Goal: Task Accomplishment & Management: Complete application form

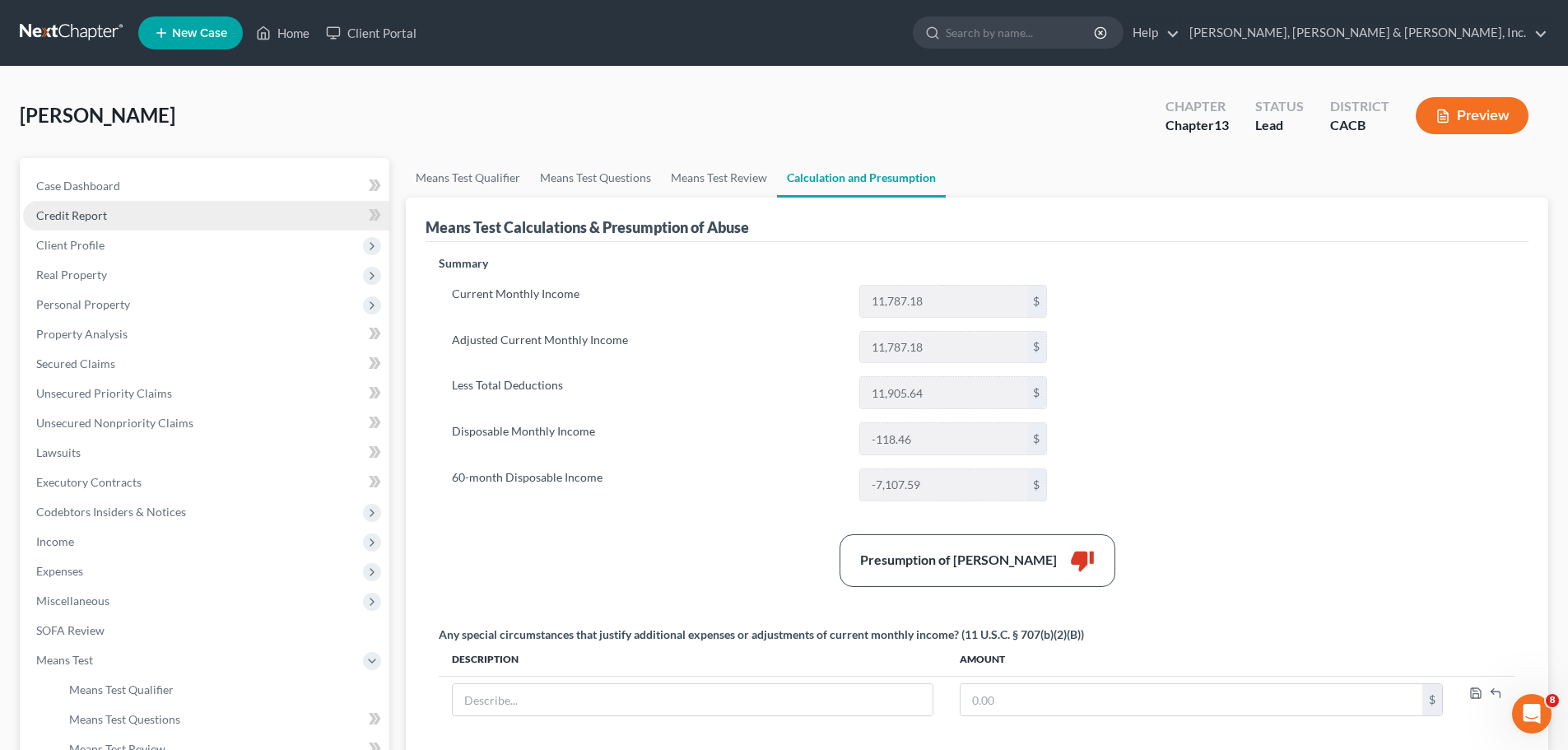
click at [97, 217] on span "Credit Report" at bounding box center [71, 215] width 71 height 14
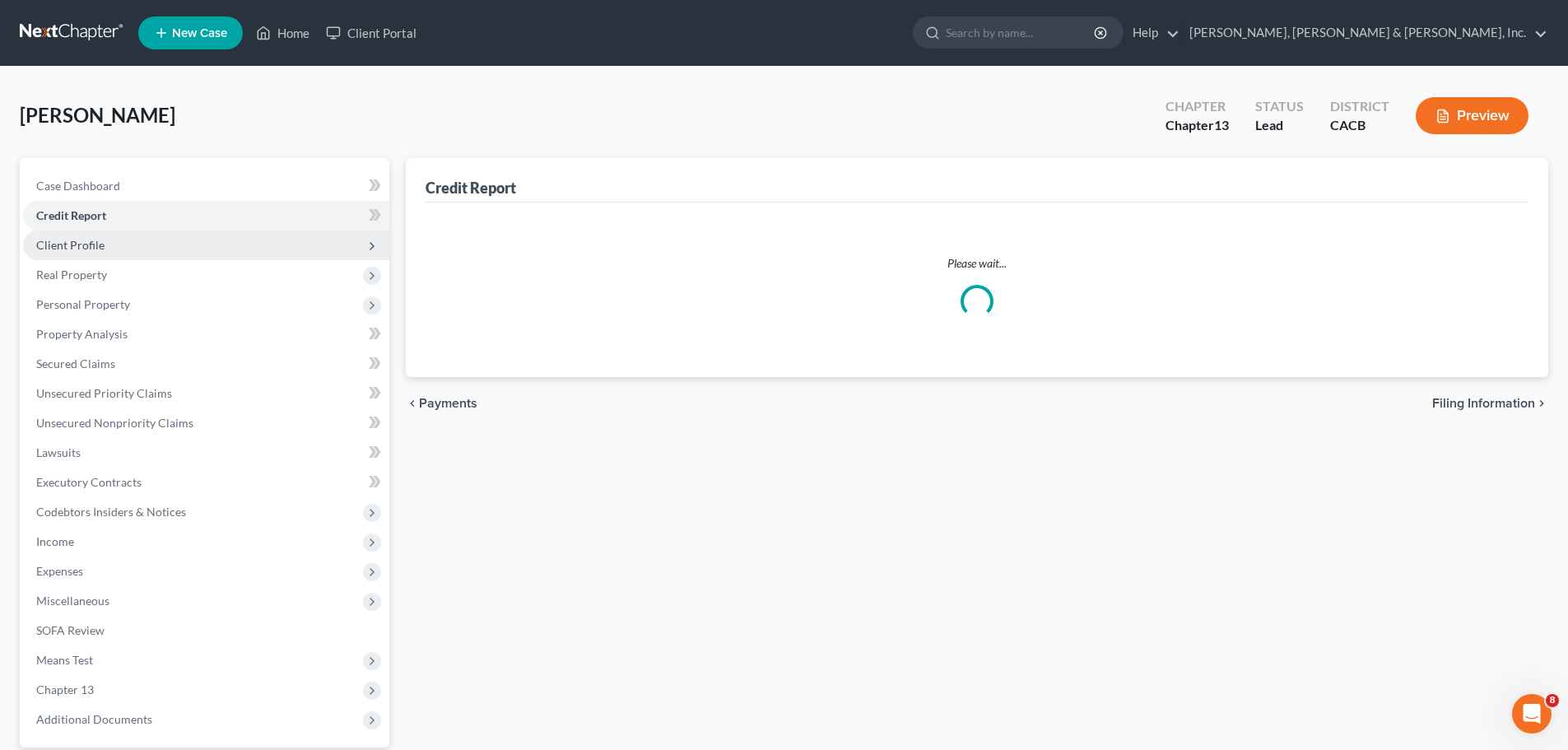
click at [97, 242] on span "Client Profile" at bounding box center [70, 245] width 68 height 14
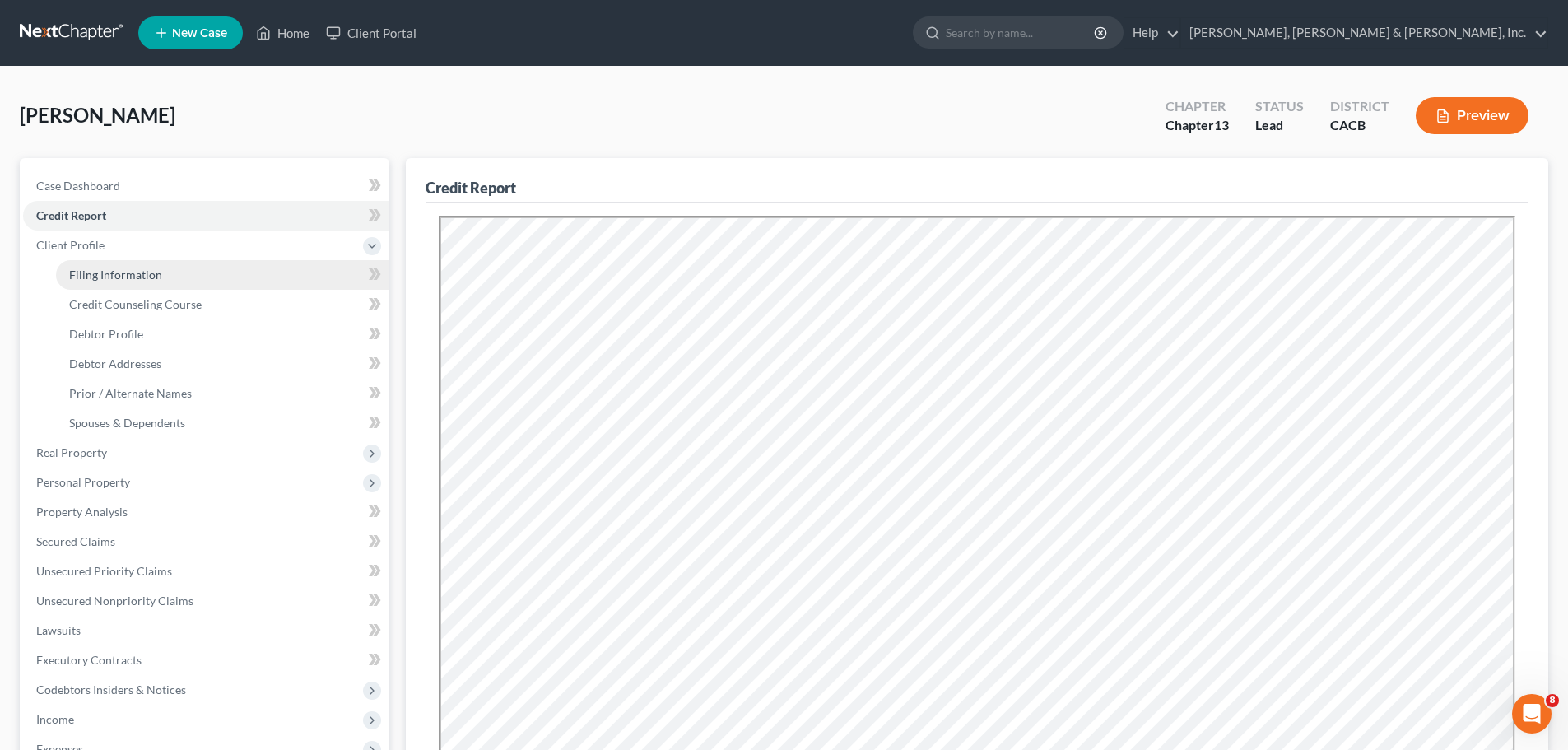
click at [157, 276] on span "Filing Information" at bounding box center [115, 274] width 93 height 14
select select "1"
select select "0"
select select "3"
select select "7"
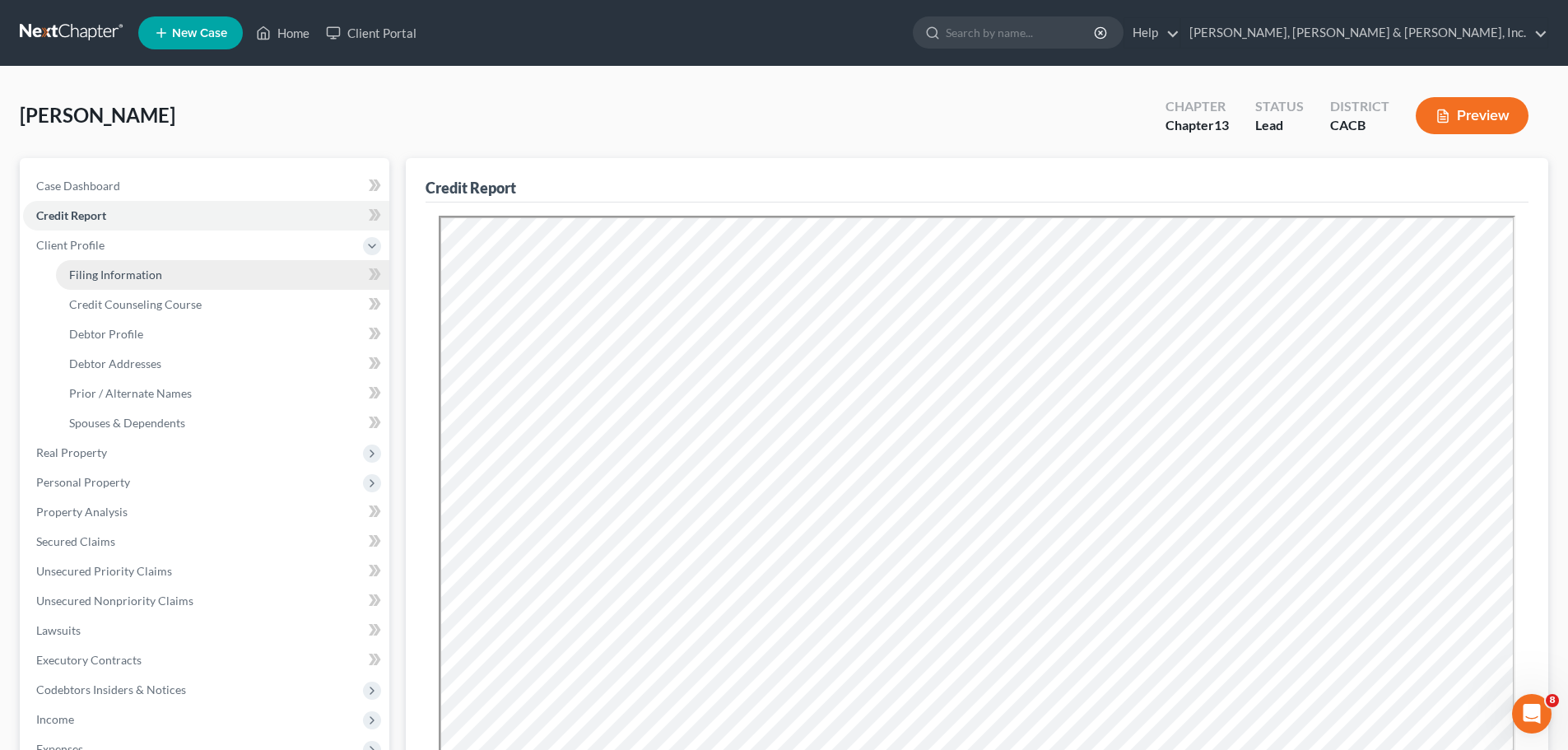
select select "1"
select select "4"
select select "1"
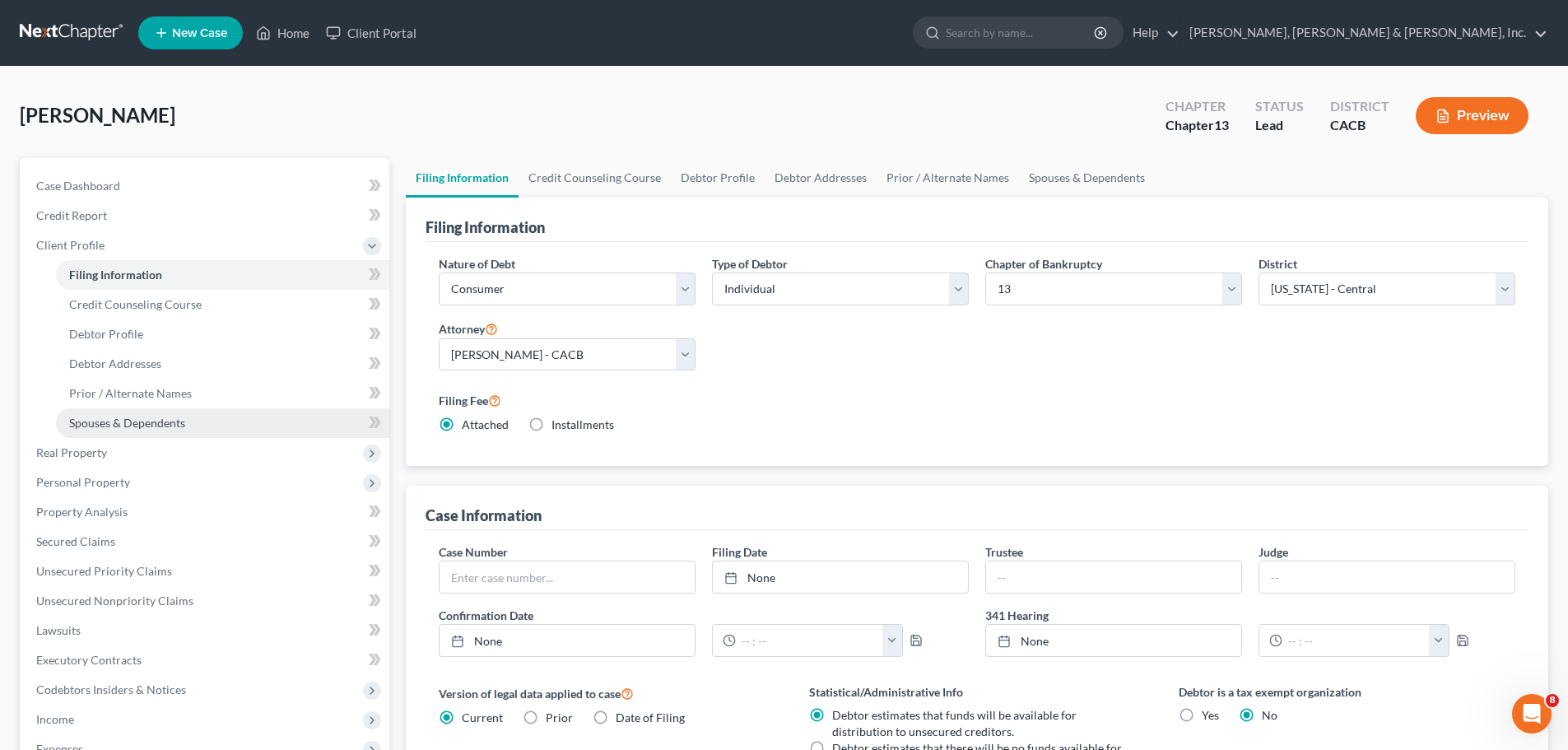
click at [174, 423] on span "Spouses & Dependents" at bounding box center [127, 423] width 116 height 14
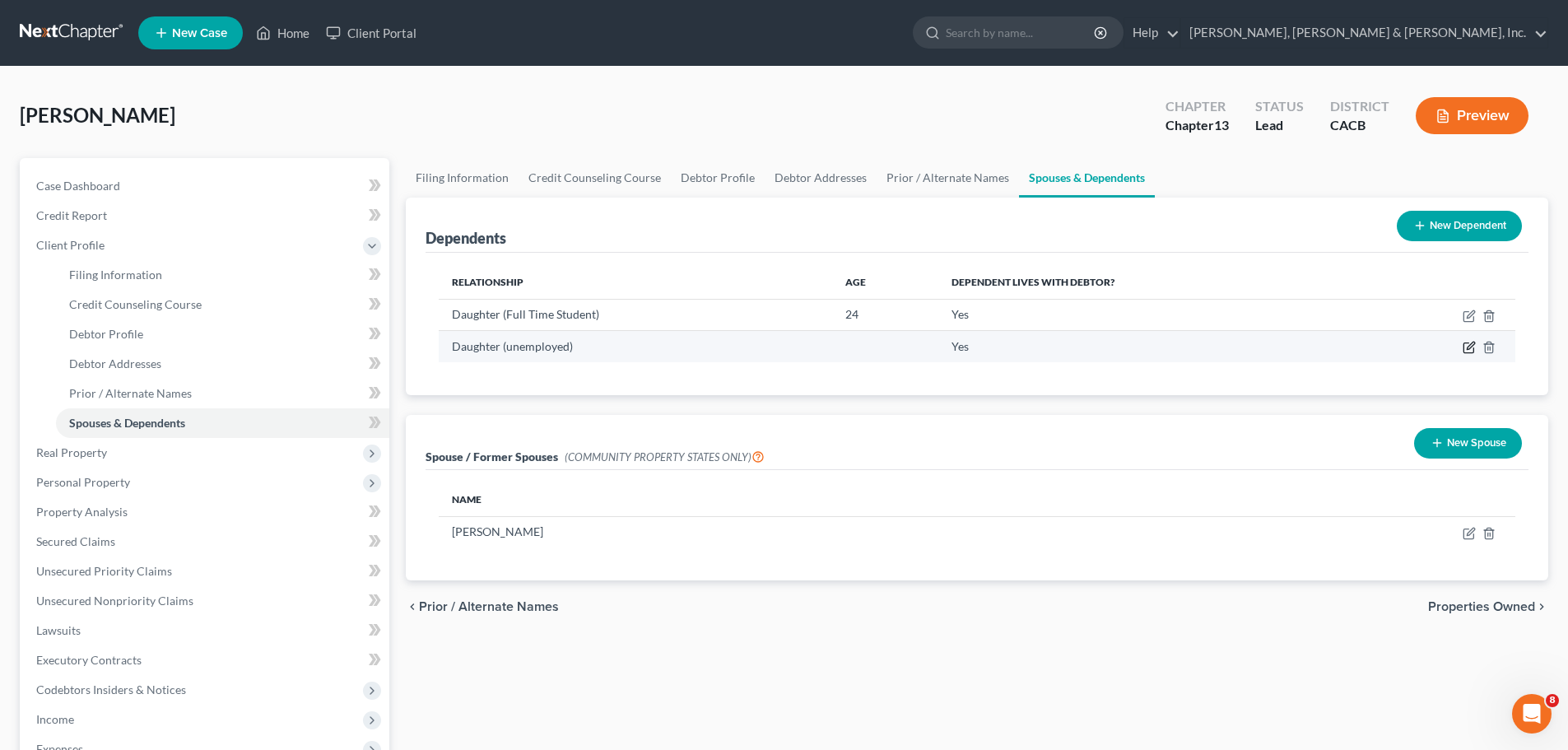
click at [1467, 350] on icon "button" at bounding box center [1470, 345] width 7 height 7
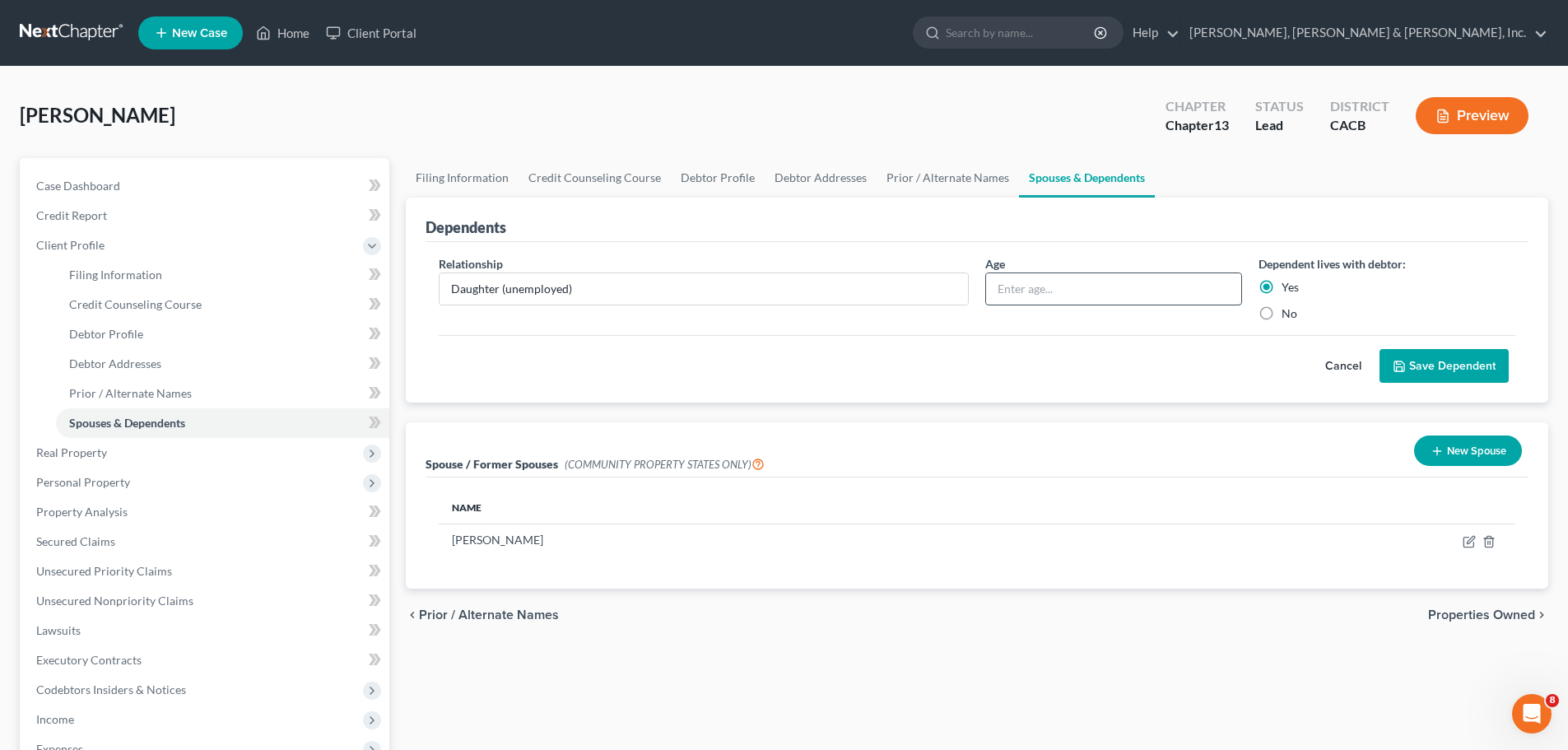
click at [1015, 291] on input "text" at bounding box center [1113, 288] width 255 height 31
type input "26"
click at [1412, 359] on button "Save Dependent" at bounding box center [1443, 366] width 129 height 35
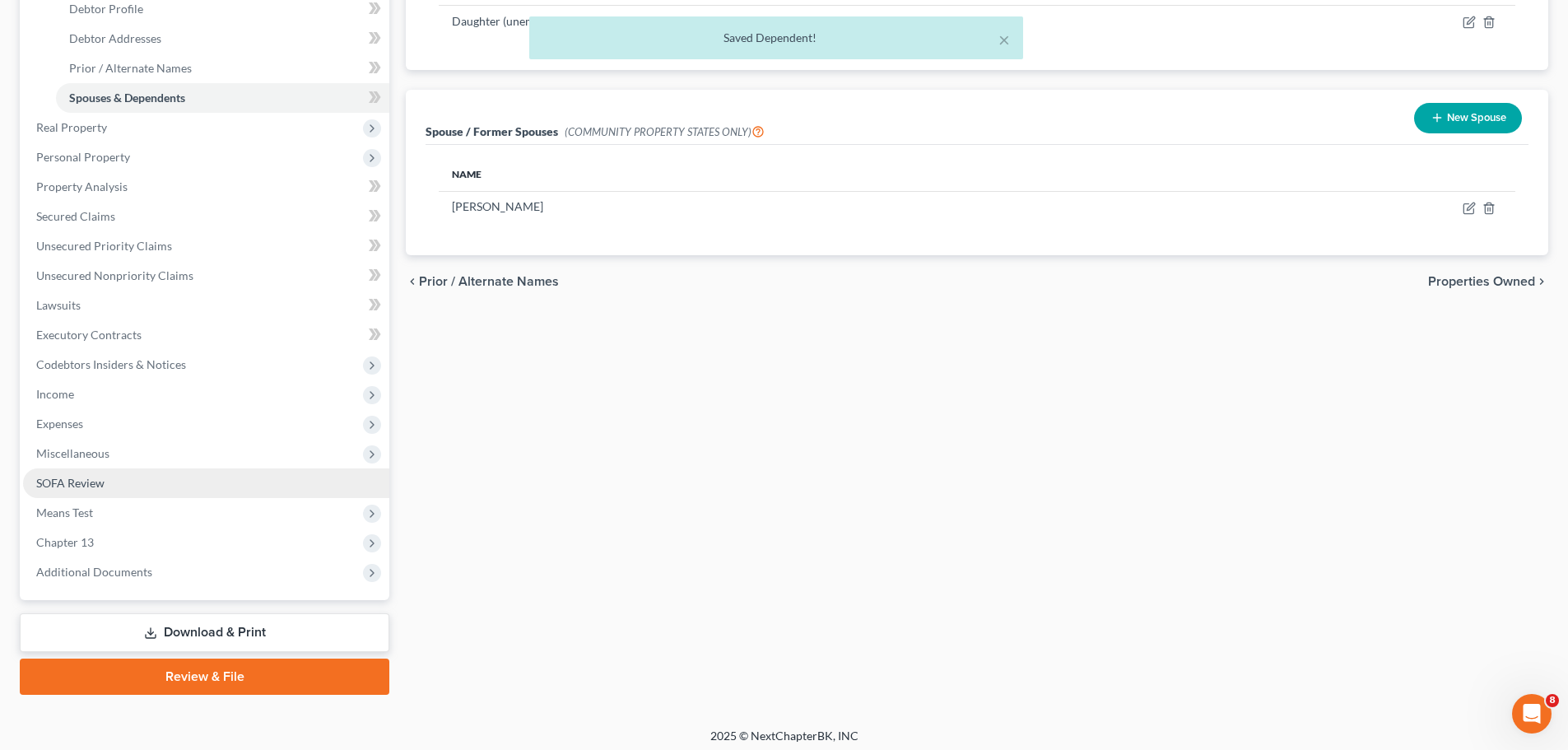
scroll to position [332, 0]
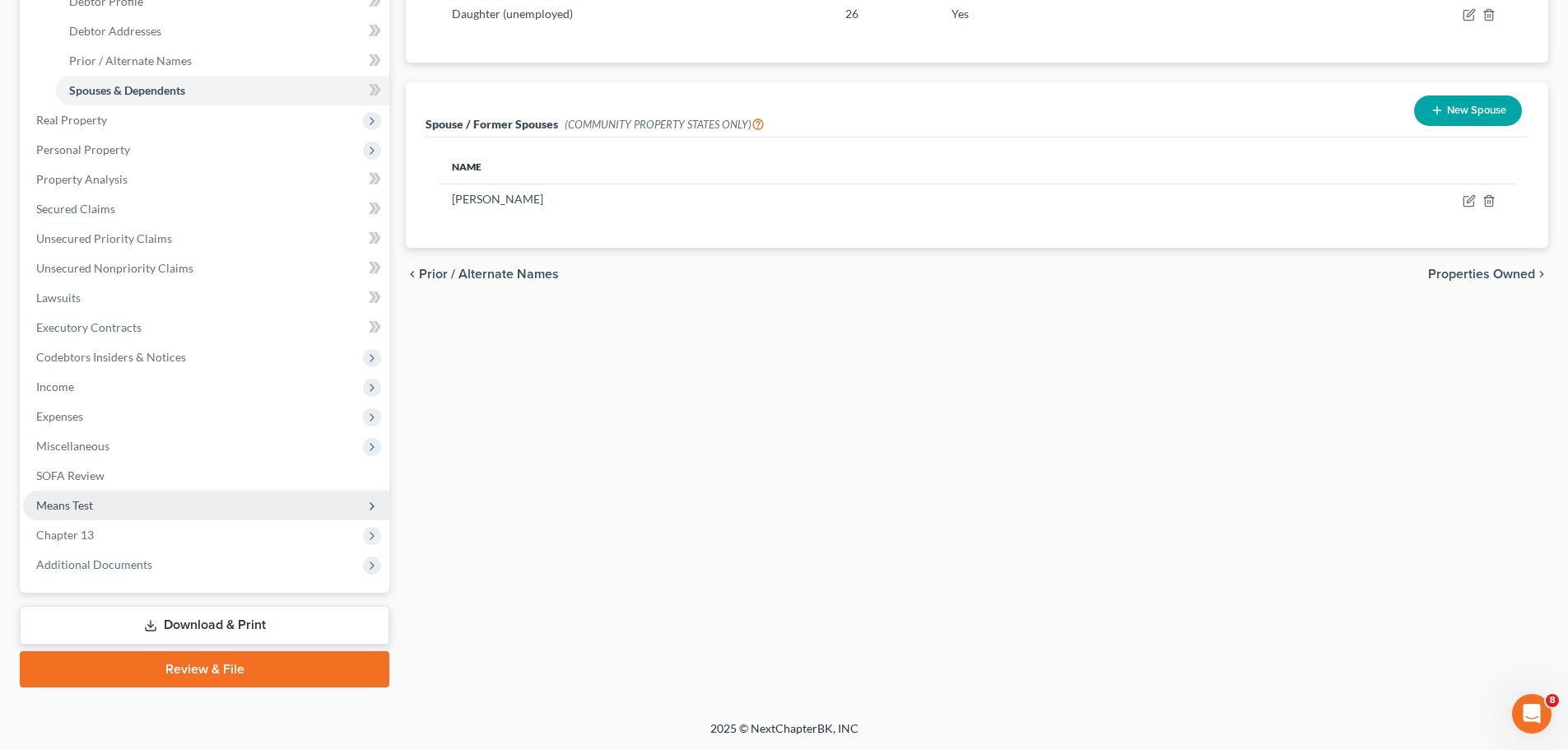
click at [186, 504] on span "Means Test" at bounding box center [206, 505] width 366 height 30
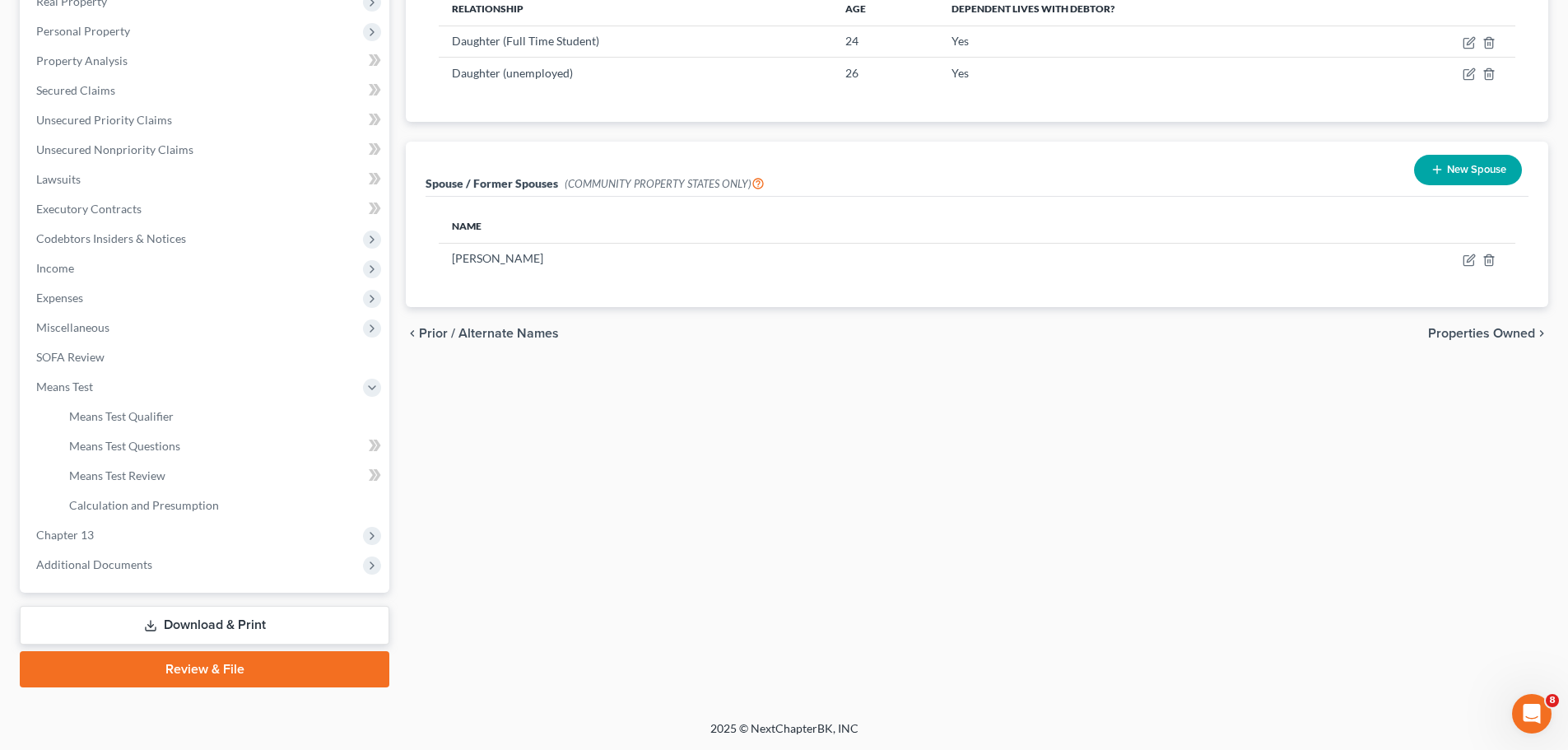
scroll to position [191, 0]
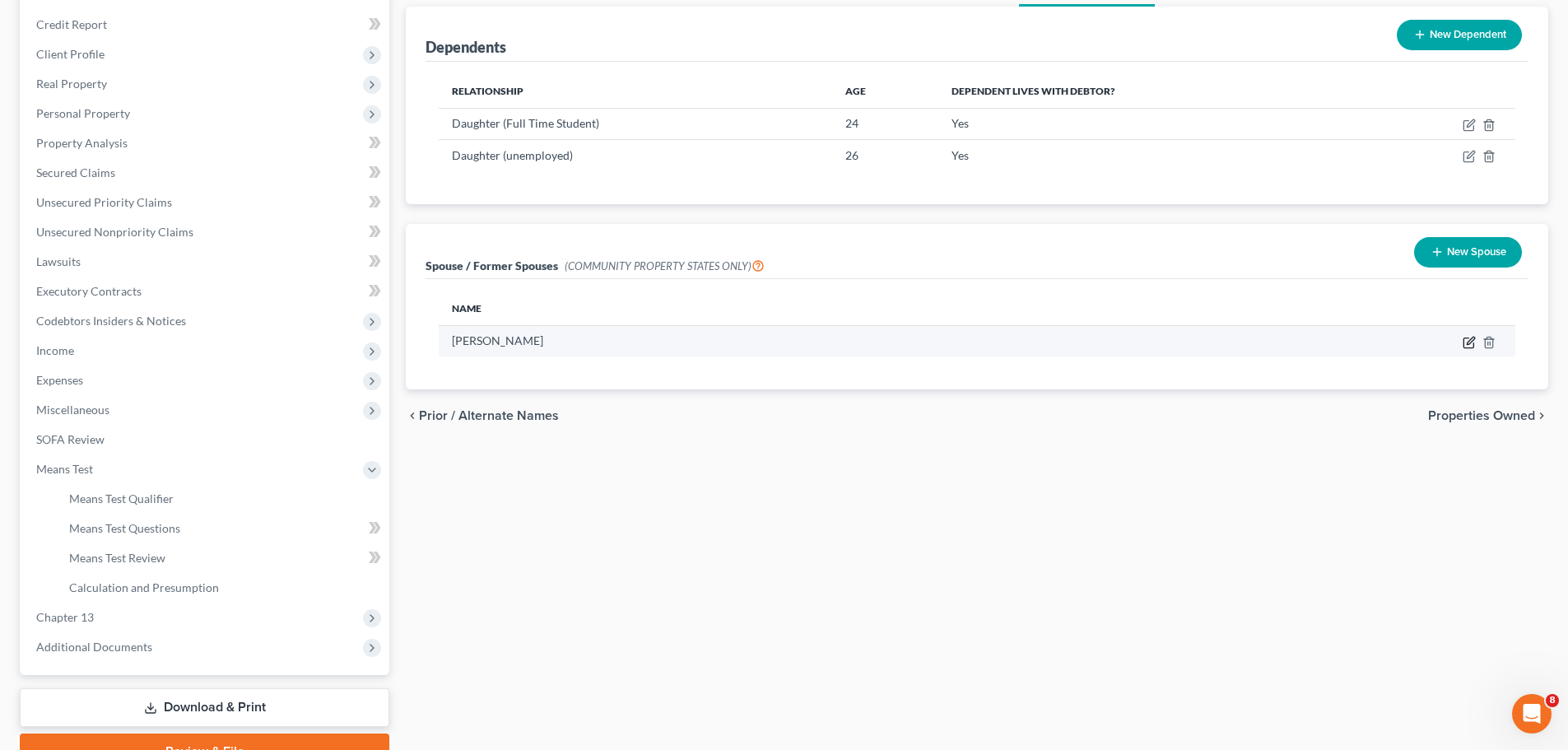
click at [1467, 340] on icon "button" at bounding box center [1468, 342] width 13 height 13
select select "1"
select select "4"
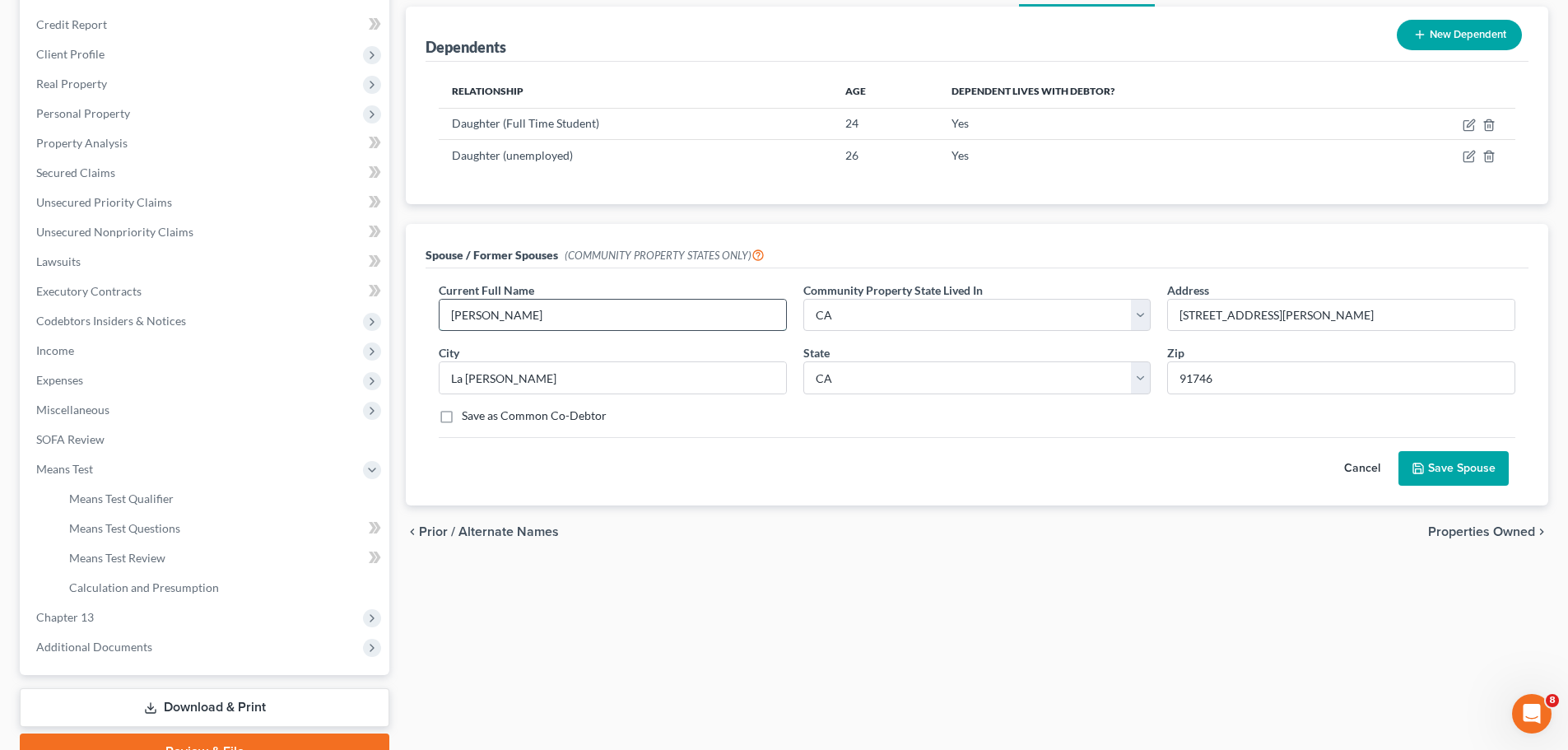
click at [495, 314] on input "[PERSON_NAME]" at bounding box center [612, 315] width 346 height 31
type input "[PERSON_NAME]"
click at [1447, 475] on button "Save Spouse" at bounding box center [1453, 468] width 110 height 35
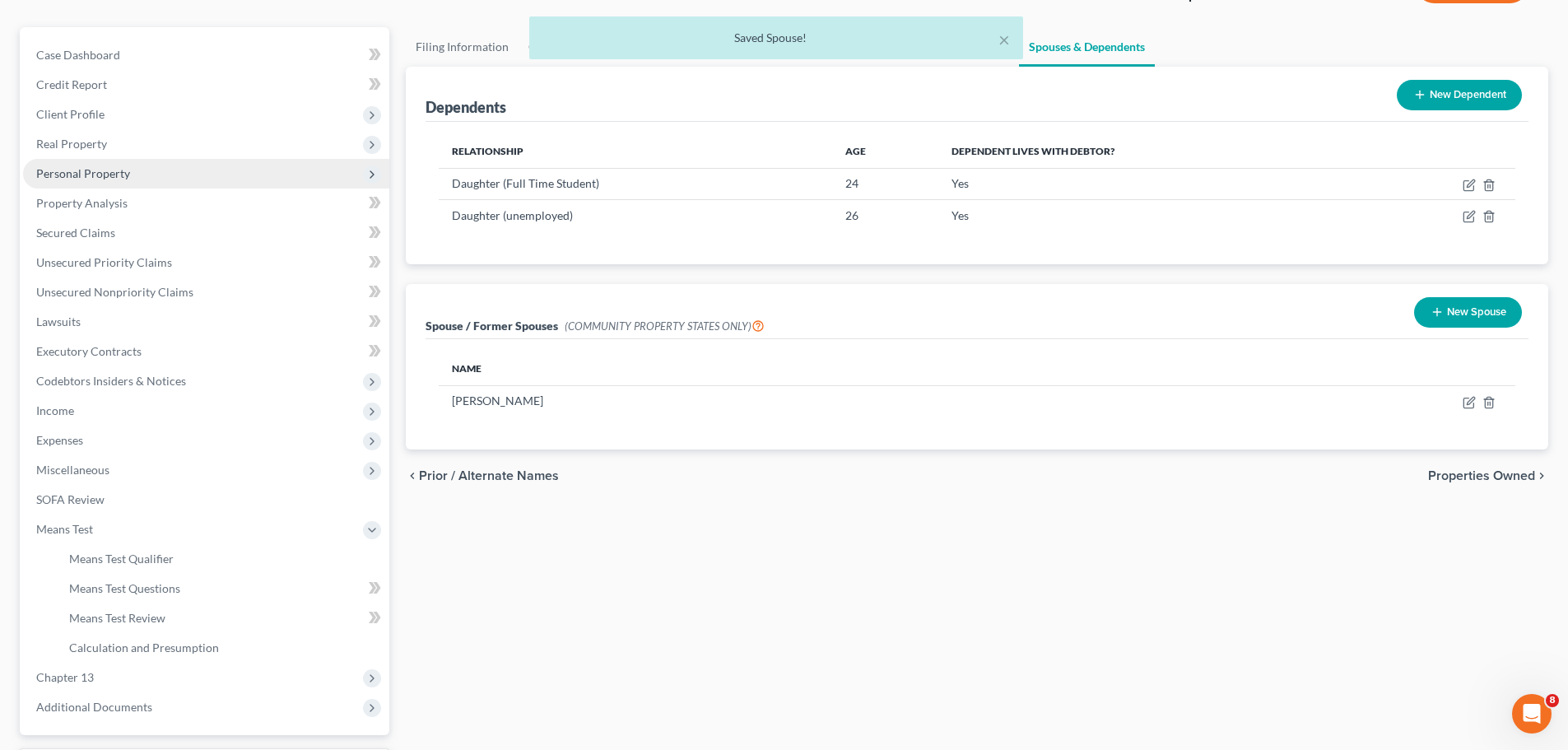
scroll to position [109, 0]
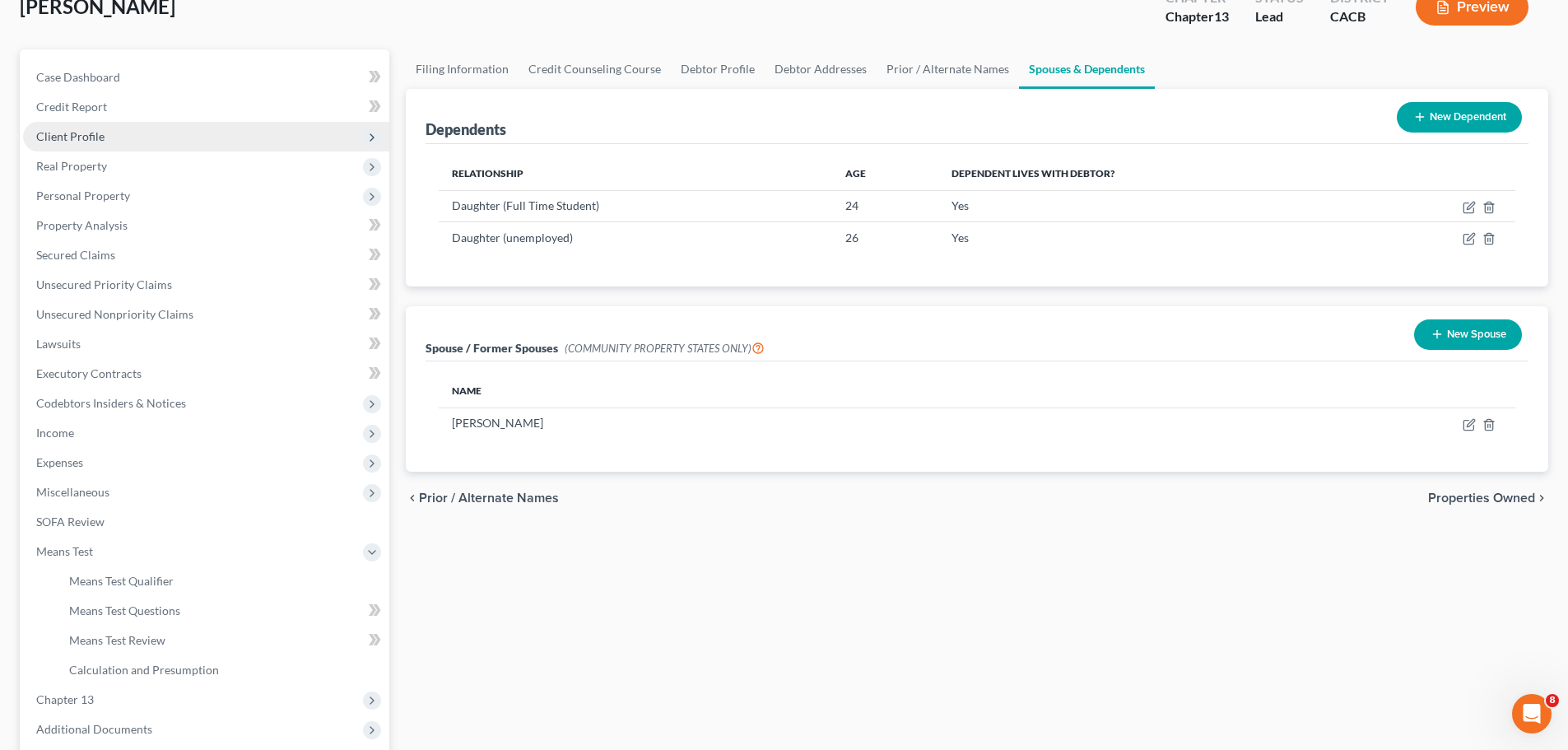
click at [101, 144] on span "Client Profile" at bounding box center [206, 137] width 366 height 30
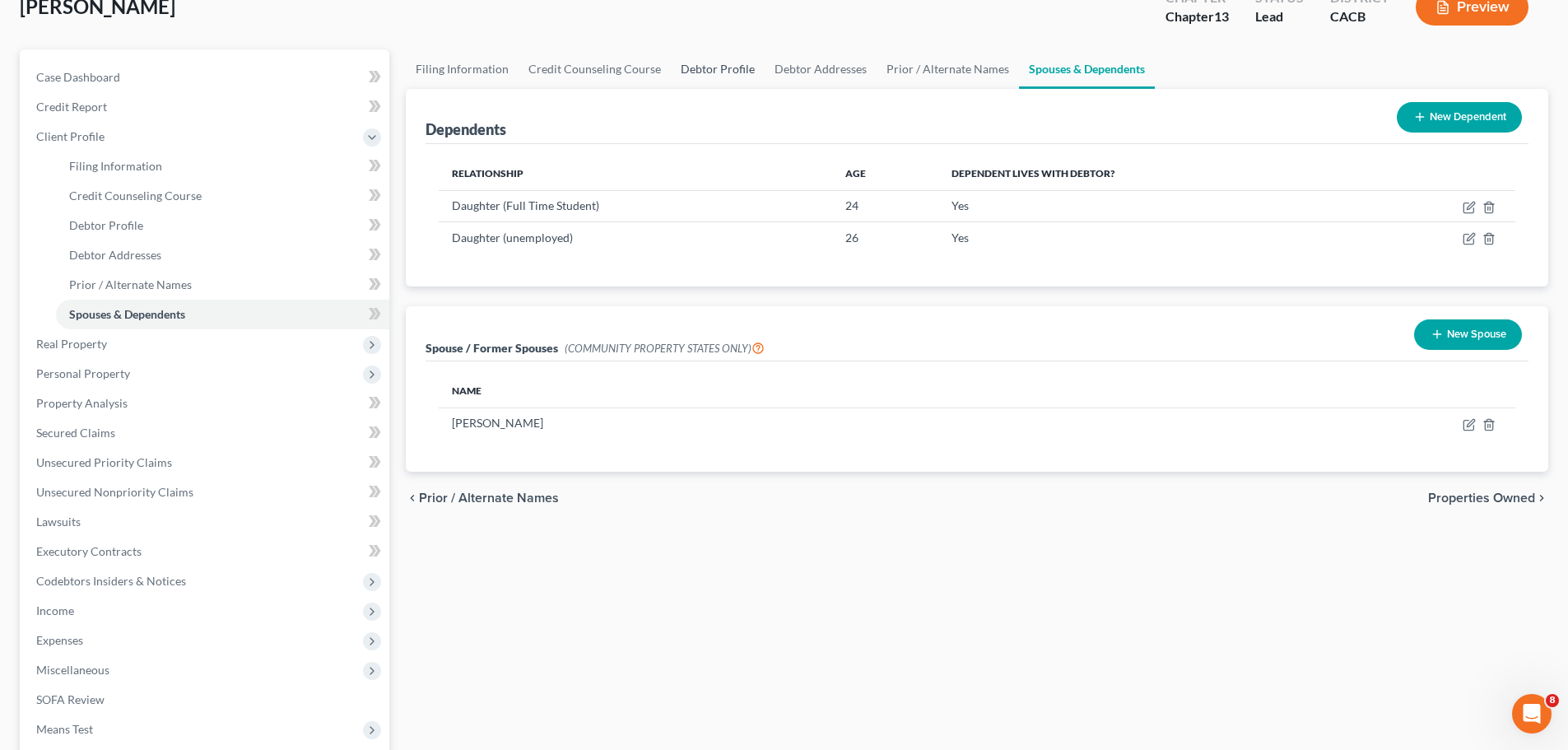
click at [704, 70] on link "Debtor Profile" at bounding box center [718, 69] width 94 height 40
select select "1"
select select "3"
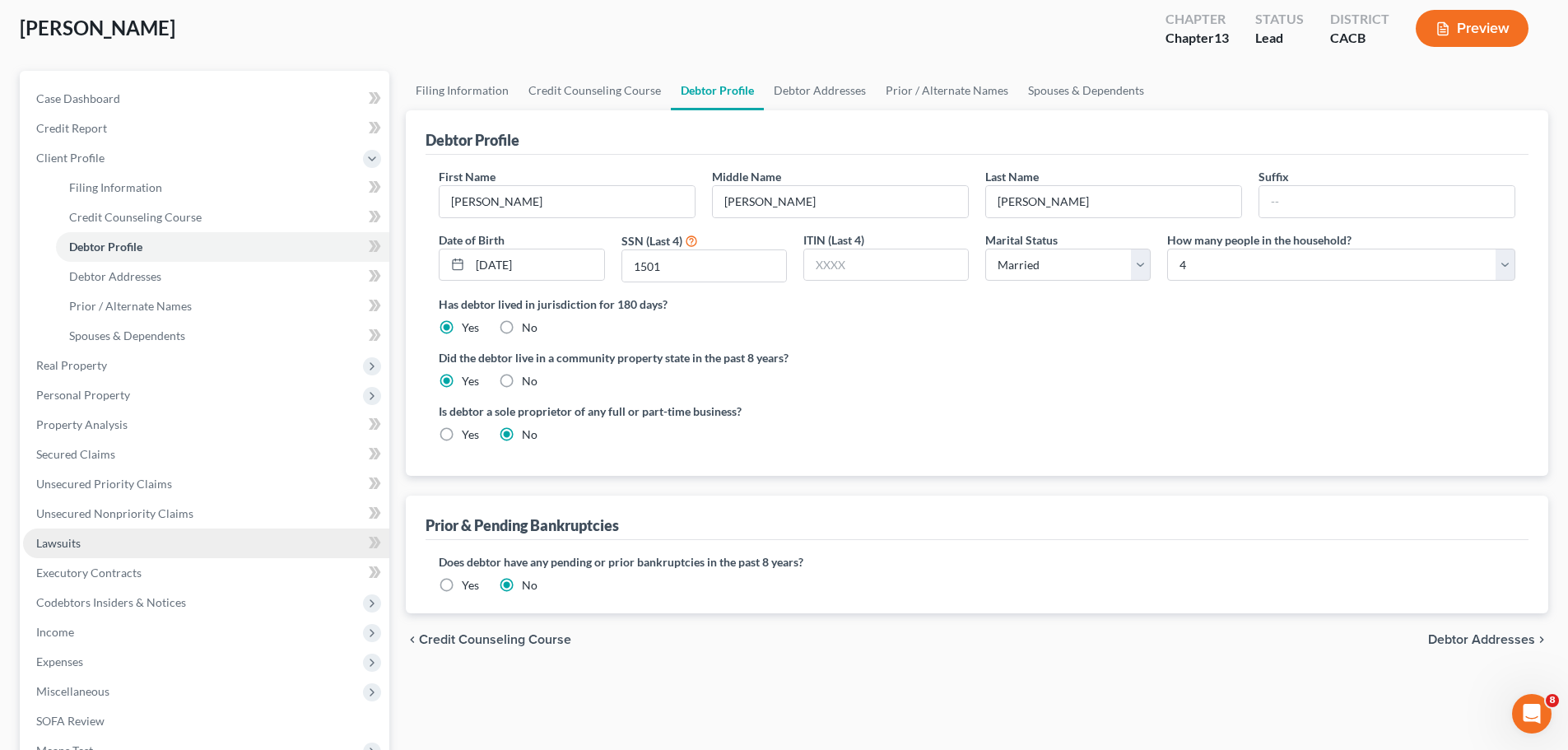
scroll to position [86, 0]
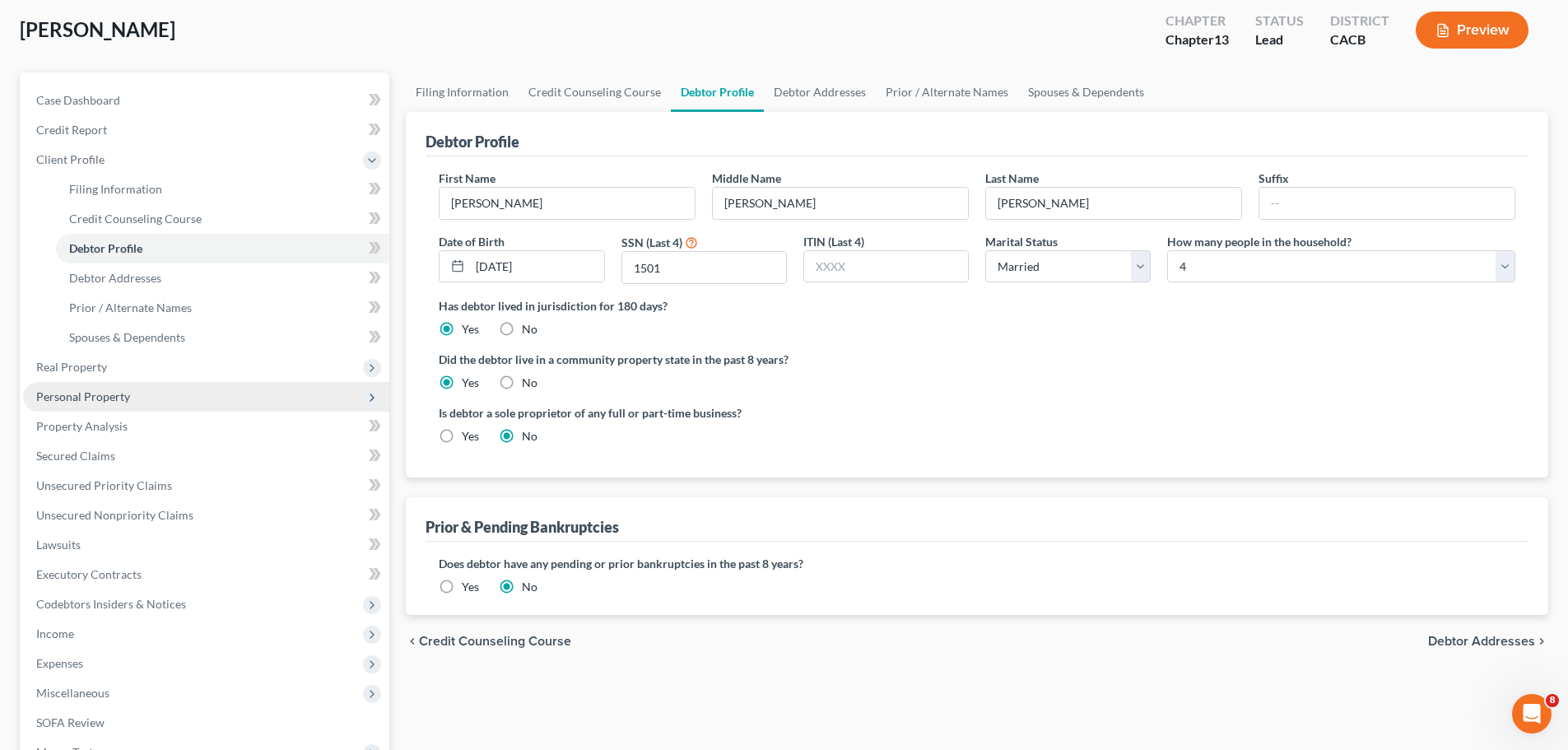
click at [294, 402] on span "Personal Property" at bounding box center [206, 397] width 366 height 30
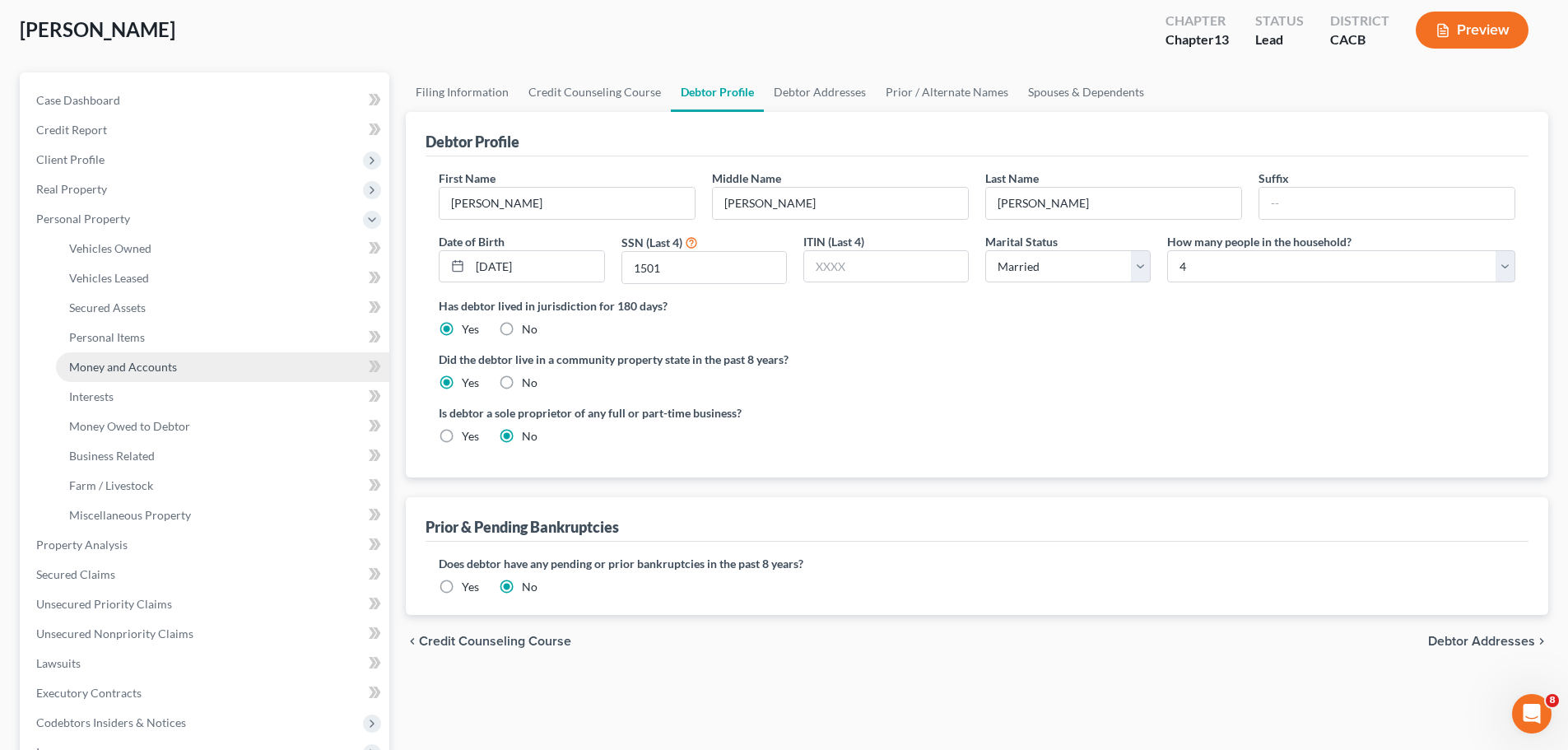
click at [247, 366] on link "Money and Accounts" at bounding box center [222, 367] width 333 height 30
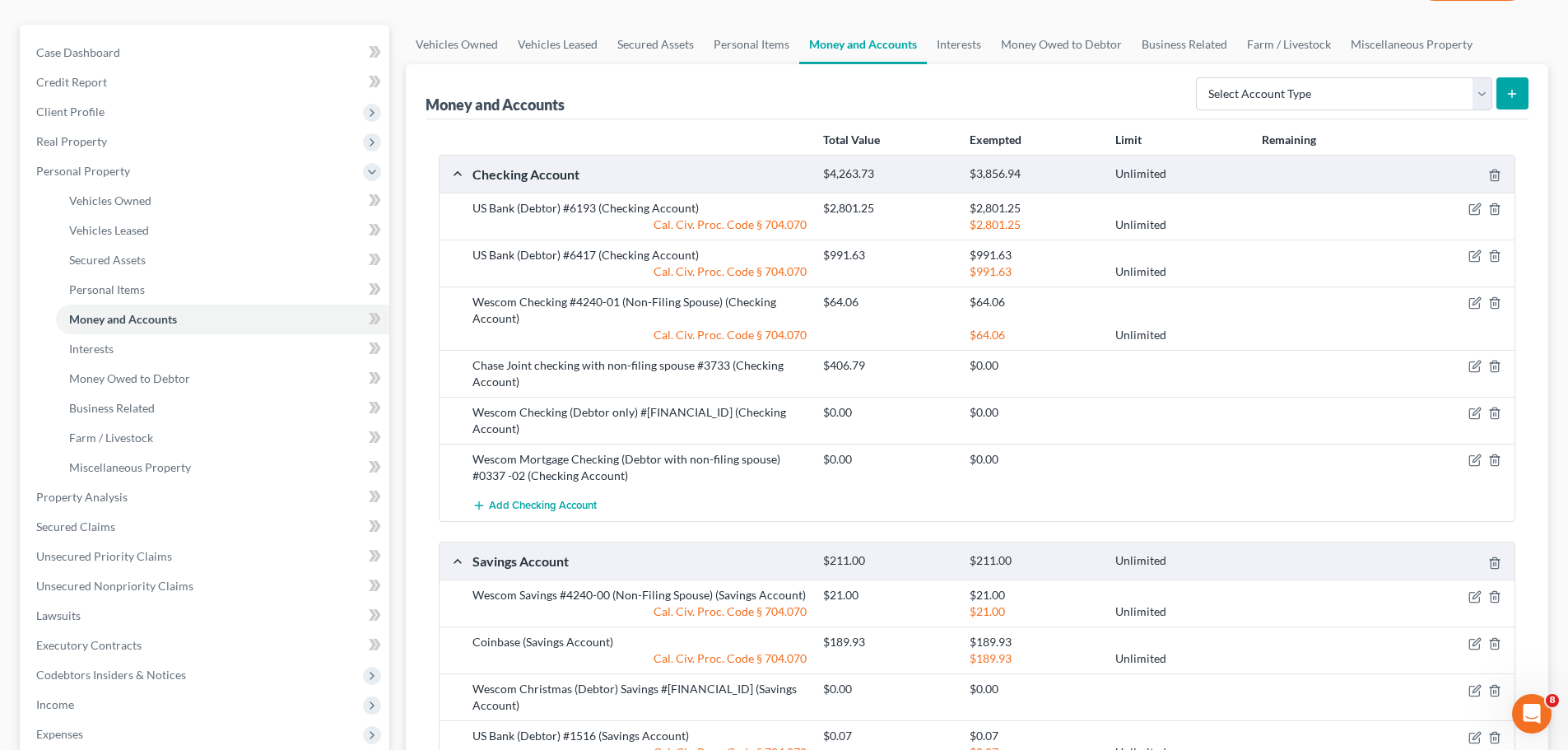
scroll to position [247, 0]
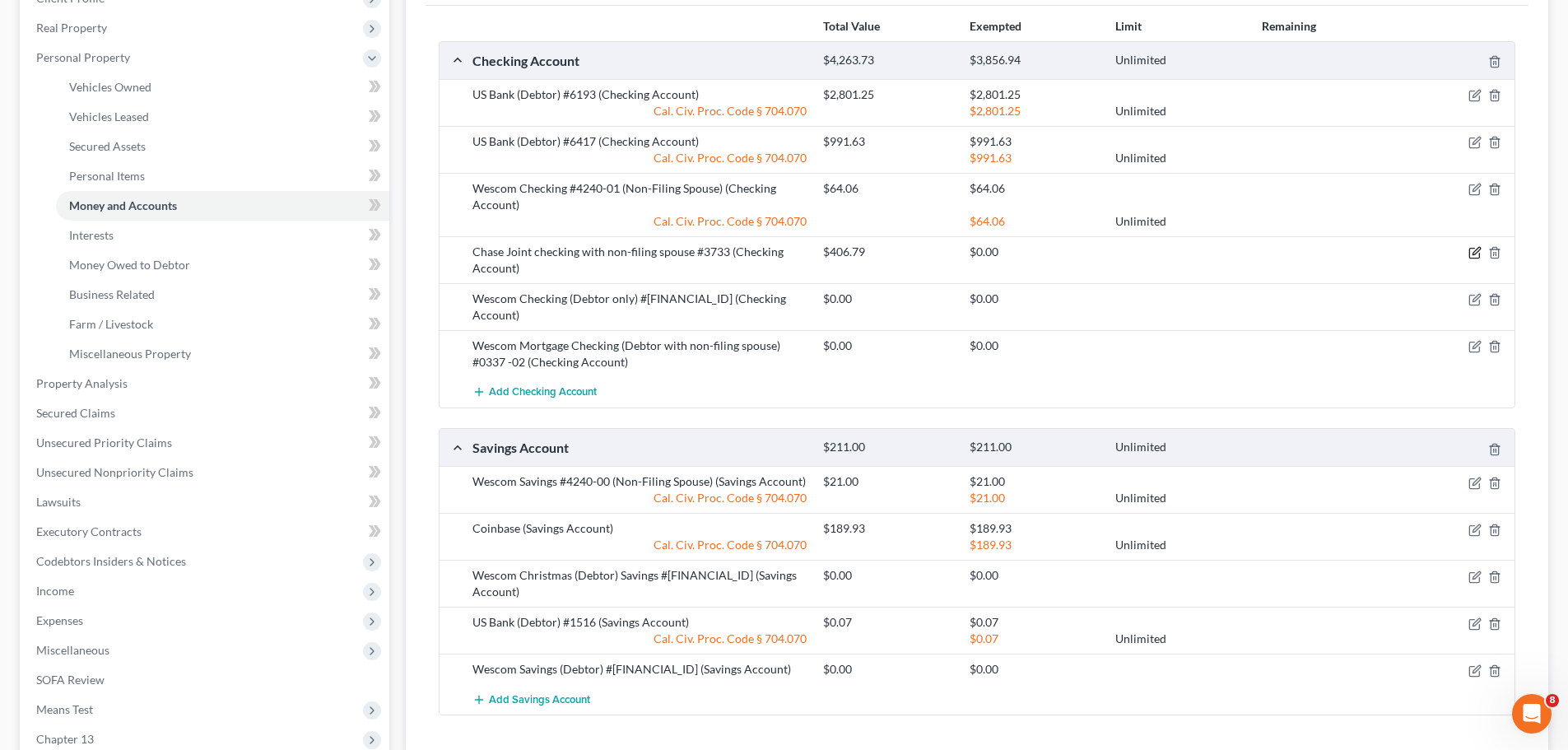
click at [1474, 249] on icon "button" at bounding box center [1474, 254] width 10 height 10
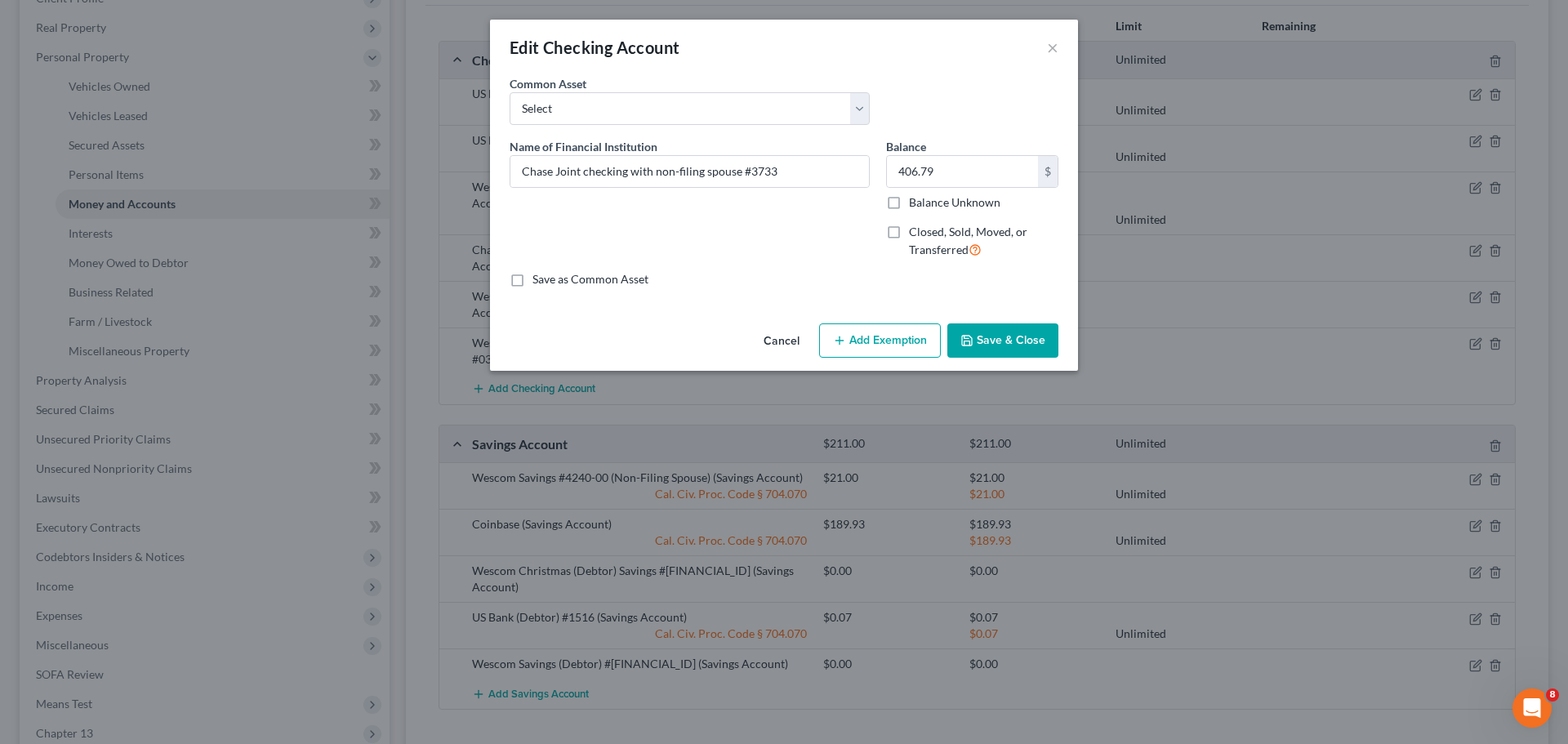
click at [909, 229] on label "Closed, Sold, Moved, or Transferred" at bounding box center [983, 240] width 150 height 35
click at [916, 229] on input "Closed, Sold, Moved, or Transferred" at bounding box center [921, 228] width 11 height 11
checkbox input "true"
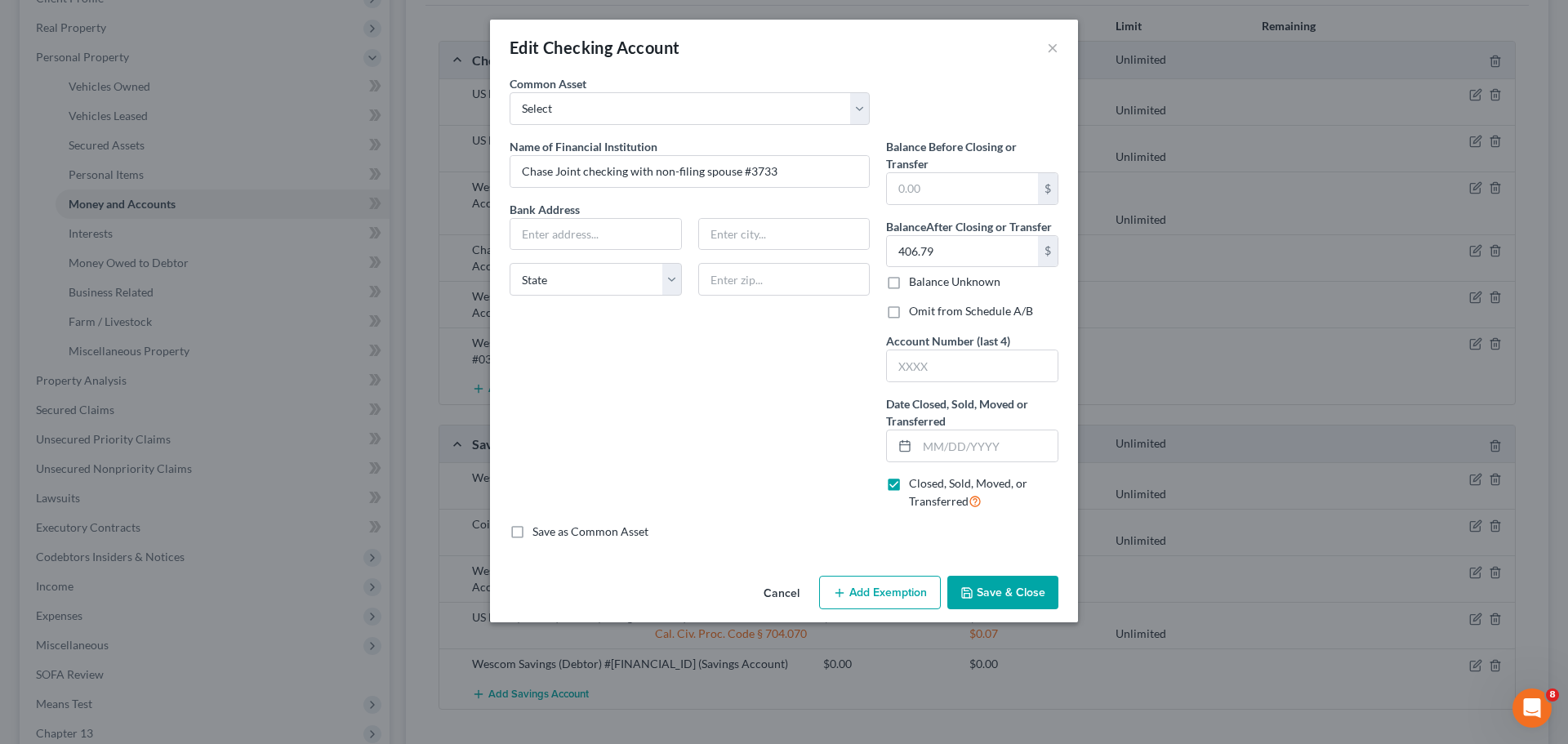
click at [909, 311] on label "Omit from Schedule A/B" at bounding box center [971, 310] width 124 height 16
click at [916, 311] on input "Omit from Schedule A/B" at bounding box center [921, 308] width 11 height 11
checkbox input "true"
click at [924, 368] on input "text" at bounding box center [973, 365] width 171 height 31
type input "3733"
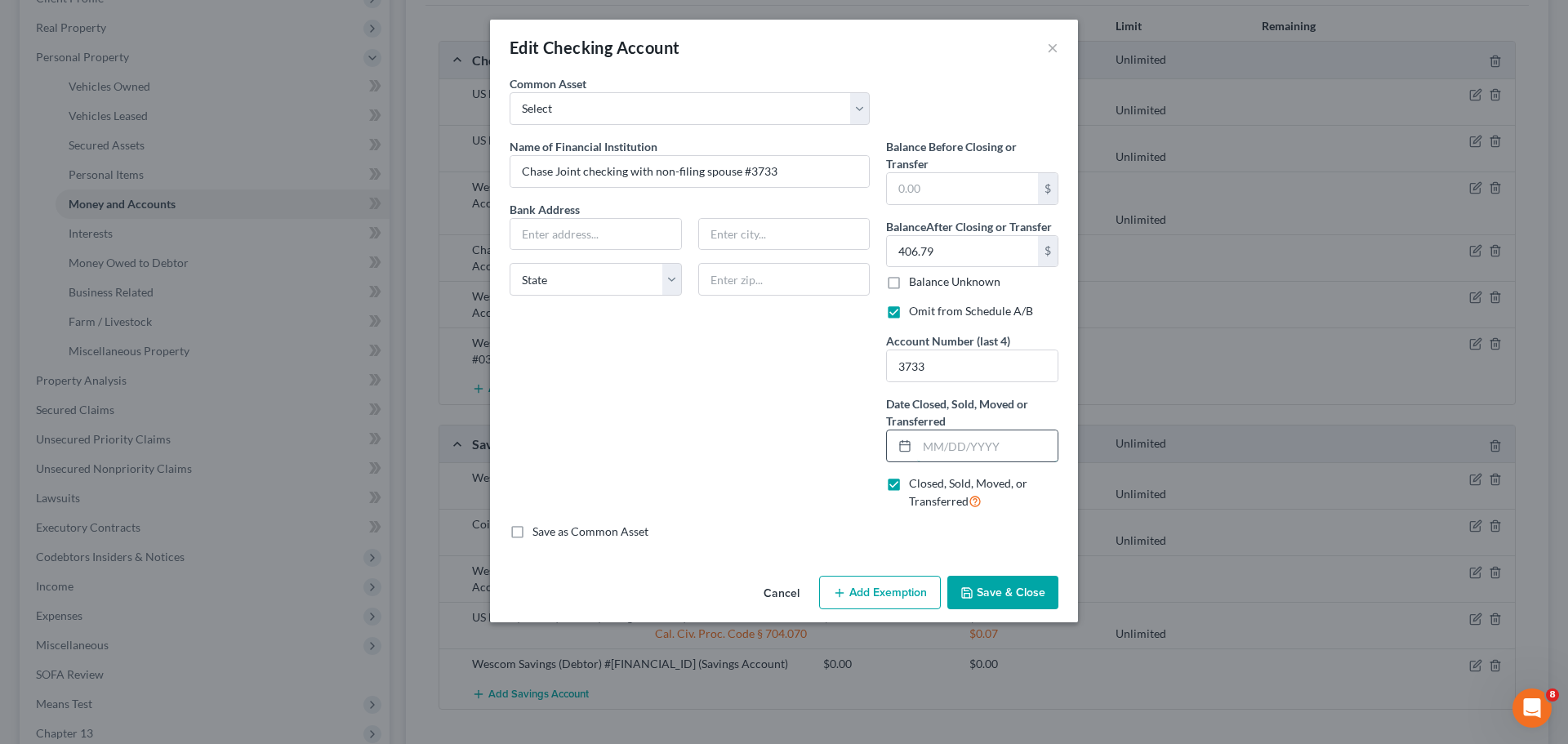
click at [946, 453] on input "text" at bounding box center [987, 445] width 141 height 31
click at [924, 446] on input "text" at bounding box center [987, 445] width 141 height 31
type input "[DATE]"
click at [1013, 597] on button "Save & Close" at bounding box center [1003, 592] width 111 height 35
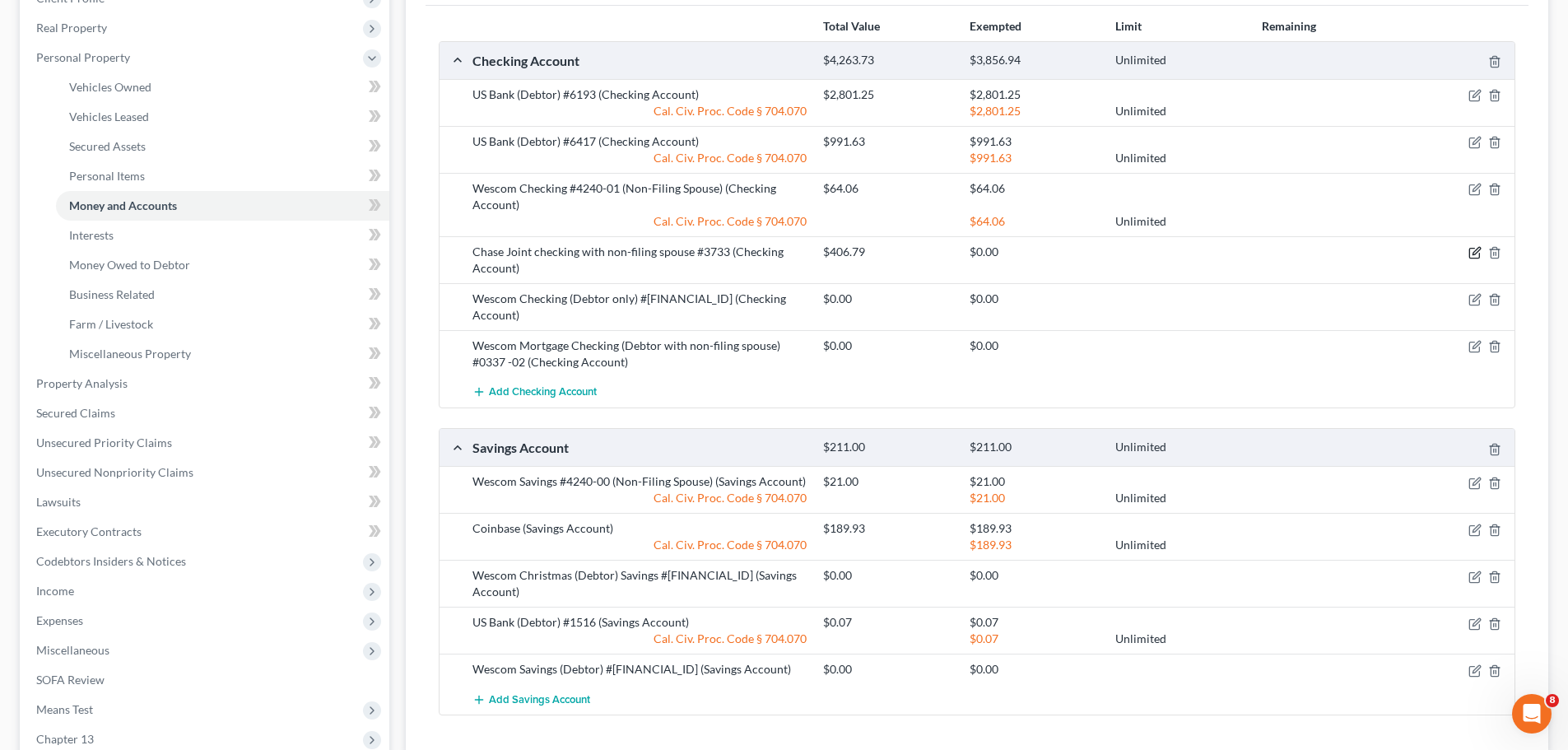
click at [1476, 251] on icon "button" at bounding box center [1474, 252] width 13 height 13
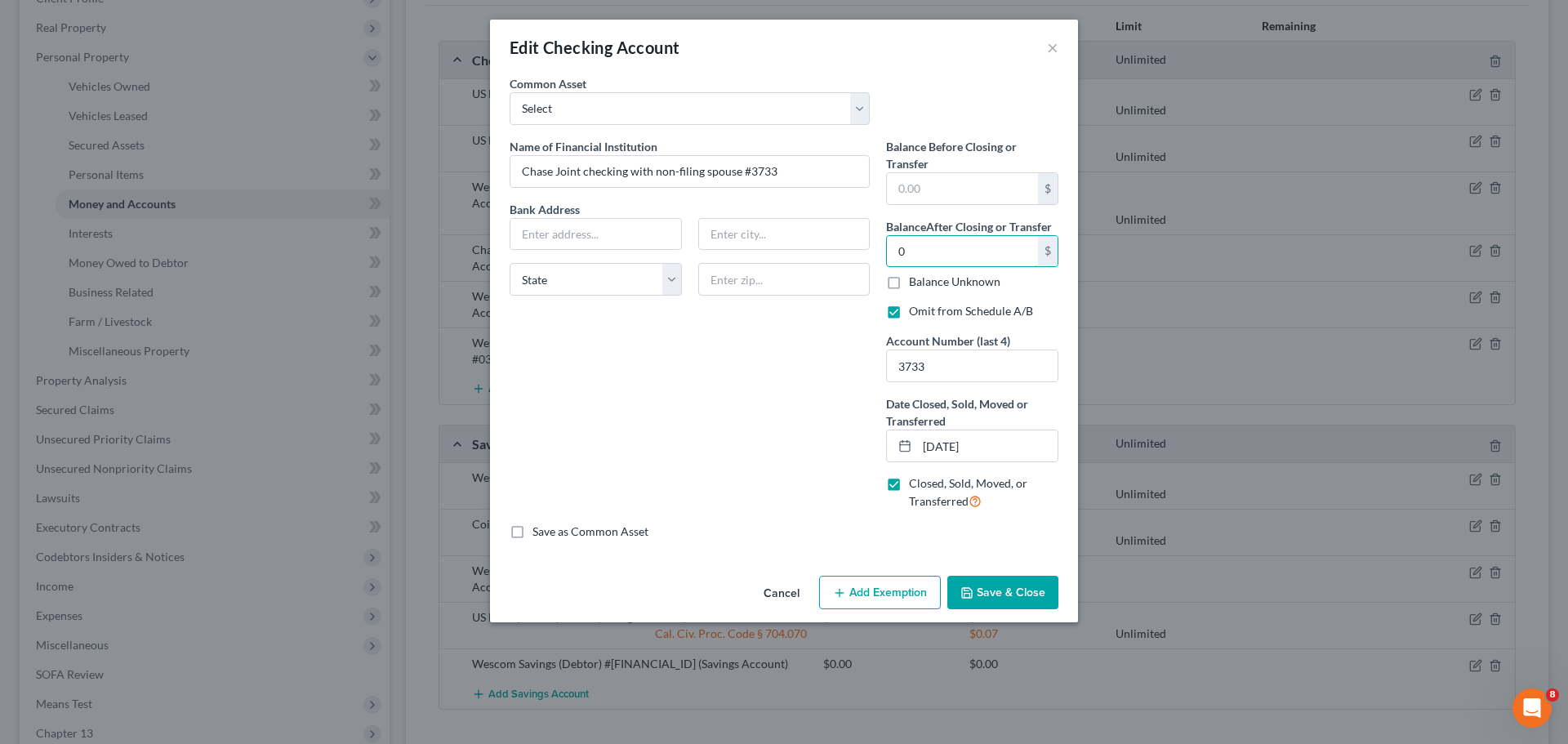
type input "0"
click at [999, 597] on button "Save & Close" at bounding box center [1003, 592] width 111 height 35
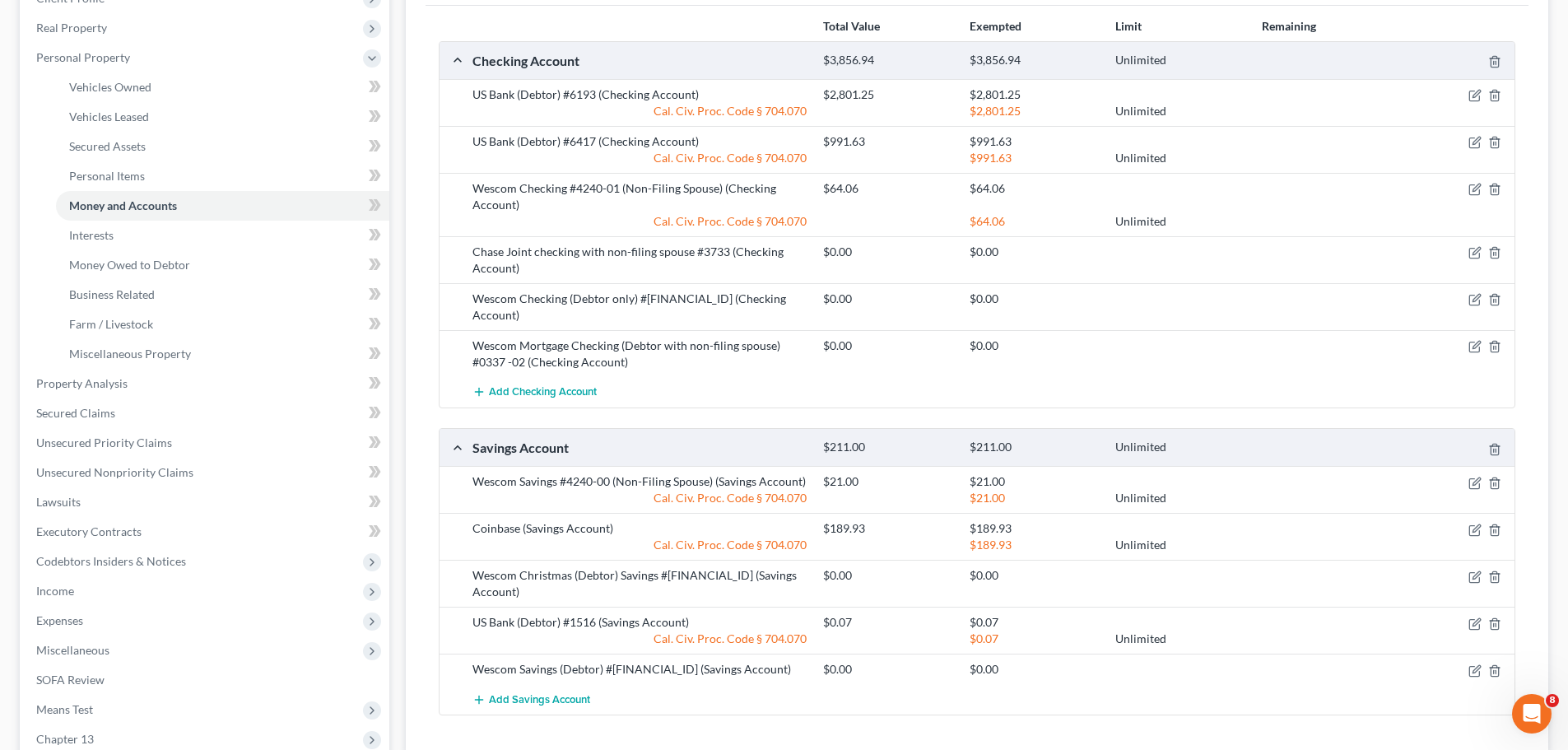
scroll to position [329, 0]
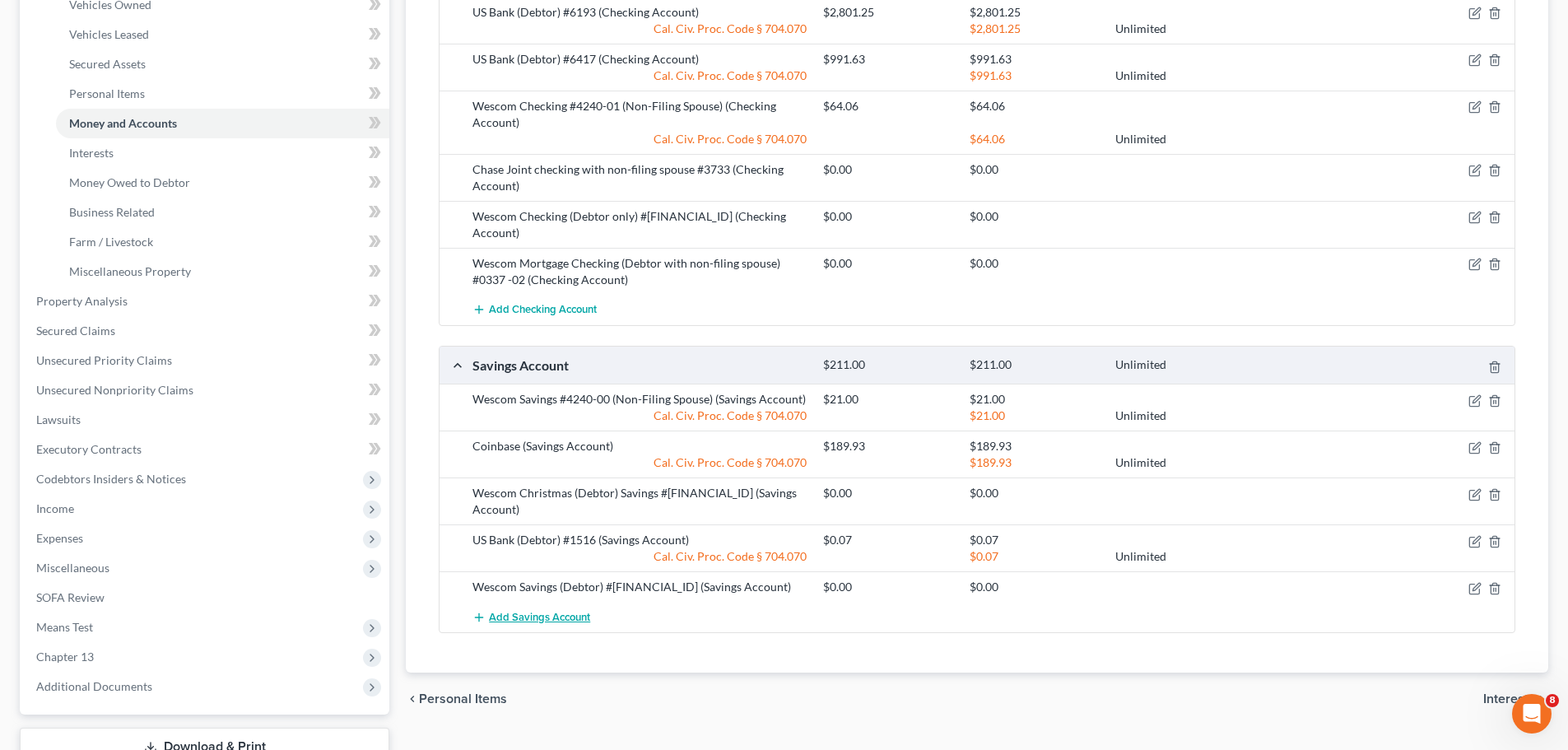
click at [542, 611] on span "Add Savings Account" at bounding box center [539, 617] width 101 height 13
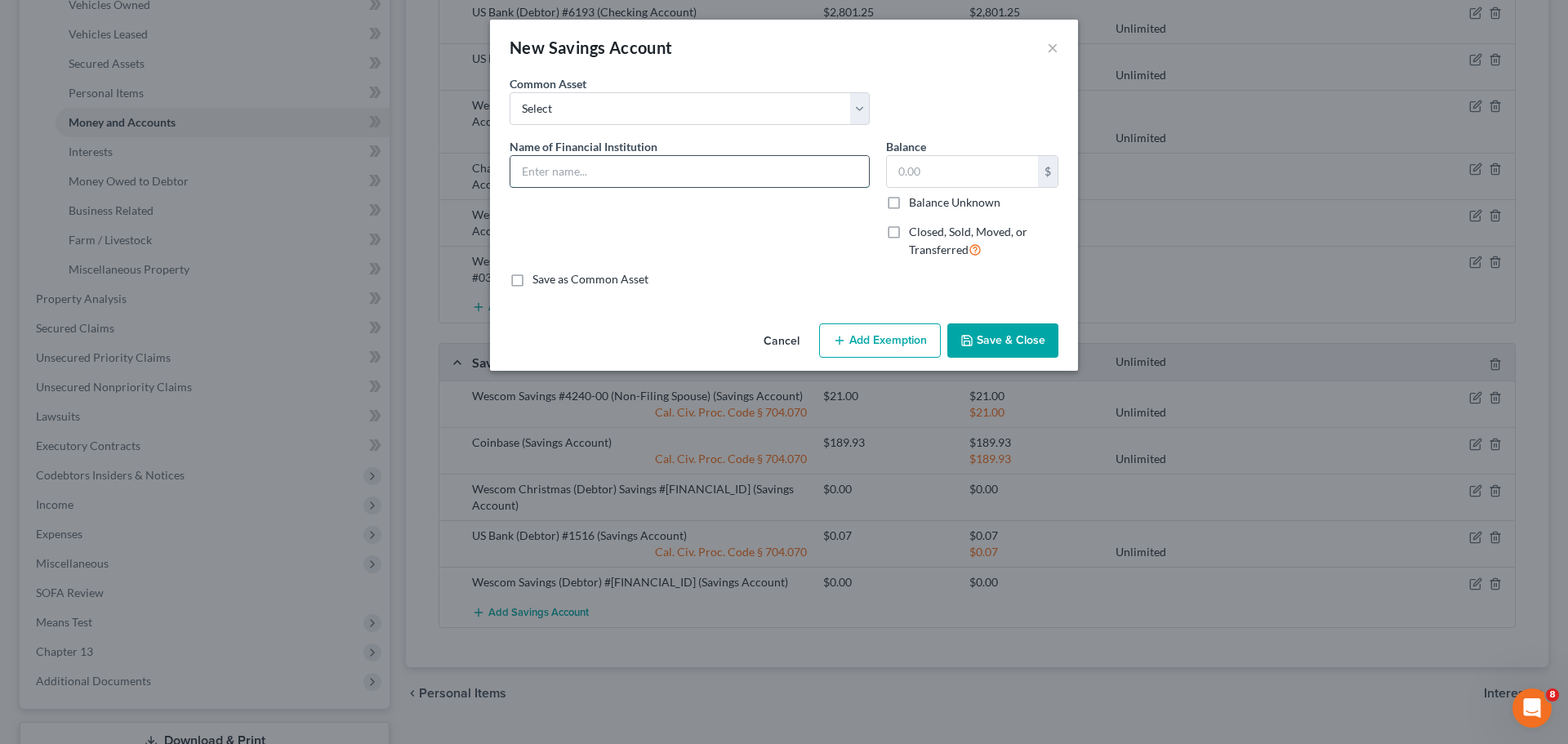
click at [536, 181] on input "text" at bounding box center [689, 171] width 358 height 31
type input "Chase Joint savings with Non-filing Spouse #4519"
click at [909, 233] on label "Closed, Sold, Moved, or Transferred" at bounding box center [983, 240] width 150 height 35
click at [916, 233] on input "Closed, Sold, Moved, or Transferred" at bounding box center [921, 228] width 11 height 11
checkbox input "true"
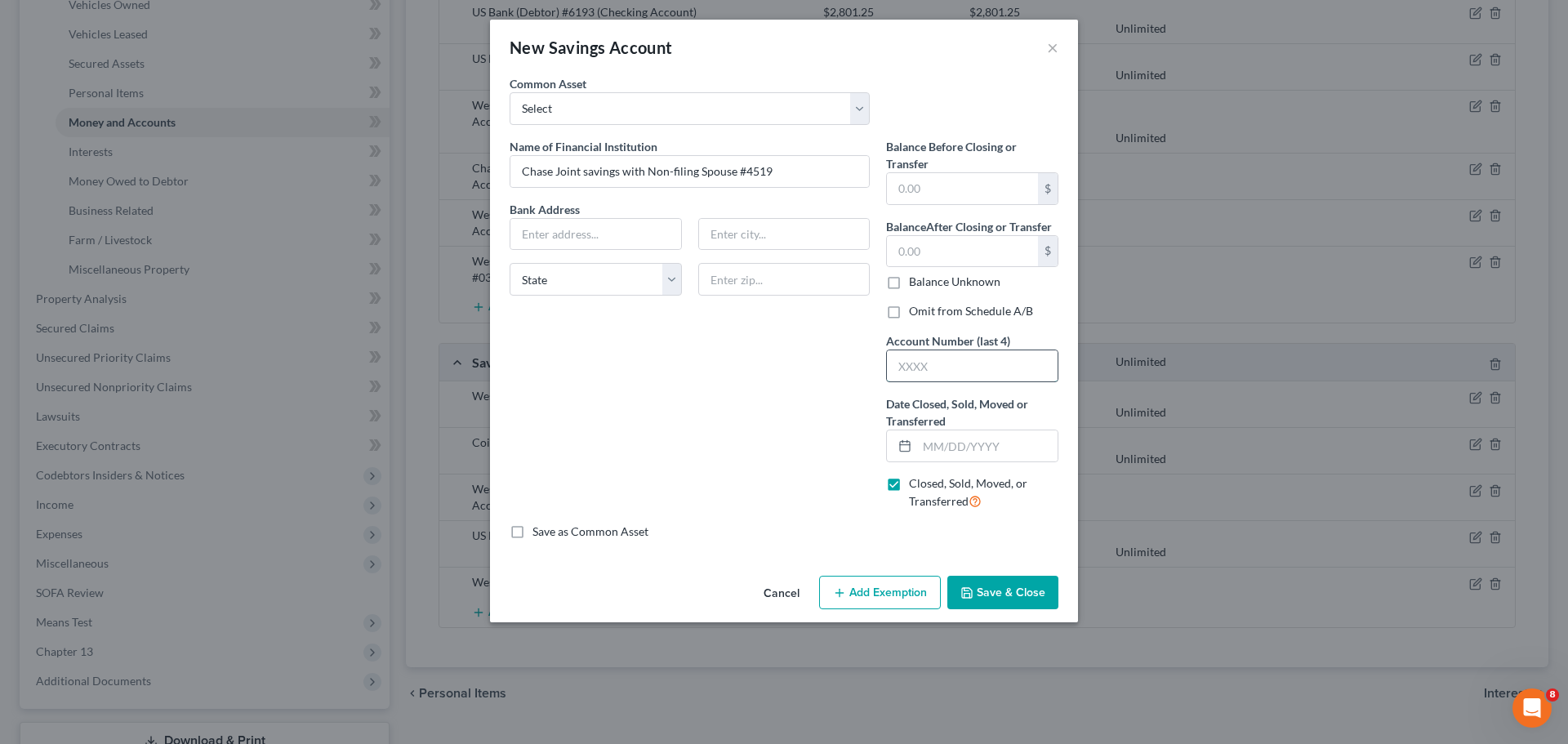
click at [920, 366] on input "text" at bounding box center [973, 365] width 171 height 31
type input "4519"
click at [909, 308] on label "Omit from Schedule A/B" at bounding box center [971, 310] width 124 height 16
click at [916, 308] on input "Omit from Schedule A/B" at bounding box center [921, 308] width 11 height 11
checkbox input "true"
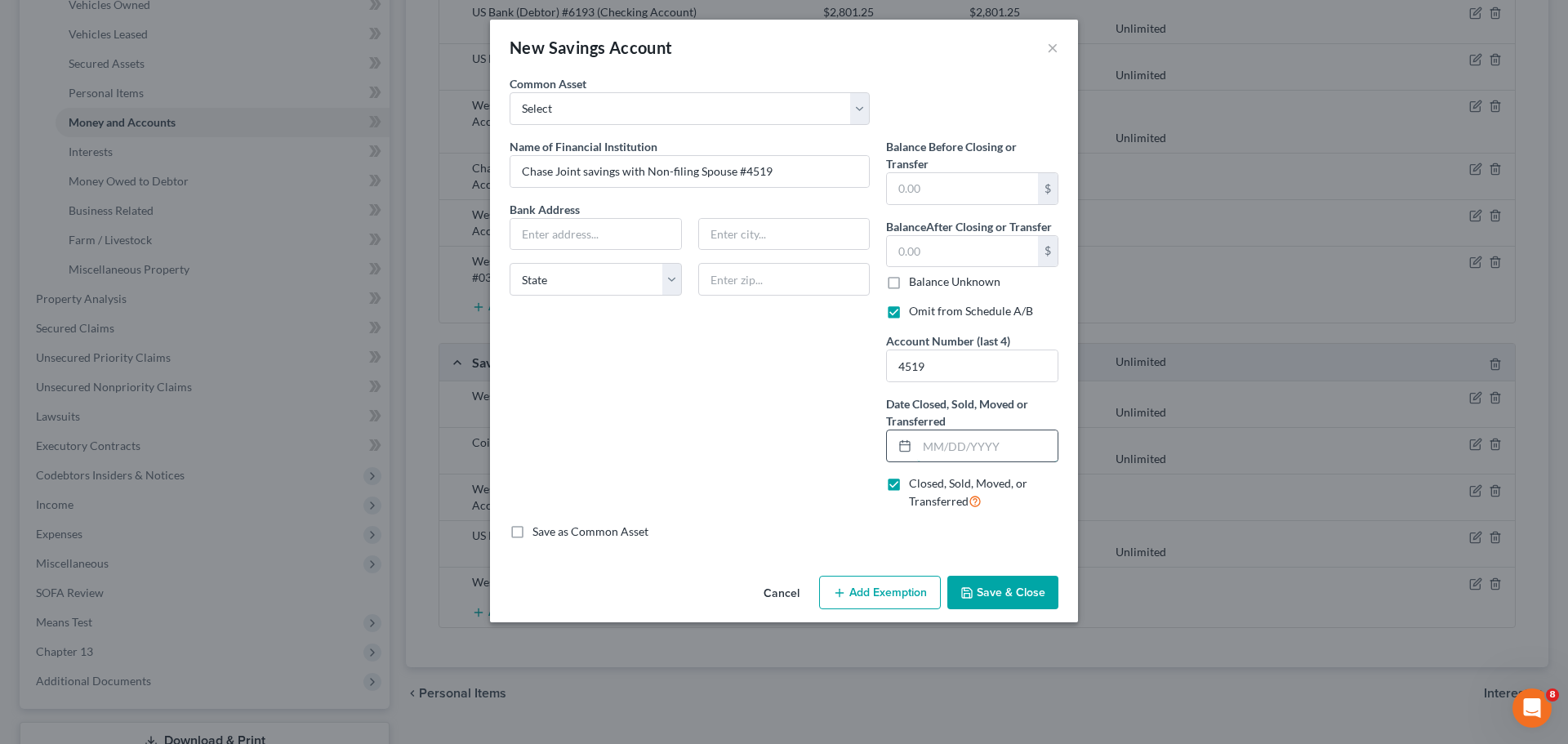
click at [930, 447] on input "text" at bounding box center [987, 445] width 141 height 31
type input "[DATE]"
click at [1006, 592] on button "Save & Close" at bounding box center [1003, 592] width 111 height 35
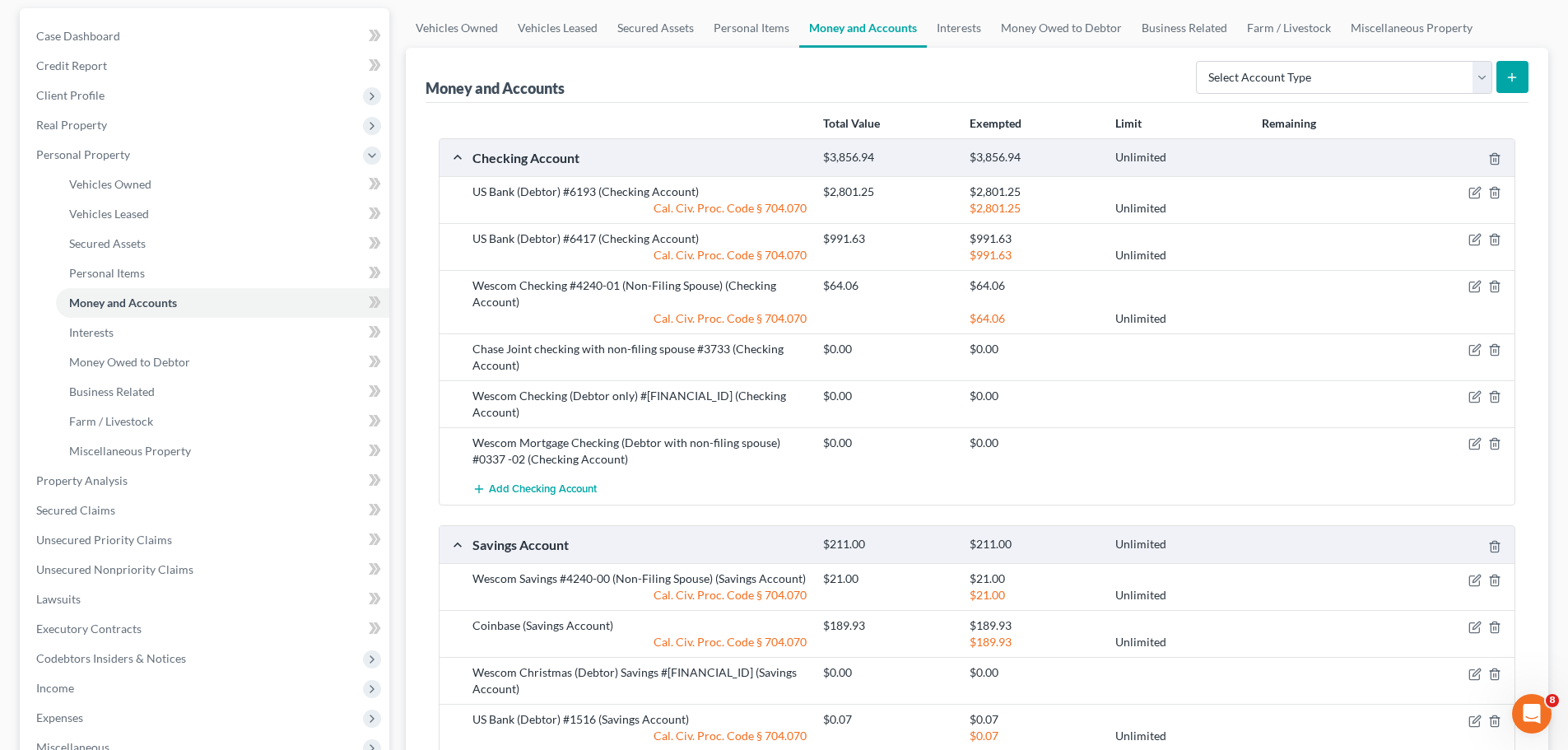
scroll to position [0, 0]
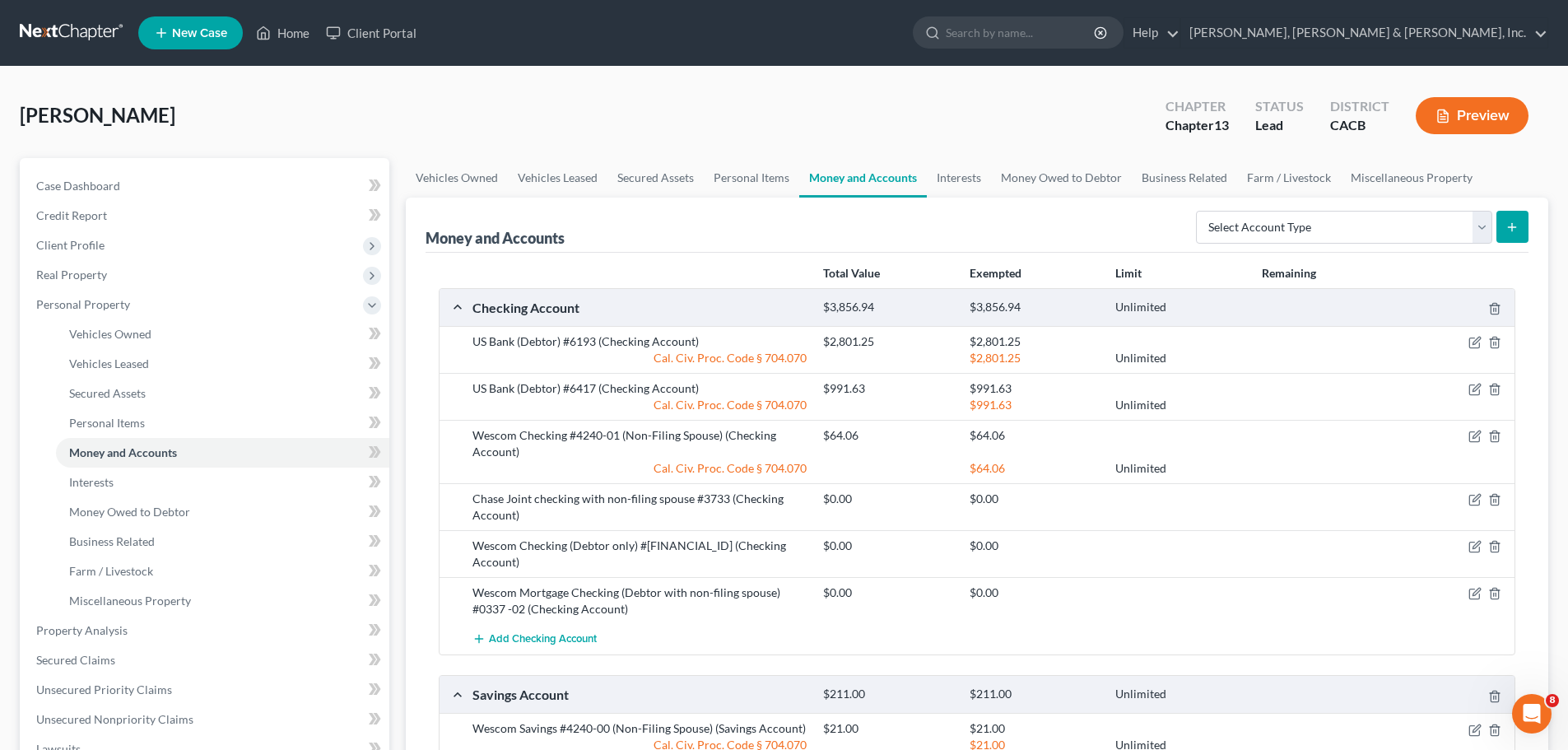
click at [1491, 125] on button "Preview" at bounding box center [1471, 115] width 113 height 37
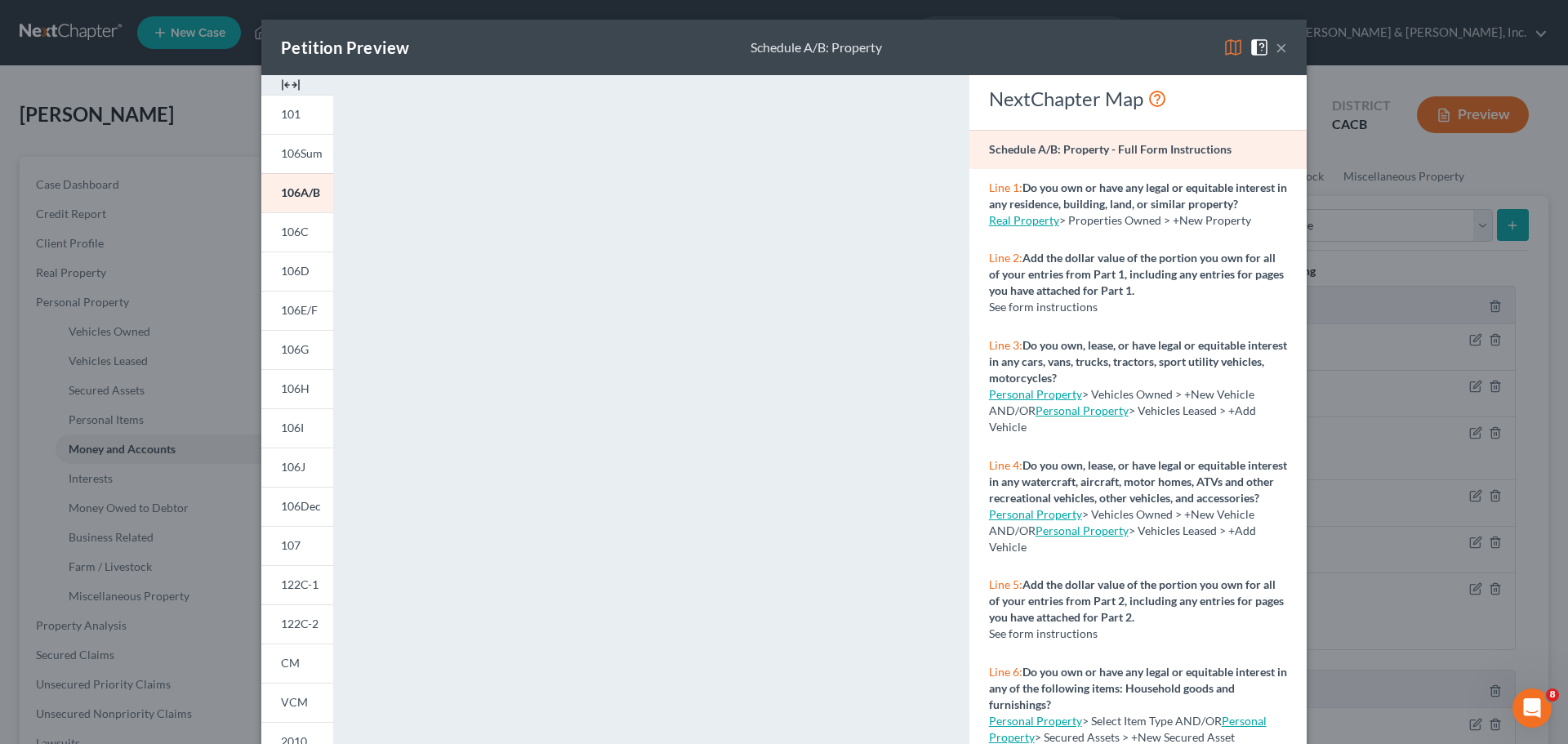
click at [1276, 51] on button "×" at bounding box center [1281, 48] width 12 height 20
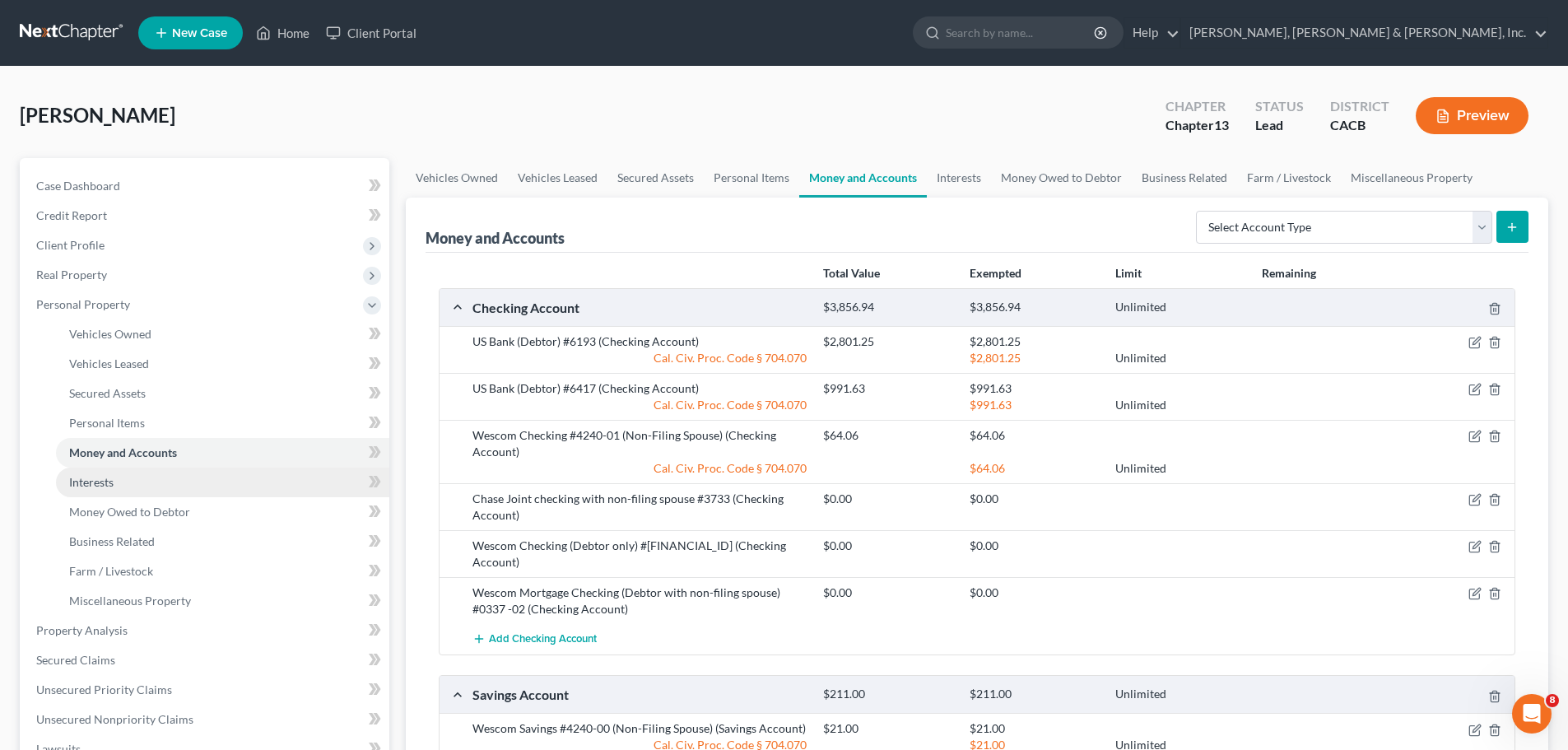
click at [118, 482] on link "Interests" at bounding box center [222, 482] width 333 height 30
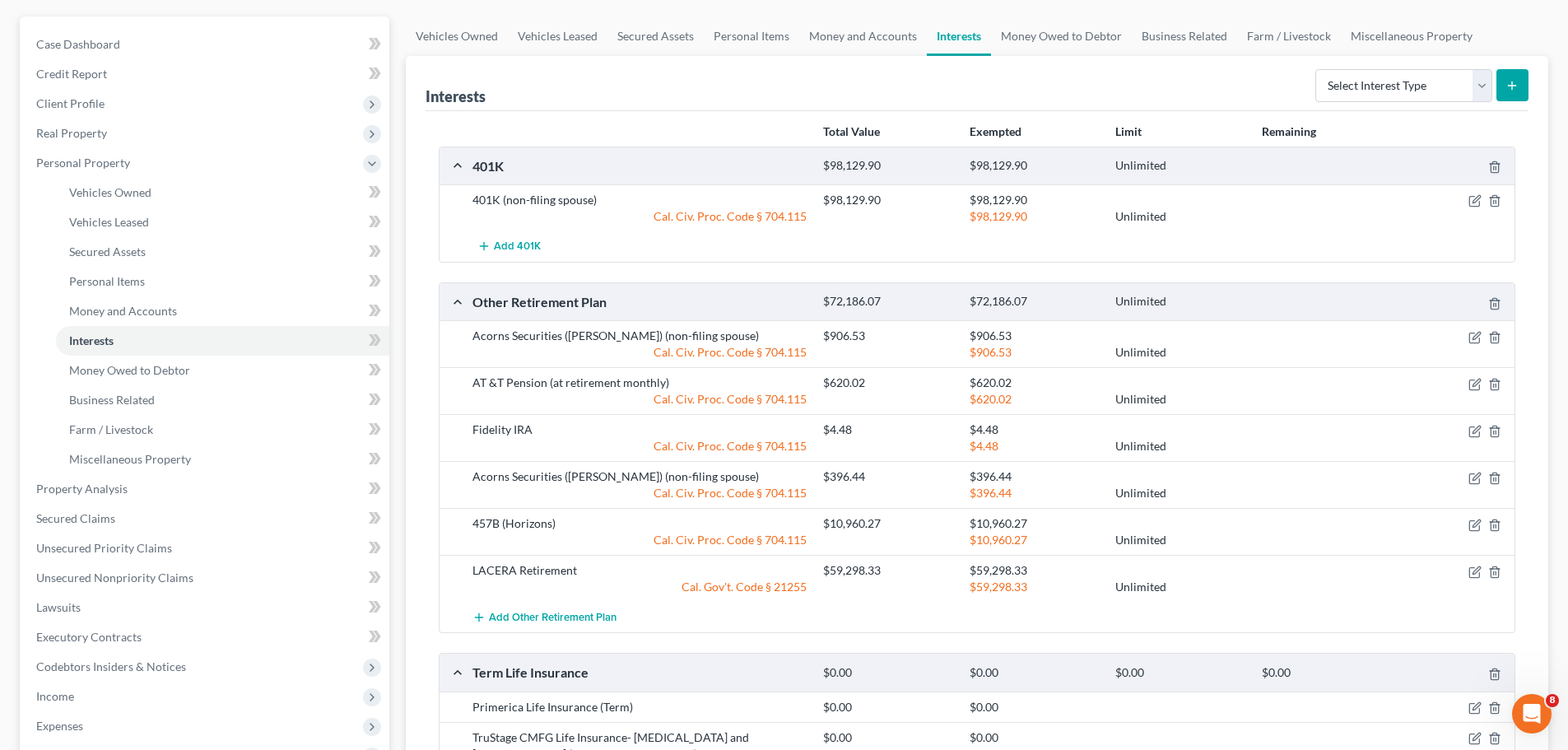
scroll to position [165, 0]
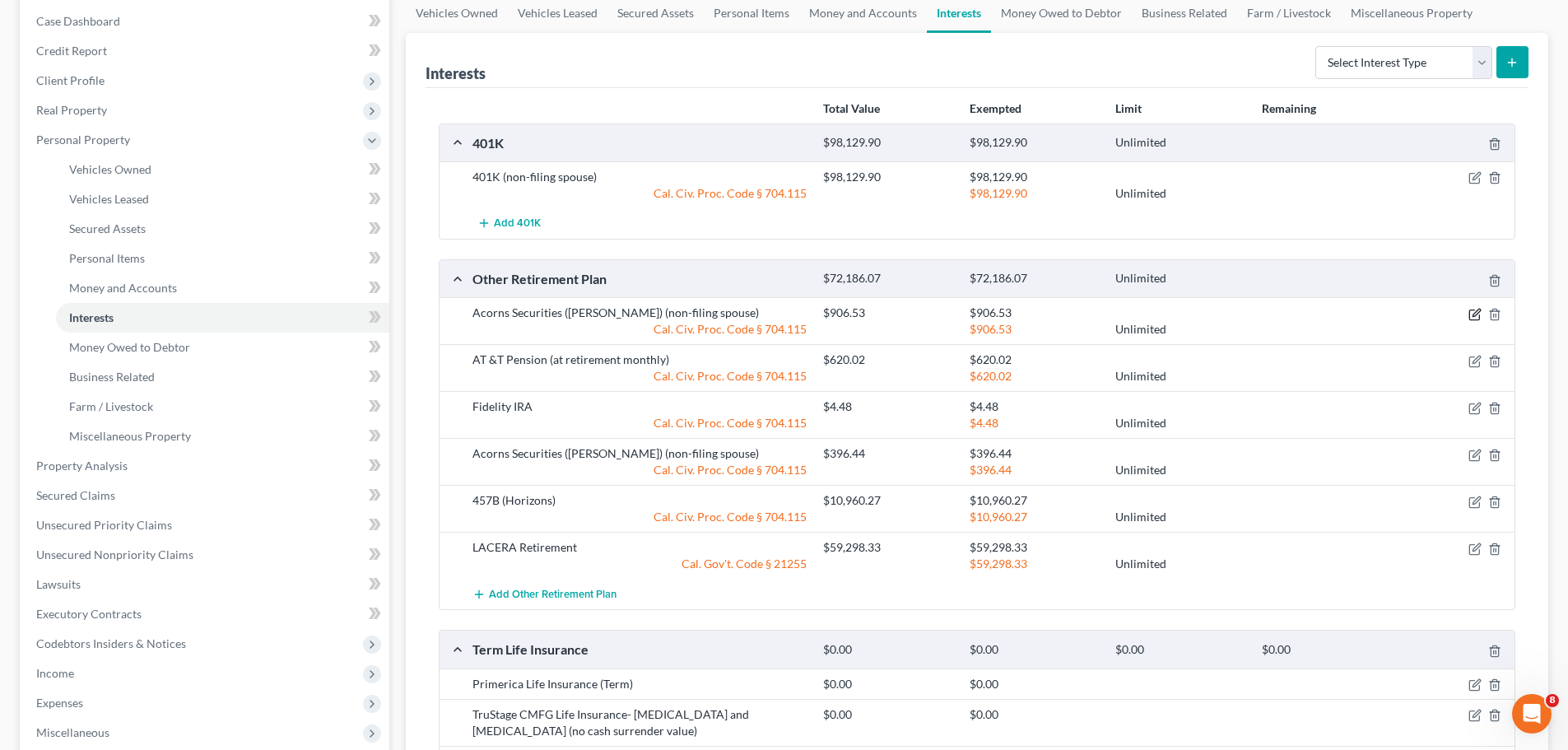
click at [1471, 315] on icon "button" at bounding box center [1474, 314] width 13 height 13
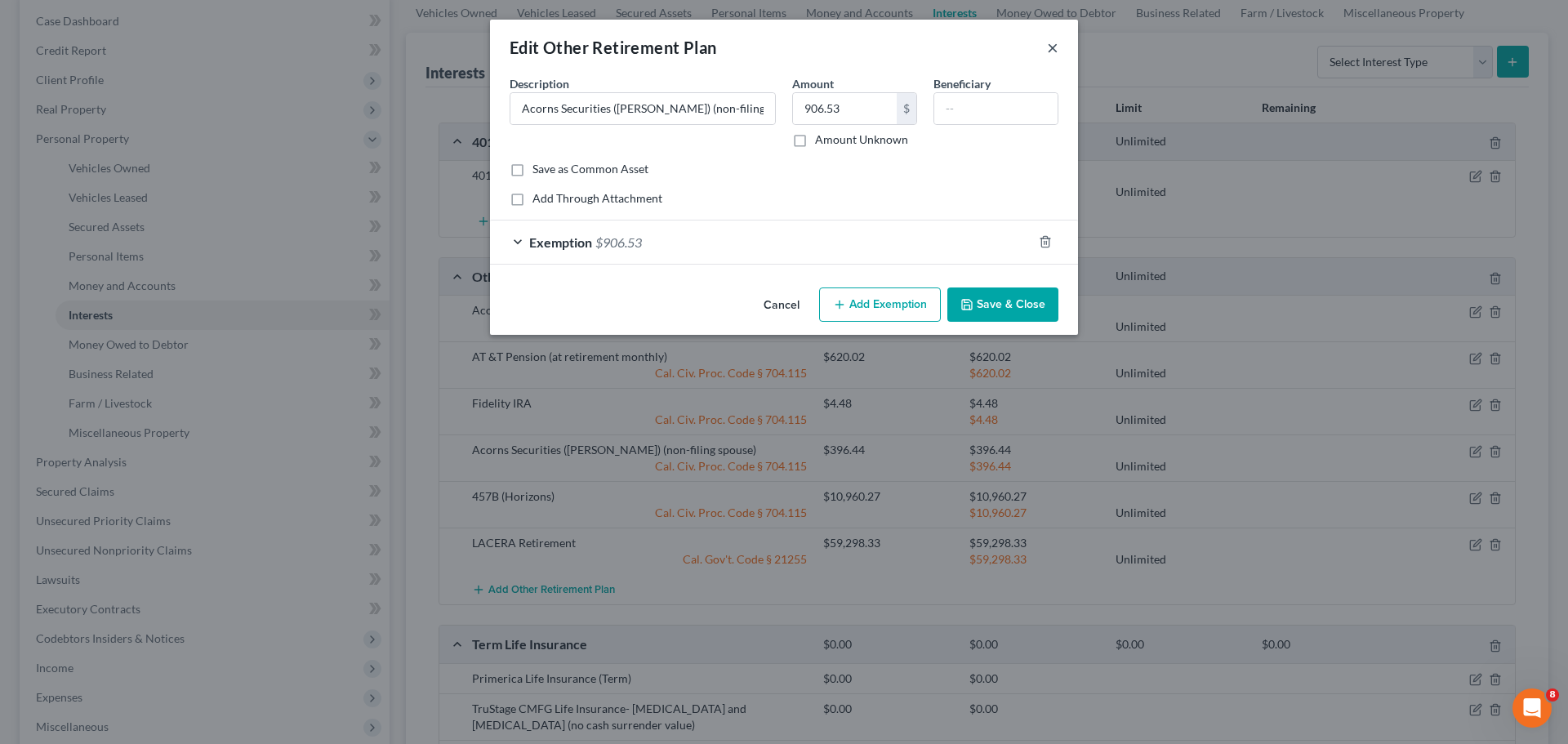
click at [1054, 54] on button "×" at bounding box center [1053, 48] width 12 height 20
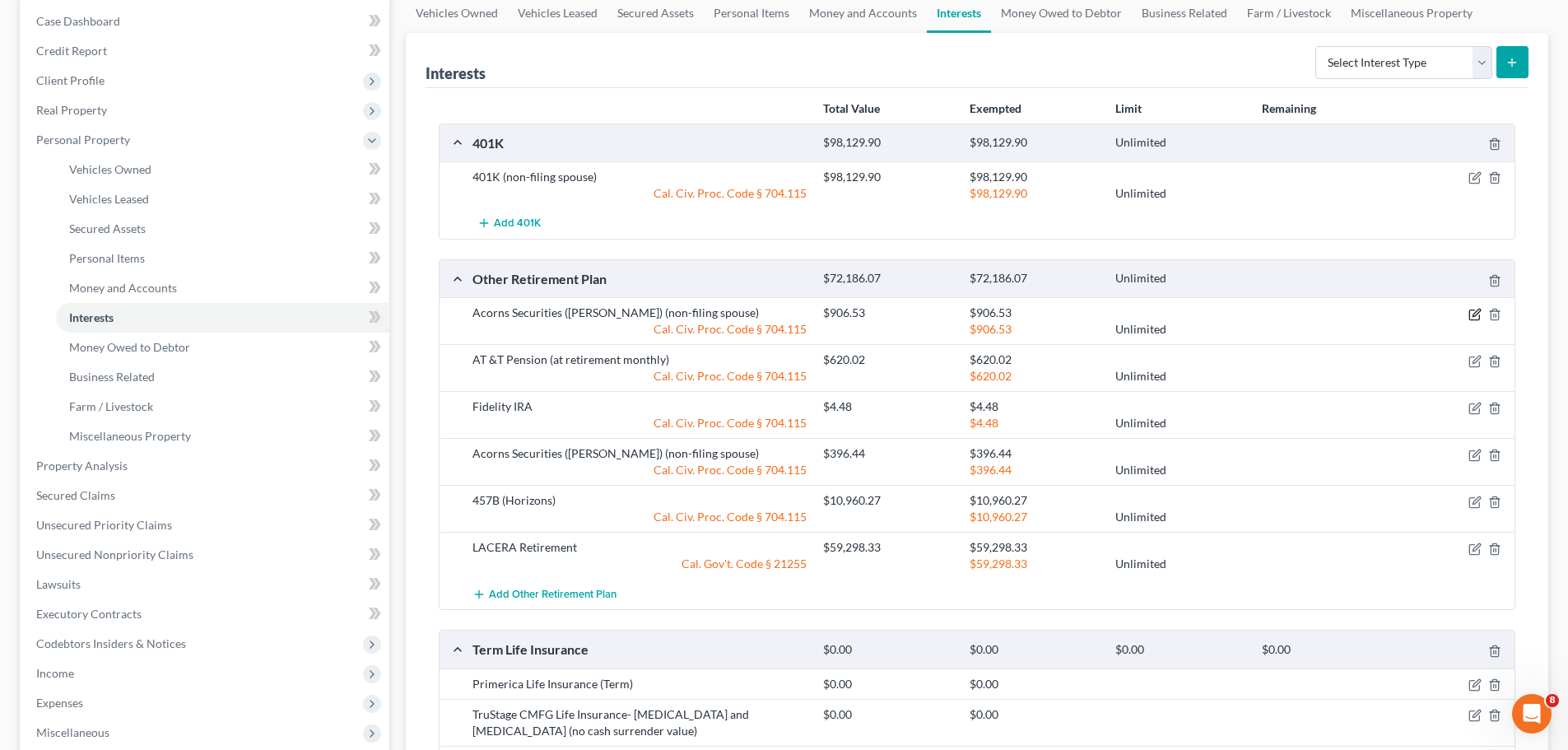
click at [1476, 317] on icon "button" at bounding box center [1474, 314] width 13 height 13
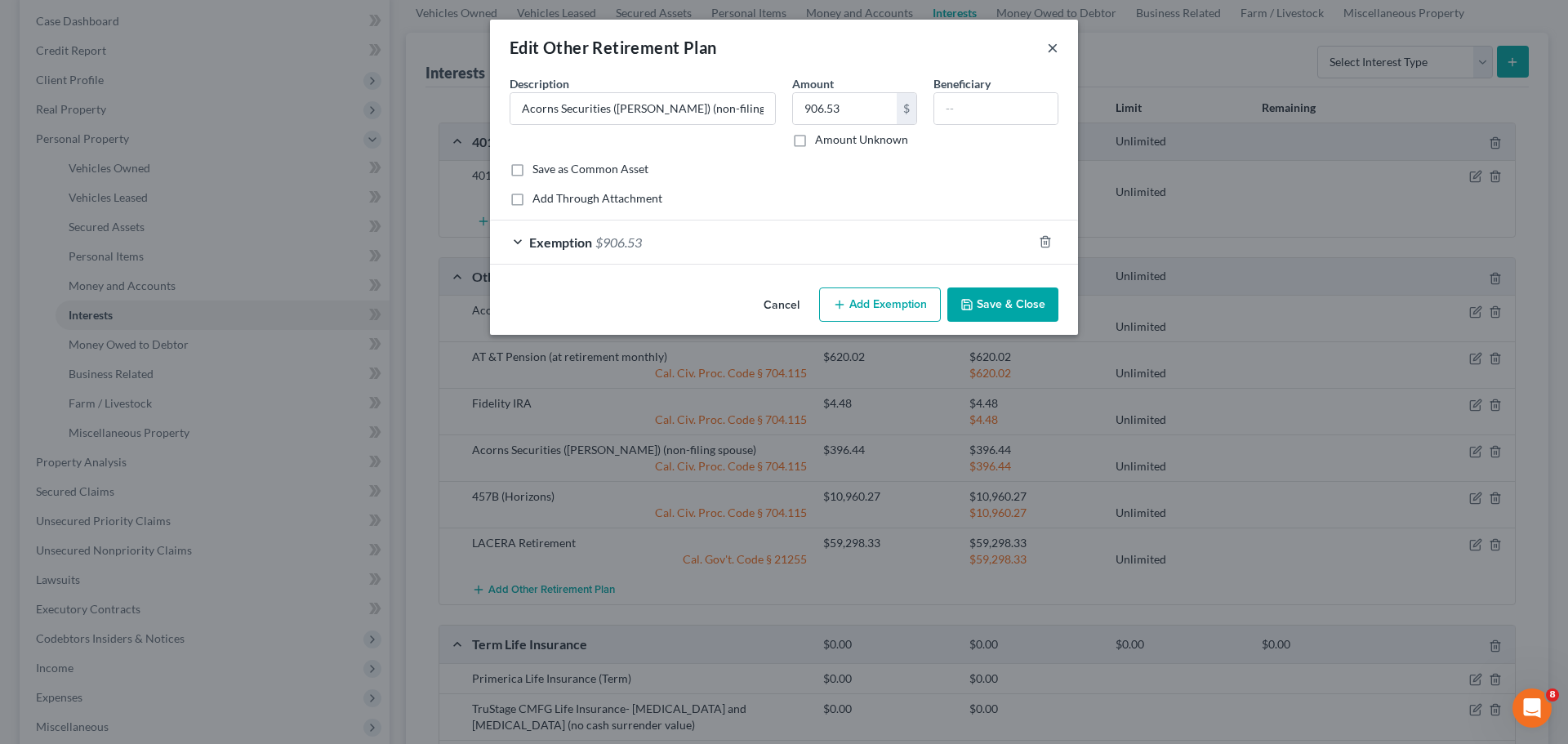
click at [1056, 45] on button "×" at bounding box center [1053, 48] width 12 height 20
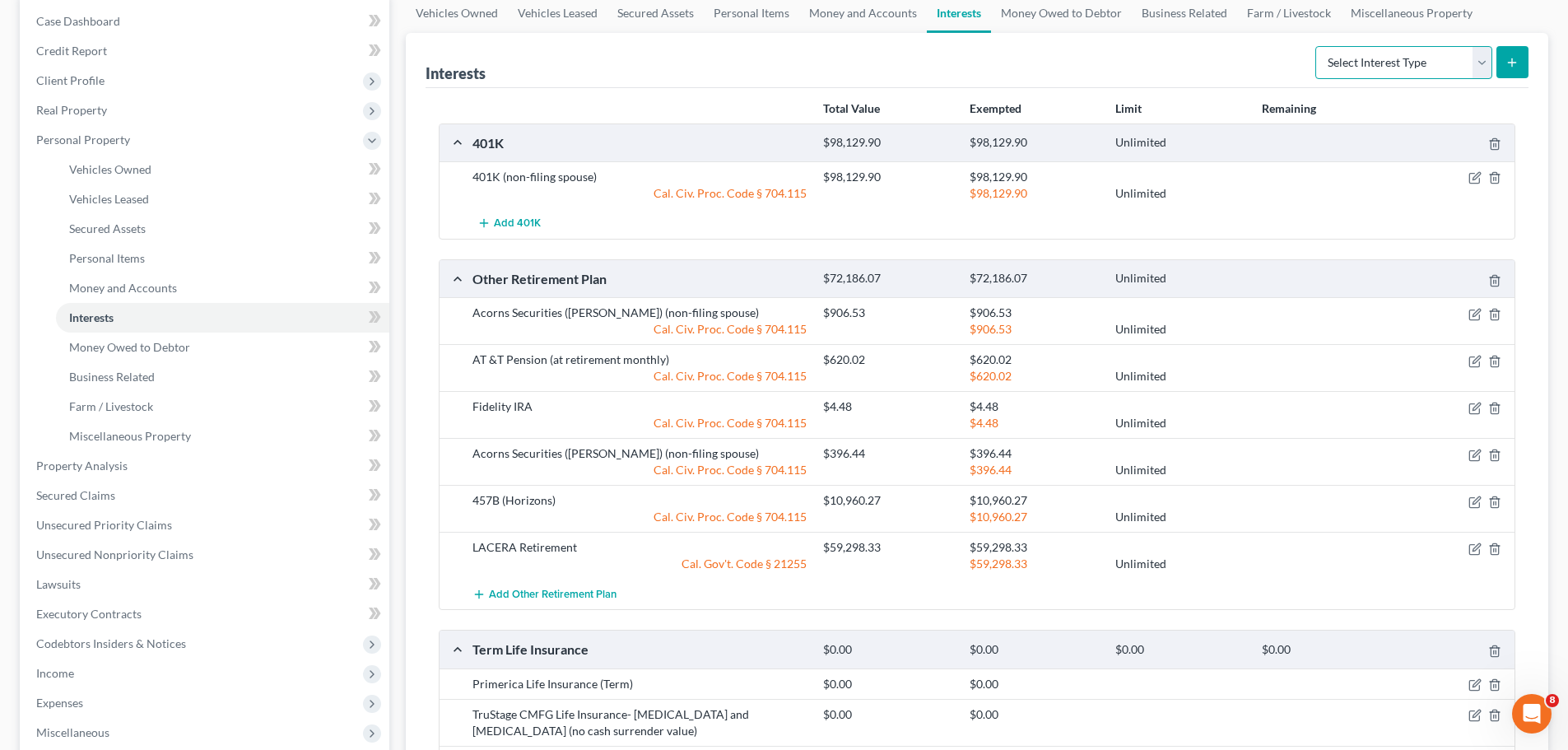
click at [1478, 67] on select "Select Interest Type 401K Annuity Bond Education IRA Government Bond Government…" at bounding box center [1403, 62] width 177 height 33
drag, startPoint x: 1219, startPoint y: 379, endPoint x: 1181, endPoint y: 370, distance: 38.9
click at [1219, 379] on div "Unlimited" at bounding box center [1180, 376] width 146 height 16
drag, startPoint x: 712, startPoint y: 314, endPoint x: 474, endPoint y: 313, distance: 237.8
click at [474, 313] on div "Acorns Securities ([PERSON_NAME]) (non-filing spouse)" at bounding box center [639, 312] width 351 height 16
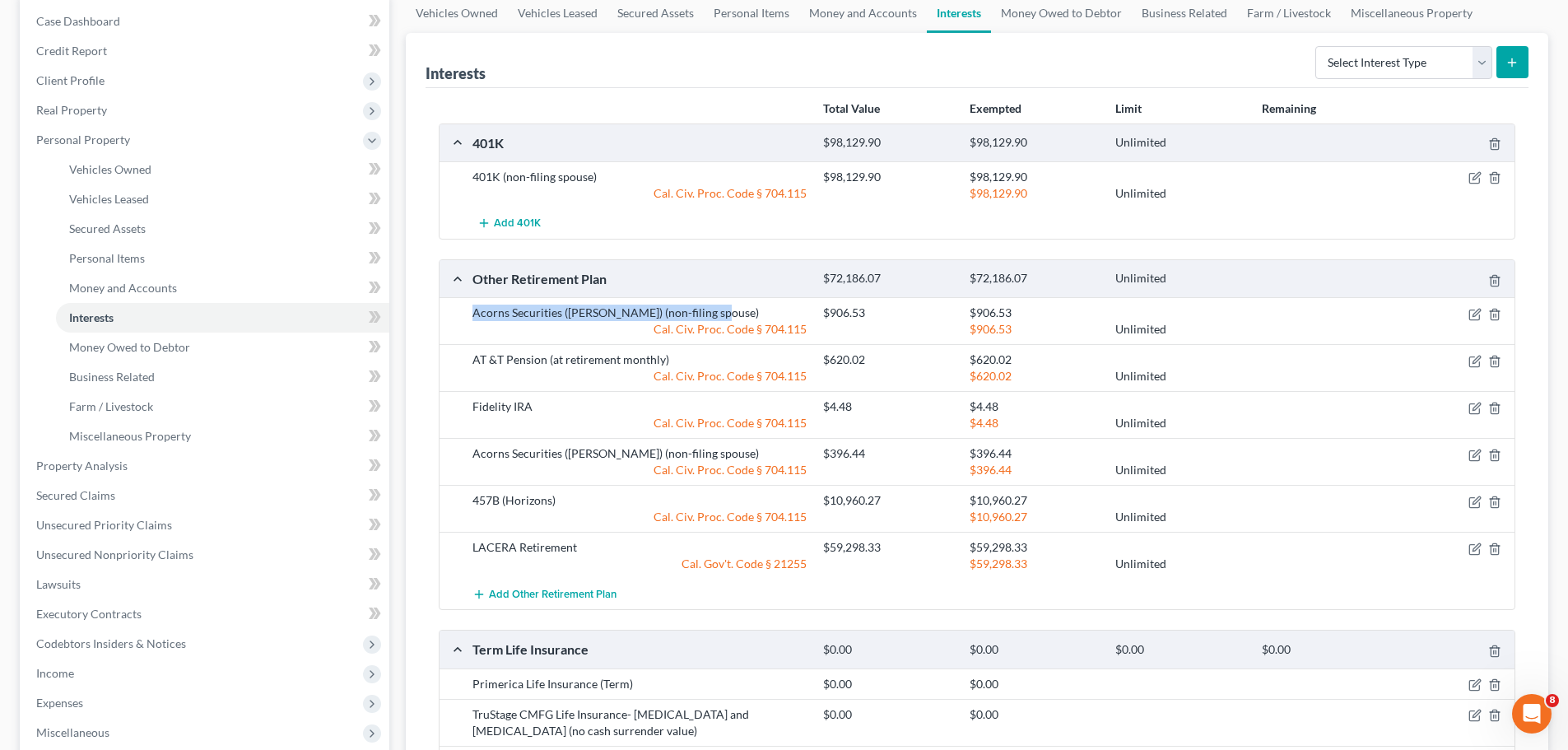
copy div "Acorns Securities ([PERSON_NAME]) (non-filing spouse)"
click at [1483, 69] on select "Select Interest Type 401K Annuity Bond Education IRA Government Bond Government…" at bounding box center [1403, 62] width 177 height 33
click at [1317, 46] on select "Select Interest Type 401K Annuity Bond Education IRA Government Bond Government…" at bounding box center [1403, 62] width 177 height 33
click at [1513, 67] on icon "submit" at bounding box center [1511, 62] width 13 height 13
click at [1510, 60] on icon "submit" at bounding box center [1511, 62] width 13 height 13
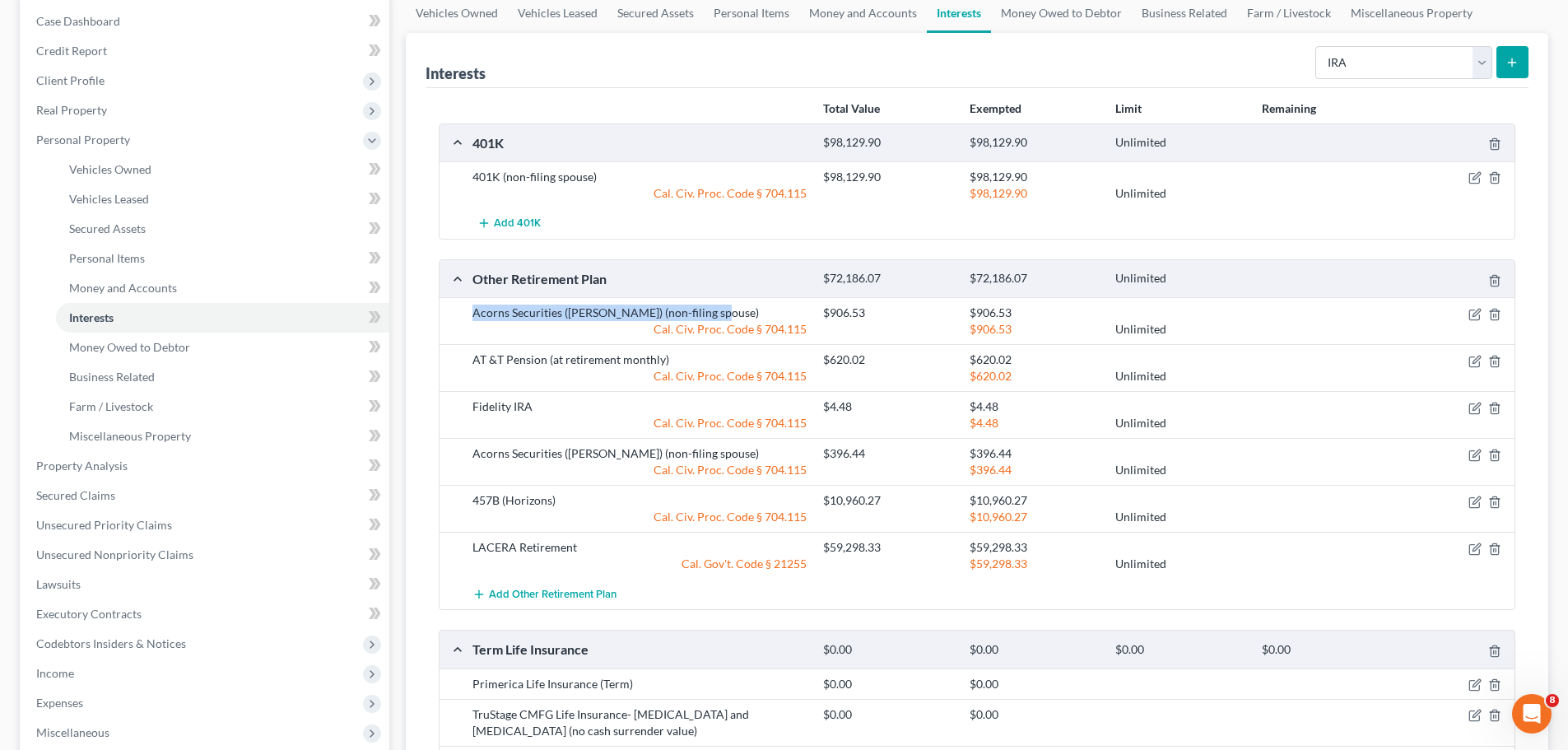
click at [1508, 62] on icon "submit" at bounding box center [1511, 62] width 13 height 13
click at [1319, 326] on div at bounding box center [1326, 329] width 146 height 16
click at [1510, 65] on icon "submit" at bounding box center [1511, 62] width 13 height 13
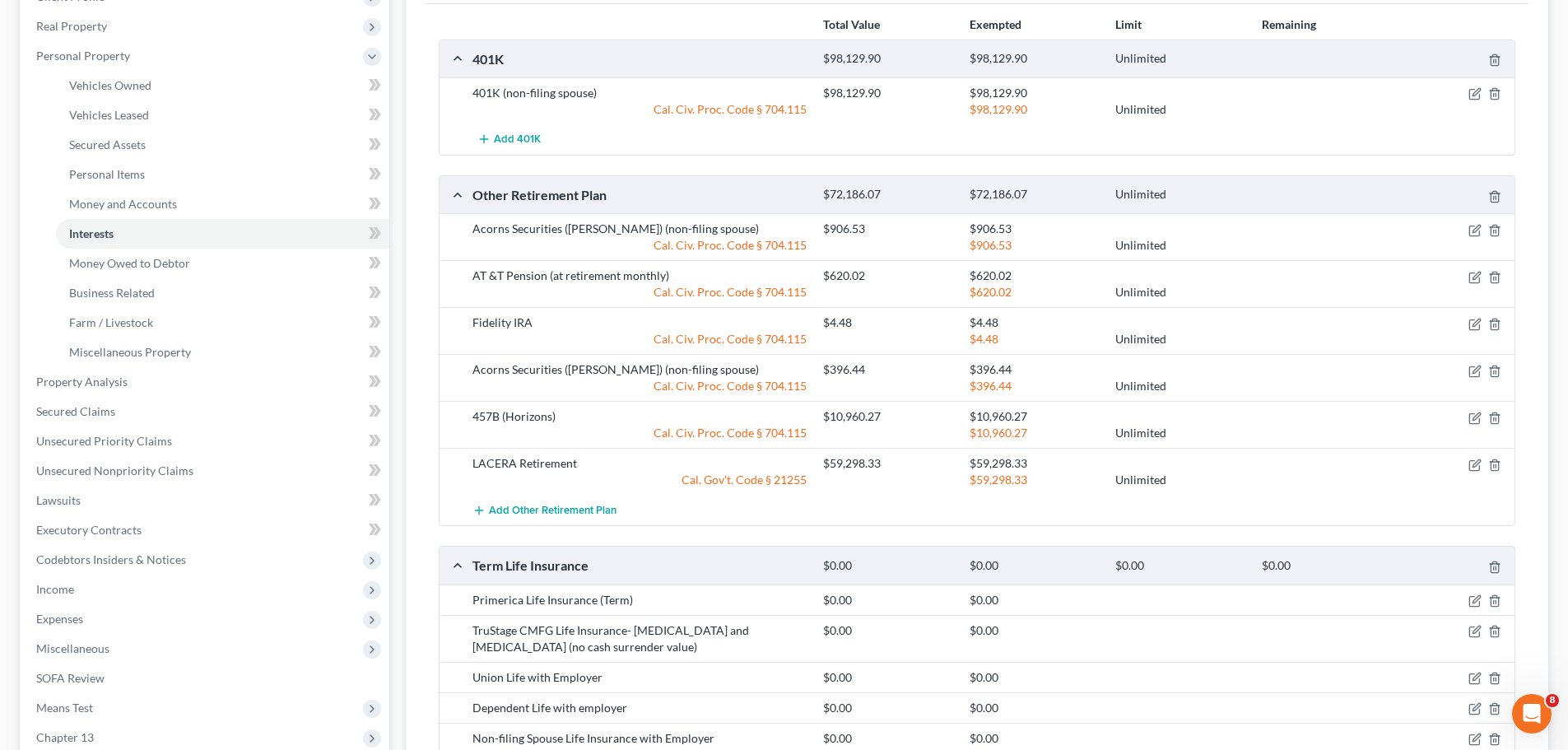
scroll to position [238, 0]
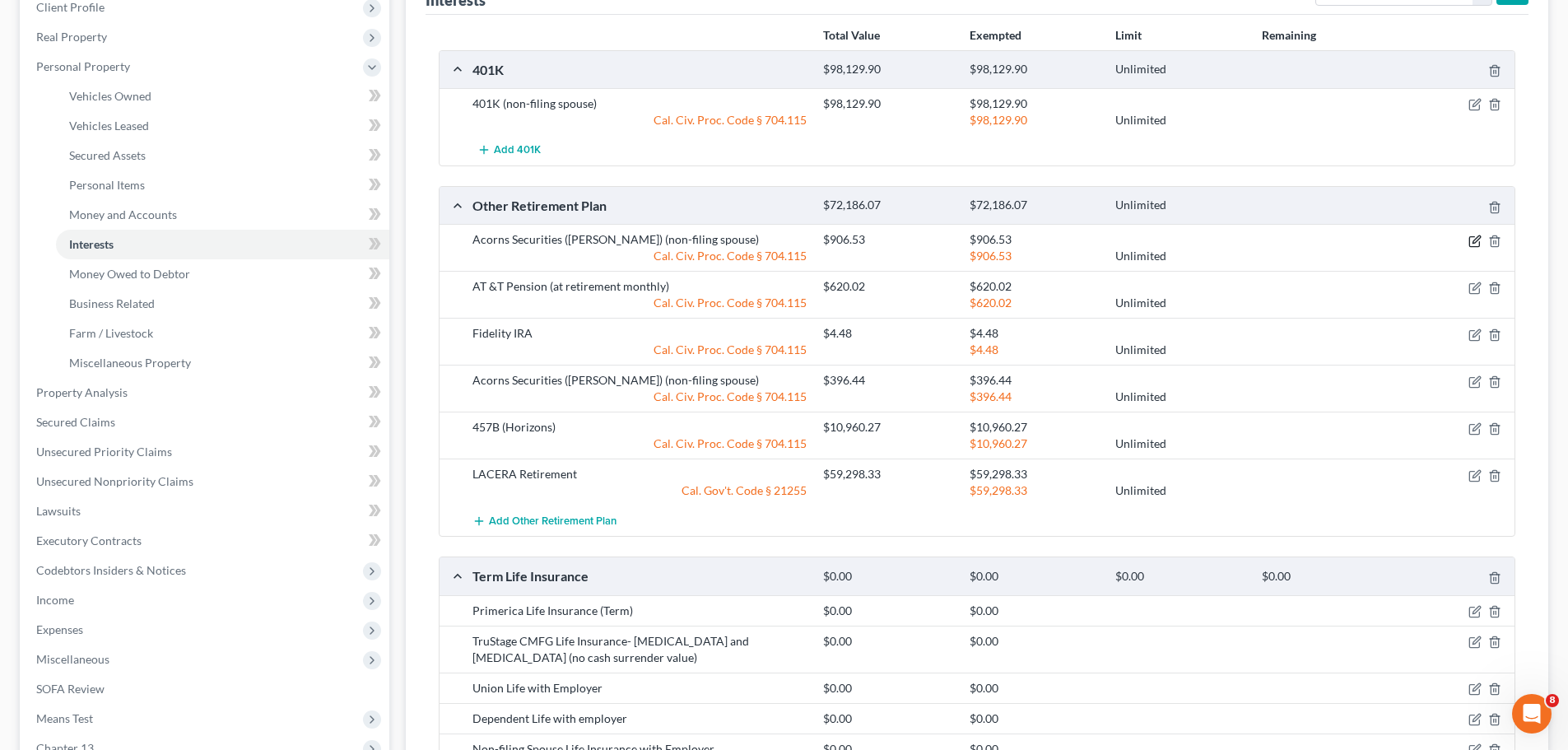
click at [1475, 242] on icon "button" at bounding box center [1475, 238] width 7 height 7
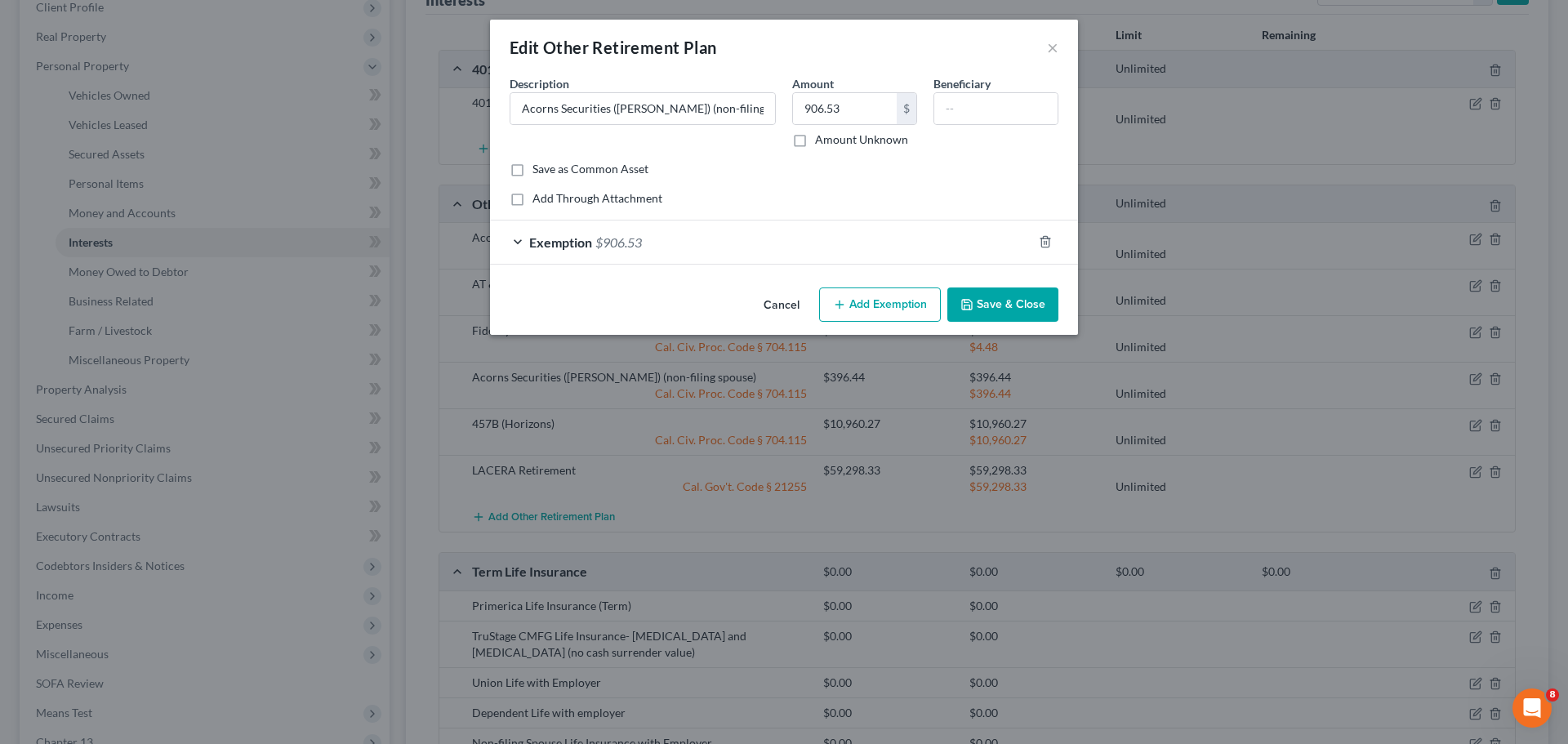
click at [671, 52] on div "Edit Other Retirement Plan" at bounding box center [613, 47] width 206 height 23
click at [1052, 49] on button "×" at bounding box center [1053, 48] width 12 height 20
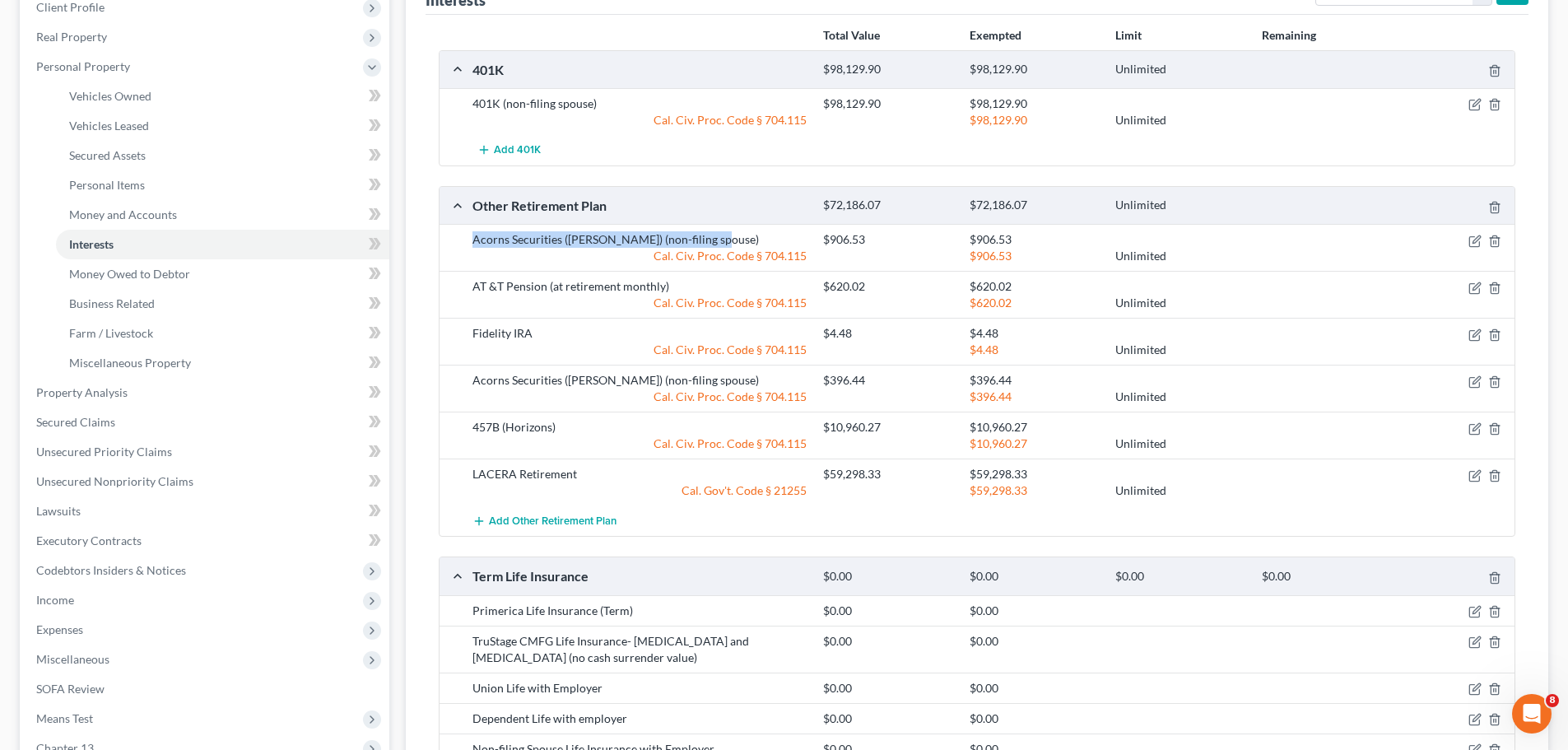
drag, startPoint x: 730, startPoint y: 239, endPoint x: 471, endPoint y: 239, distance: 259.2
click at [471, 239] on div "Acorns Securities ([PERSON_NAME]) (non-filing spouse)" at bounding box center [639, 239] width 351 height 16
copy div "Acorns Securities ([PERSON_NAME]) (non-filing spouse)"
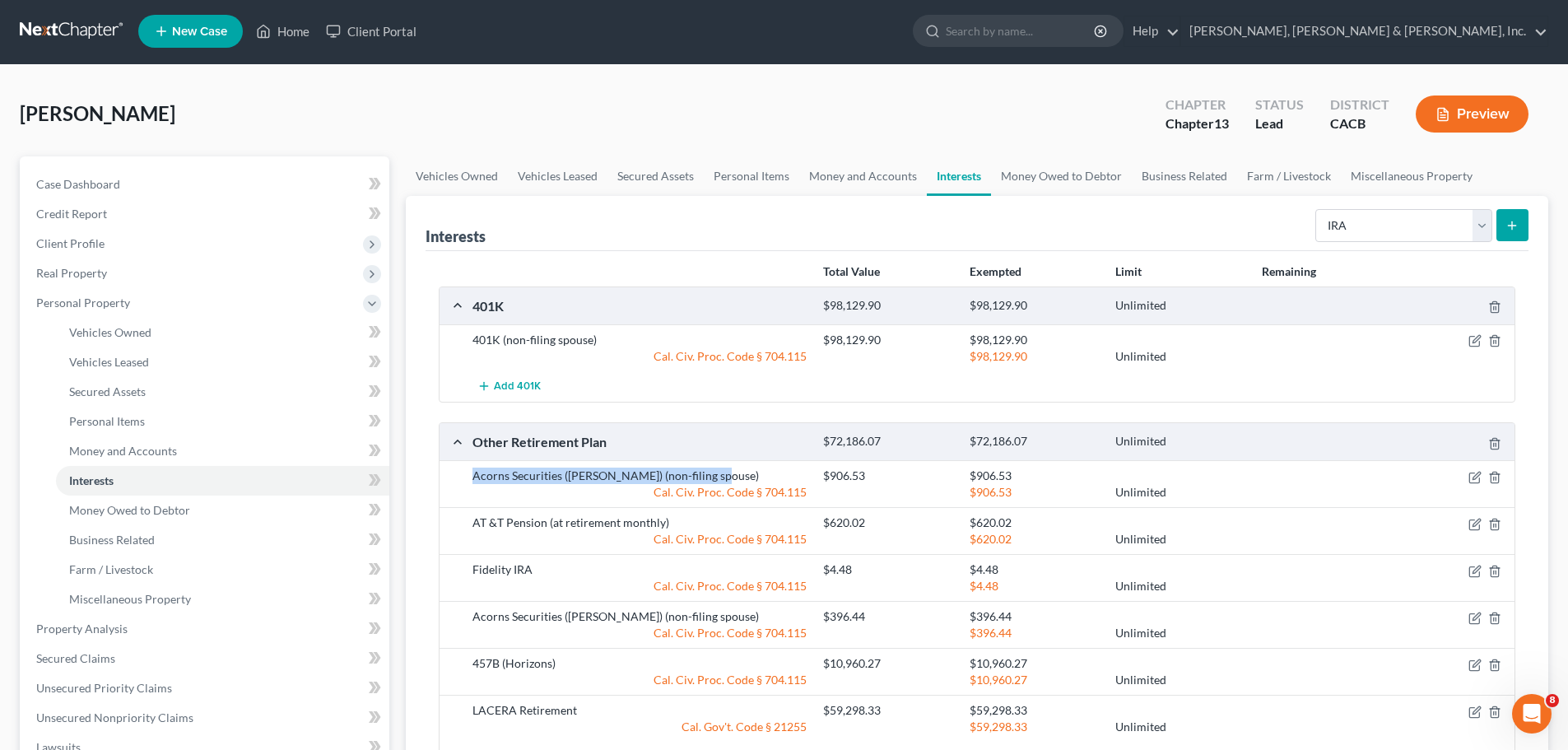
scroll to position [0, 0]
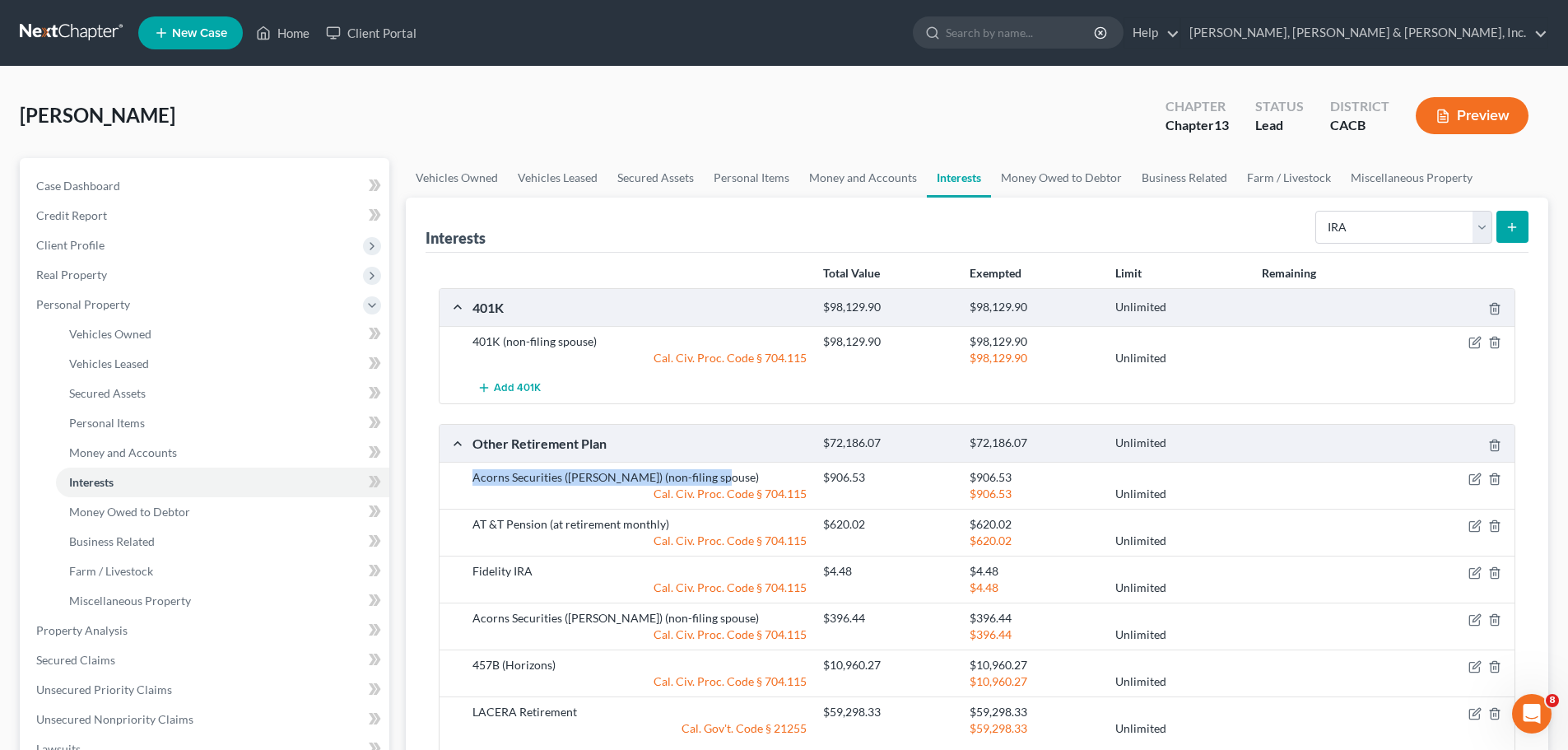
click at [1511, 225] on icon "submit" at bounding box center [1511, 227] width 13 height 13
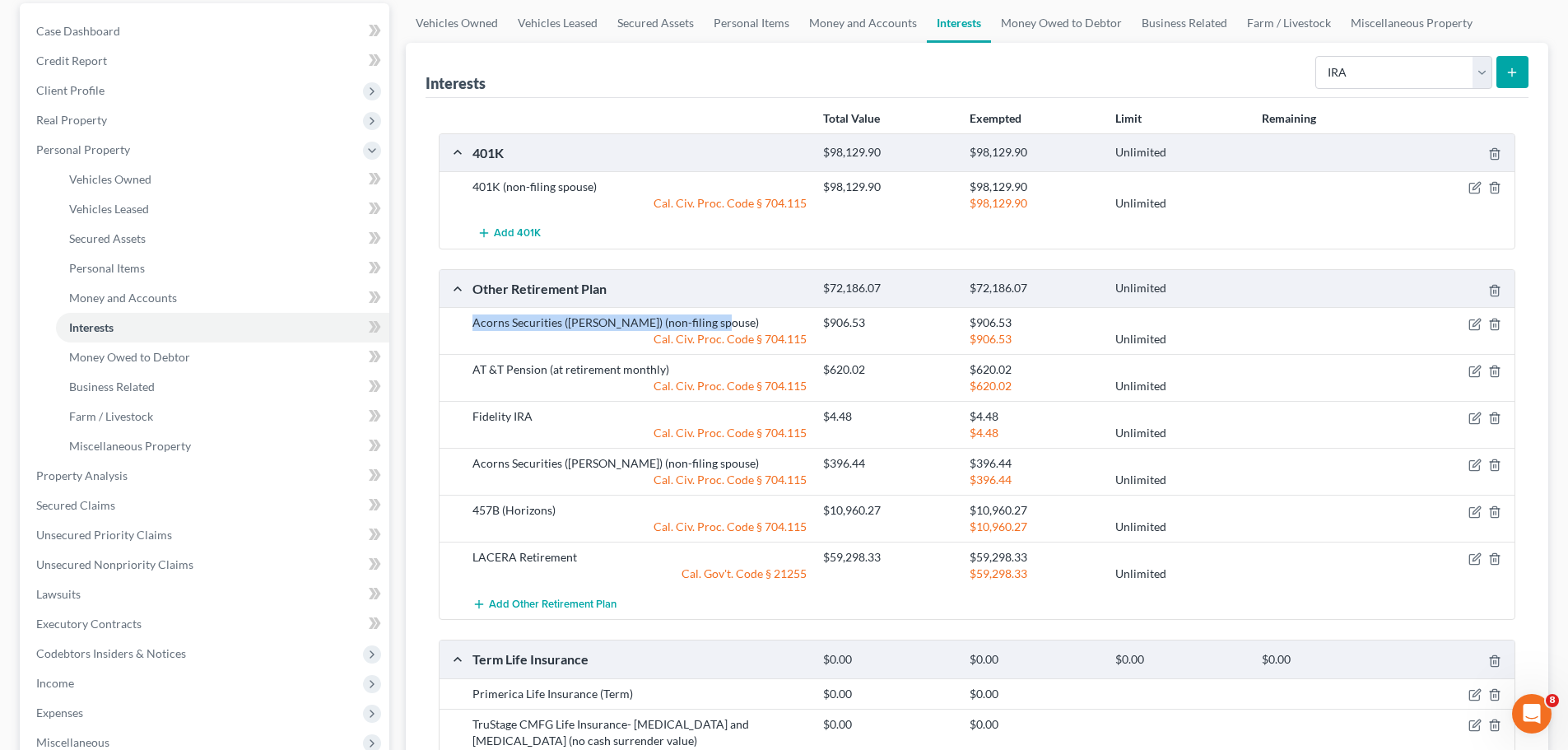
scroll to position [165, 0]
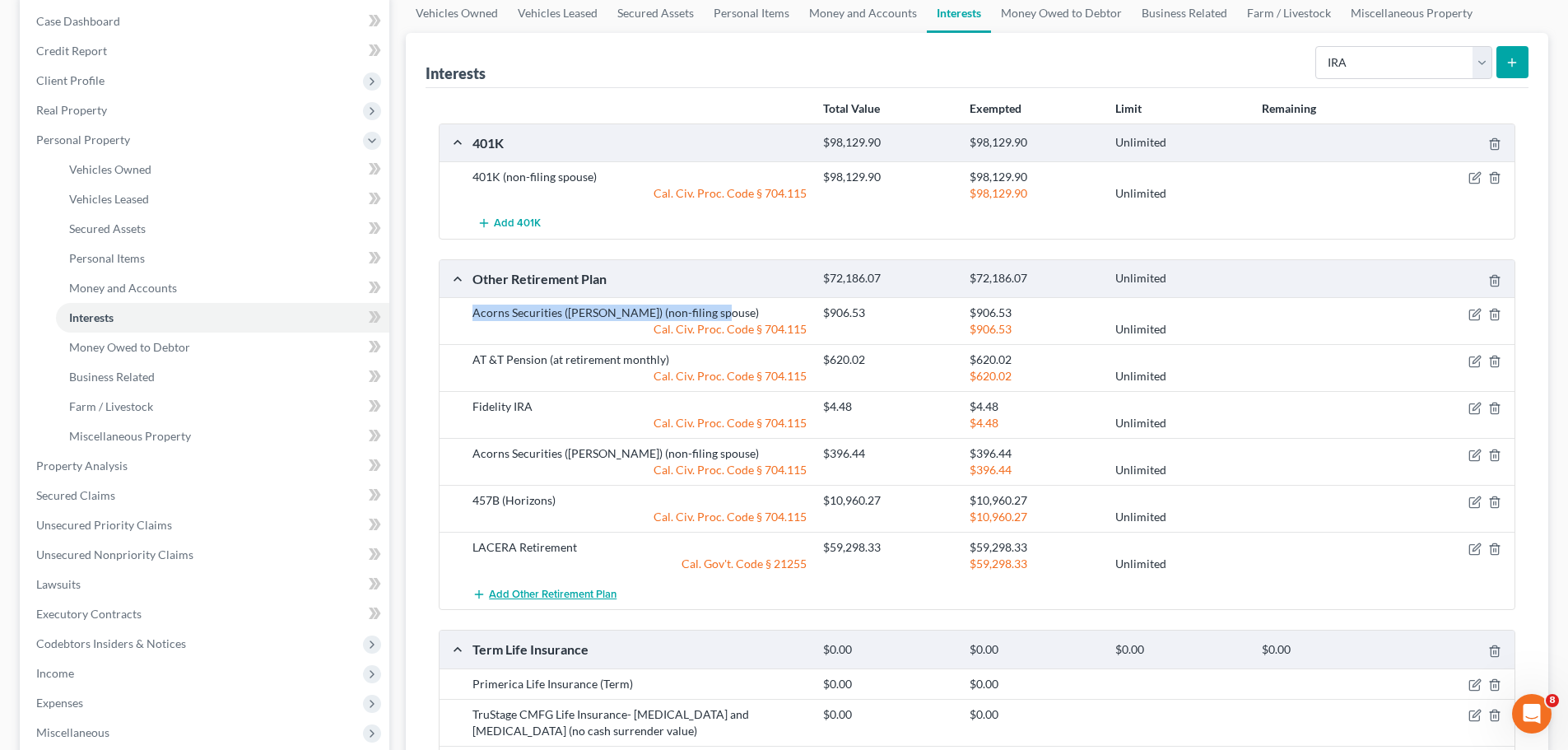
click at [586, 595] on span "Add Other Retirement Plan" at bounding box center [553, 594] width 128 height 13
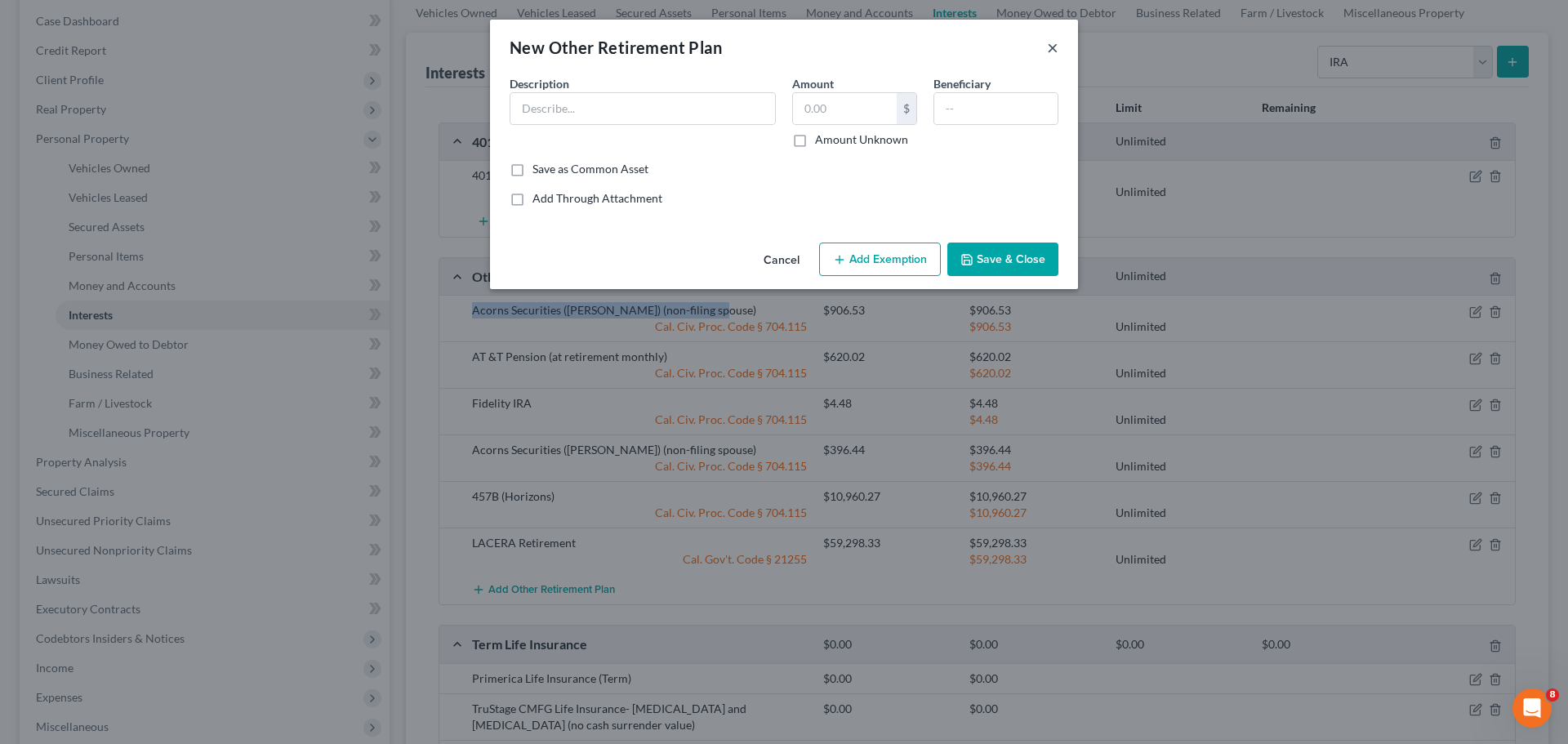
click at [1048, 53] on button "×" at bounding box center [1053, 48] width 12 height 20
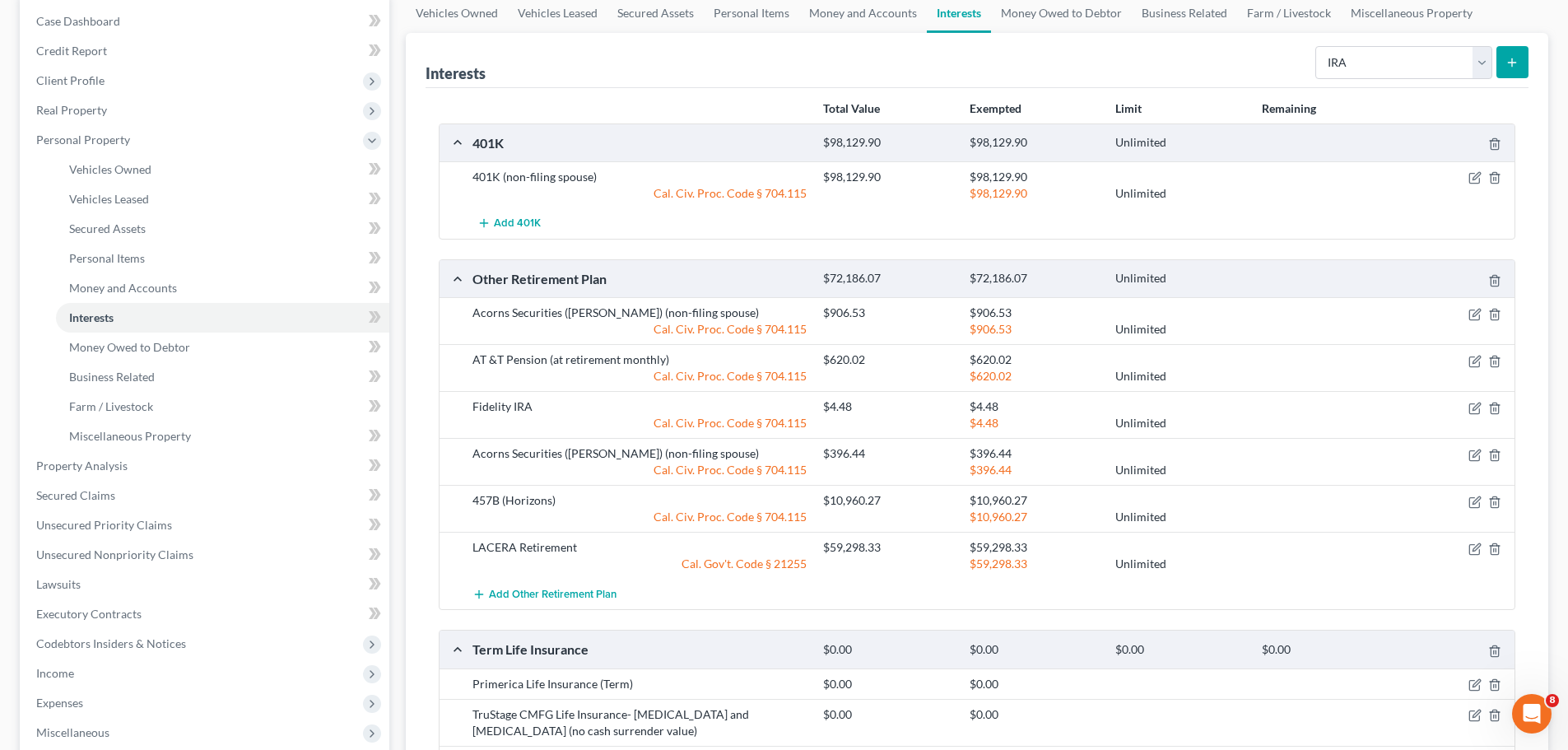
click at [684, 253] on div "401K $98,129.90 $98,129.90 Unlimited 401K (non-filing spouse) $98,129.90 $98,12…" at bounding box center [977, 519] width 1076 height 792
click at [322, 319] on link "Interests" at bounding box center [222, 318] width 333 height 30
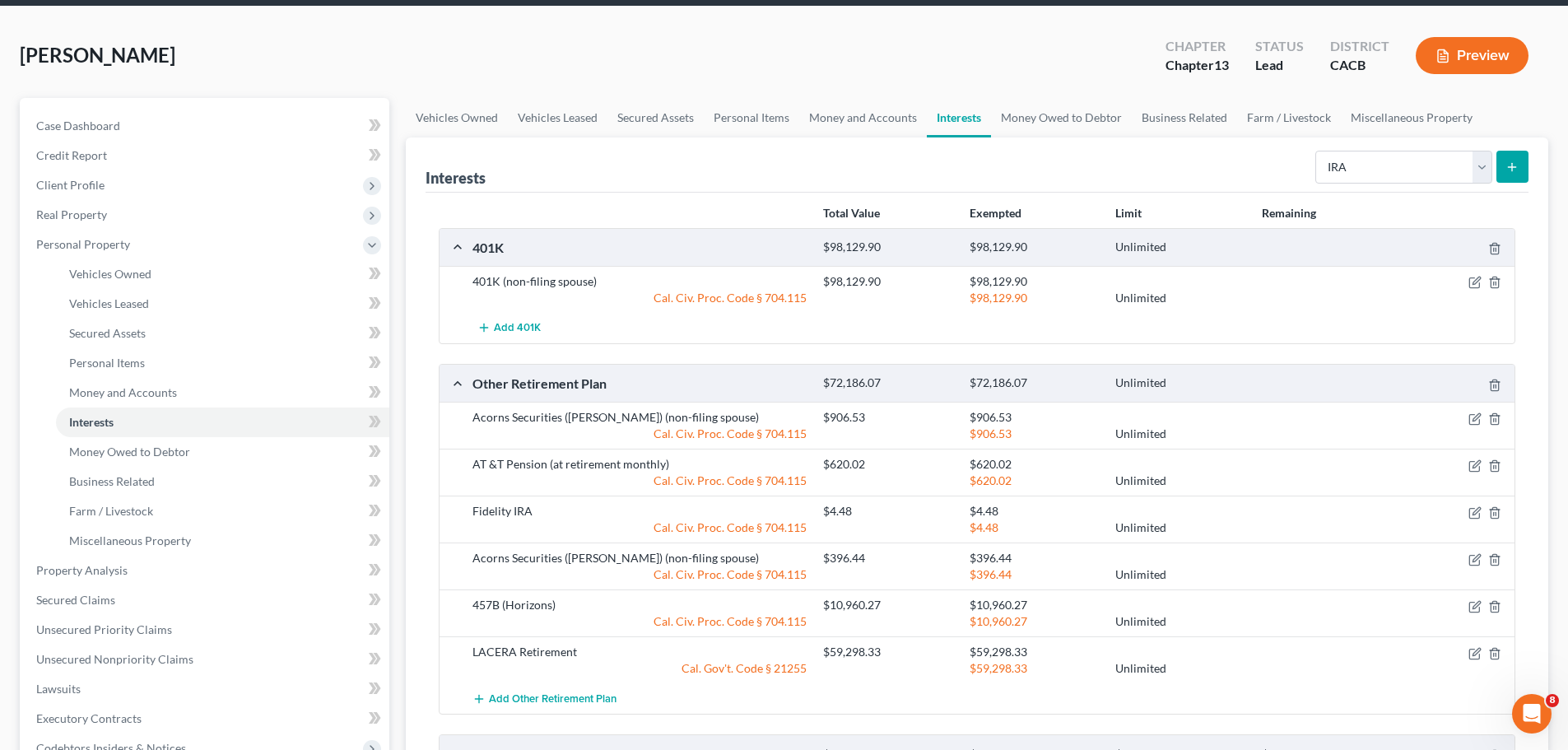
scroll to position [0, 0]
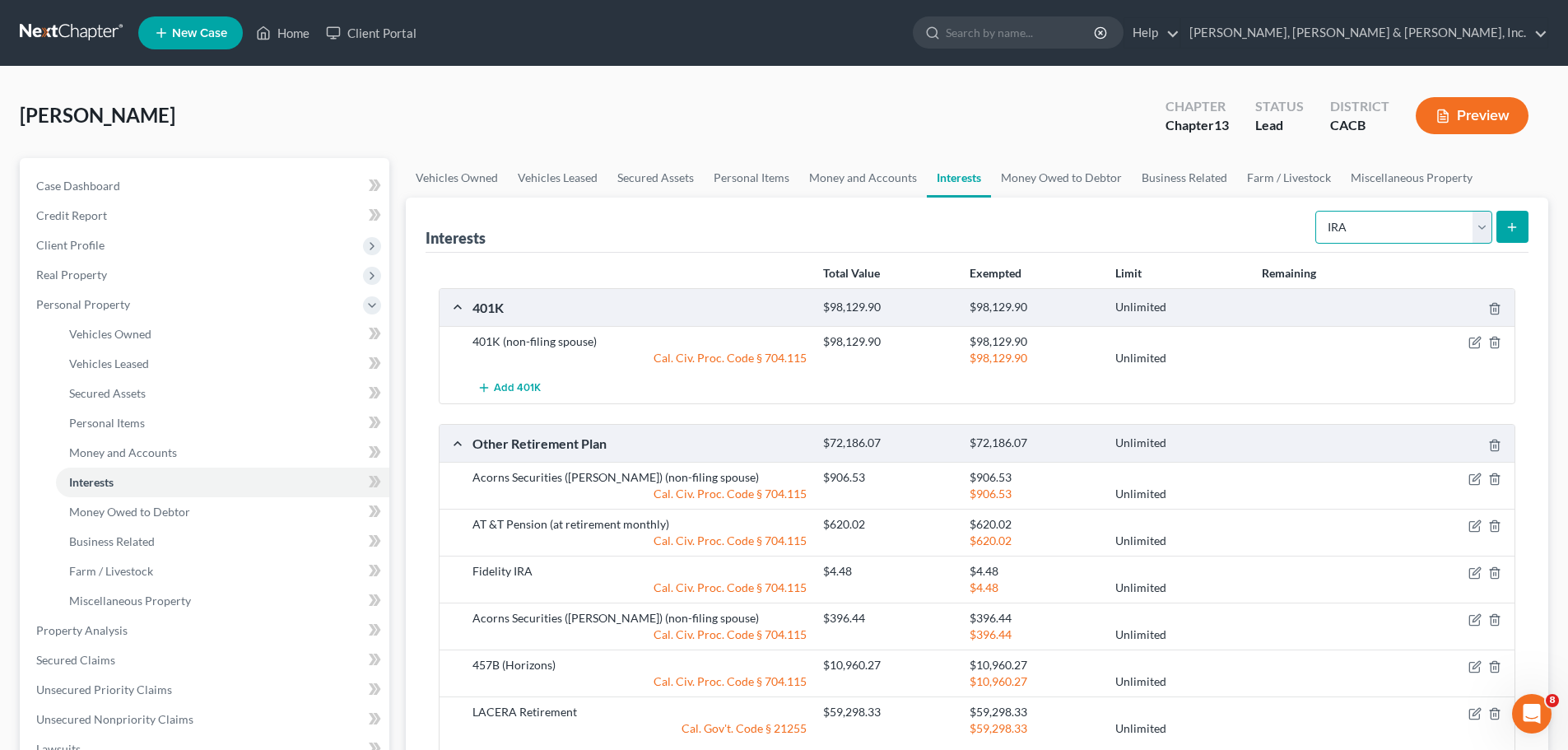
click at [1485, 228] on select "Select Interest Type 401K Annuity Bond Education IRA Government Bond Government…" at bounding box center [1403, 227] width 177 height 33
click at [1317, 211] on select "Select Interest Type 401K Annuity Bond Education IRA Government Bond Government…" at bounding box center [1403, 227] width 177 height 33
click at [1481, 224] on select "Select Interest Type 401K Annuity Bond Education IRA Government Bond Government…" at bounding box center [1403, 227] width 177 height 33
select select "ira"
click at [1317, 211] on select "Select Interest Type 401K Annuity Bond Education IRA Government Bond Government…" at bounding box center [1403, 227] width 177 height 33
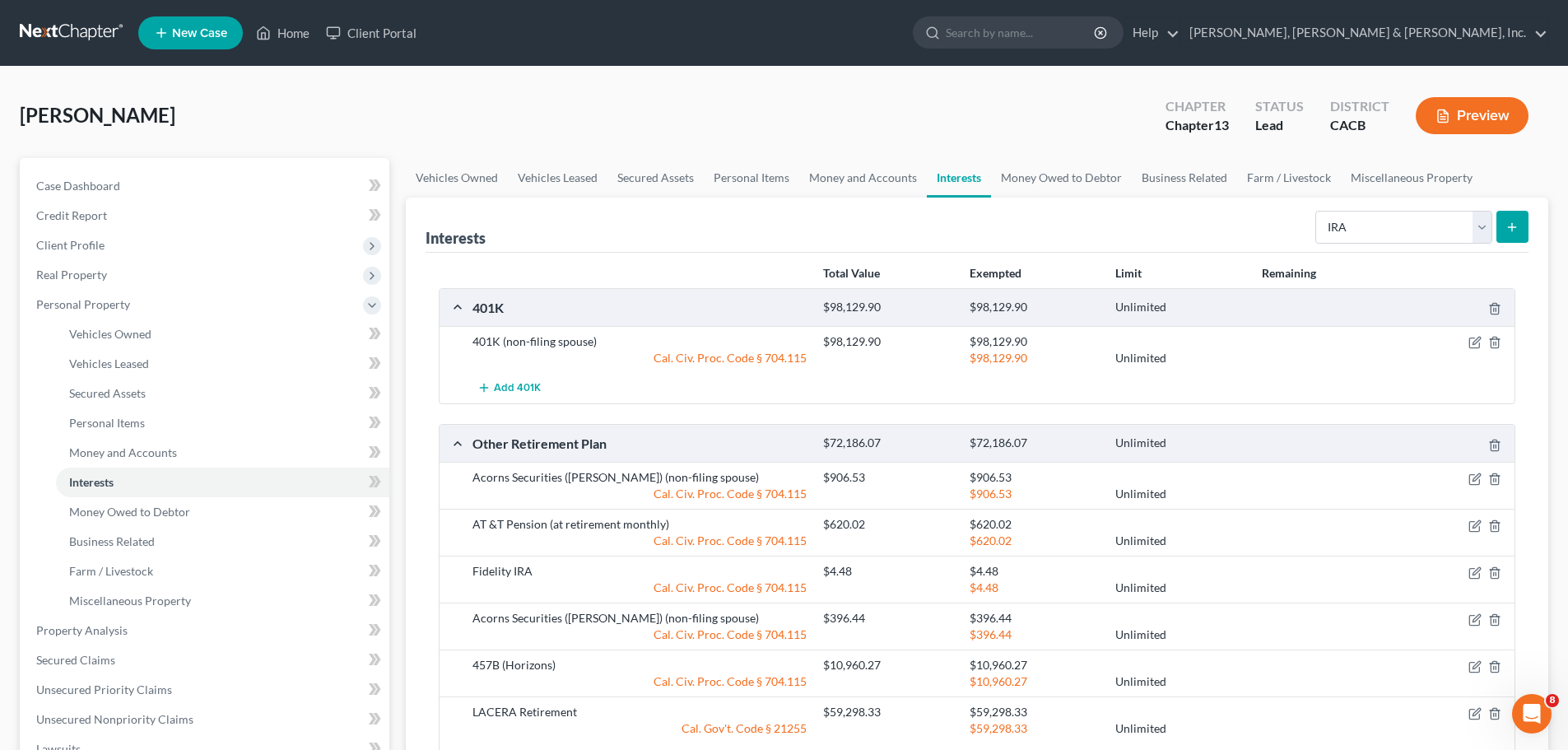
click at [1506, 222] on icon "submit" at bounding box center [1511, 227] width 13 height 13
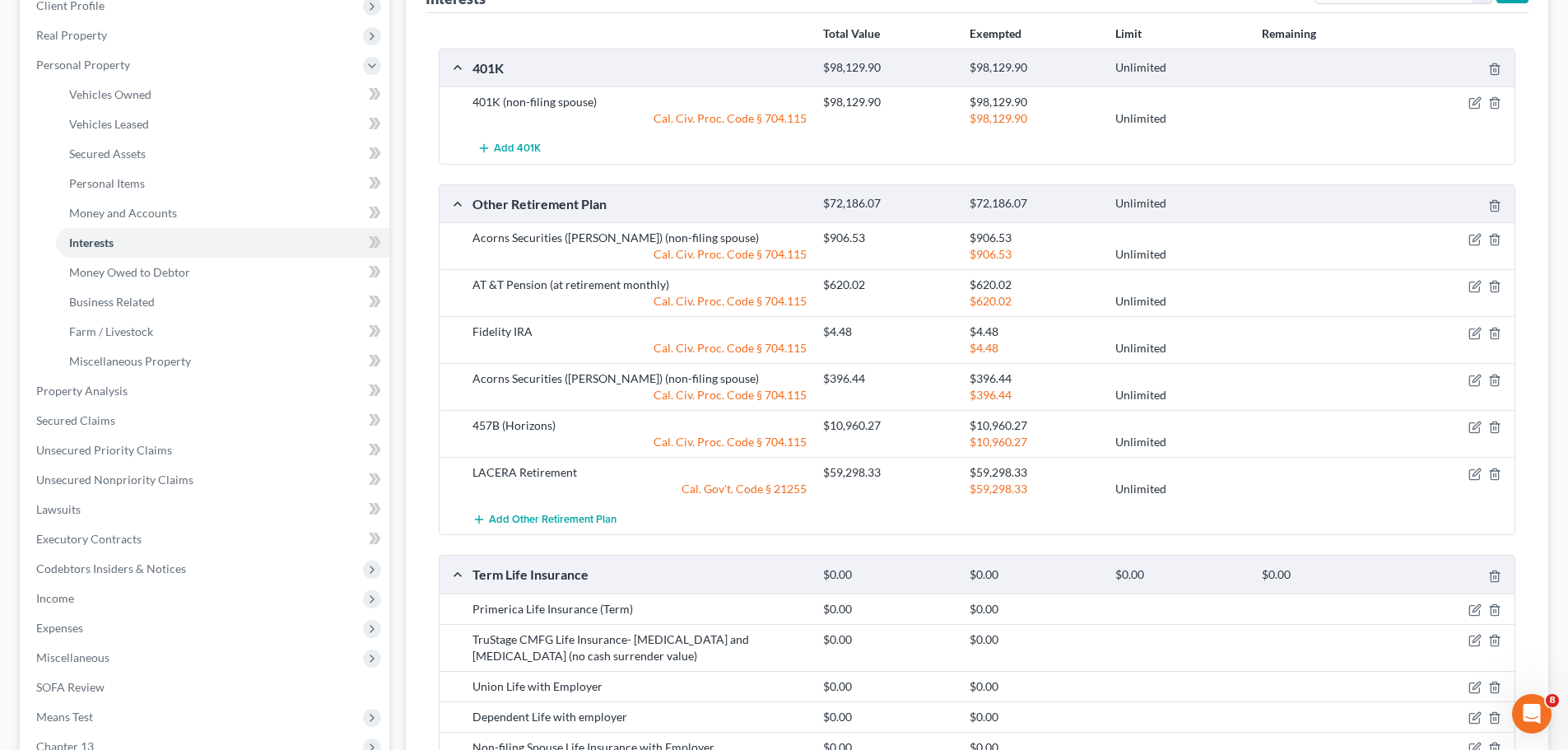
scroll to position [247, 0]
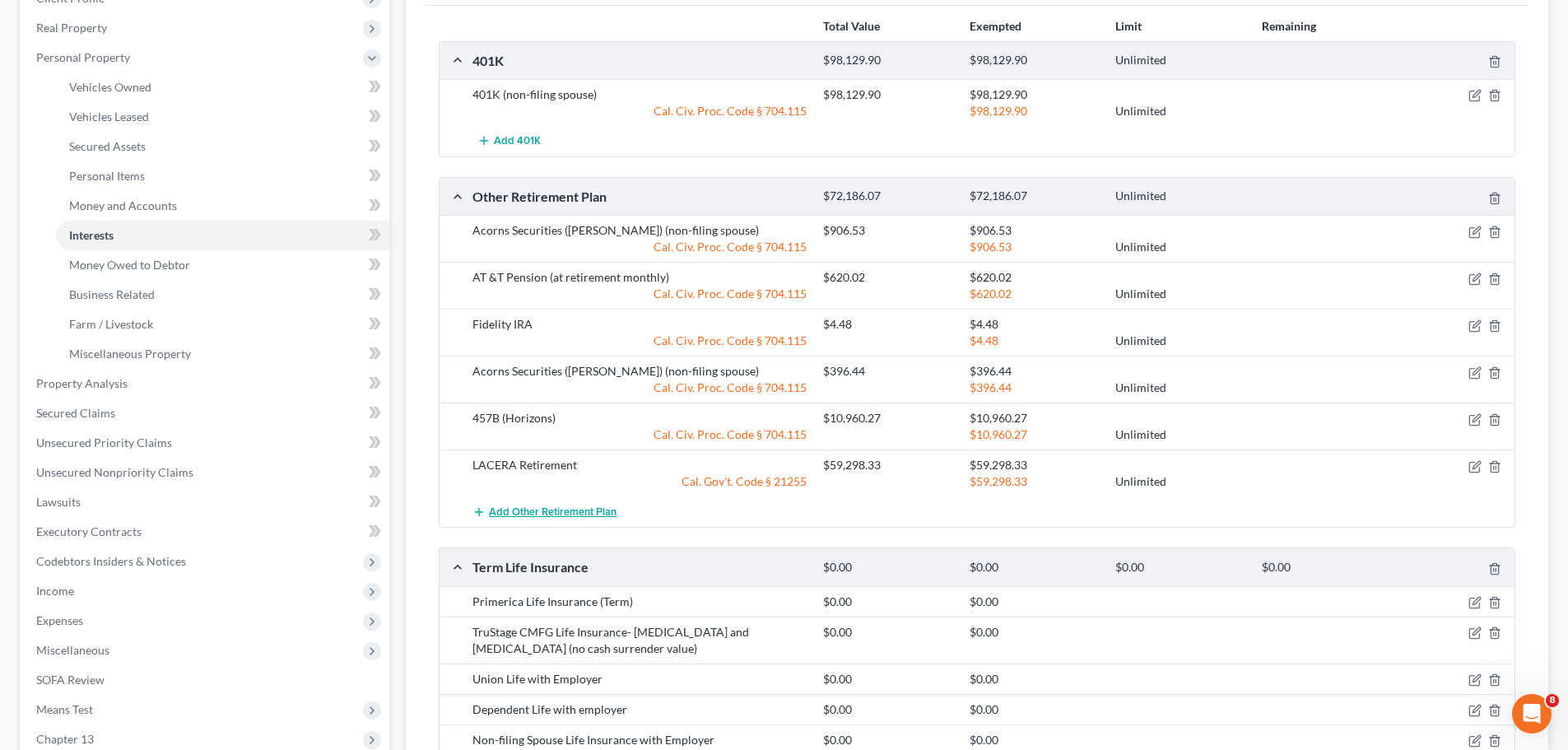
click at [569, 512] on span "Add Other Retirement Plan" at bounding box center [553, 511] width 128 height 13
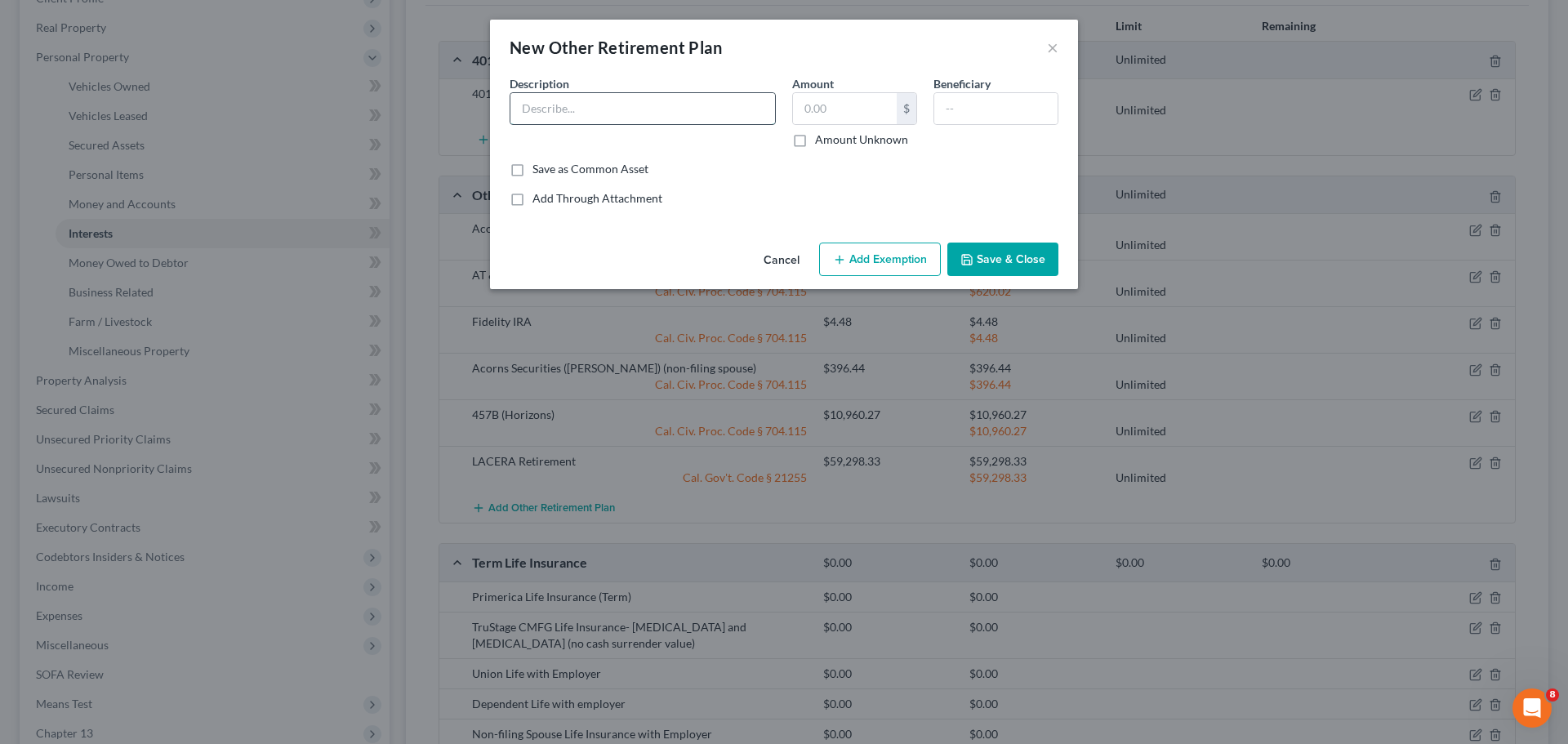
click at [700, 109] on input "text" at bounding box center [642, 108] width 265 height 31
click at [1050, 44] on button "×" at bounding box center [1053, 48] width 12 height 20
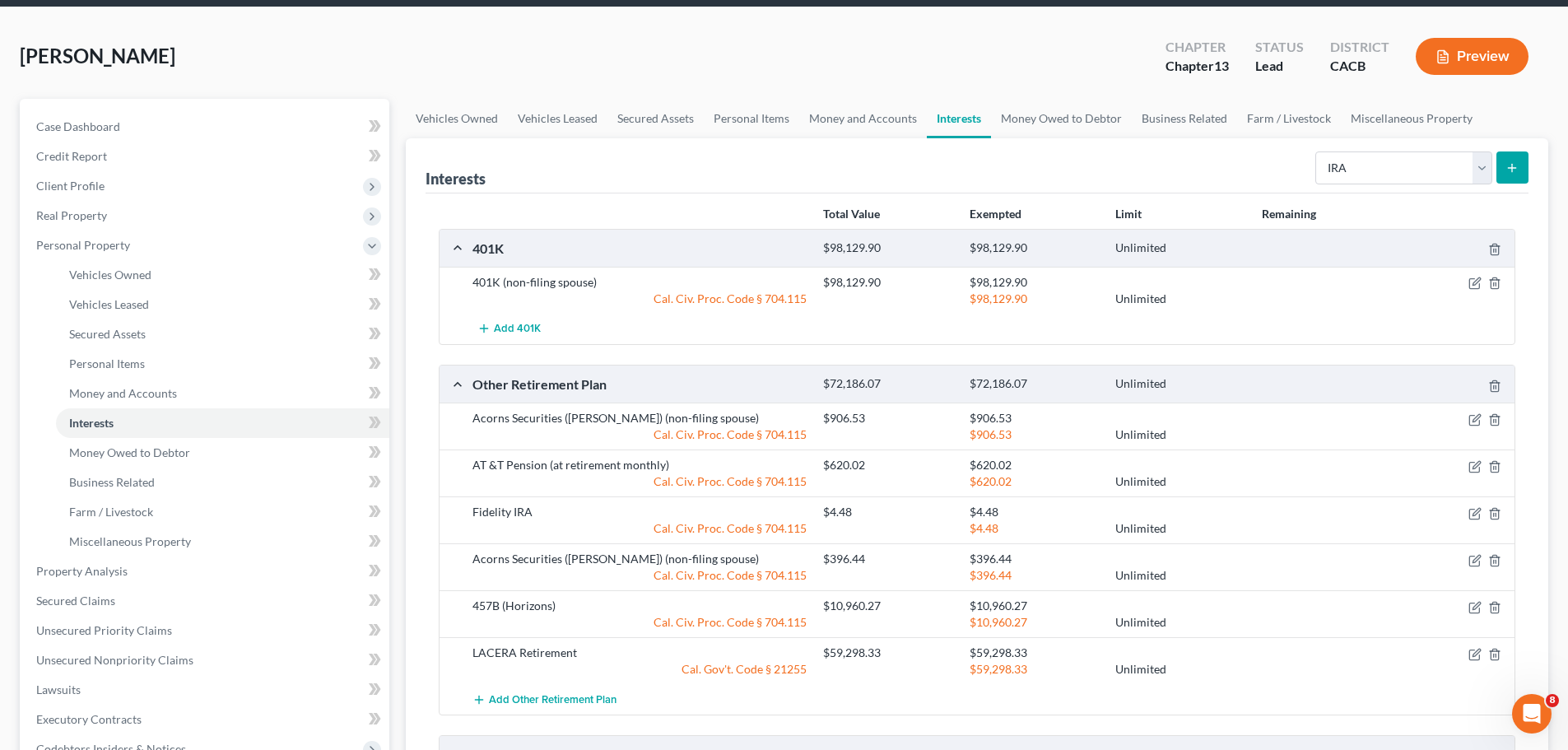
scroll to position [0, 0]
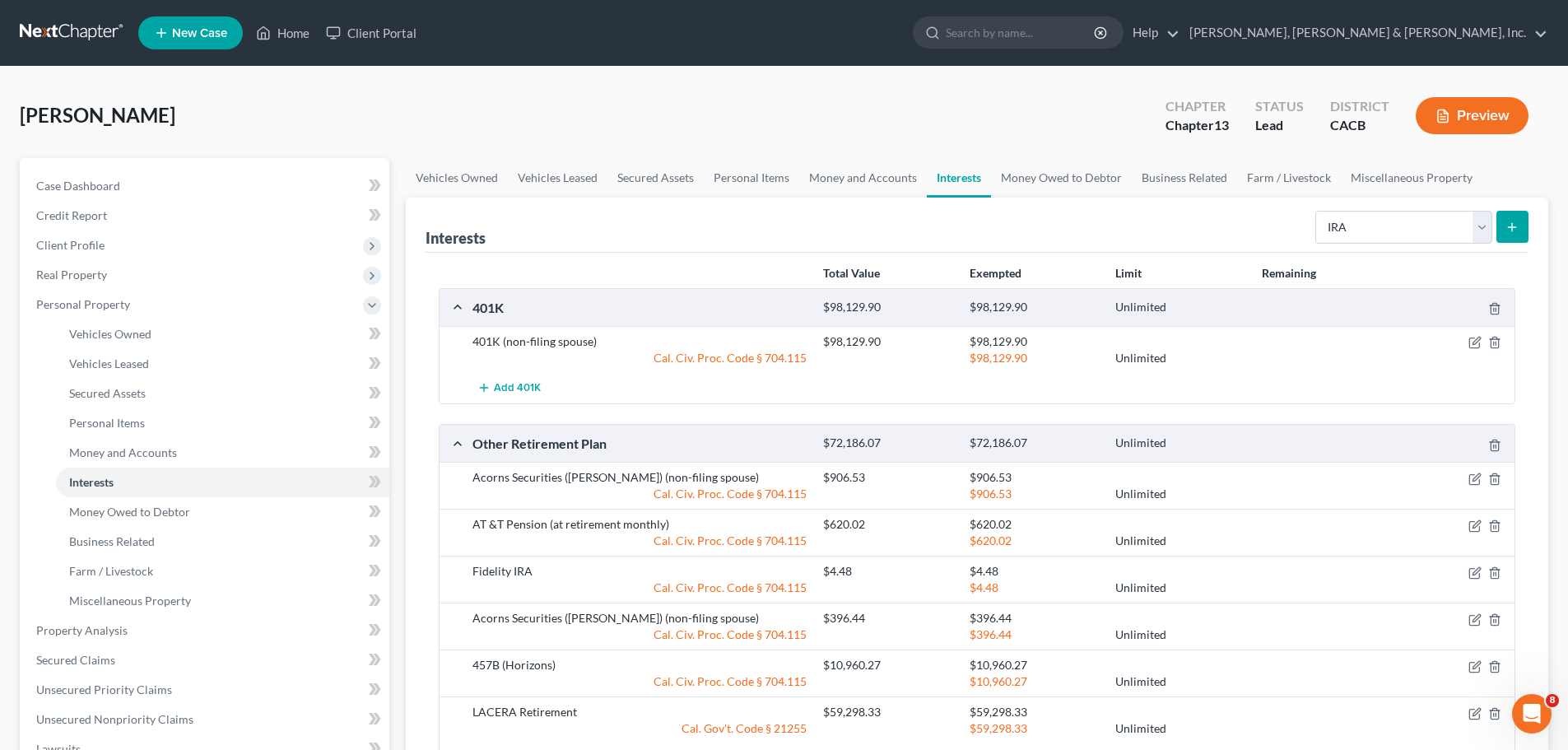
click at [1466, 109] on button "Preview" at bounding box center [1471, 115] width 113 height 37
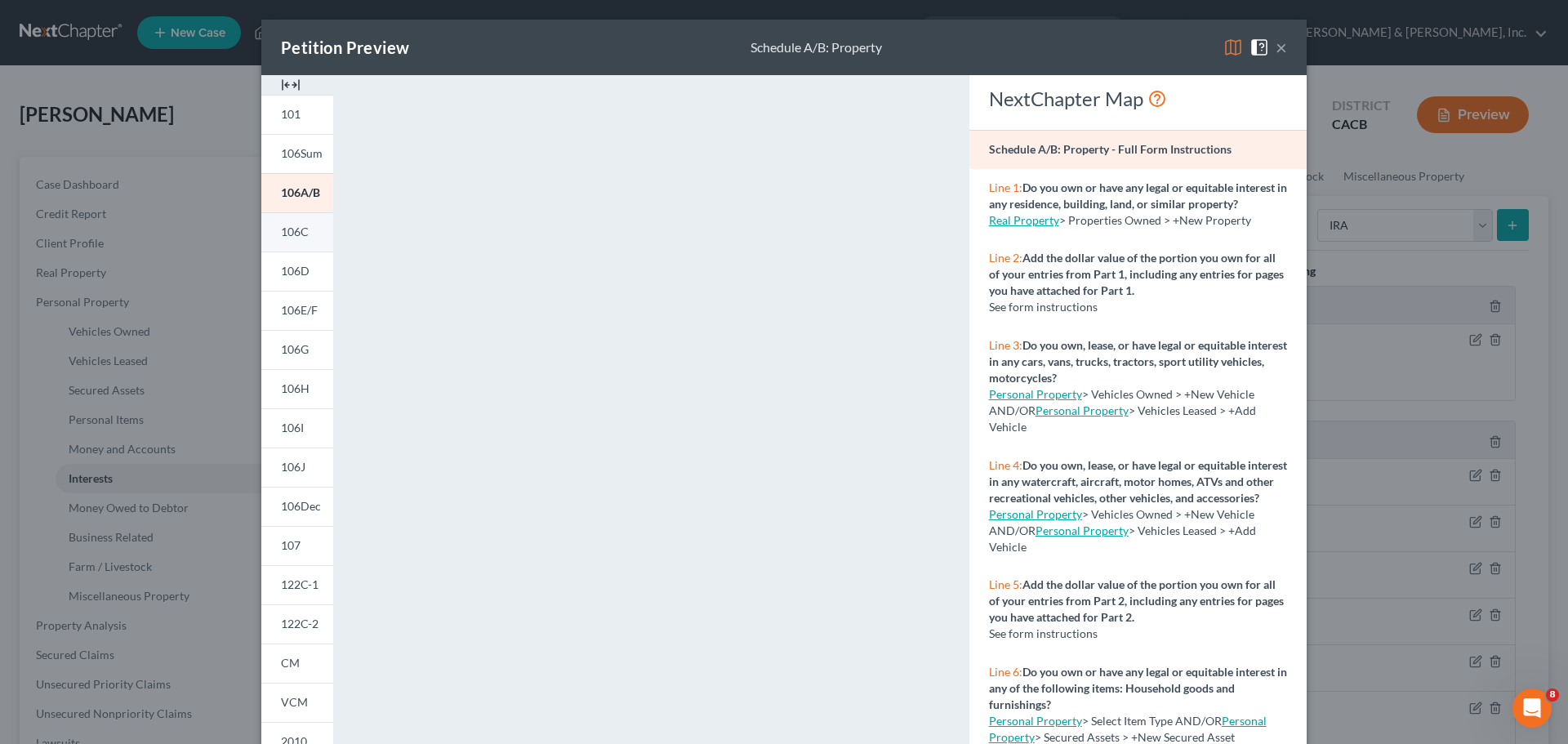
click at [303, 236] on link "106C" at bounding box center [297, 232] width 71 height 40
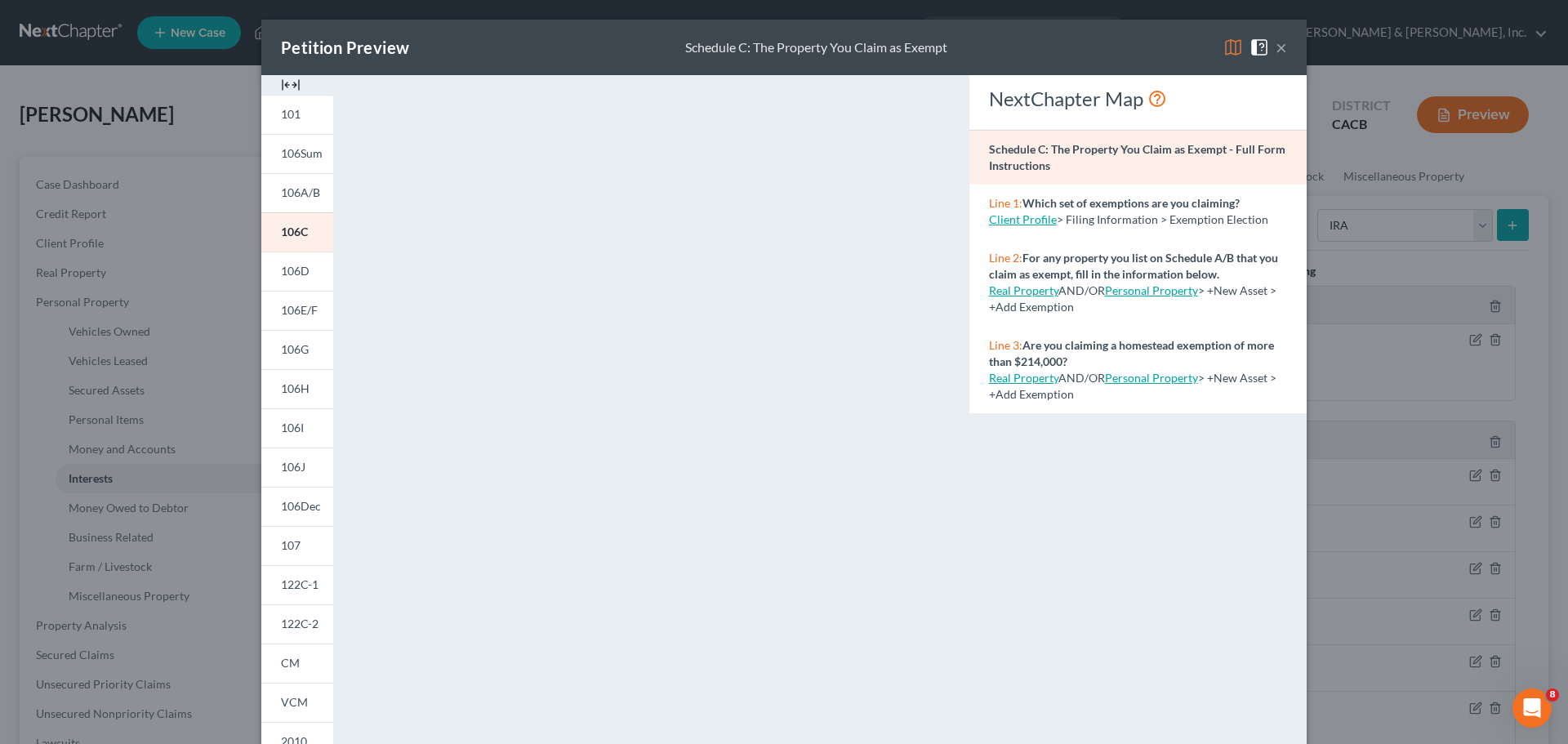
click at [1275, 48] on button "×" at bounding box center [1281, 48] width 12 height 20
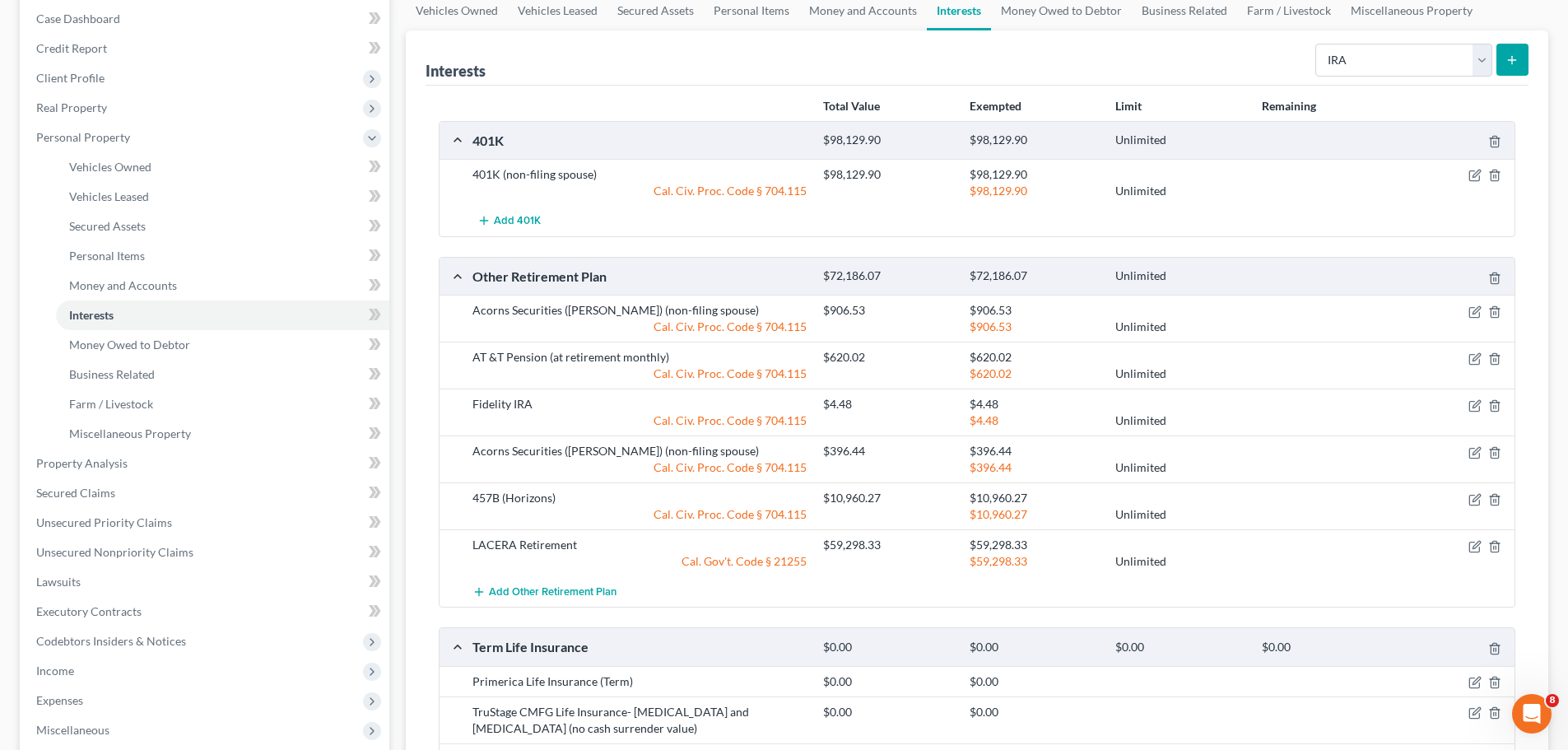
scroll to position [247, 0]
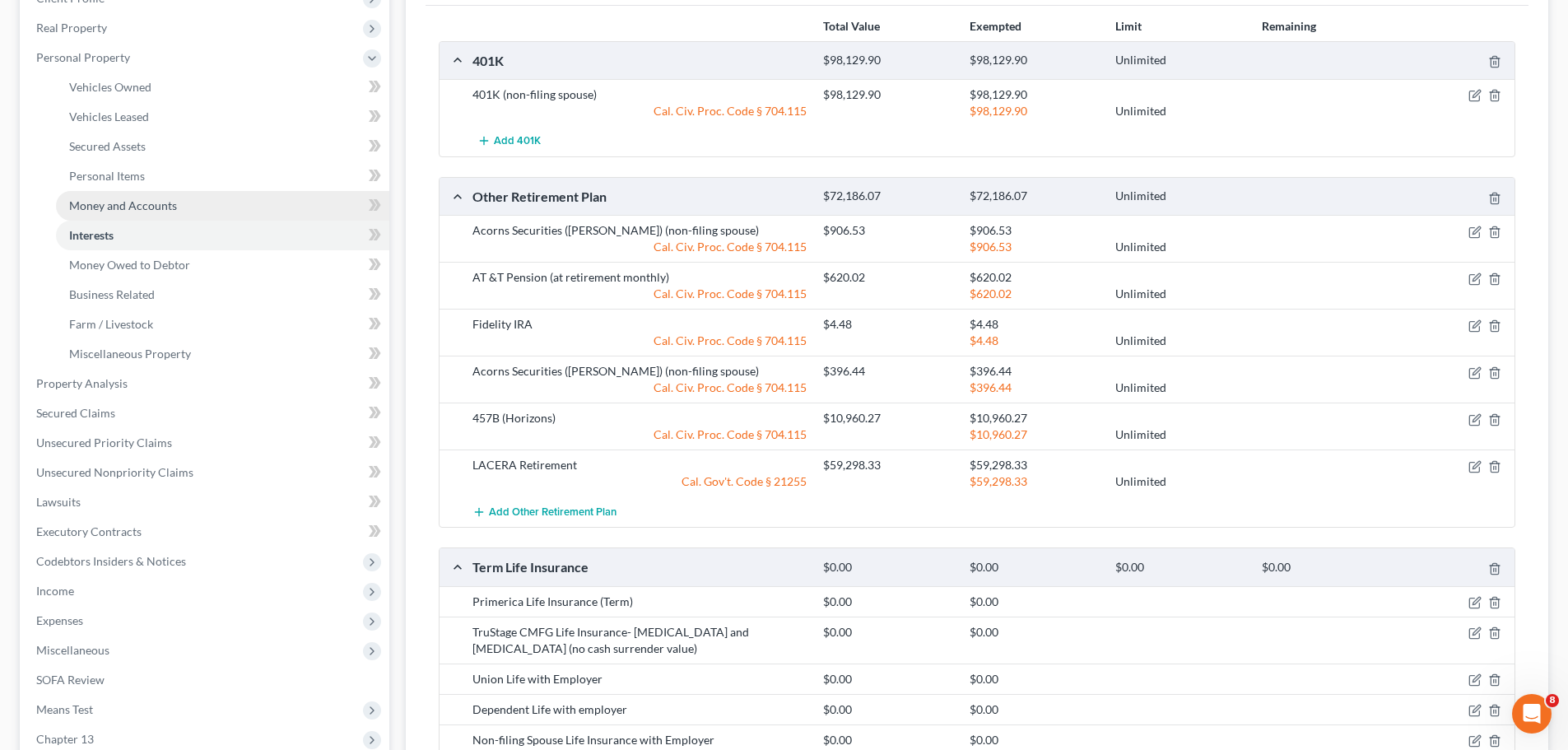
click at [184, 202] on link "Money and Accounts" at bounding box center [222, 206] width 333 height 30
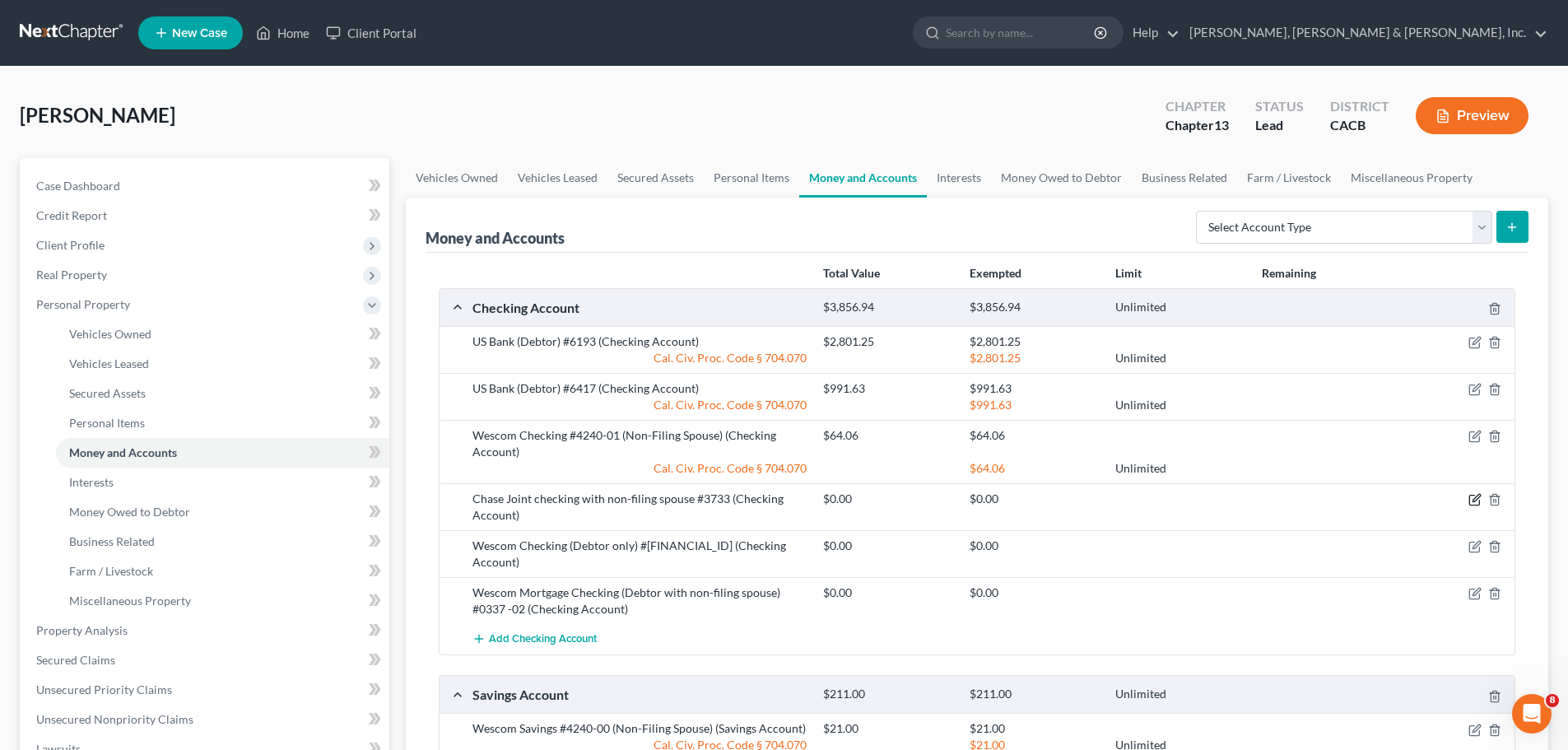
click at [1472, 500] on icon "button" at bounding box center [1474, 499] width 13 height 13
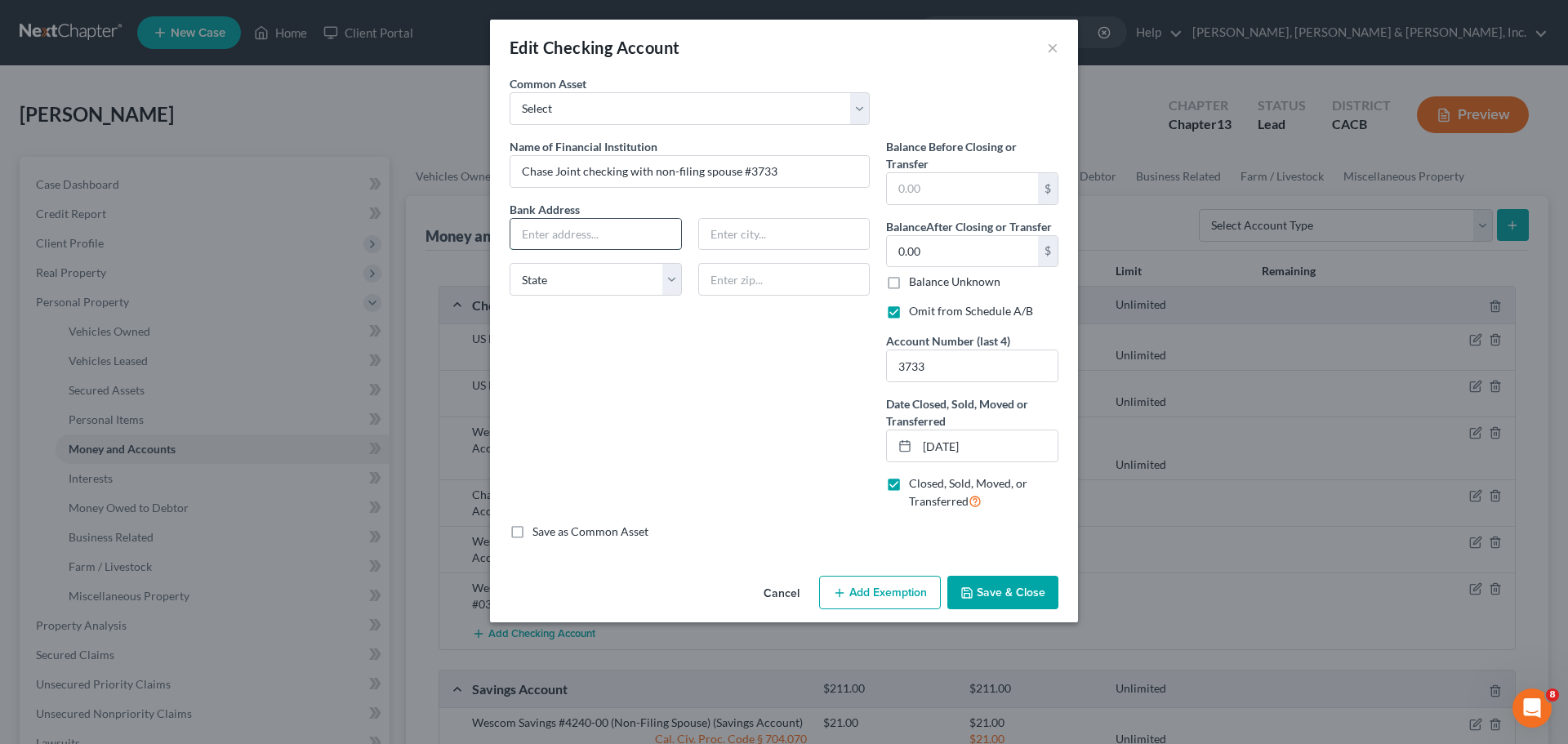
click at [565, 229] on input "text" at bounding box center [595, 234] width 171 height 31
type input "PO Box #182051"
type input "Columbus"
type input "43218"
select select "36"
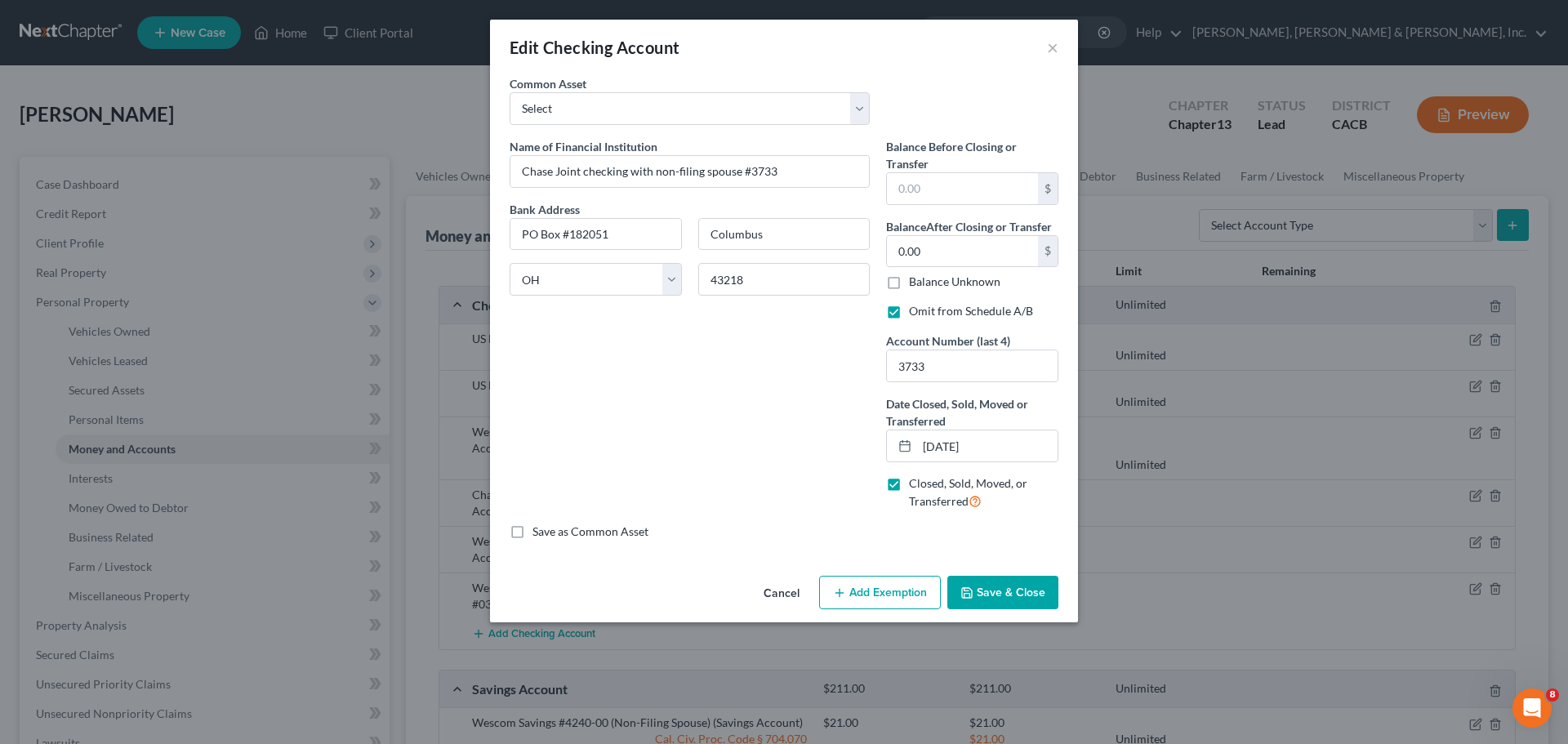
click at [1001, 602] on button "Save & Close" at bounding box center [1003, 592] width 111 height 35
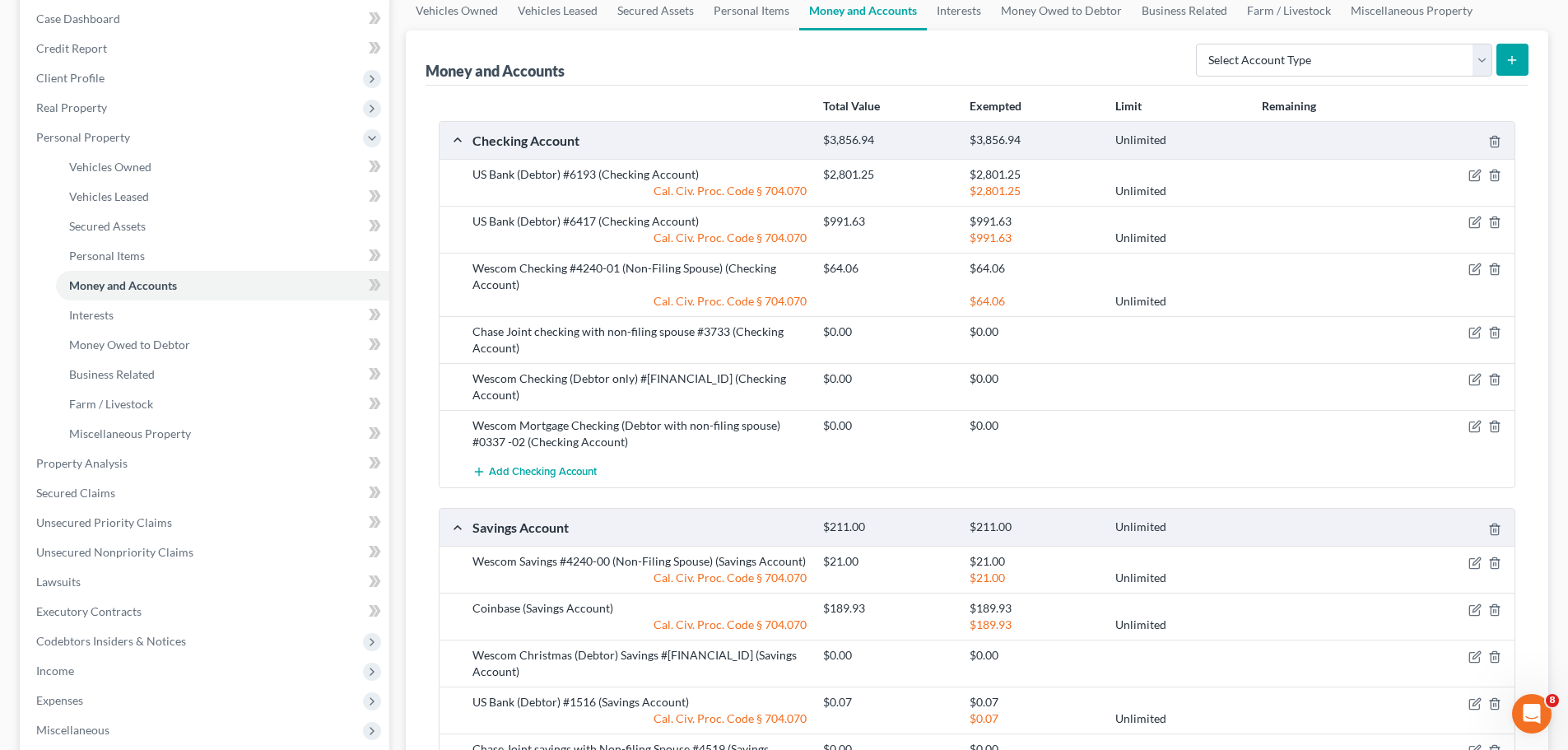
scroll to position [247, 0]
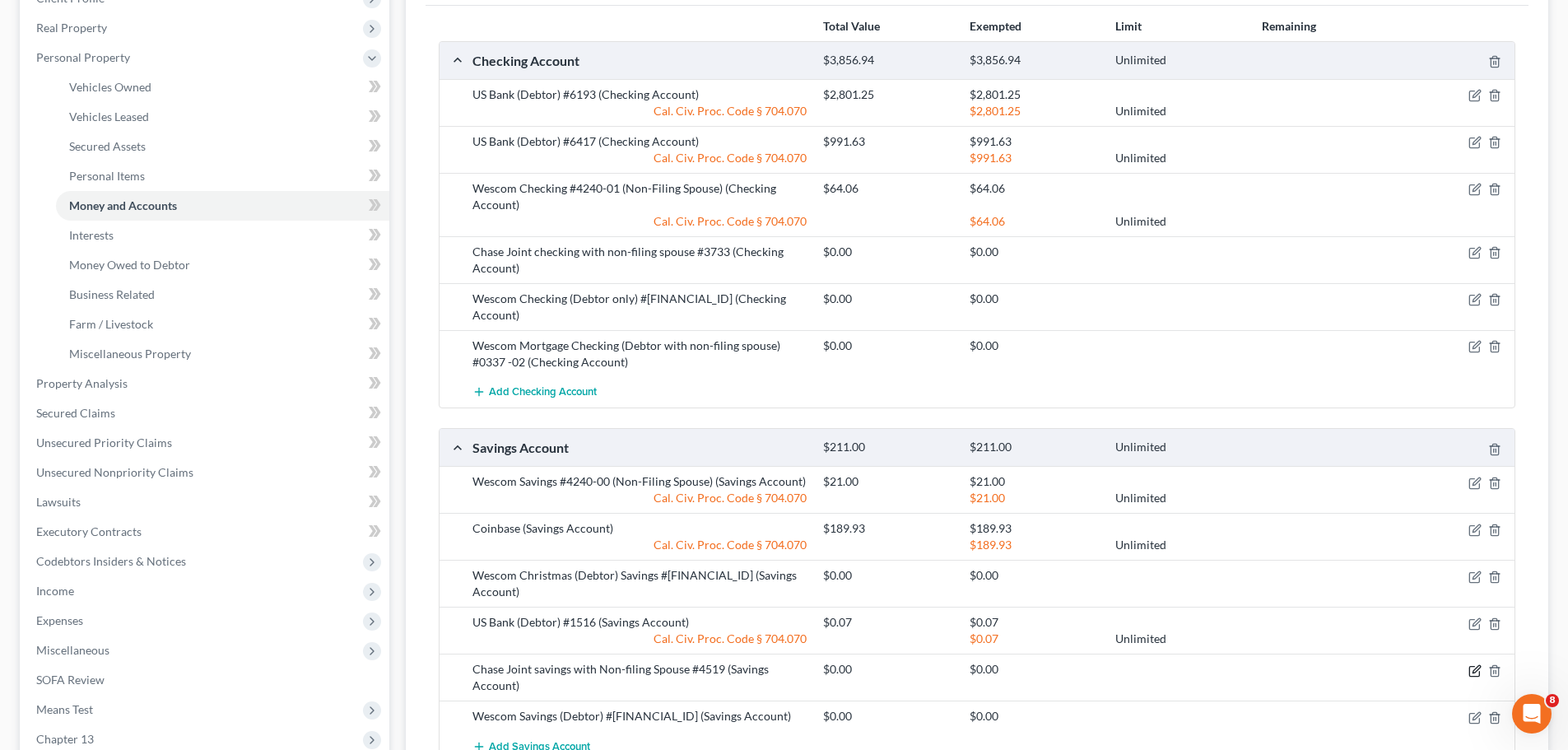
click at [1473, 665] on icon "button" at bounding box center [1475, 668] width 7 height 7
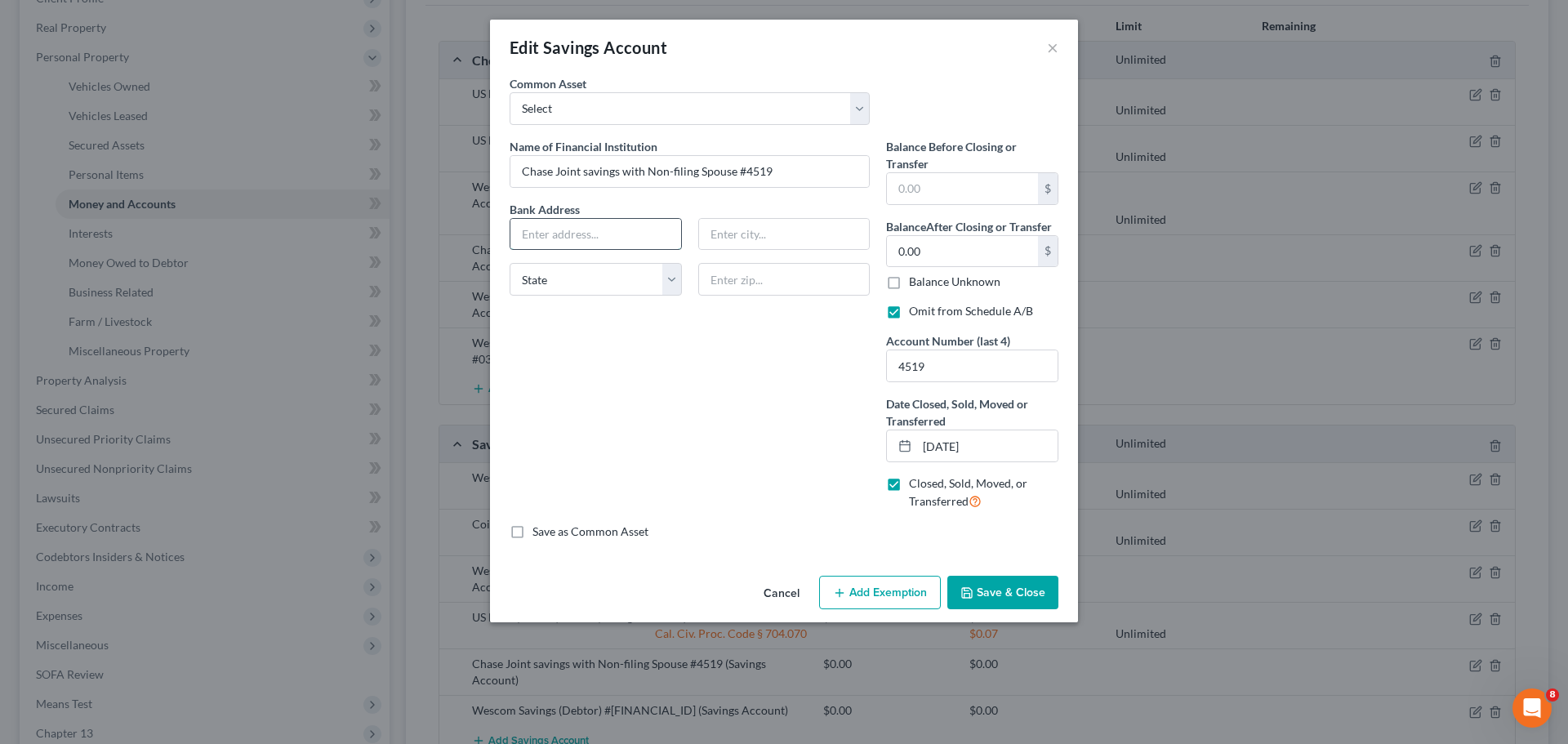
click at [547, 230] on input "text" at bounding box center [595, 234] width 171 height 31
type input "PO Box #182051"
type input "Columbus"
type input "43218"
select select "36"
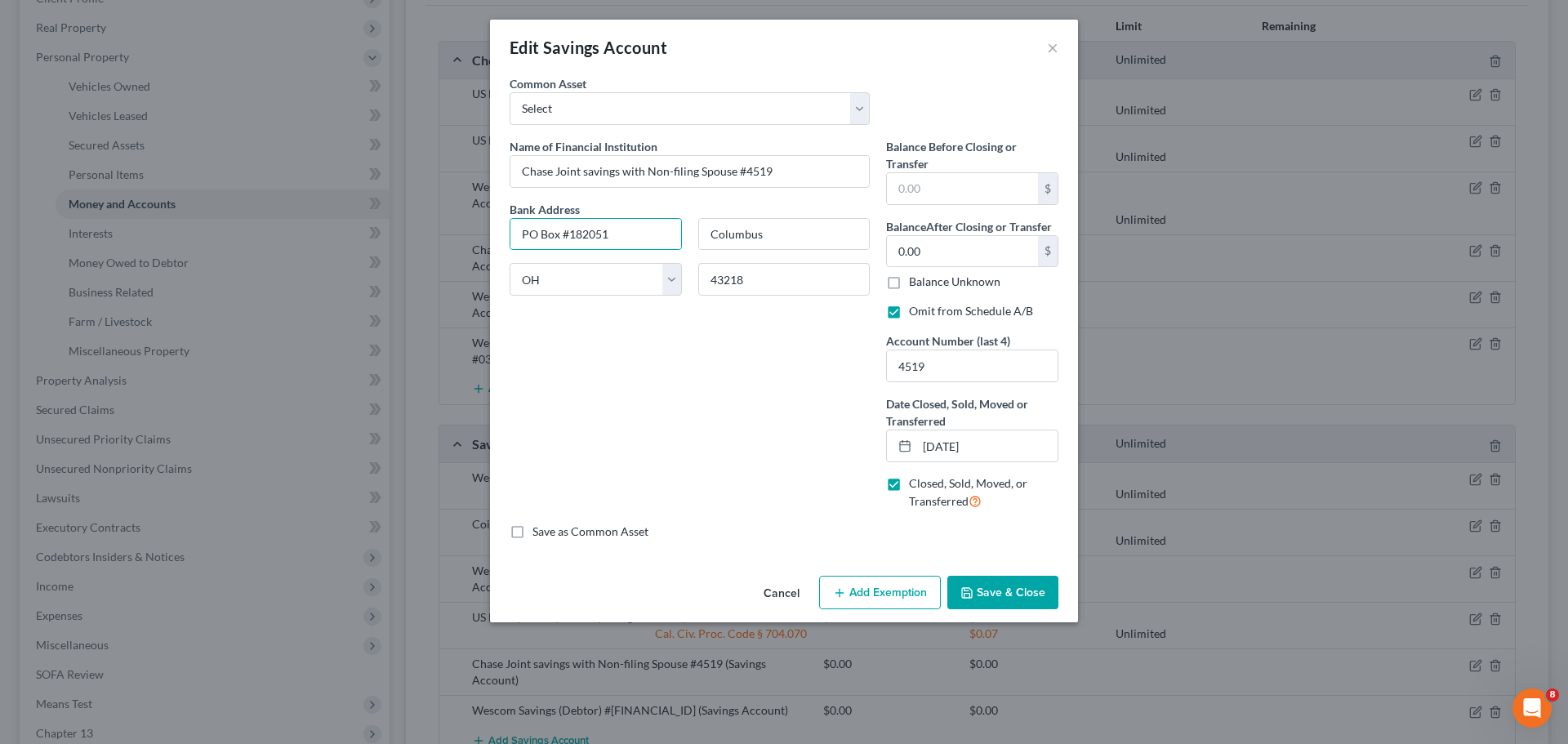
click at [998, 592] on button "Save & Close" at bounding box center [1003, 592] width 111 height 35
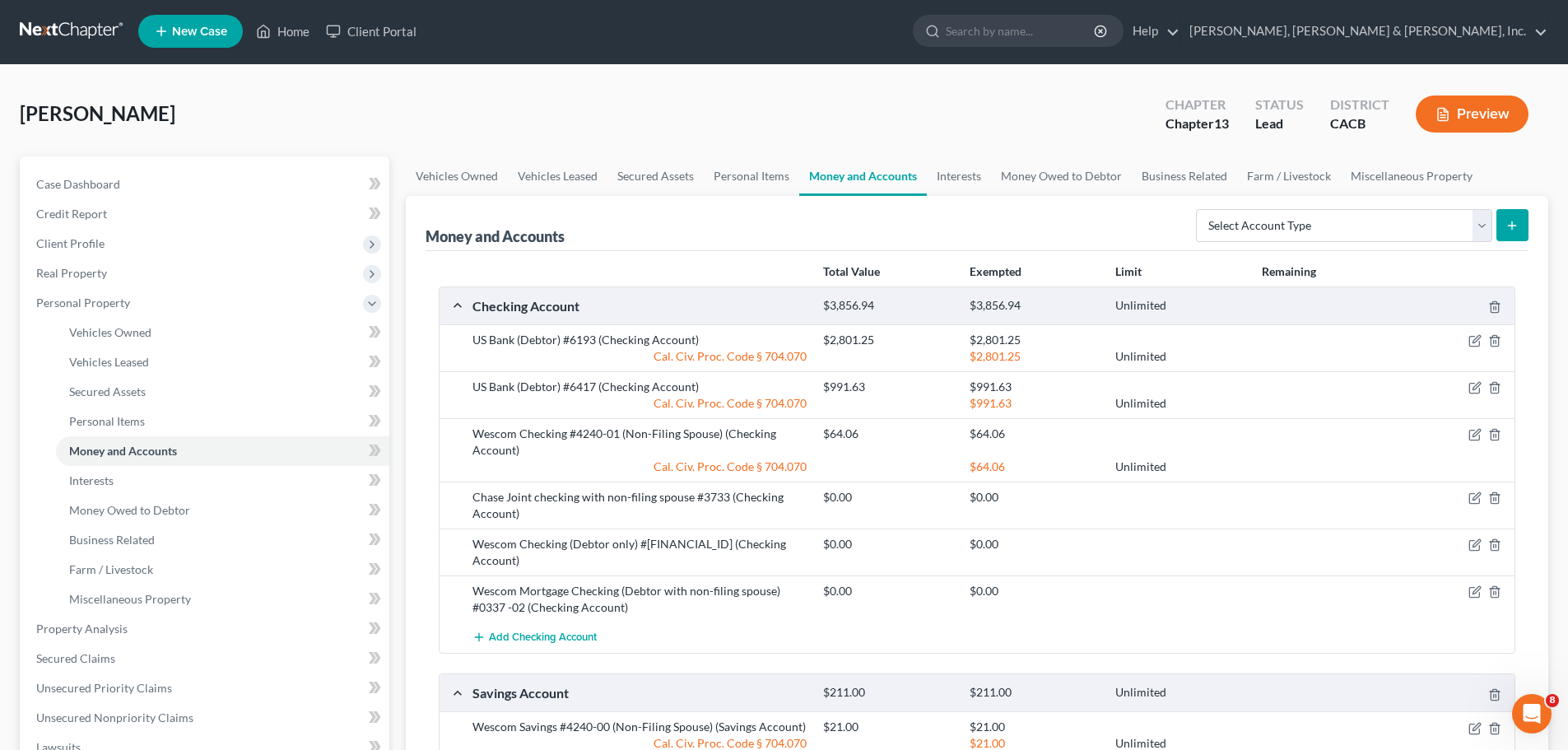
scroll to position [0, 0]
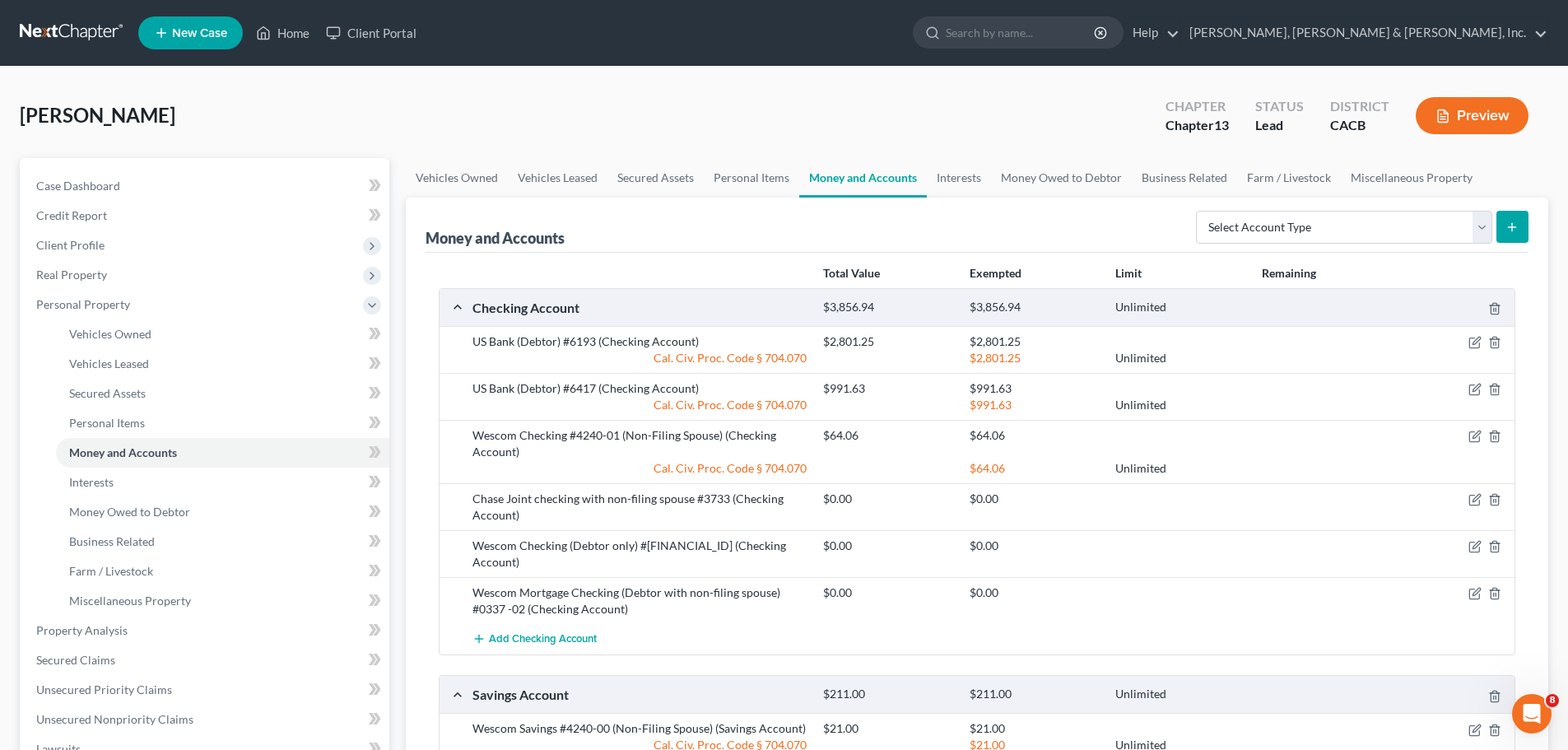
click at [1447, 113] on icon "button" at bounding box center [1443, 116] width 10 height 12
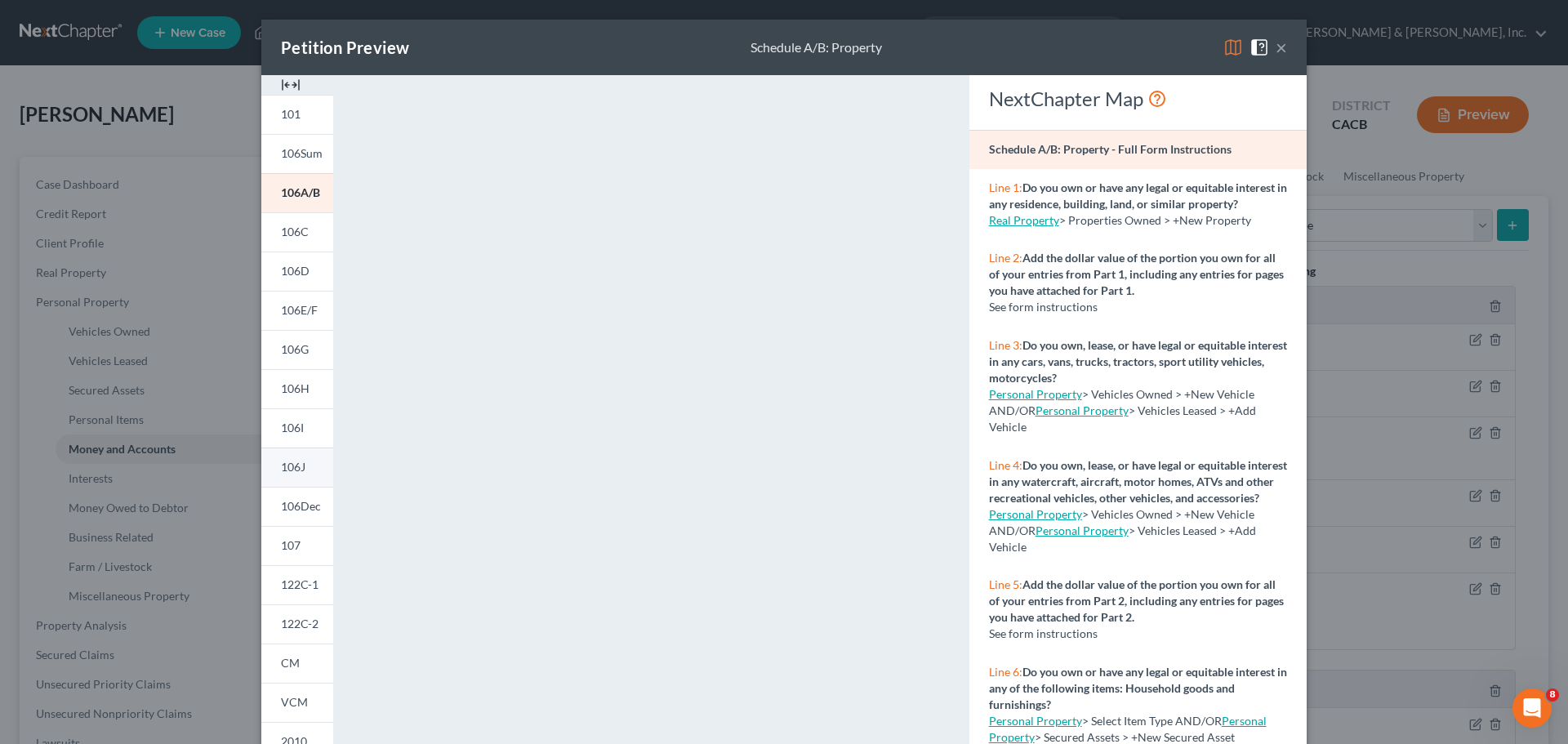
click at [300, 462] on span "106J" at bounding box center [293, 466] width 25 height 14
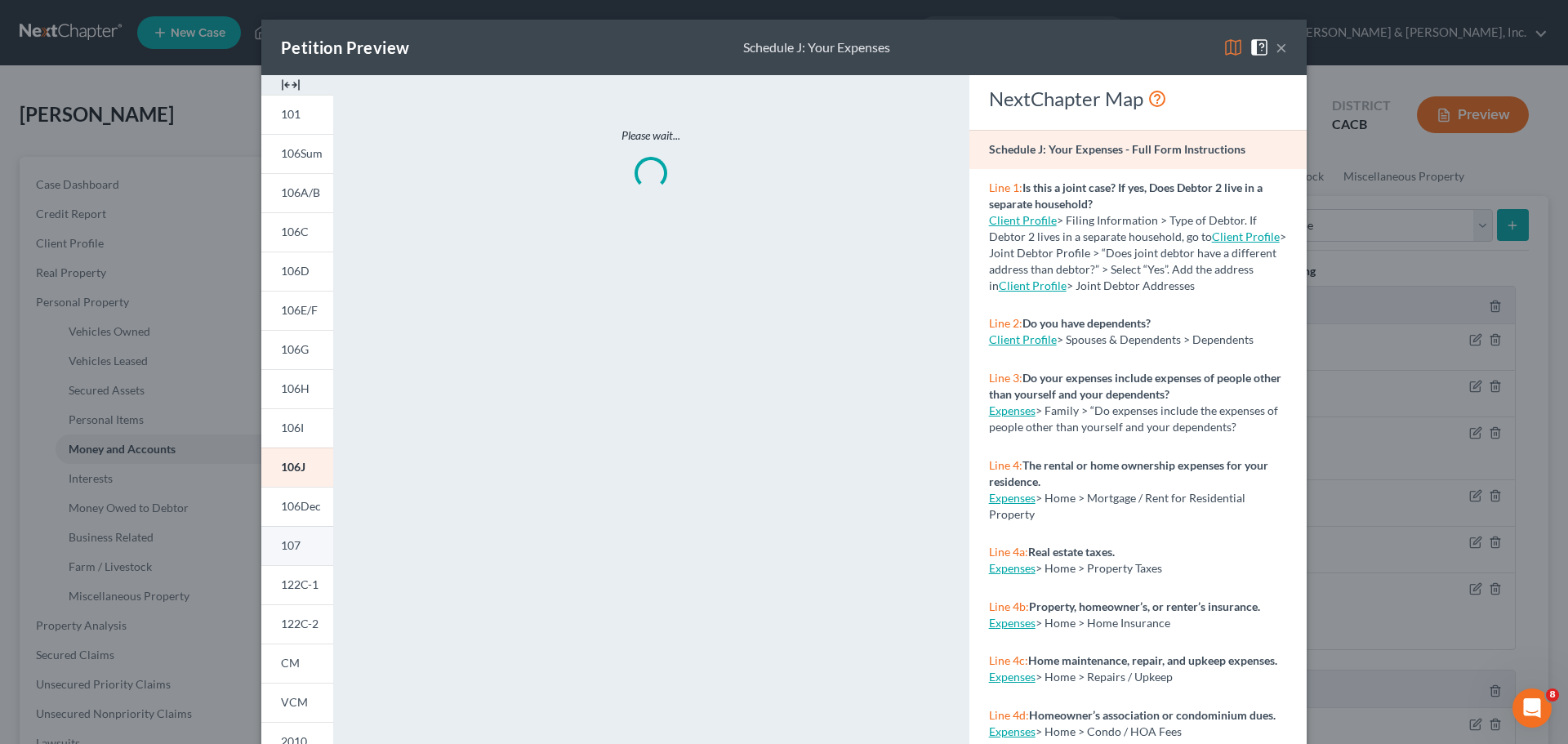
click at [282, 553] on link "107" at bounding box center [297, 546] width 71 height 40
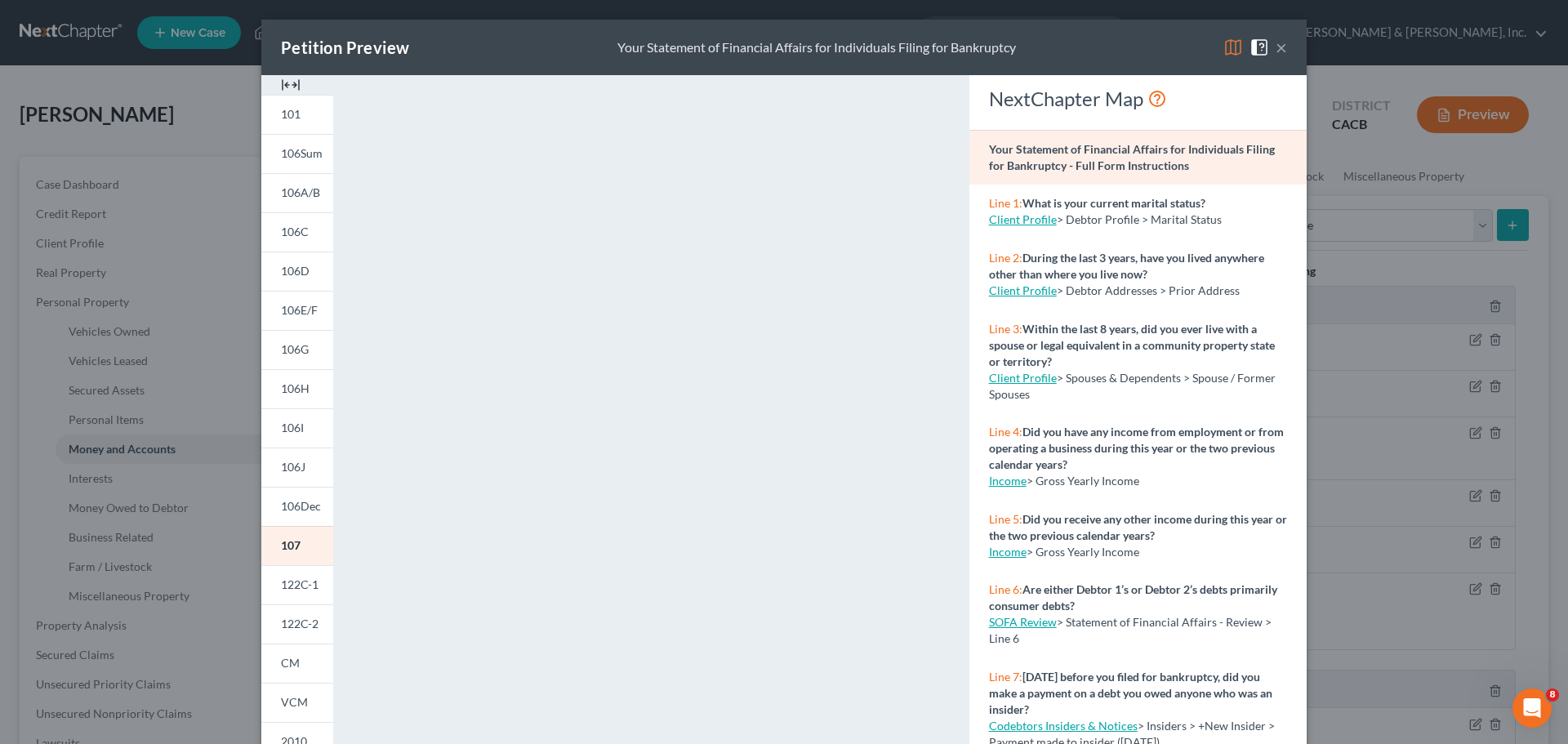
click at [1275, 48] on button "×" at bounding box center [1281, 48] width 12 height 20
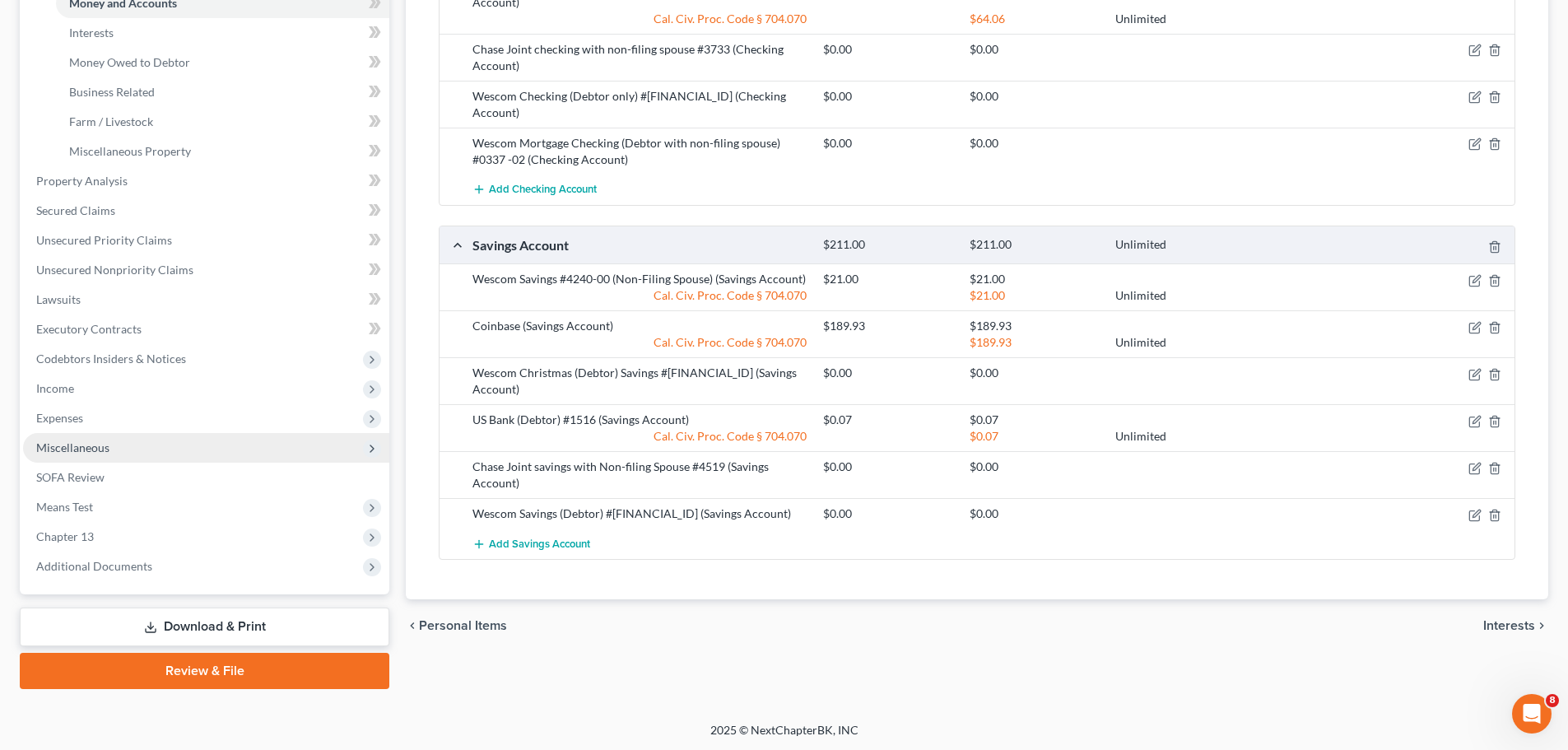
scroll to position [451, 0]
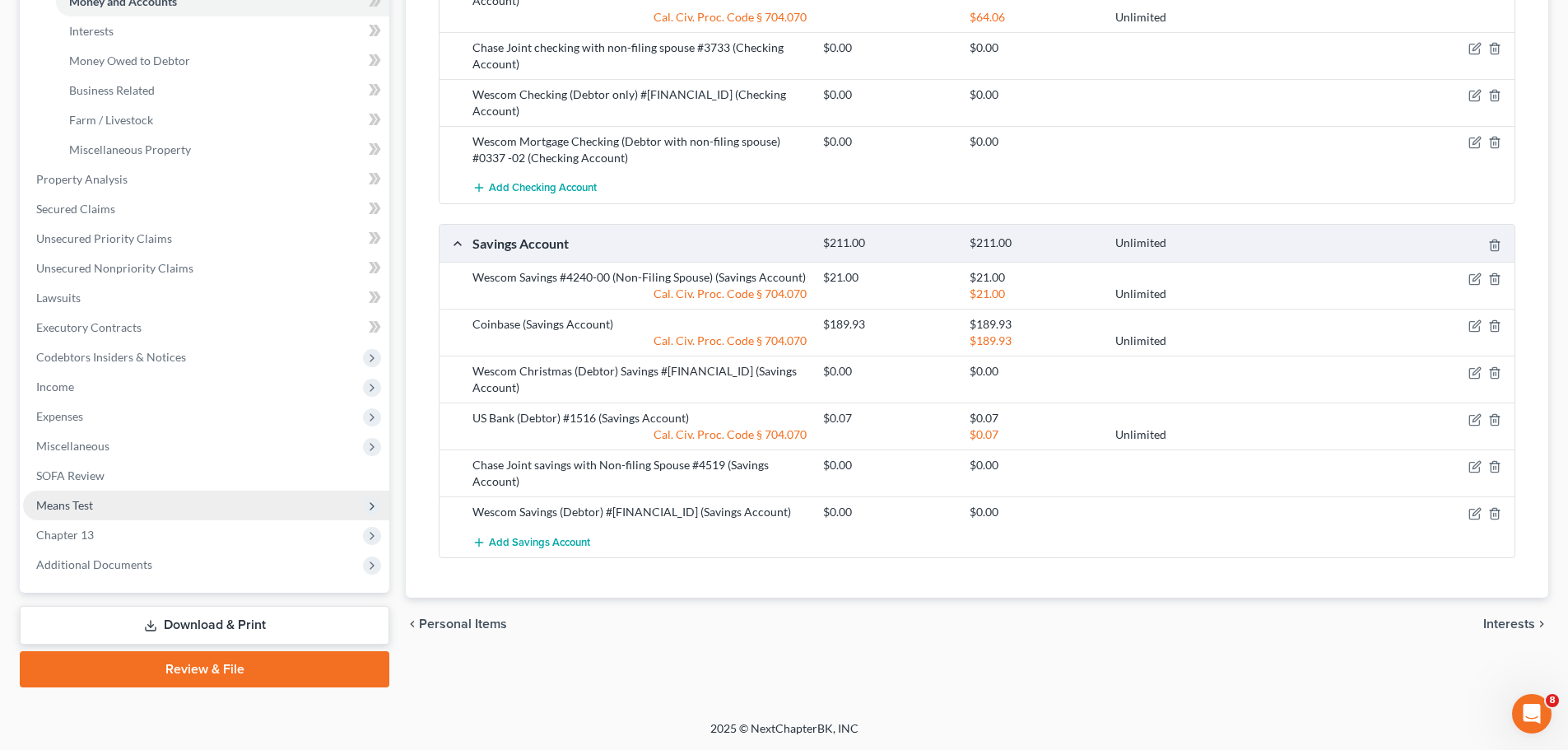
click at [185, 510] on span "Means Test" at bounding box center [206, 505] width 366 height 30
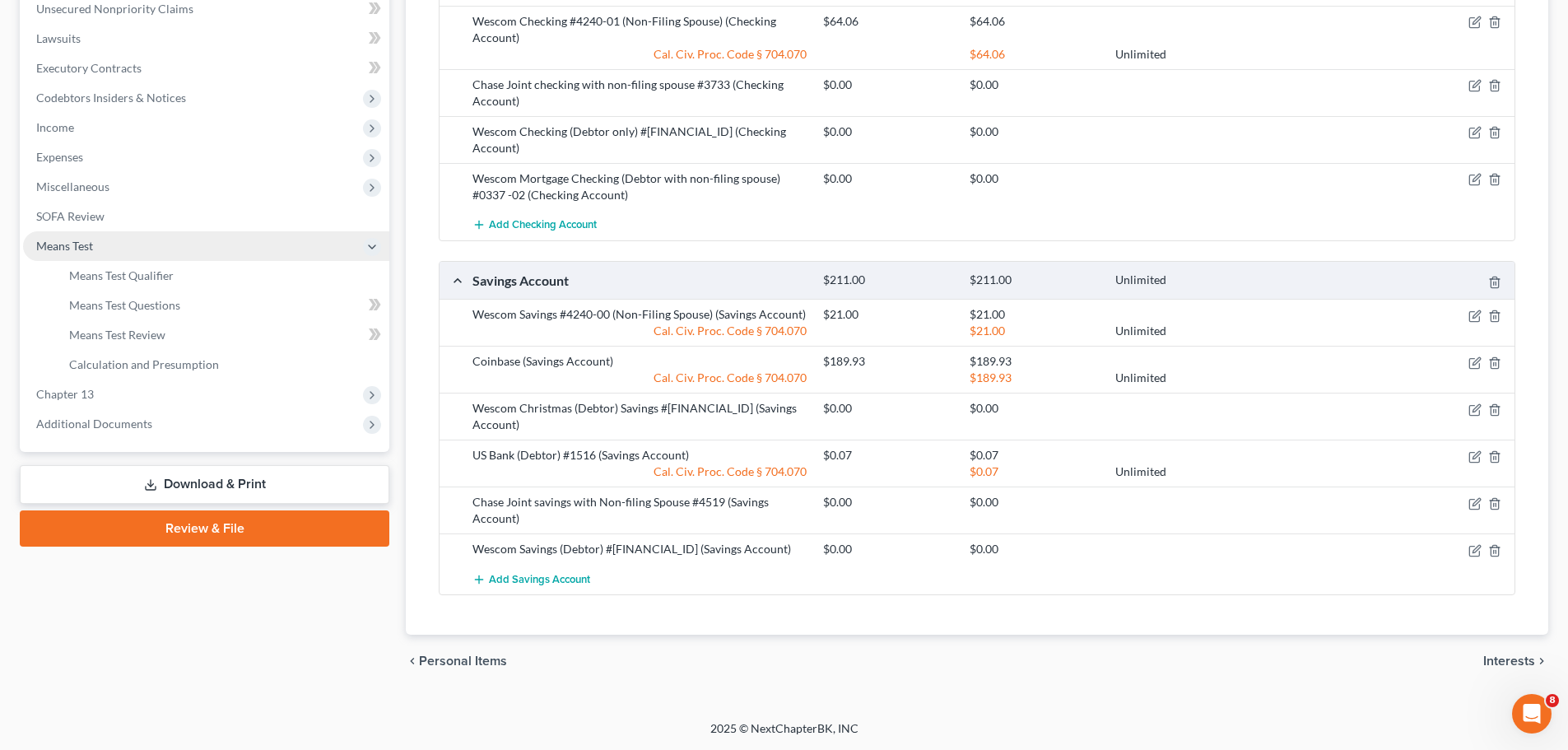
scroll to position [349, 0]
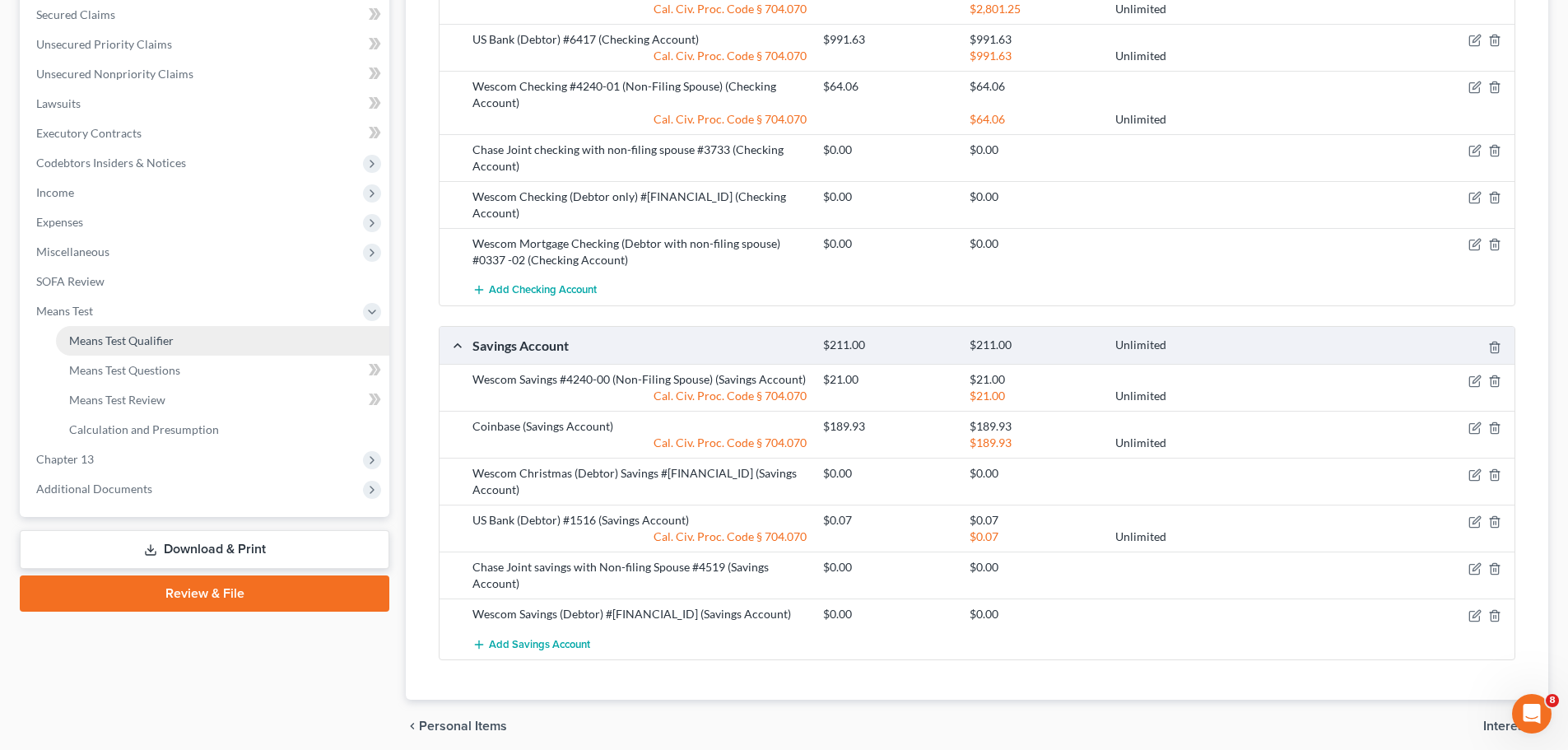
click at [223, 347] on link "Means Test Qualifier" at bounding box center [222, 341] width 333 height 30
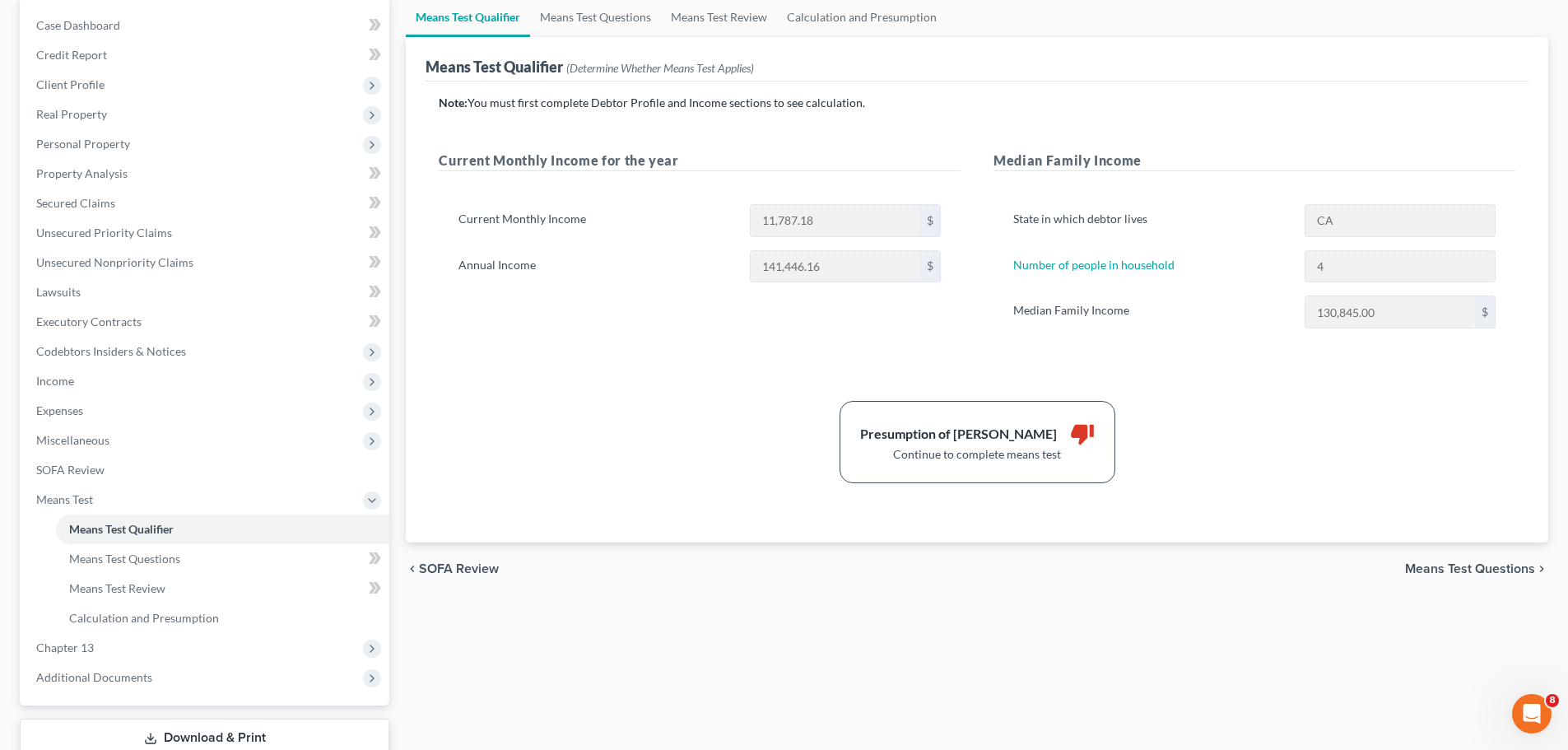
scroll to position [165, 0]
click at [1462, 564] on span "Means Test Questions" at bounding box center [1470, 564] width 130 height 13
select select "4"
select select "2"
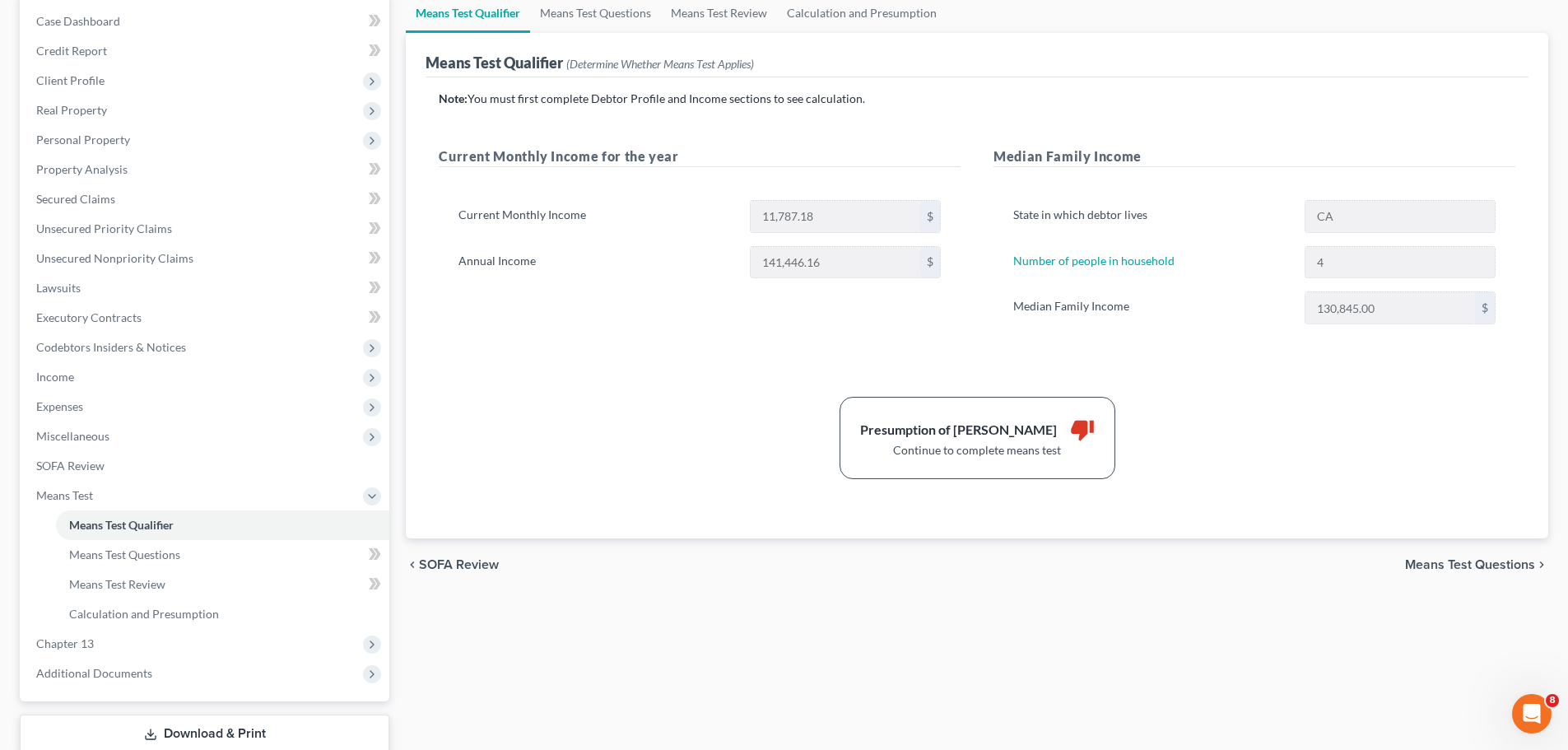
select select "60"
select select "2"
select select "60"
select select "1"
select select "60"
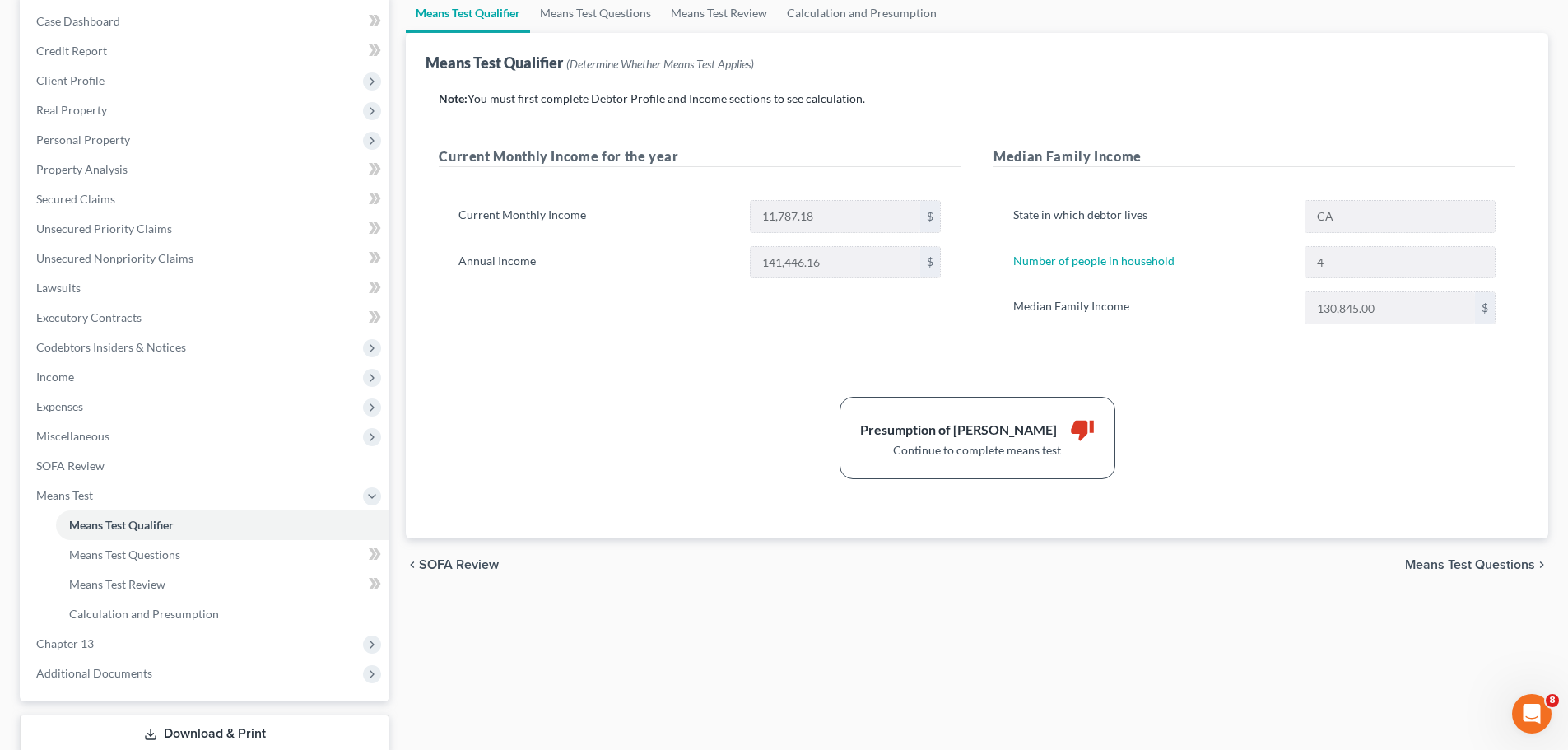
select select "0"
select select "60"
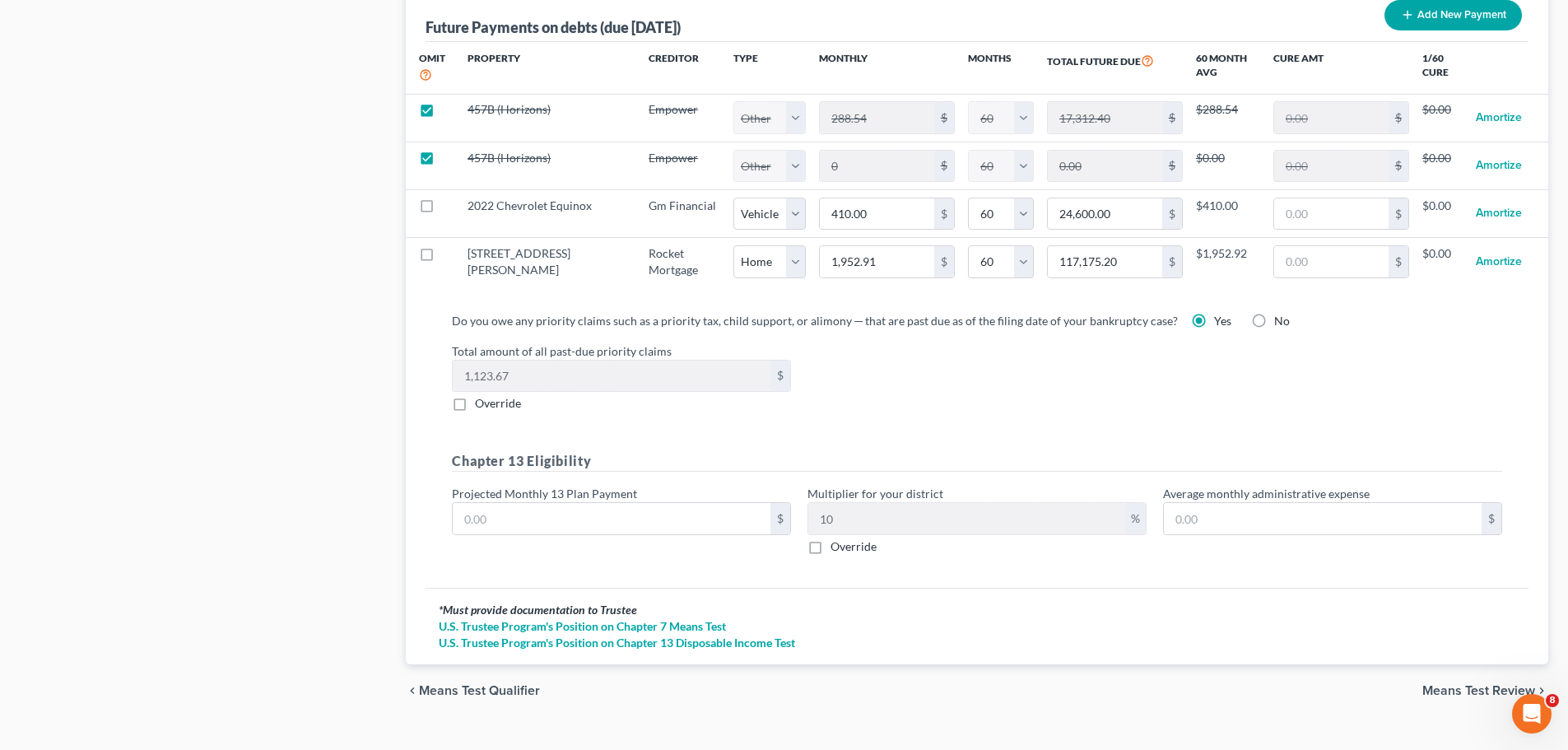
scroll to position [1681, 0]
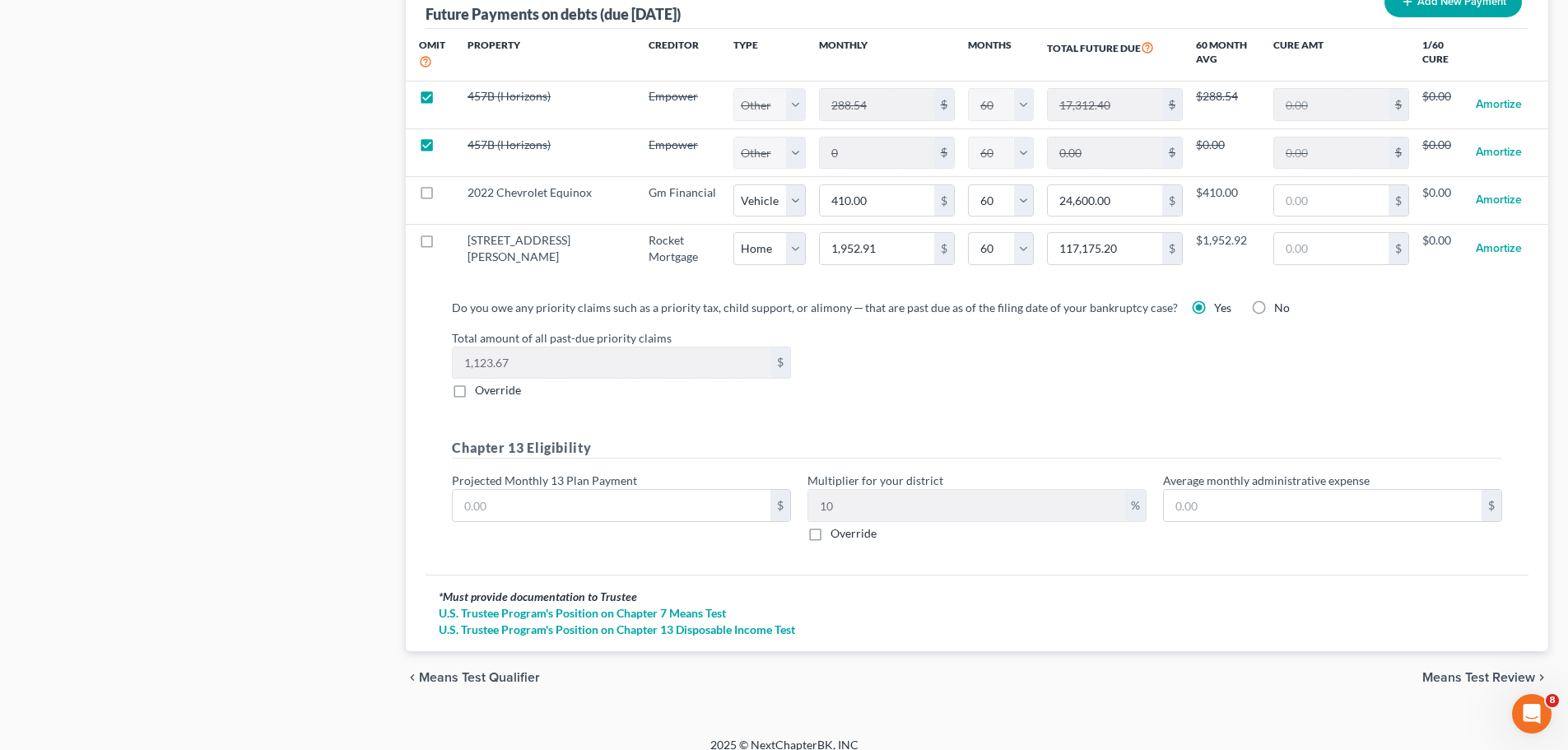
click at [1446, 671] on span "Means Test Review" at bounding box center [1478, 677] width 113 height 13
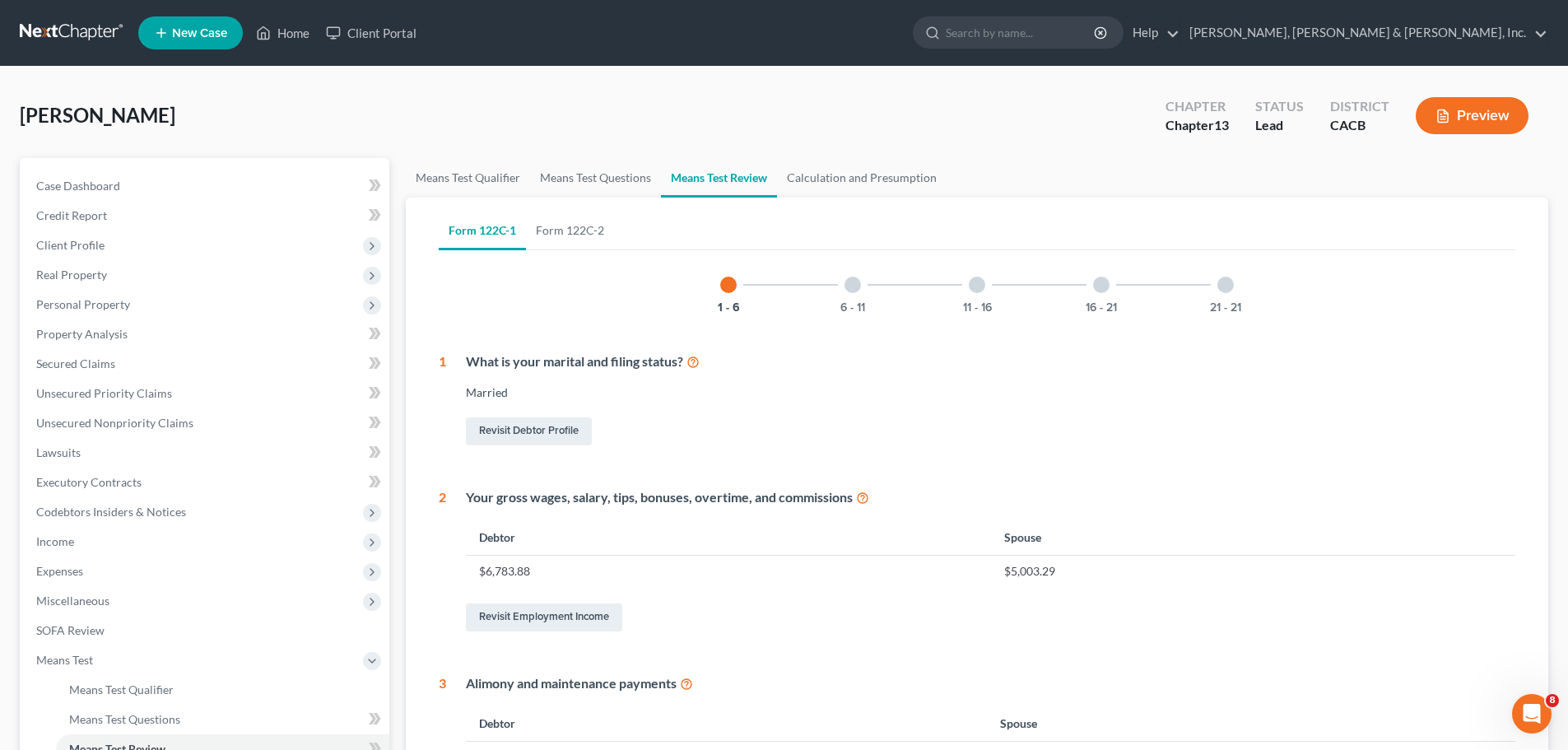
click at [852, 287] on div at bounding box center [852, 285] width 16 height 16
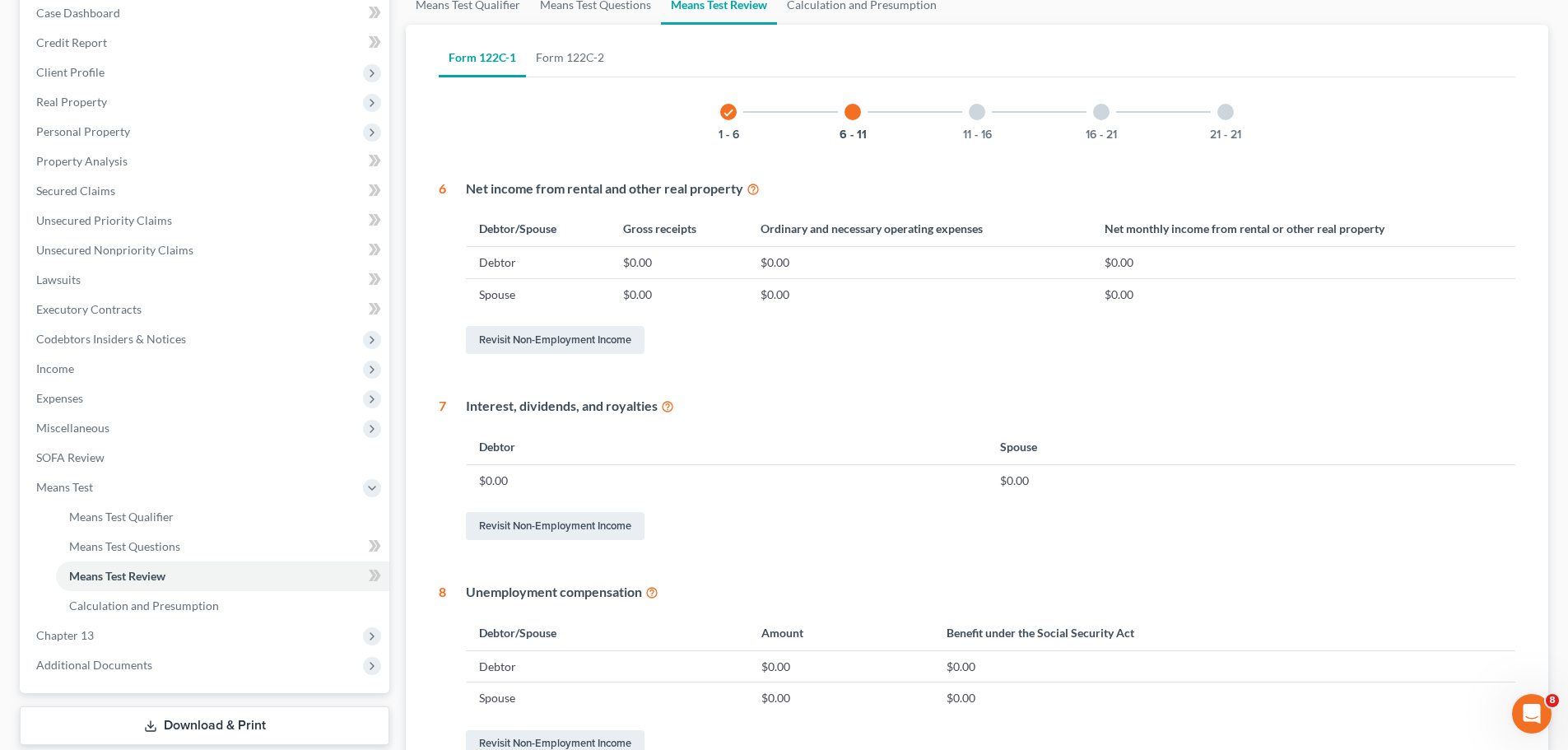
scroll to position [22, 0]
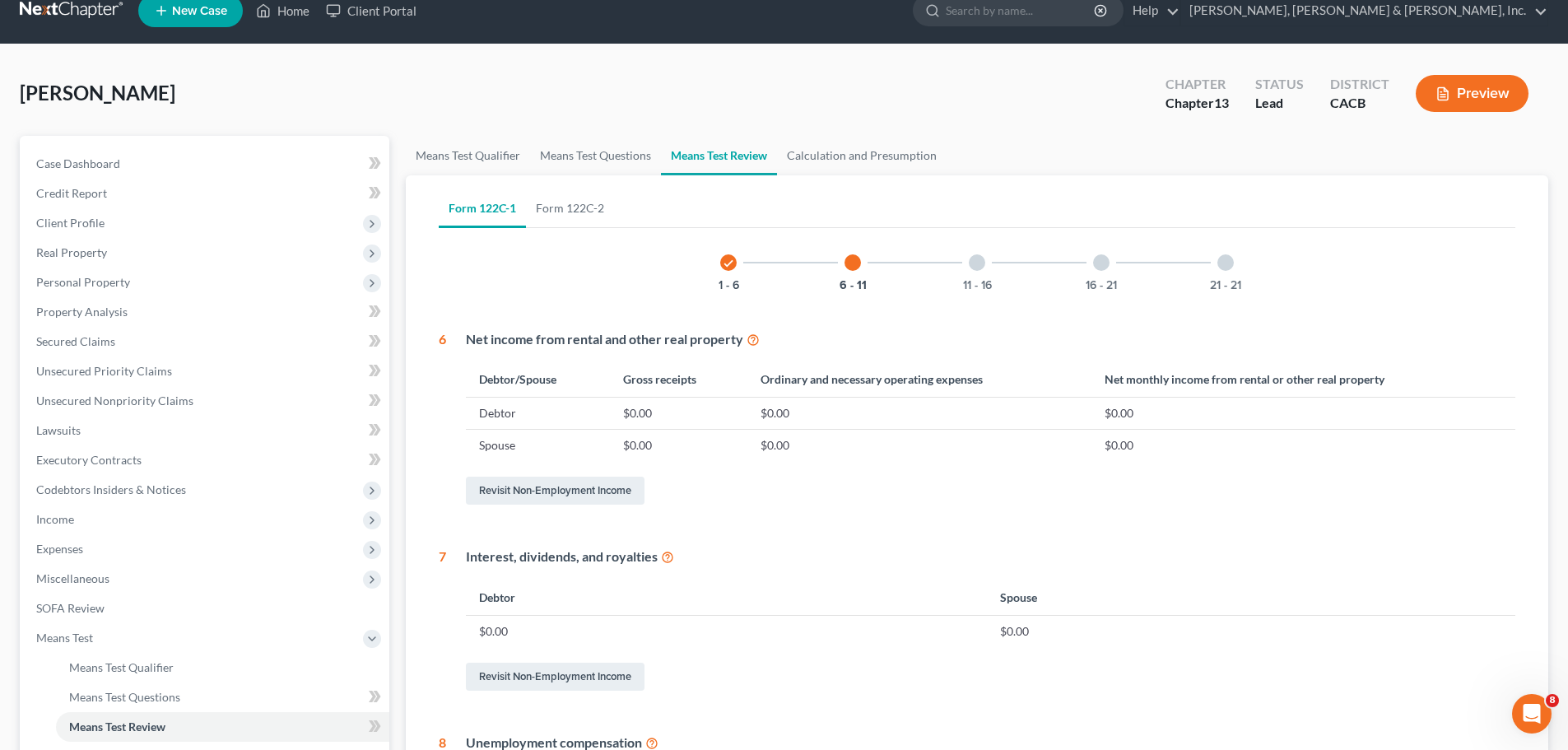
click at [974, 263] on div at bounding box center [977, 262] width 16 height 16
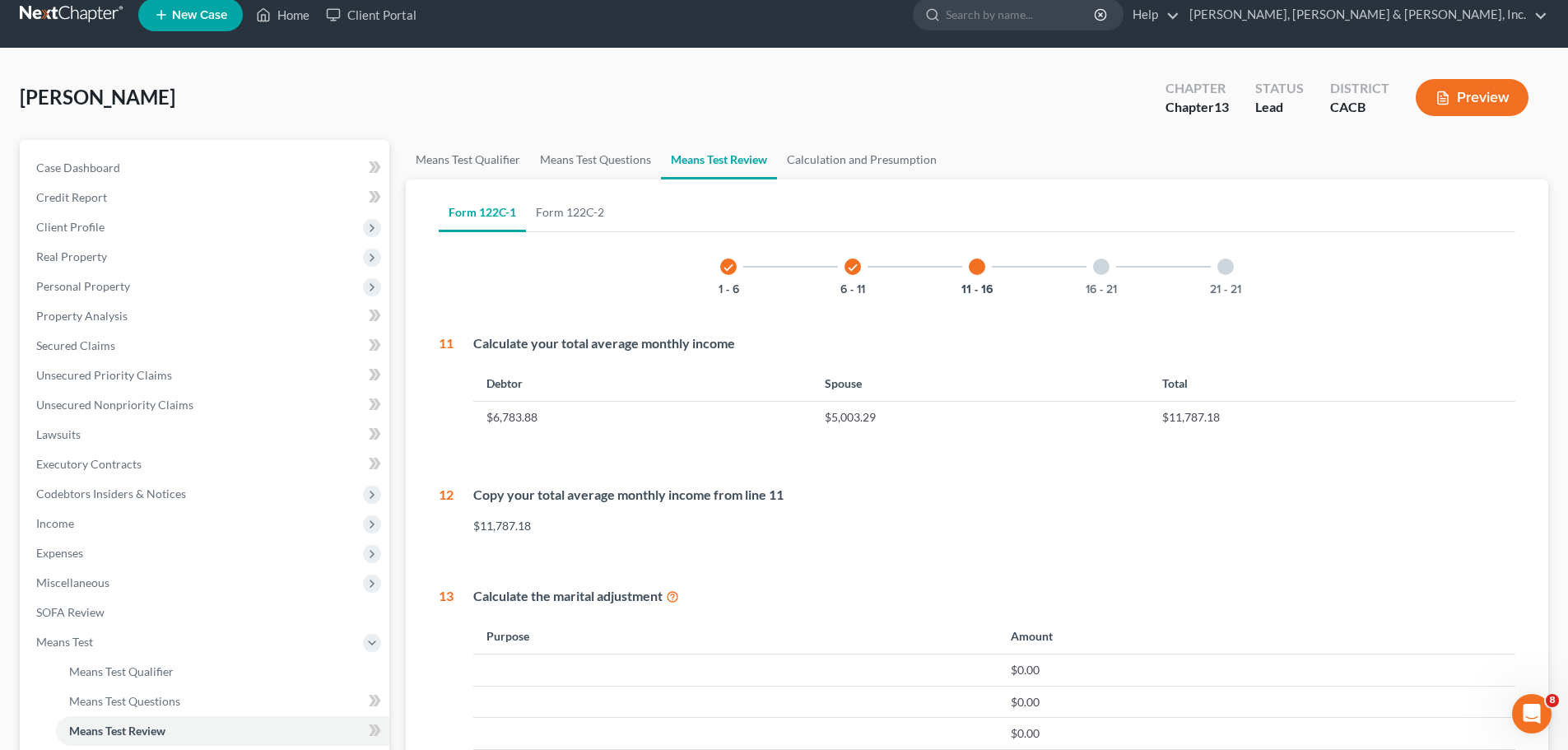
scroll to position [0, 0]
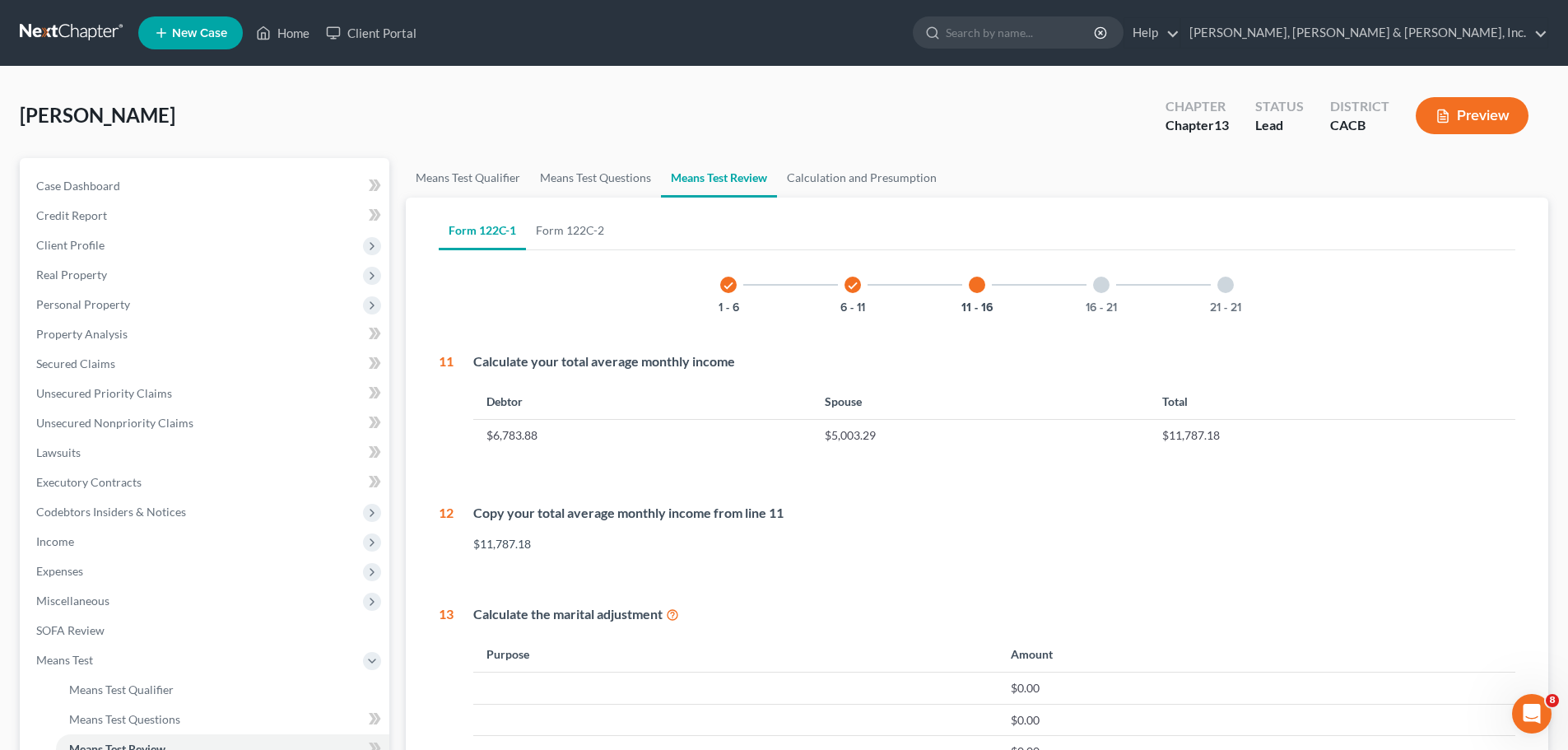
click at [1099, 283] on div at bounding box center [1101, 285] width 16 height 16
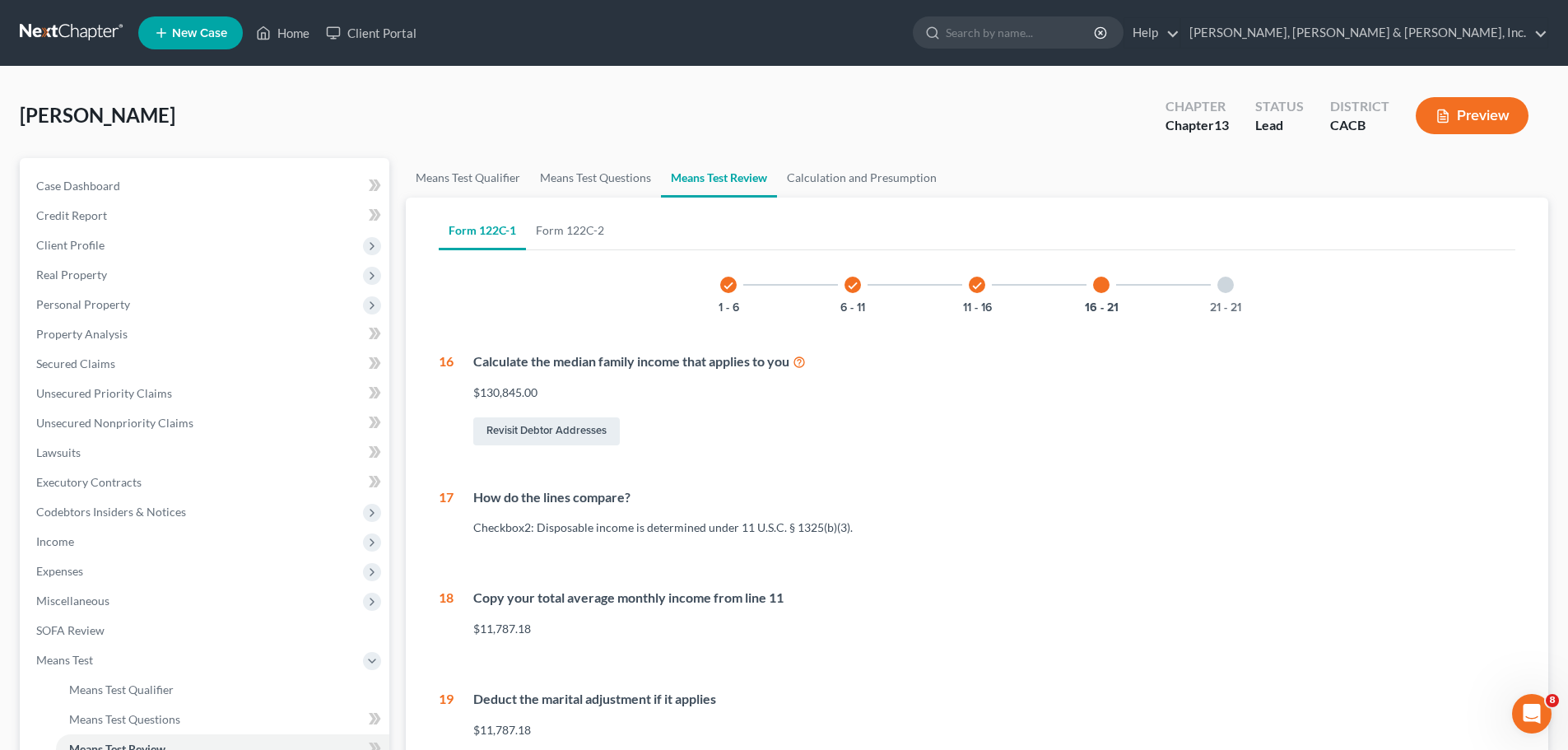
click at [1227, 278] on div at bounding box center [1225, 285] width 16 height 16
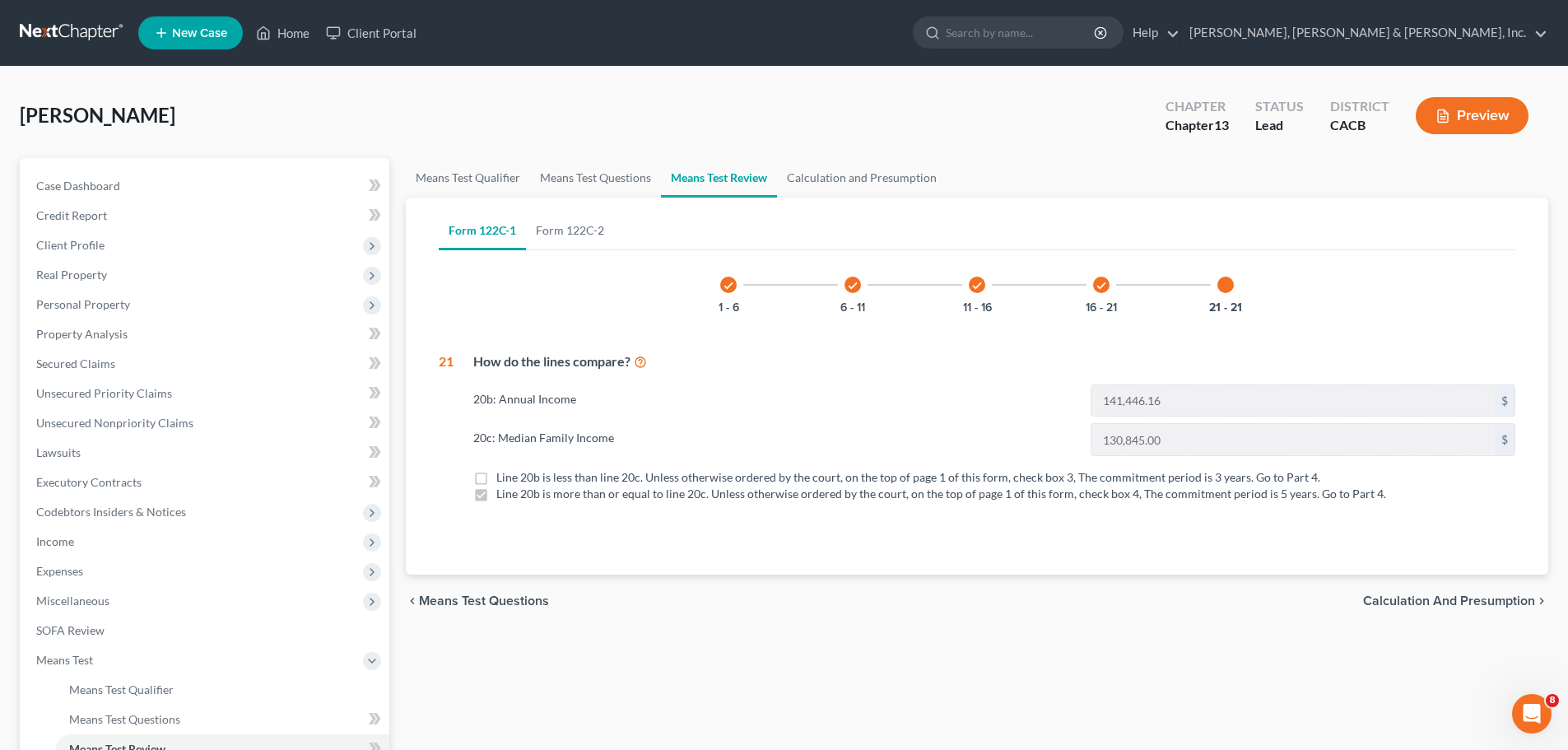
click at [1393, 597] on span "Calculation and Presumption" at bounding box center [1449, 600] width 172 height 13
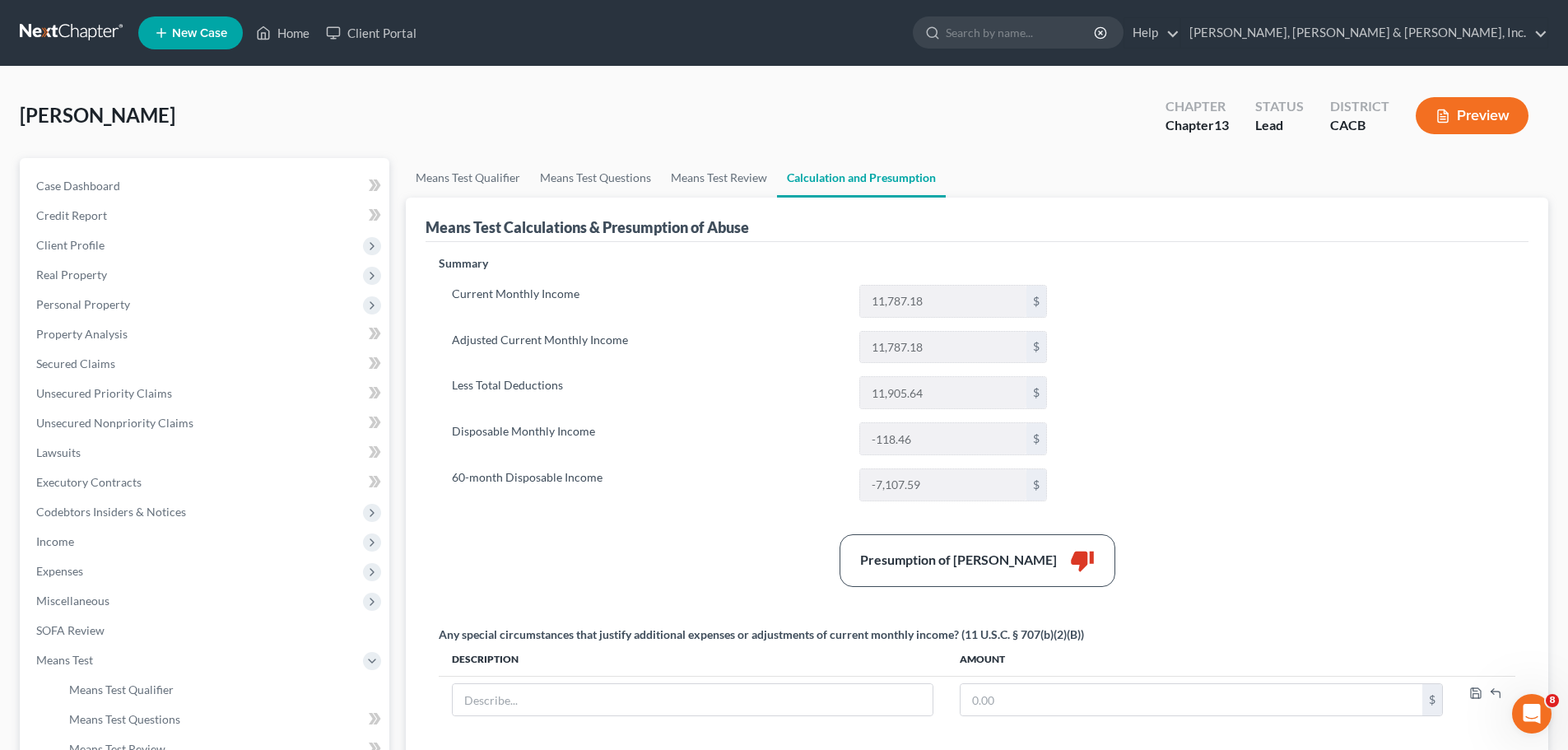
click at [1458, 118] on button "Preview" at bounding box center [1471, 115] width 113 height 37
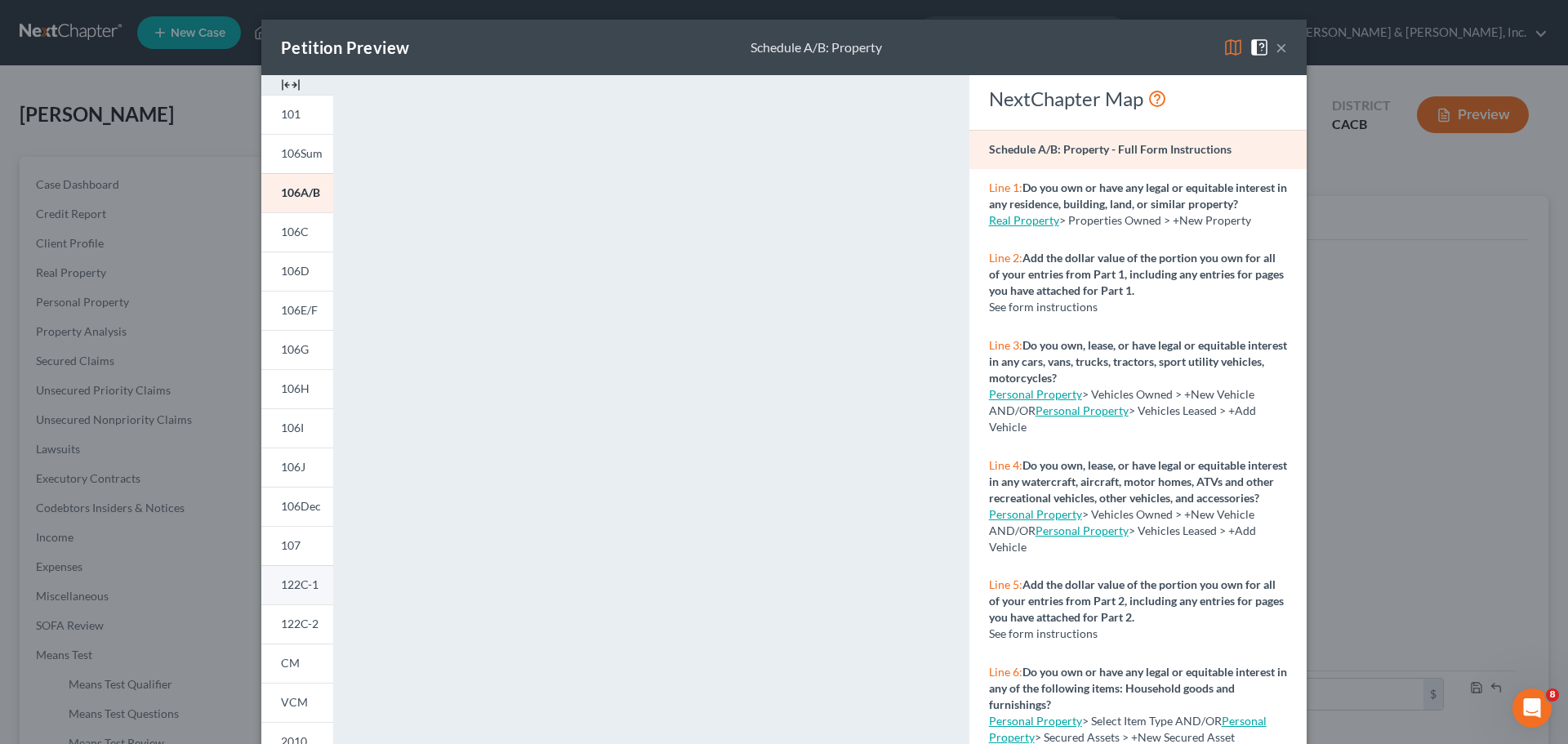
click at [311, 584] on span "122C-1" at bounding box center [300, 584] width 38 height 14
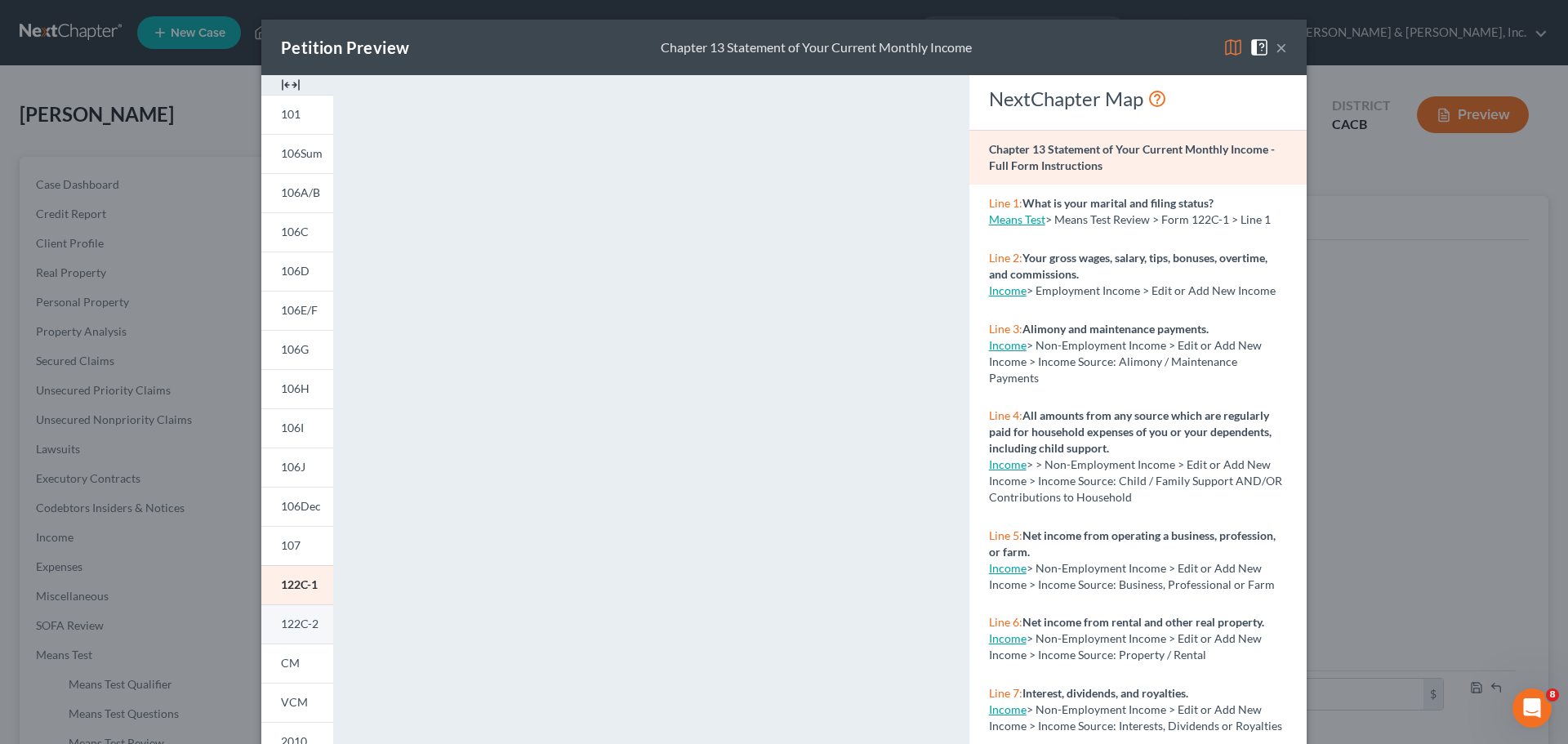
click at [307, 623] on span "122C-2" at bounding box center [300, 623] width 38 height 14
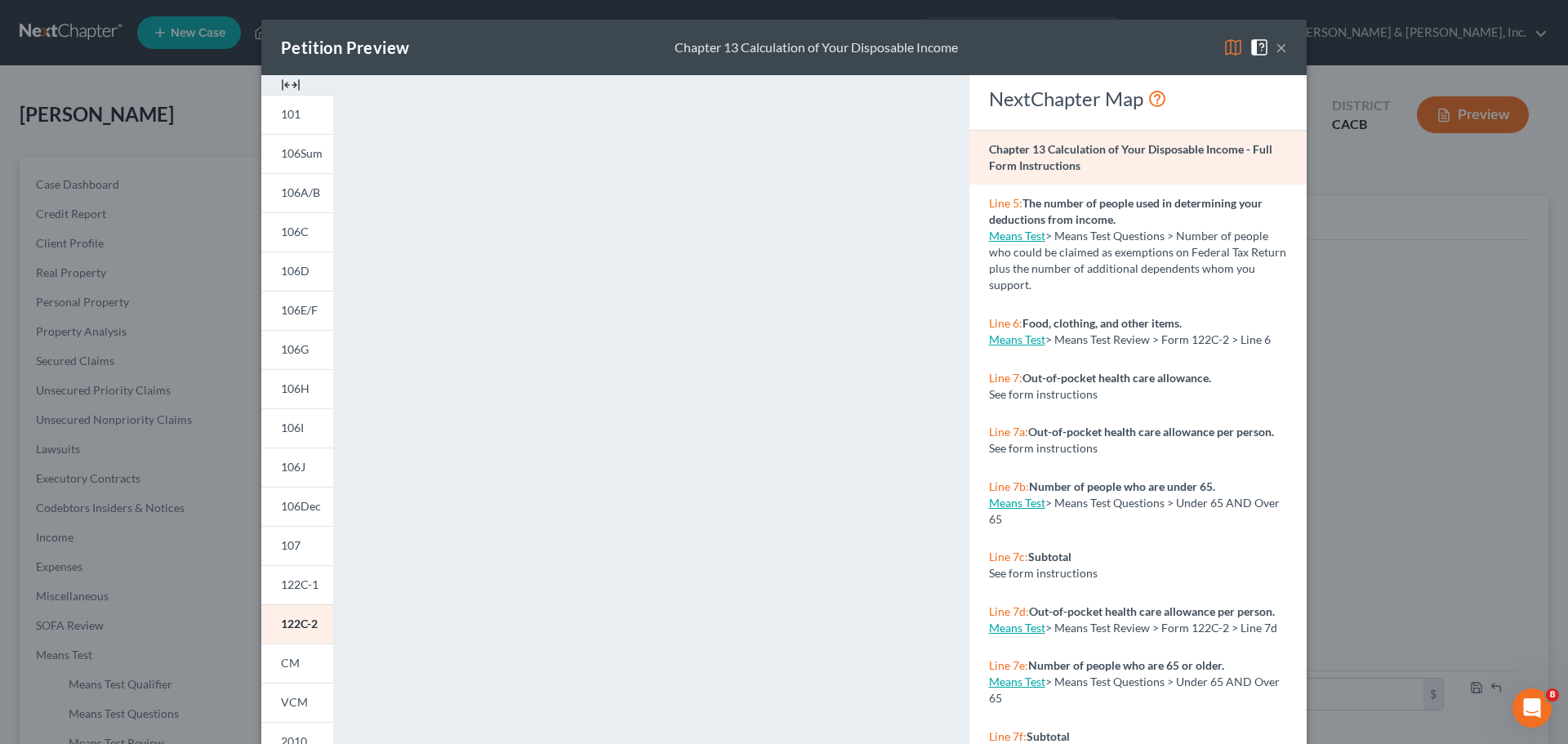
drag, startPoint x: 1343, startPoint y: 579, endPoint x: 1186, endPoint y: 535, distance: 163.0
click at [1343, 579] on div "Petition Preview Chapter 13 Calculation of Your Disposable Income × 101 106Sum …" at bounding box center [784, 372] width 1568 height 744
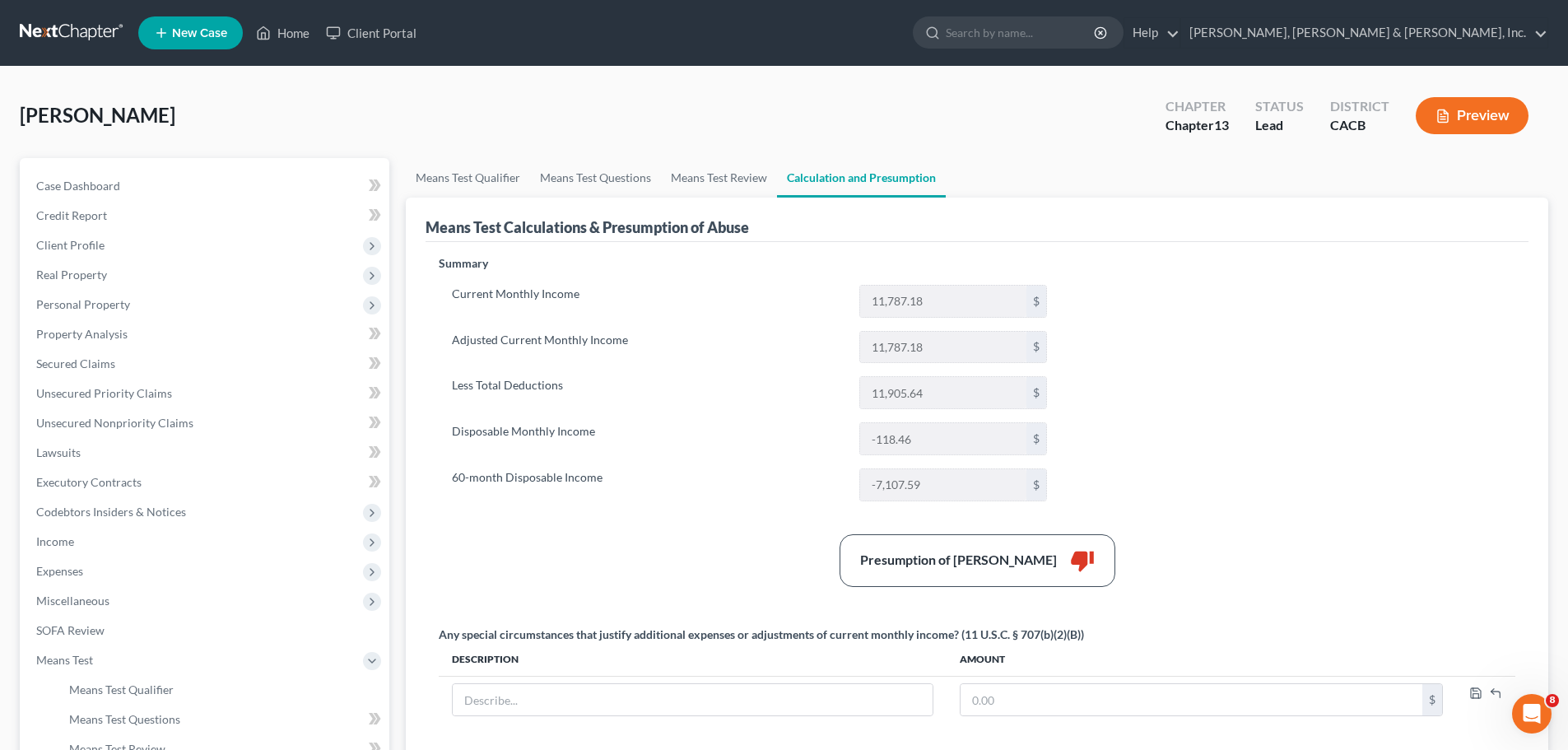
click at [1458, 114] on button "Preview" at bounding box center [1471, 115] width 113 height 37
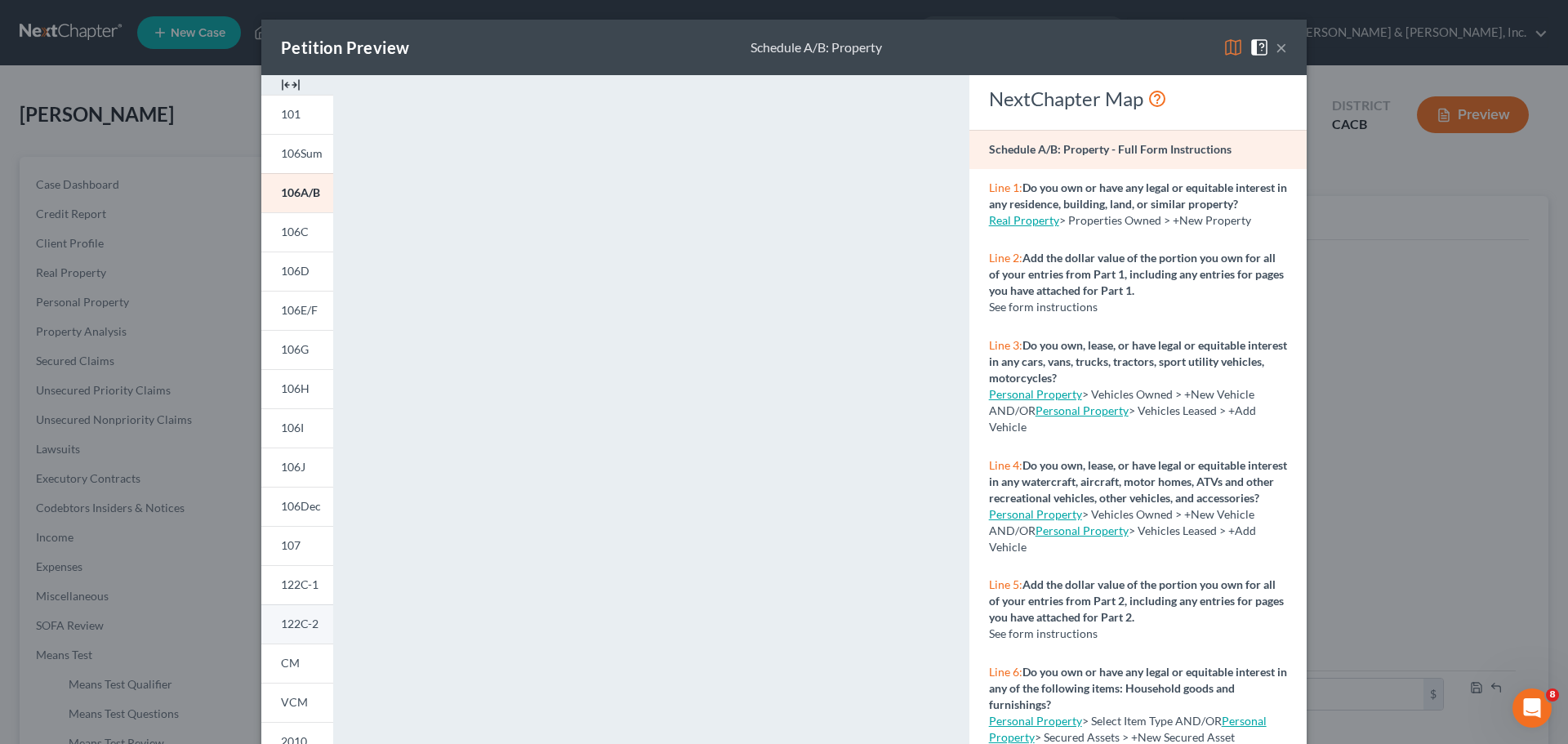
click at [292, 620] on span "122C-2" at bounding box center [300, 623] width 38 height 14
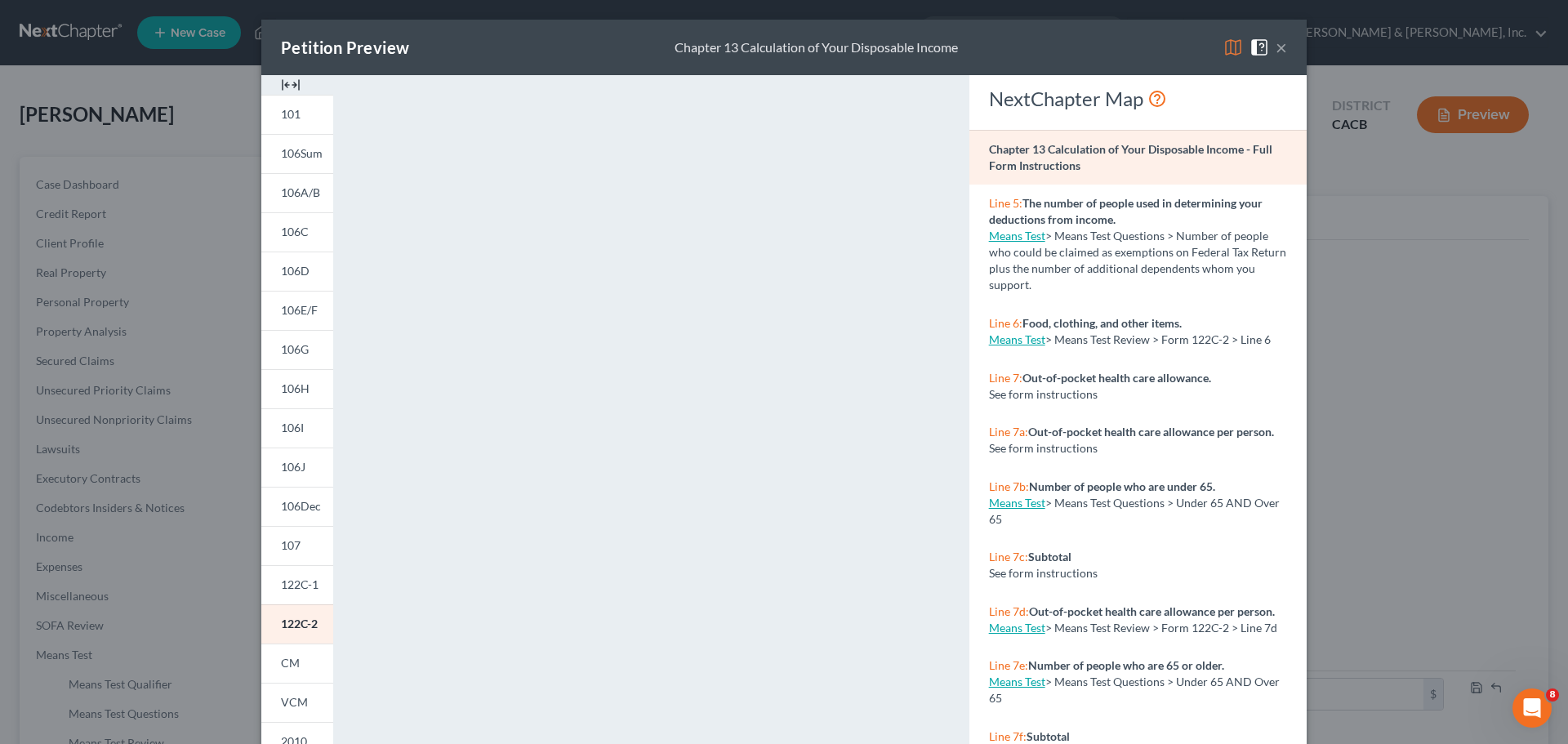
click at [85, 566] on div "Petition Preview Chapter 13 Calculation of Your Disposable Income × 101 106Sum …" at bounding box center [784, 372] width 1568 height 744
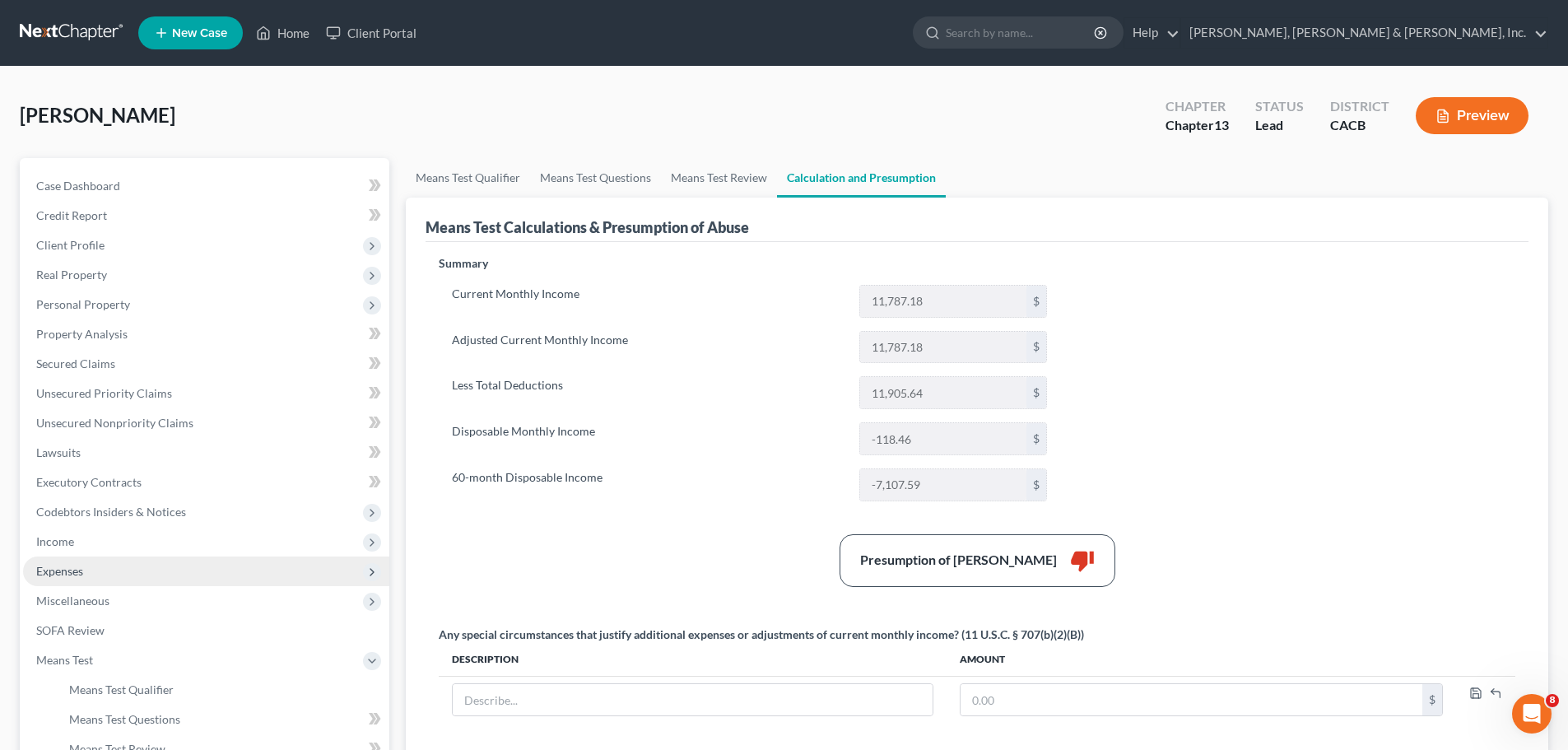
click at [153, 569] on span "Expenses" at bounding box center [206, 571] width 366 height 30
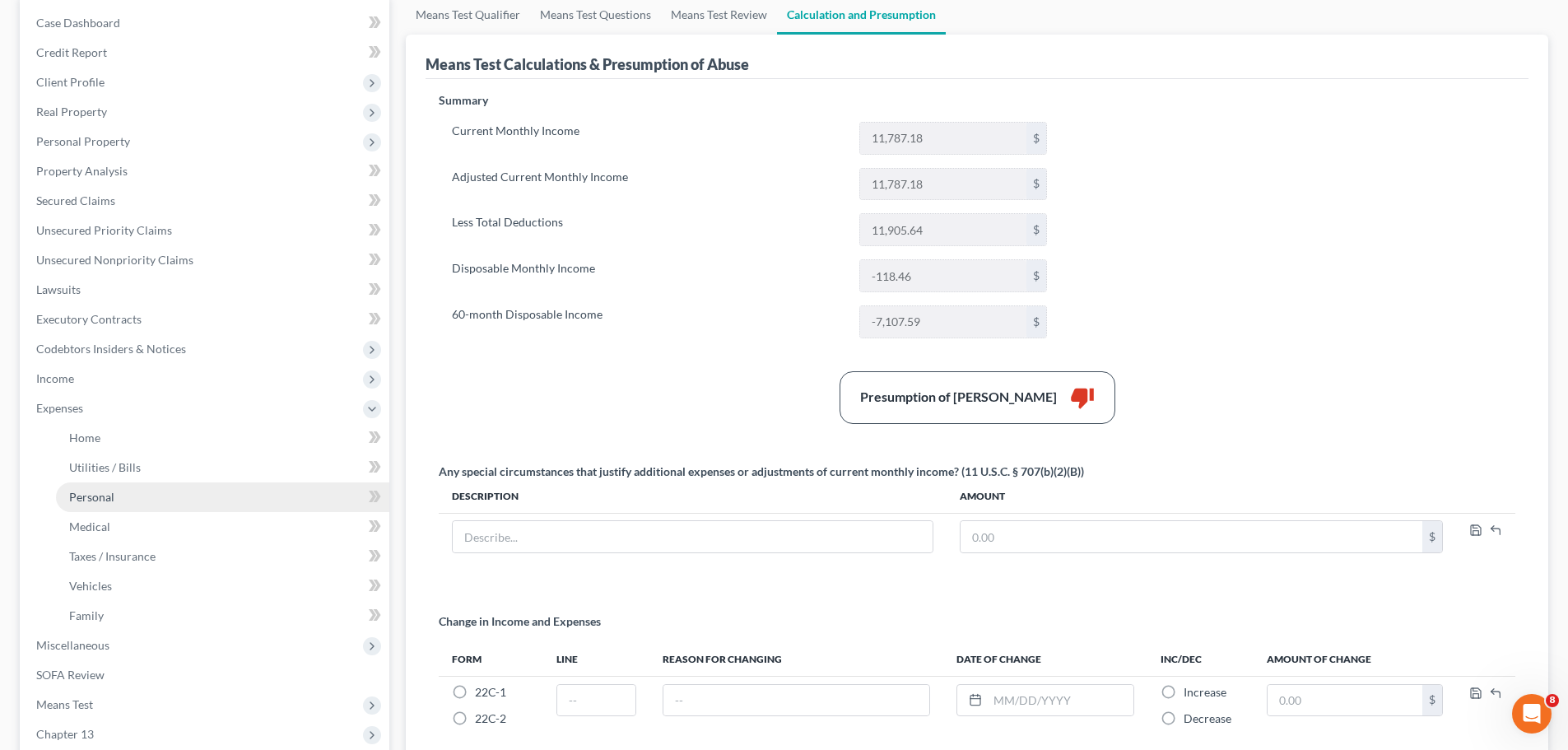
scroll to position [165, 0]
click at [146, 551] on span "Taxes / Insurance" at bounding box center [112, 554] width 86 height 14
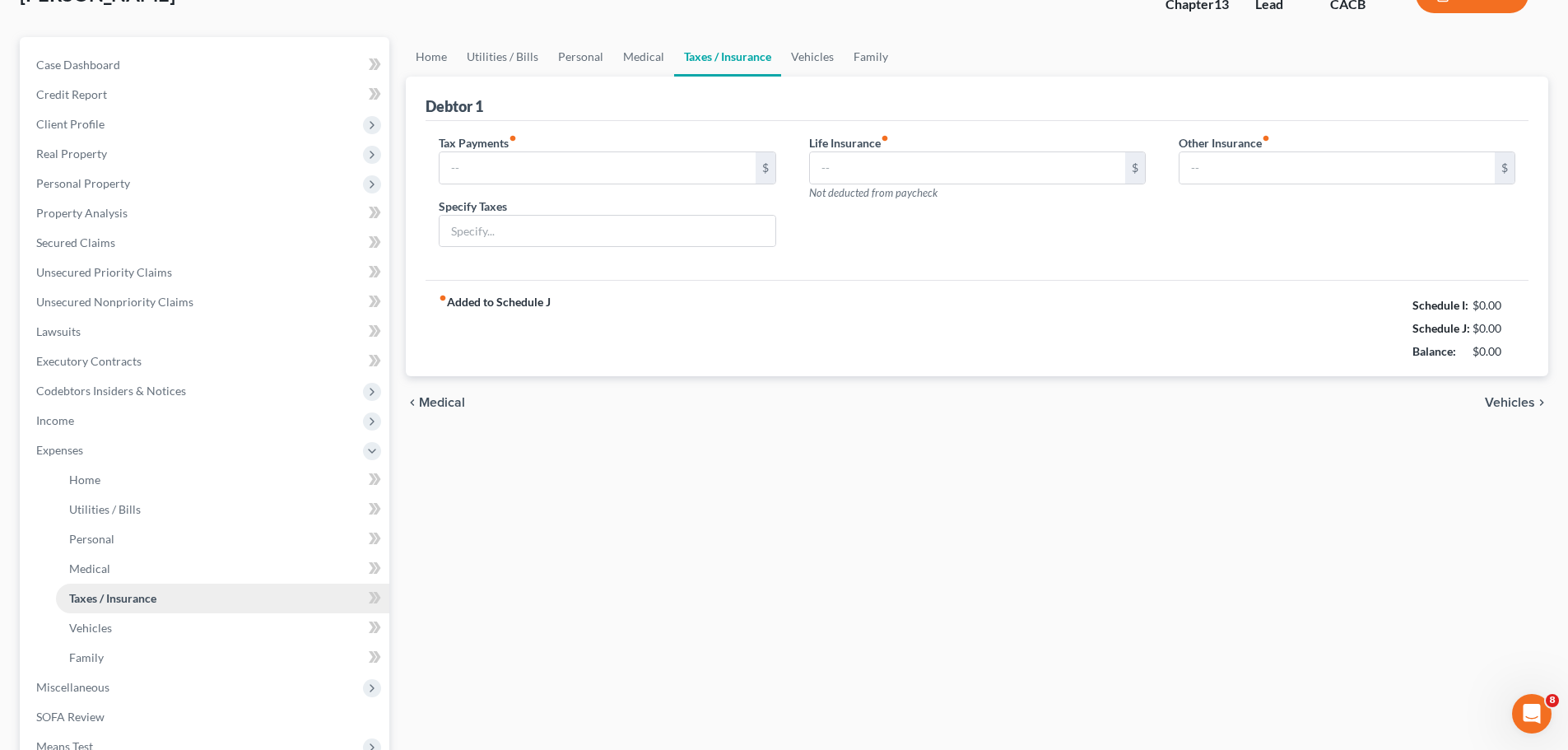
type input "0.00"
type input "176.16"
type input "0.00"
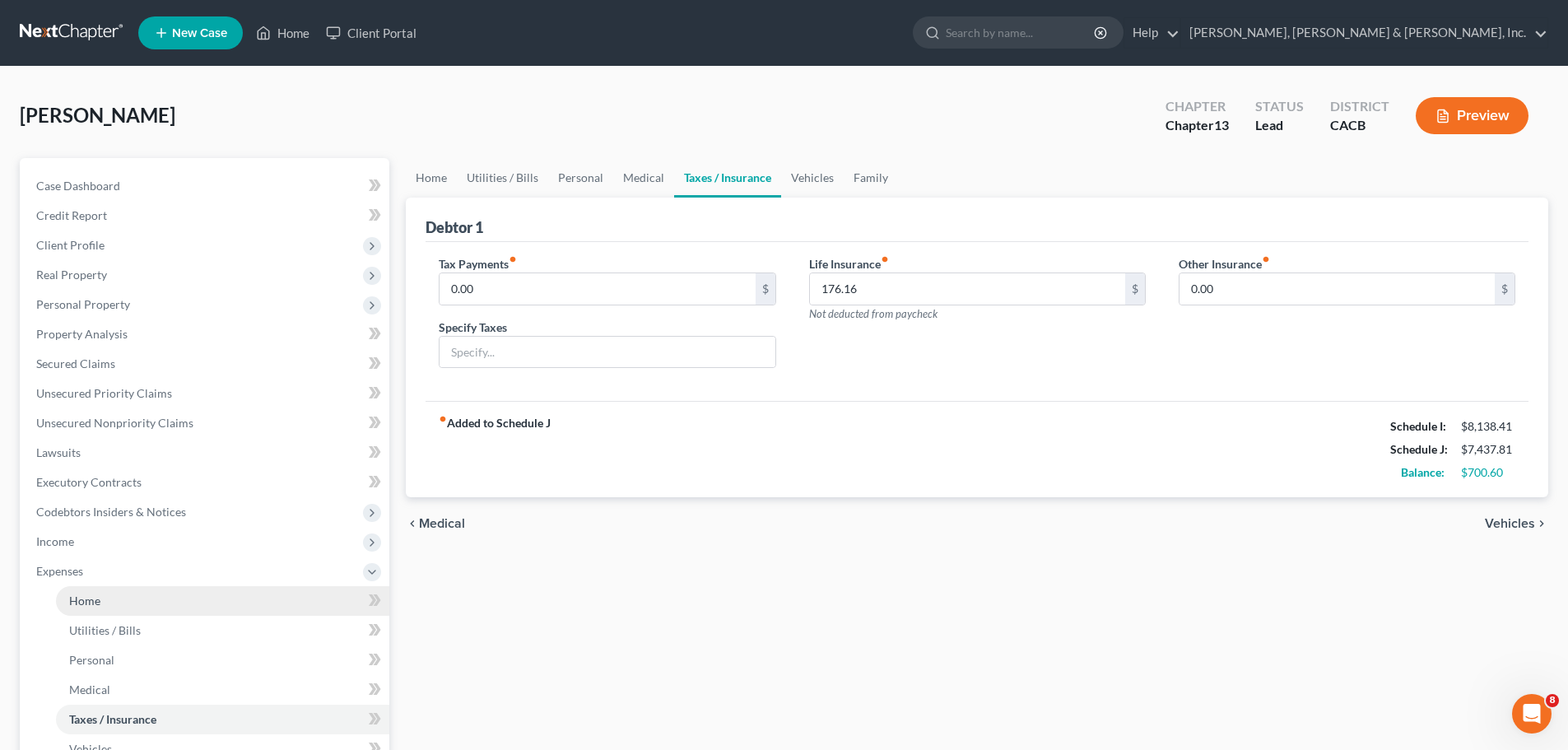
click at [167, 598] on link "Home" at bounding box center [222, 601] width 333 height 30
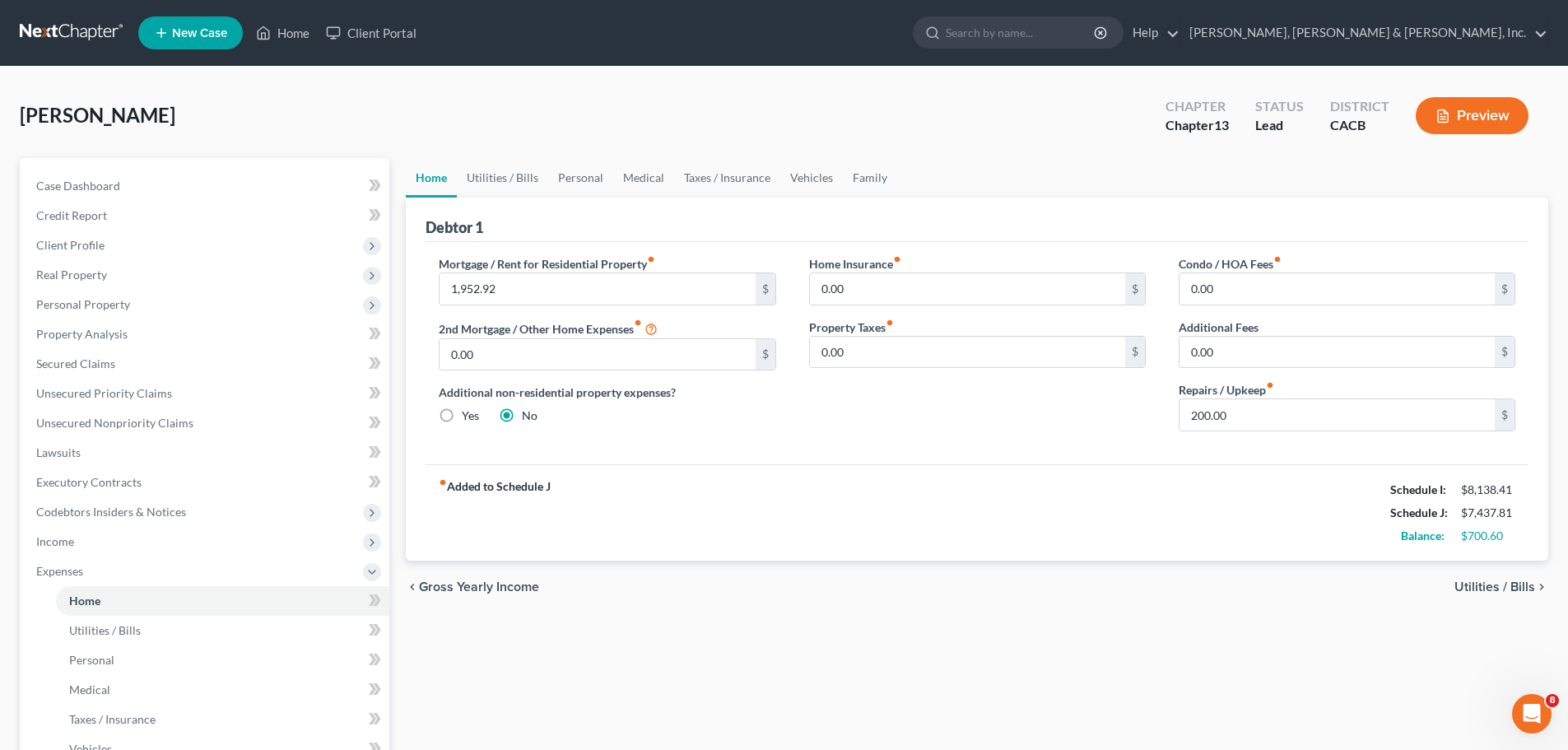
click at [1470, 584] on span "Utilities / Bills" at bounding box center [1494, 586] width 81 height 13
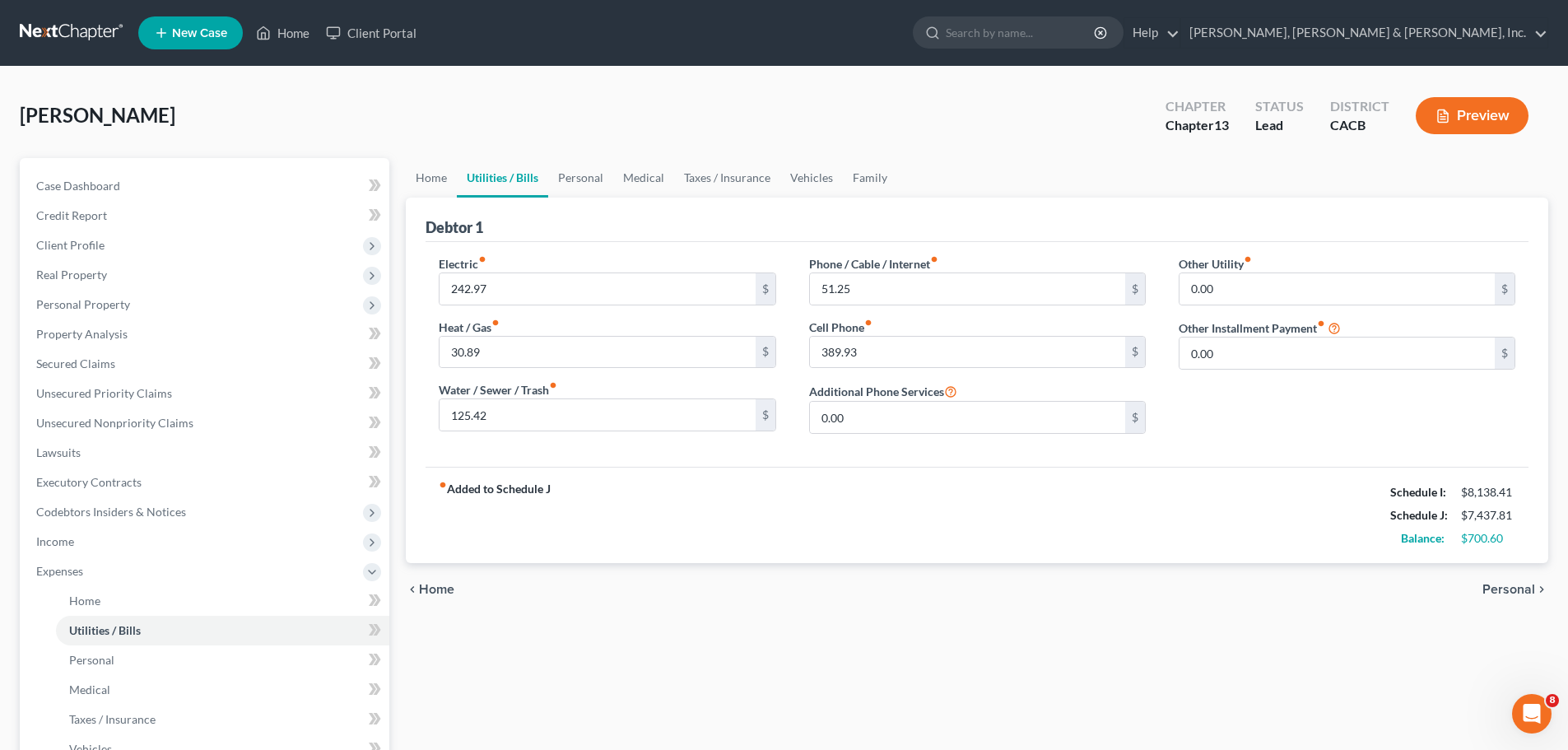
click at [1494, 588] on span "Personal" at bounding box center [1508, 589] width 53 height 13
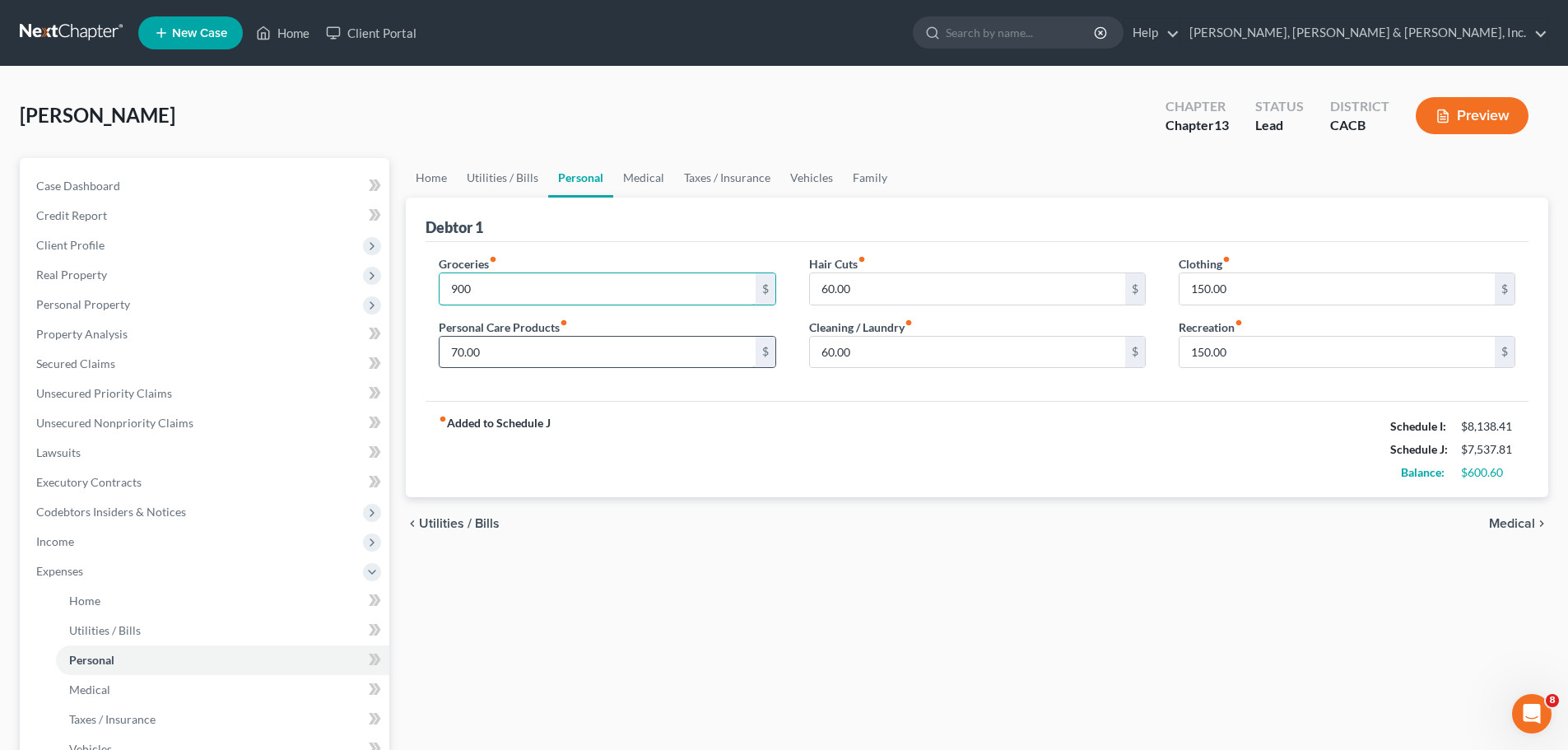
type input "900"
click at [517, 359] on input "70.00" at bounding box center [596, 352] width 315 height 31
type input "100"
drag, startPoint x: 830, startPoint y: 466, endPoint x: 760, endPoint y: 474, distance: 71.3
click at [833, 467] on div "fiber_manual_record Added to Schedule J Schedule I: $8,138.41 Schedule J: $7,56…" at bounding box center [976, 449] width 1103 height 96
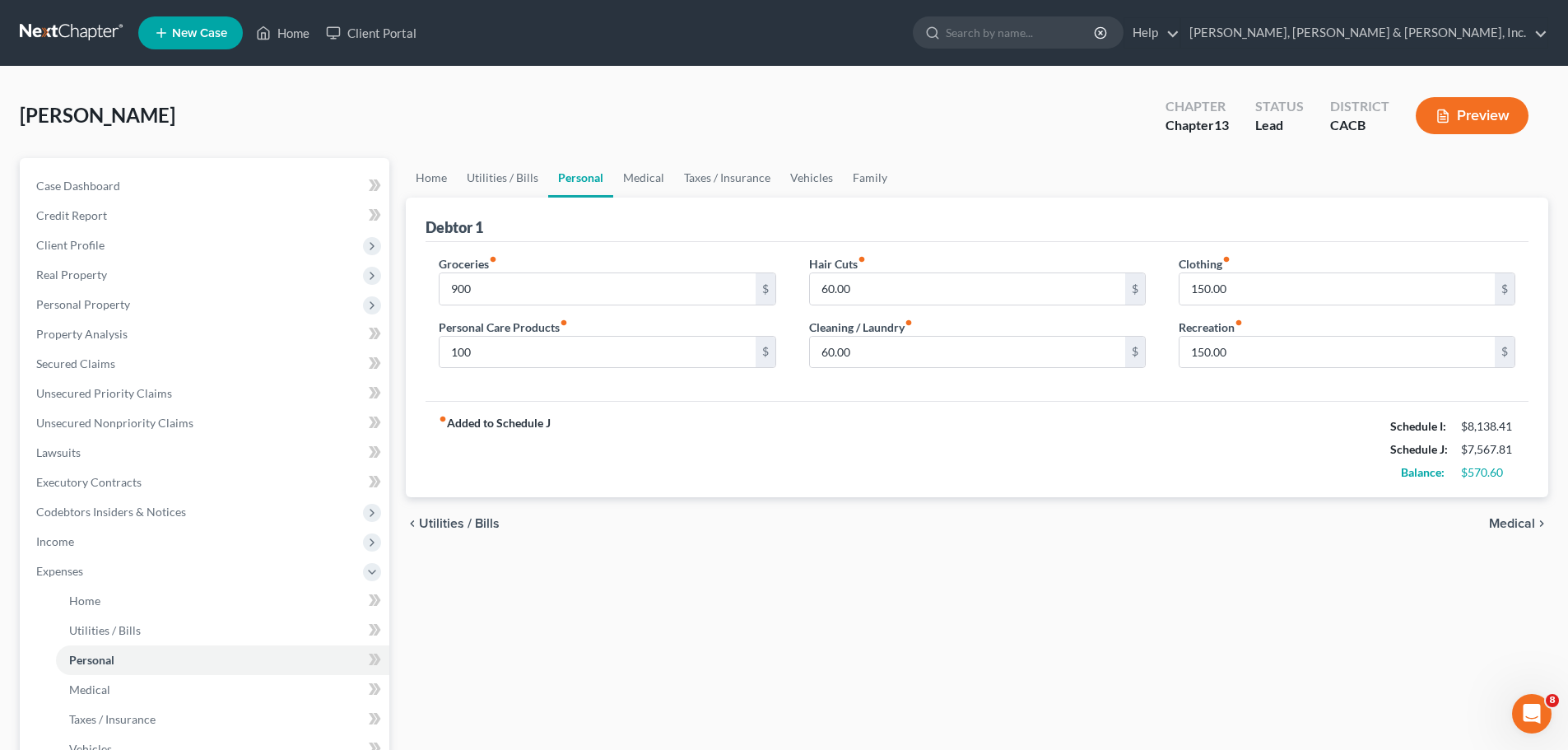
click at [1504, 522] on span "Medical" at bounding box center [1512, 523] width 46 height 13
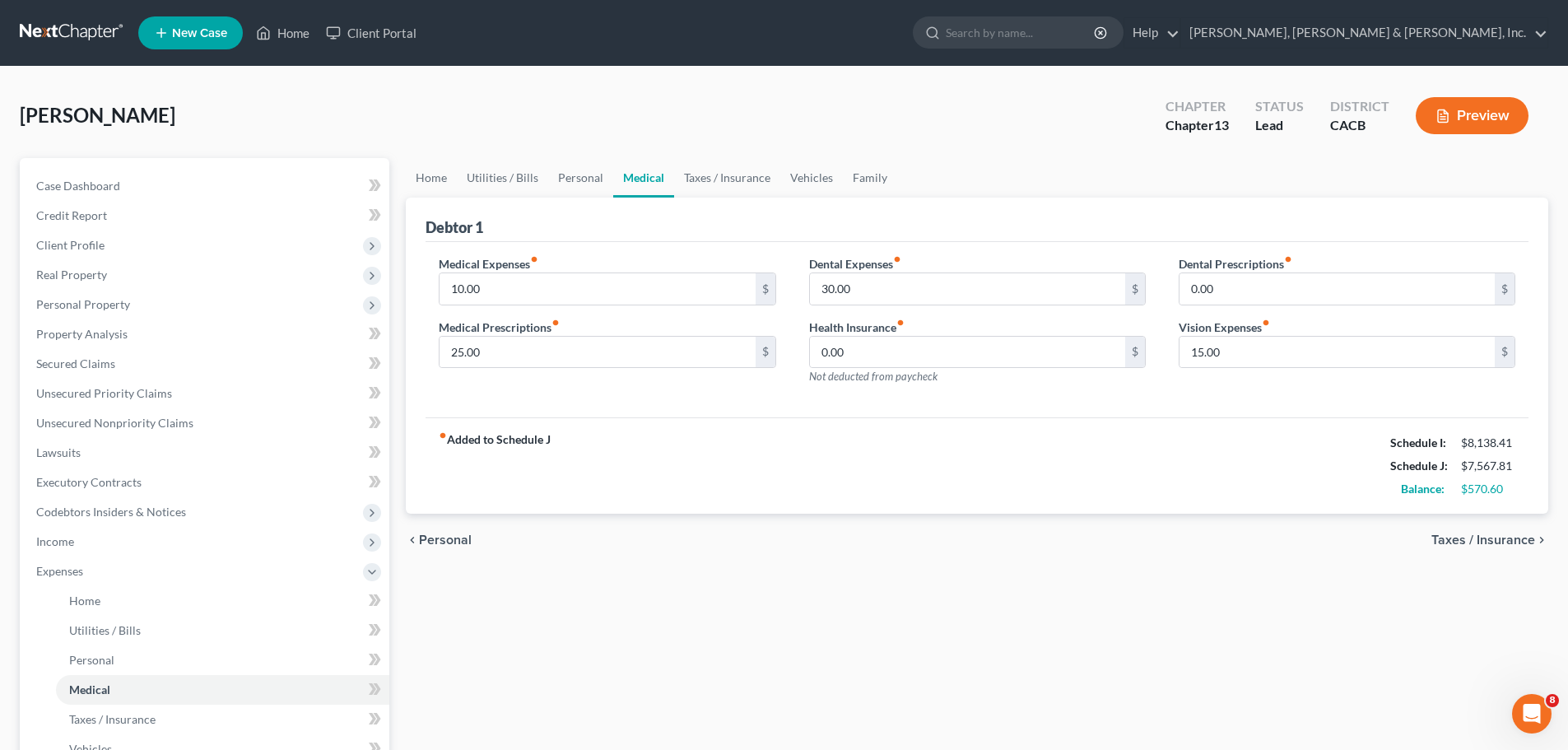
click at [1483, 533] on span "Taxes / Insurance" at bounding box center [1483, 539] width 104 height 13
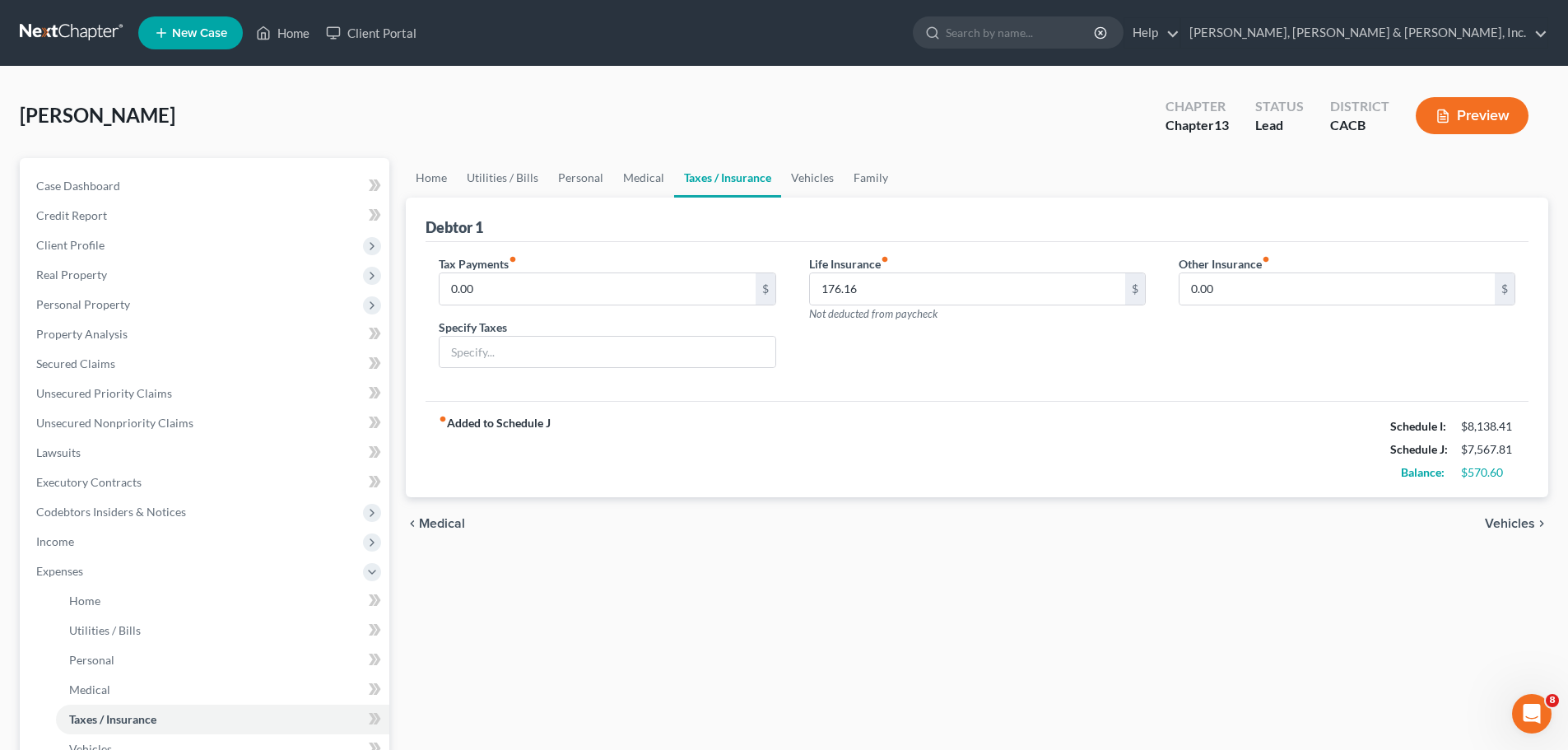
click at [1495, 517] on span "Vehicles" at bounding box center [1510, 523] width 50 height 13
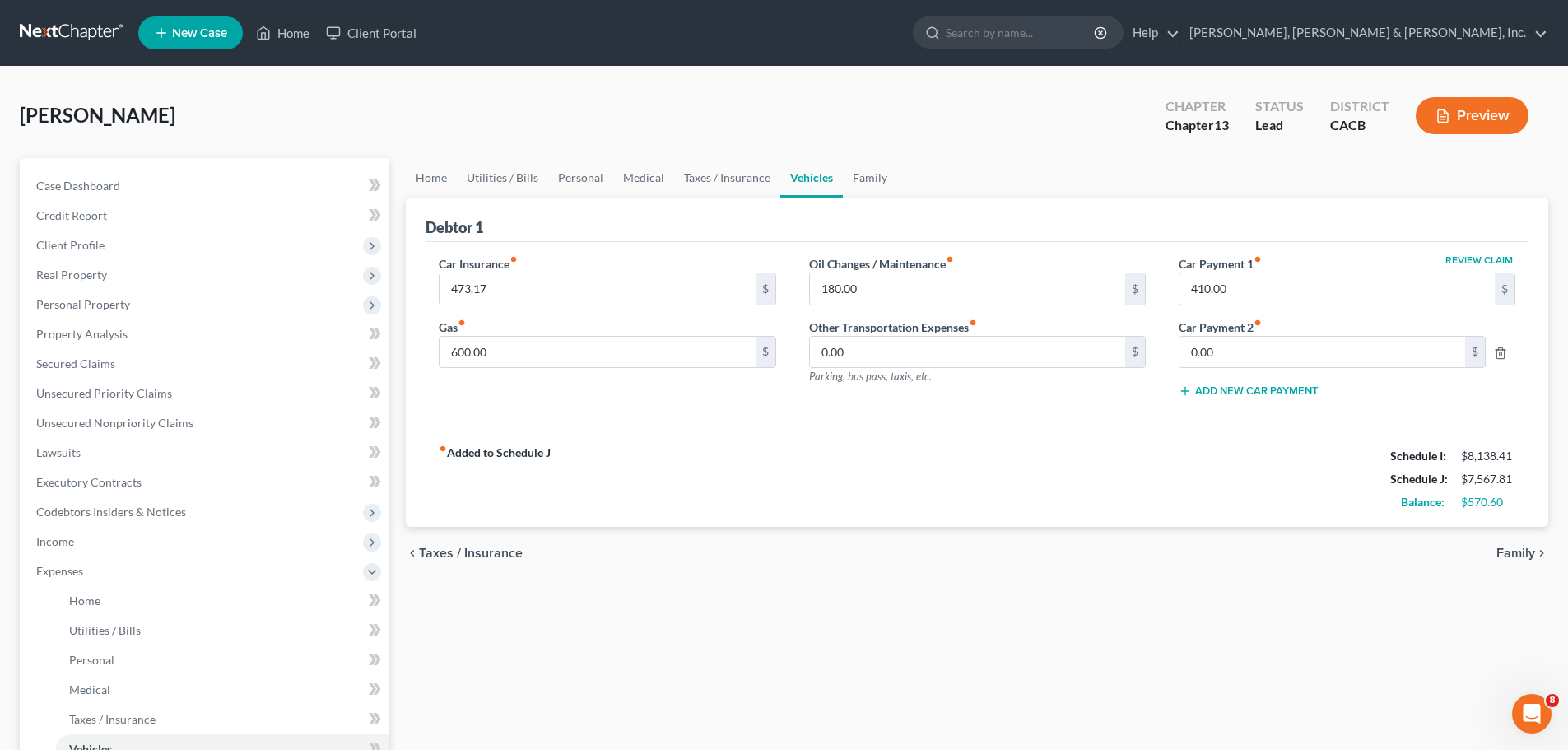
click at [1505, 547] on span "Family" at bounding box center [1515, 552] width 39 height 13
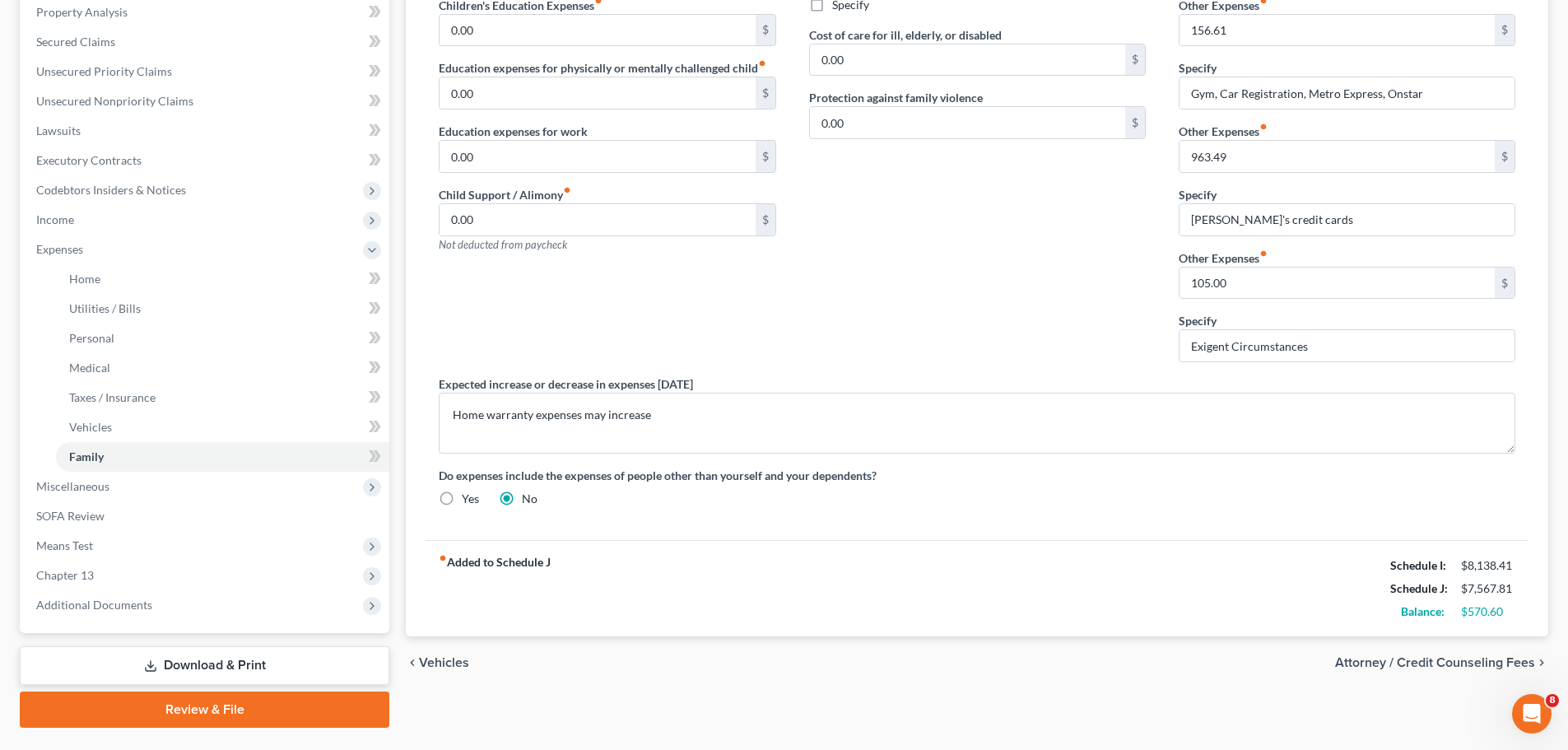
scroll to position [329, 0]
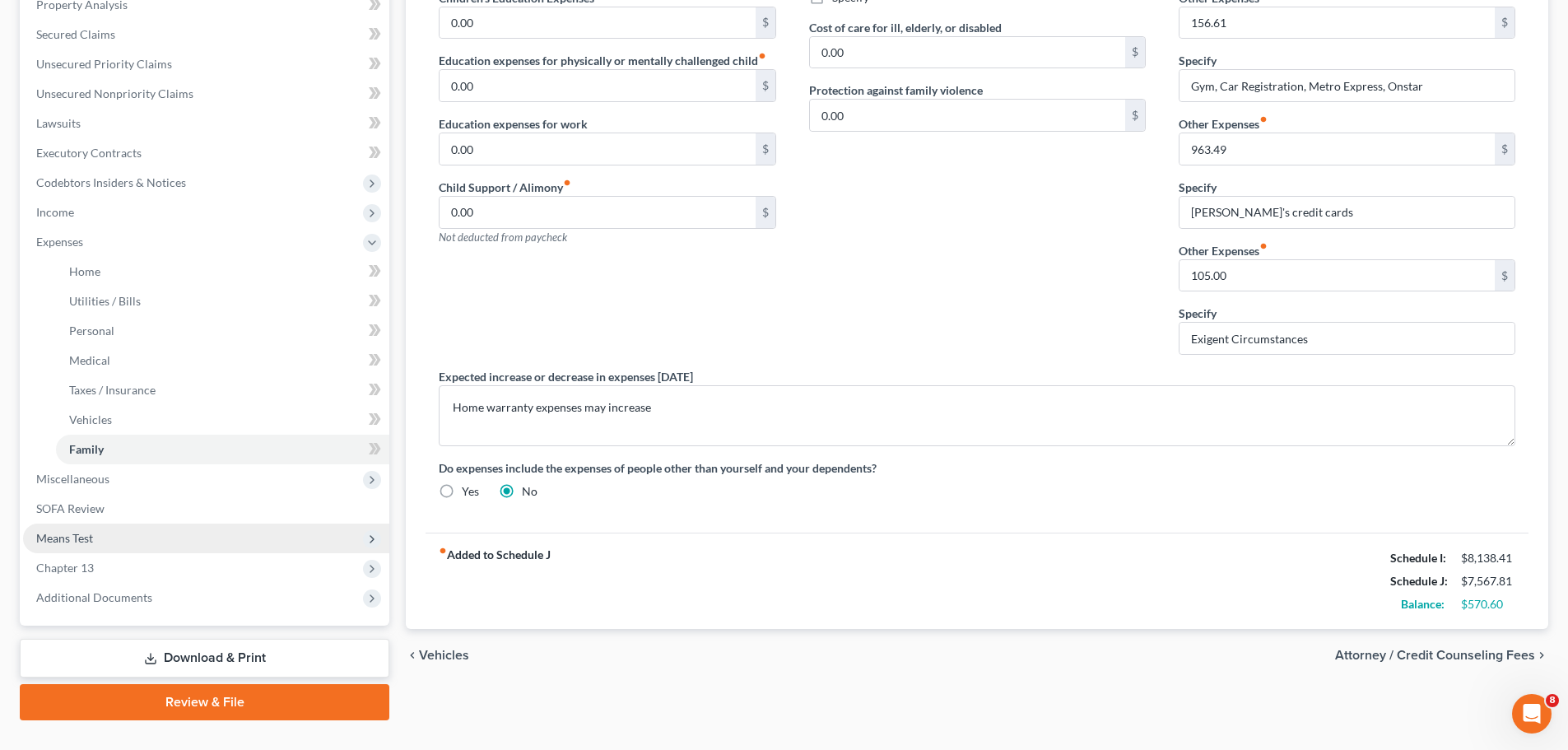
click at [111, 537] on span "Means Test" at bounding box center [206, 538] width 366 height 30
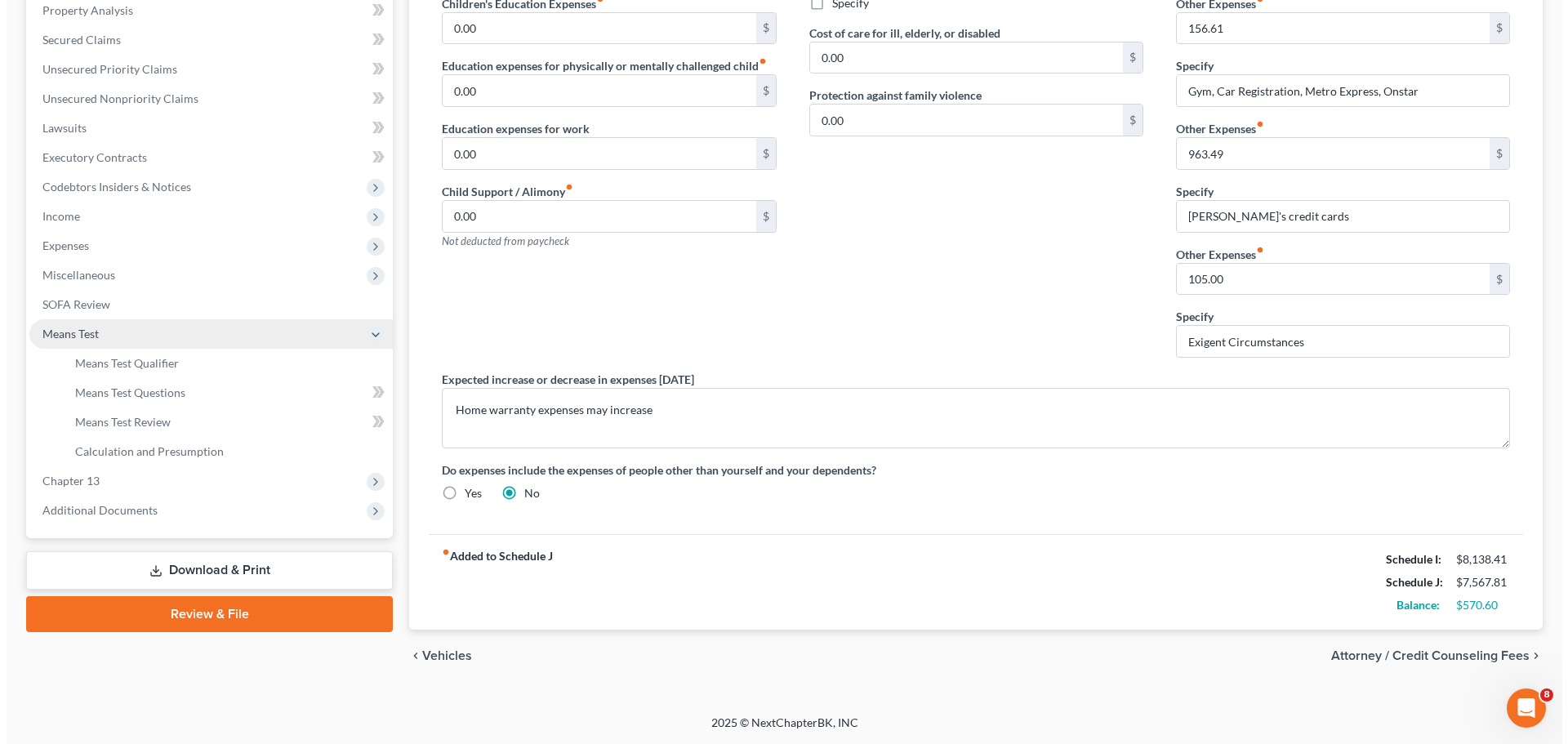
scroll to position [320, 0]
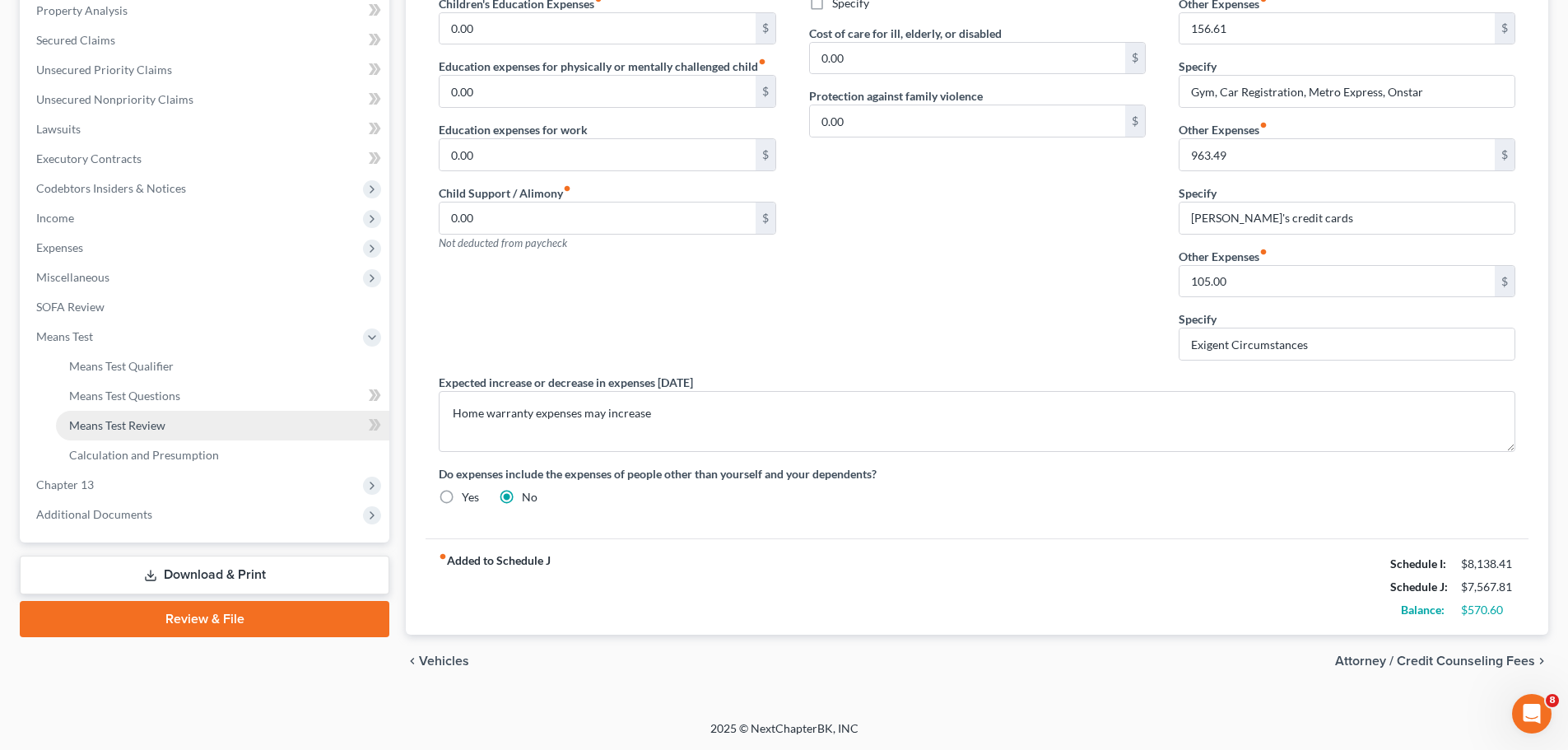
click at [192, 427] on link "Means Test Review" at bounding box center [222, 426] width 333 height 30
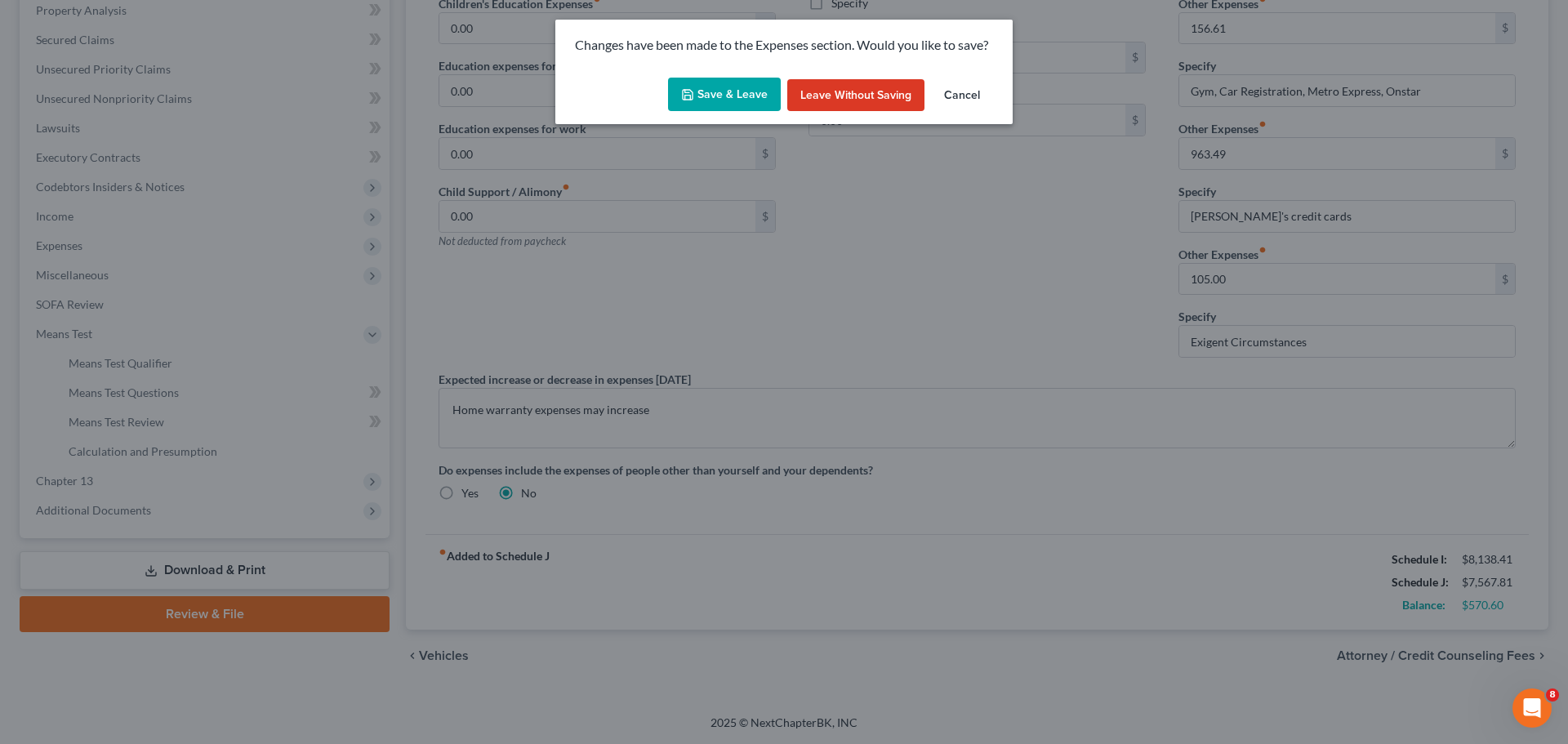
click at [721, 100] on button "Save & Leave" at bounding box center [724, 94] width 113 height 35
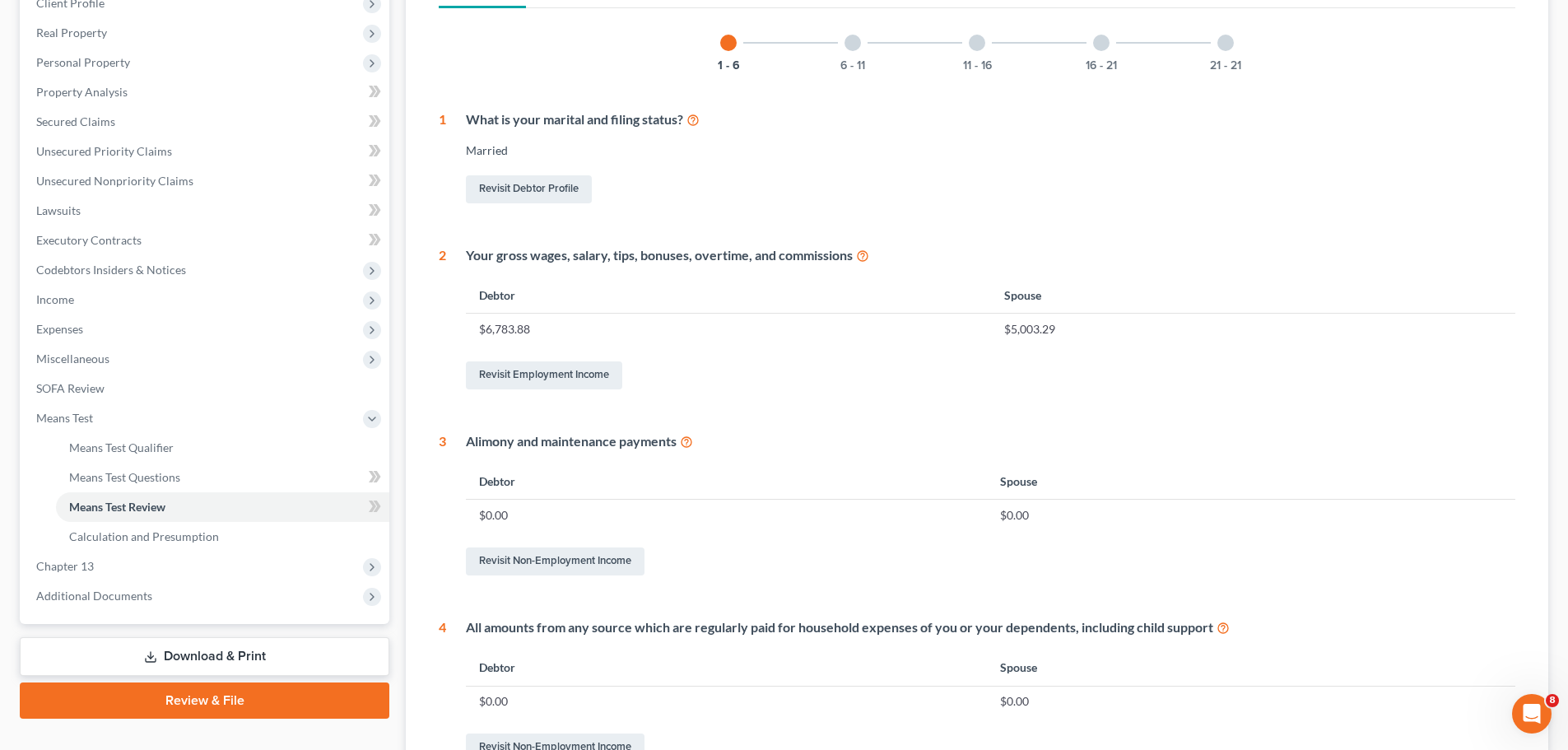
scroll to position [82, 0]
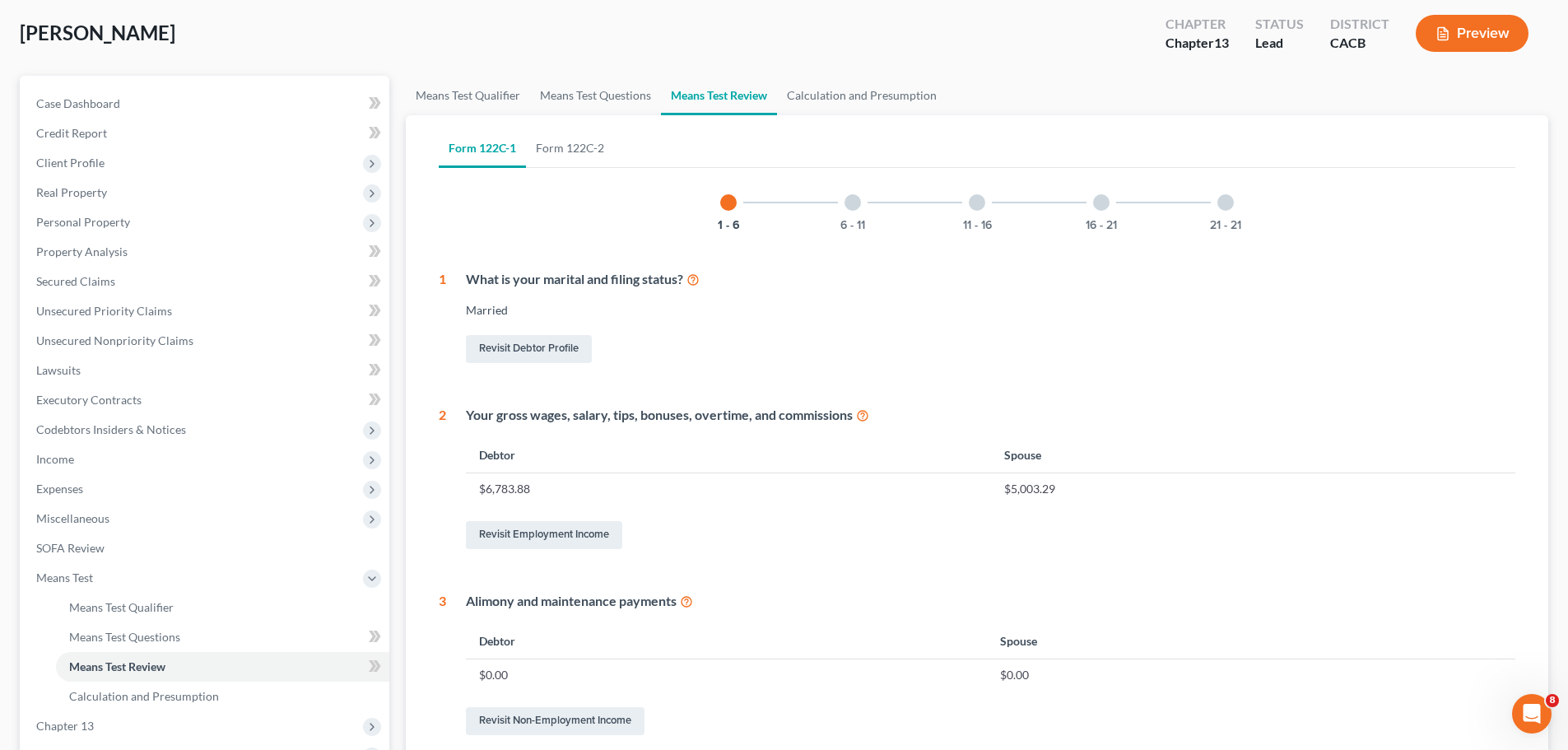
click at [1427, 36] on button "Preview" at bounding box center [1471, 33] width 113 height 37
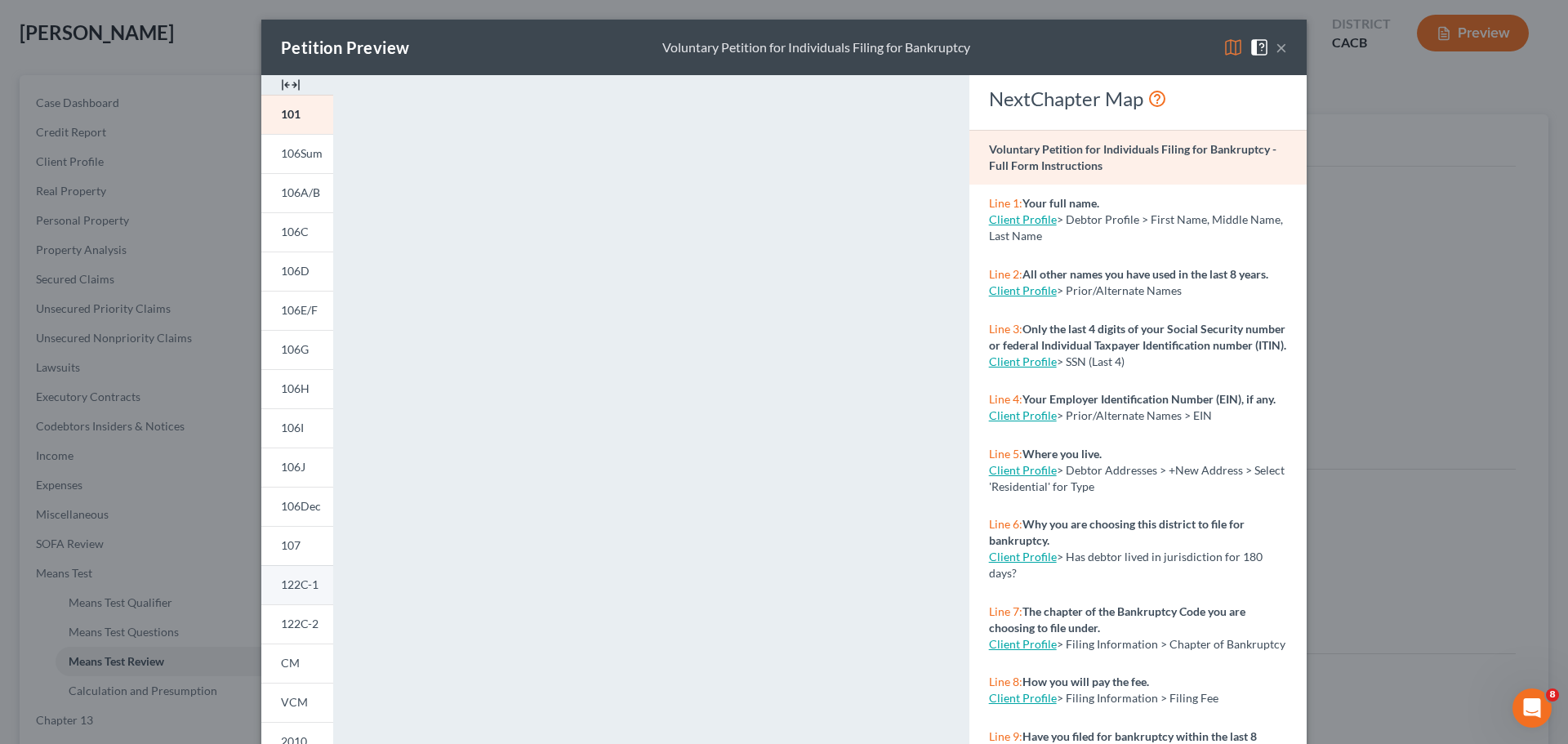
click at [303, 579] on span "122C-1" at bounding box center [300, 584] width 38 height 14
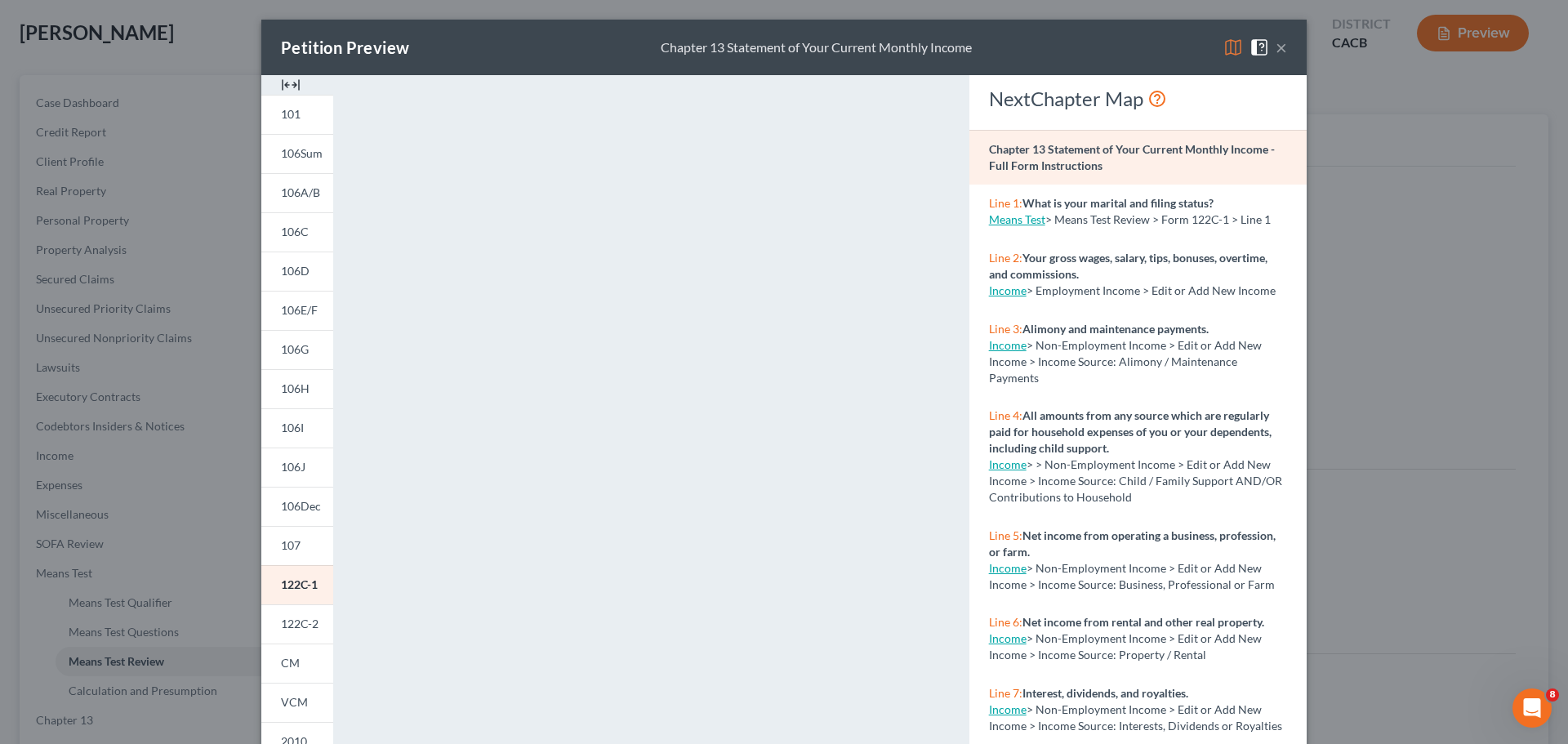
drag, startPoint x: 300, startPoint y: 619, endPoint x: 427, endPoint y: 599, distance: 128.6
click at [301, 619] on span "122C-2" at bounding box center [300, 623] width 38 height 14
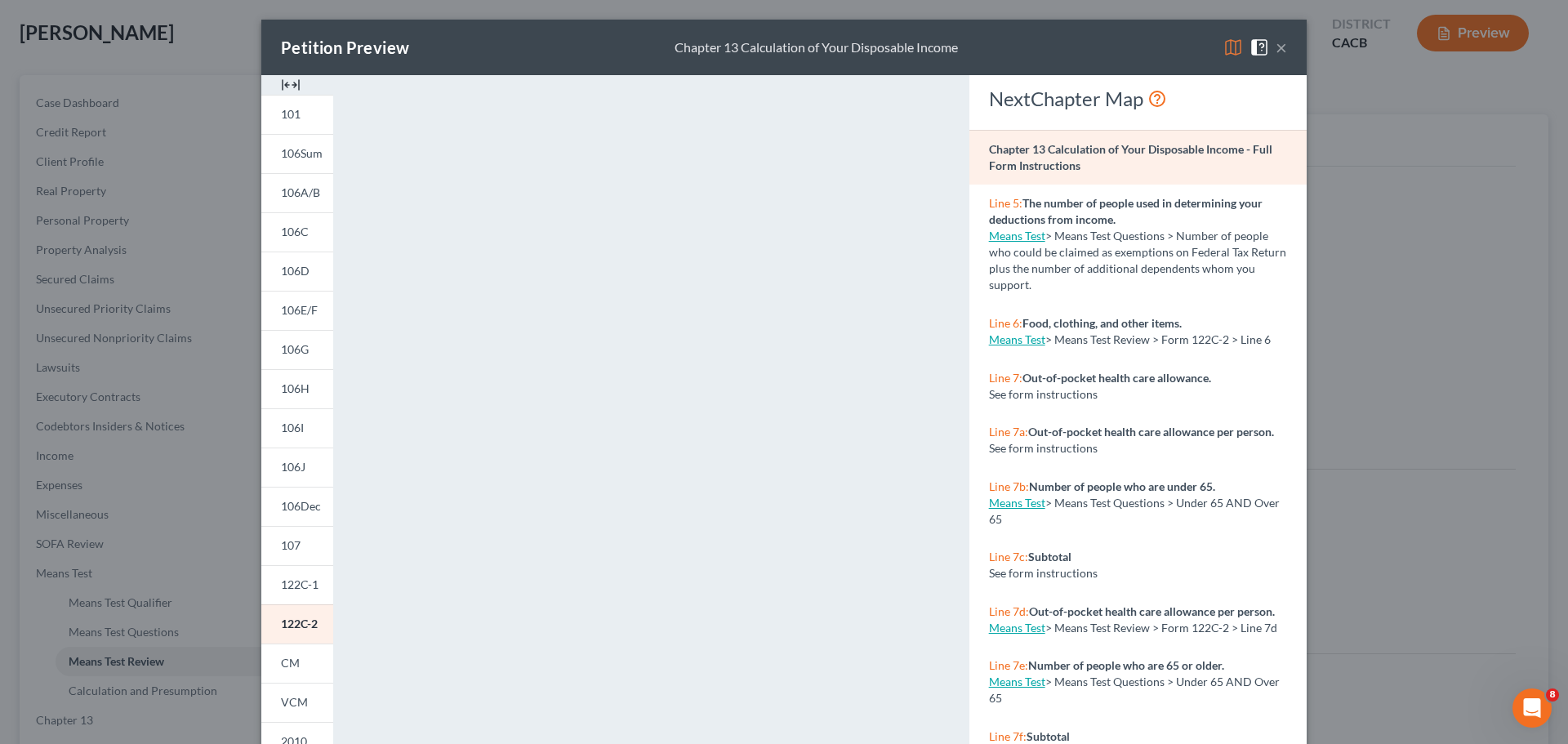
drag, startPoint x: 1277, startPoint y: 51, endPoint x: 929, endPoint y: 142, distance: 359.7
click at [1277, 51] on button "×" at bounding box center [1281, 48] width 12 height 20
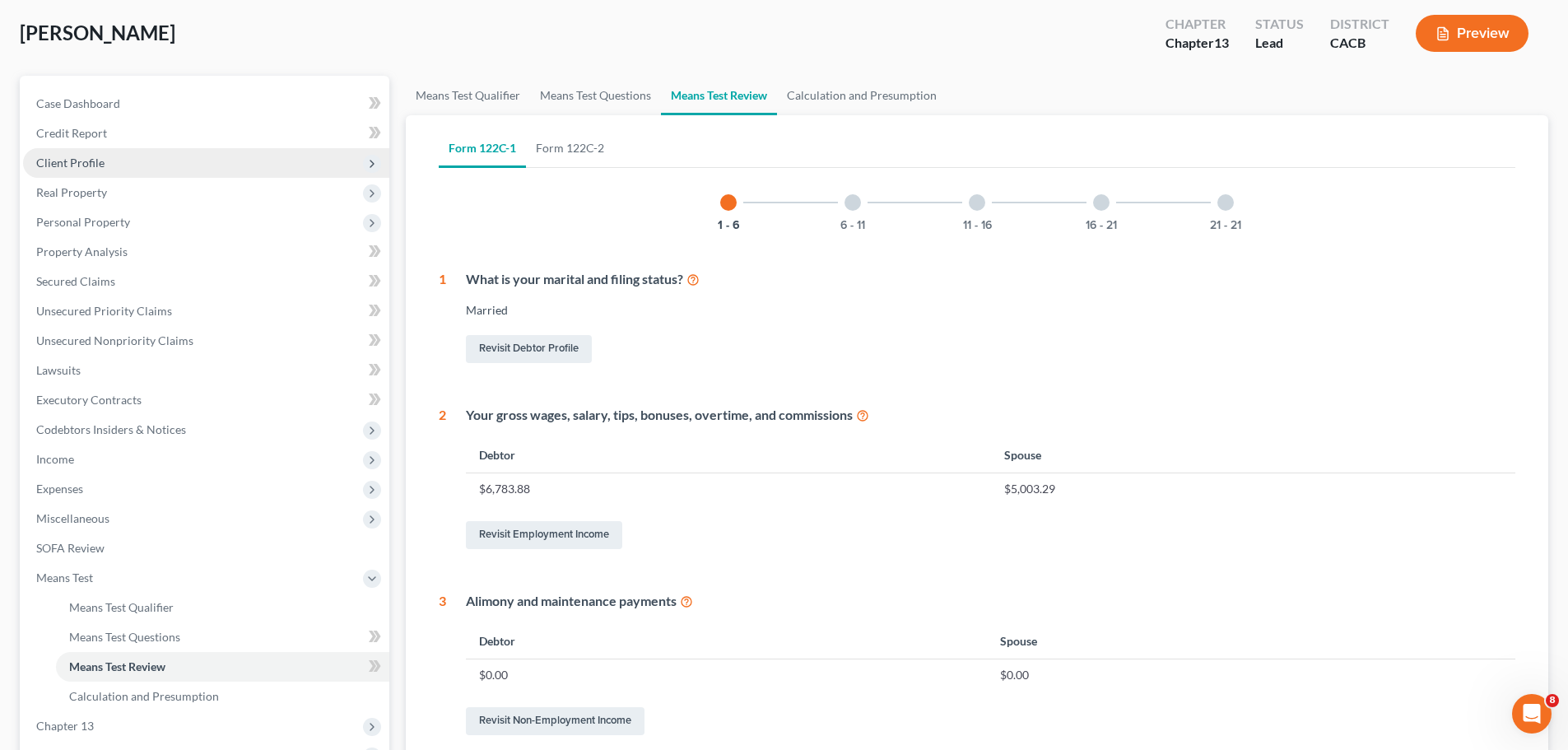
click at [107, 165] on span "Client Profile" at bounding box center [206, 163] width 366 height 30
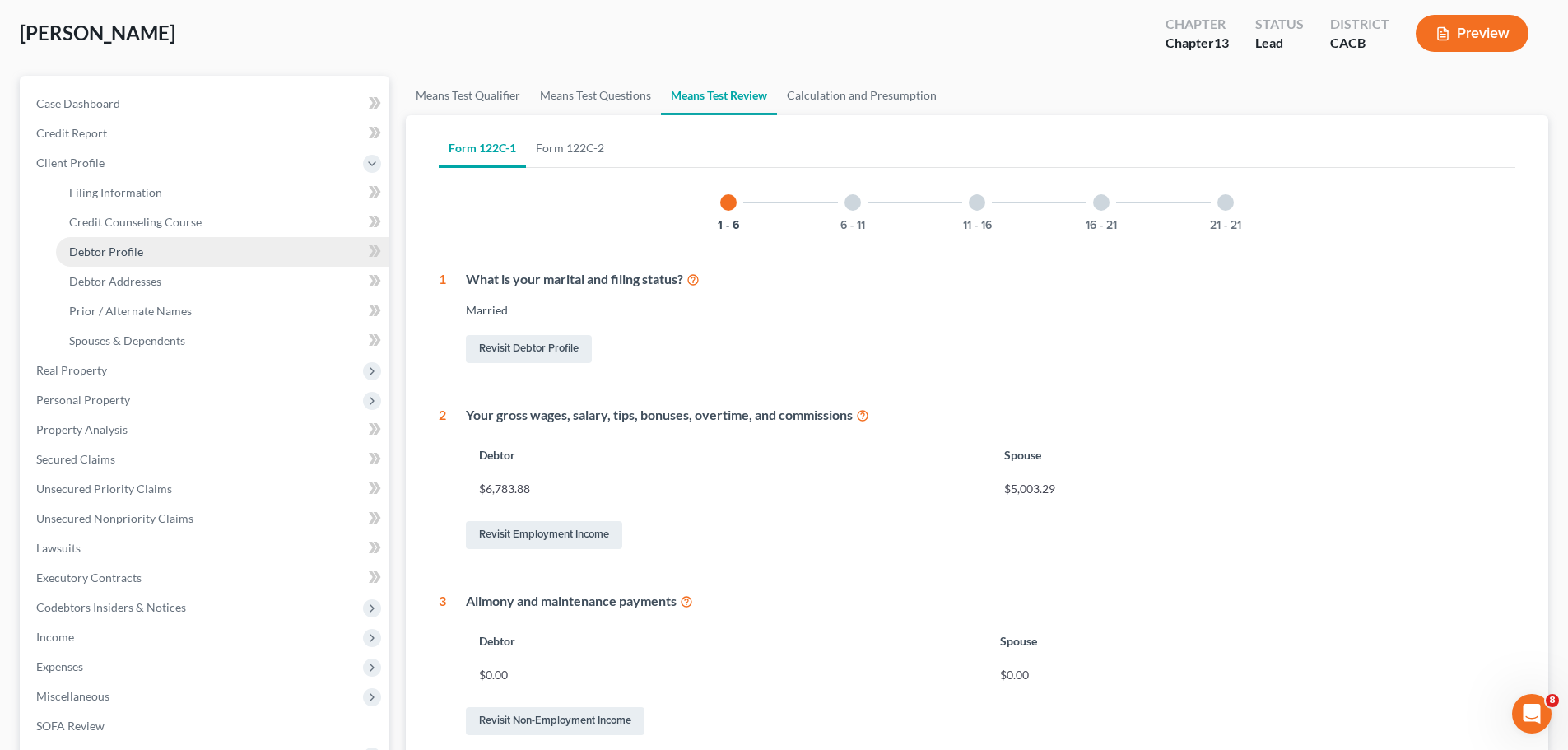
click at [130, 249] on span "Debtor Profile" at bounding box center [106, 251] width 74 height 14
select select "1"
select select "3"
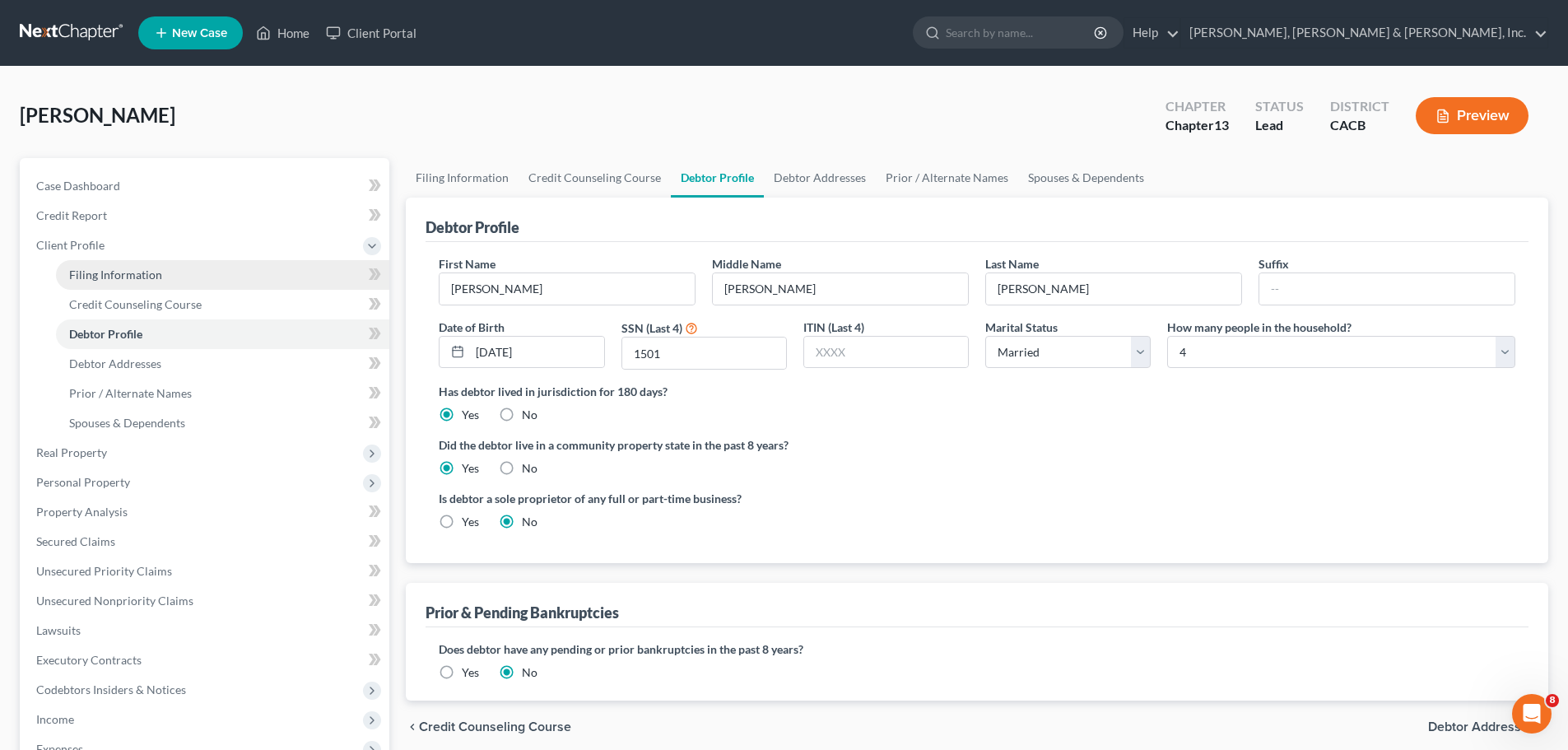
click at [166, 277] on link "Filing Information" at bounding box center [222, 275] width 333 height 30
select select "1"
select select "0"
select select "3"
select select "7"
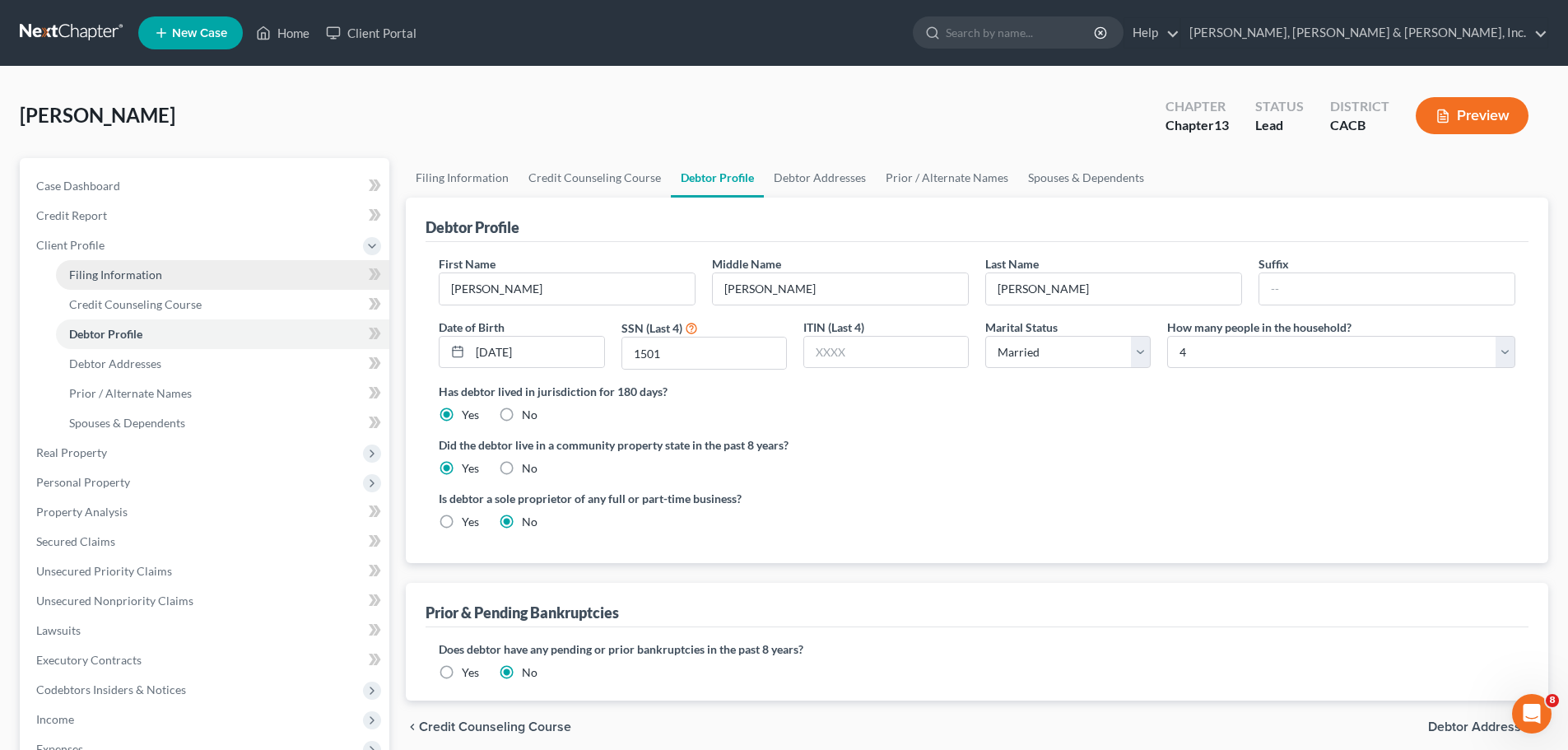
select select "1"
select select "4"
select select "1"
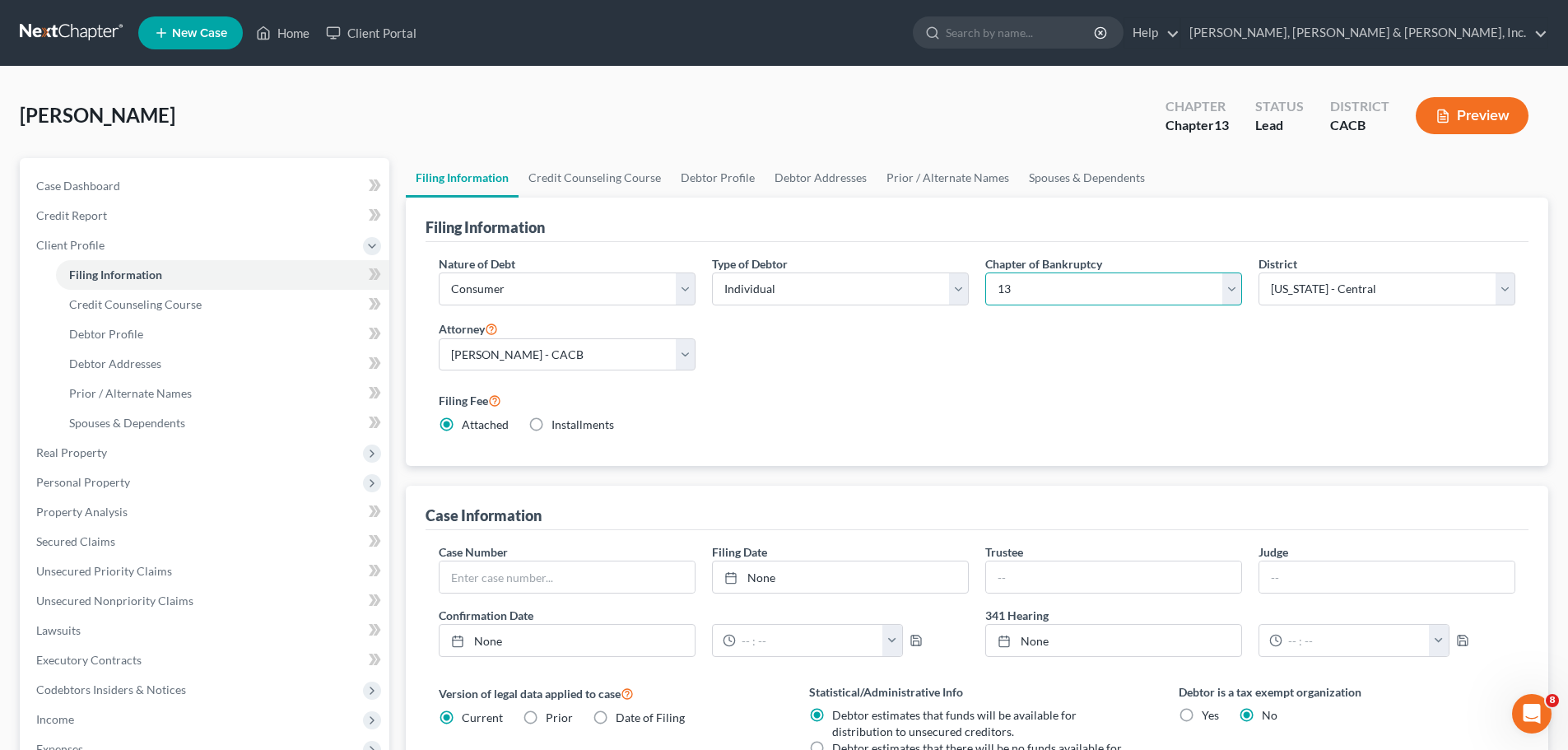
drag, startPoint x: 1228, startPoint y: 293, endPoint x: 1206, endPoint y: 304, distance: 25.0
click at [1228, 293] on select "Select 7 11 12 13" at bounding box center [1113, 288] width 257 height 33
click at [985, 272] on select "Select 7 11 12 13" at bounding box center [1113, 288] width 257 height 33
click at [1474, 120] on button "Preview" at bounding box center [1471, 115] width 113 height 37
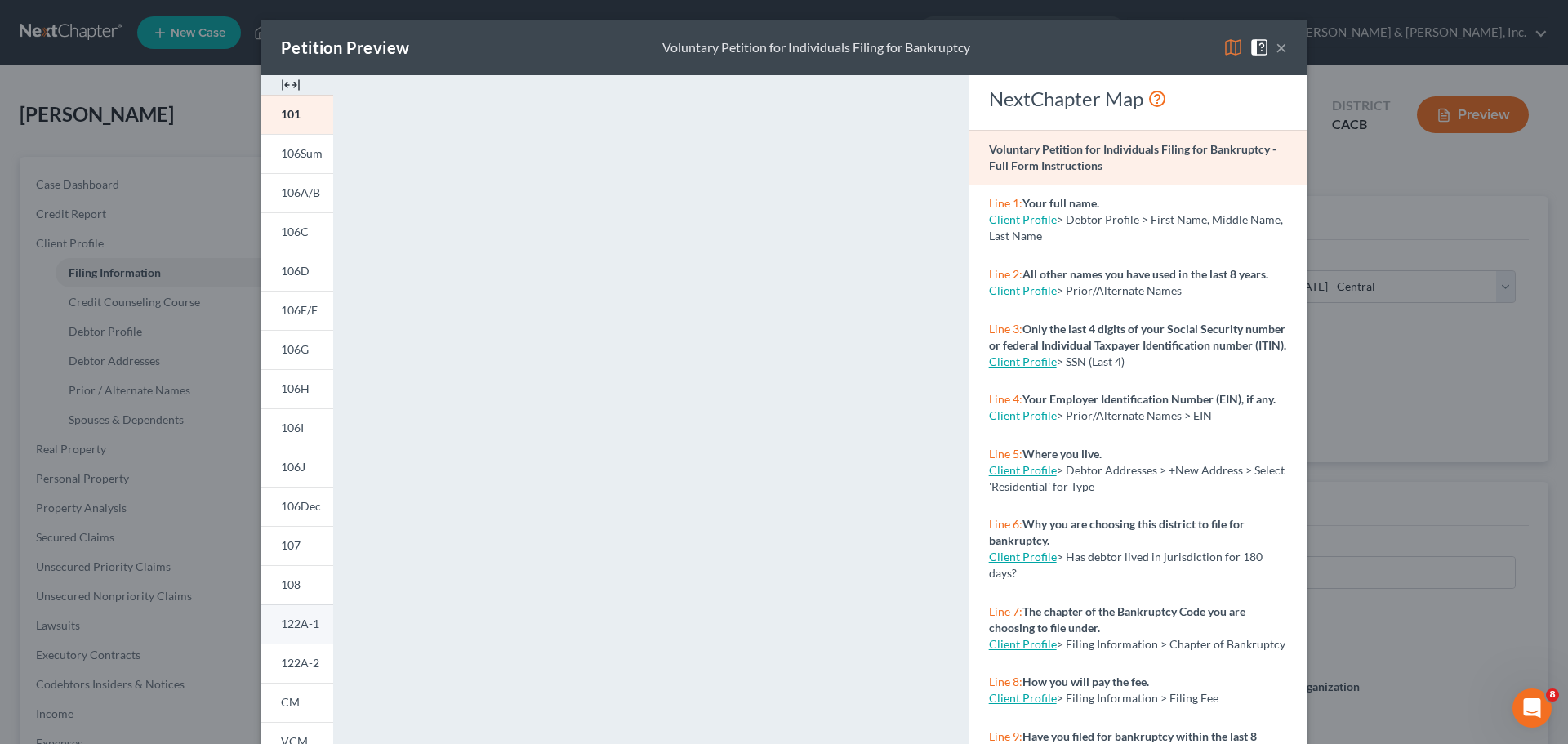
click at [298, 625] on span "122A-1" at bounding box center [300, 623] width 39 height 14
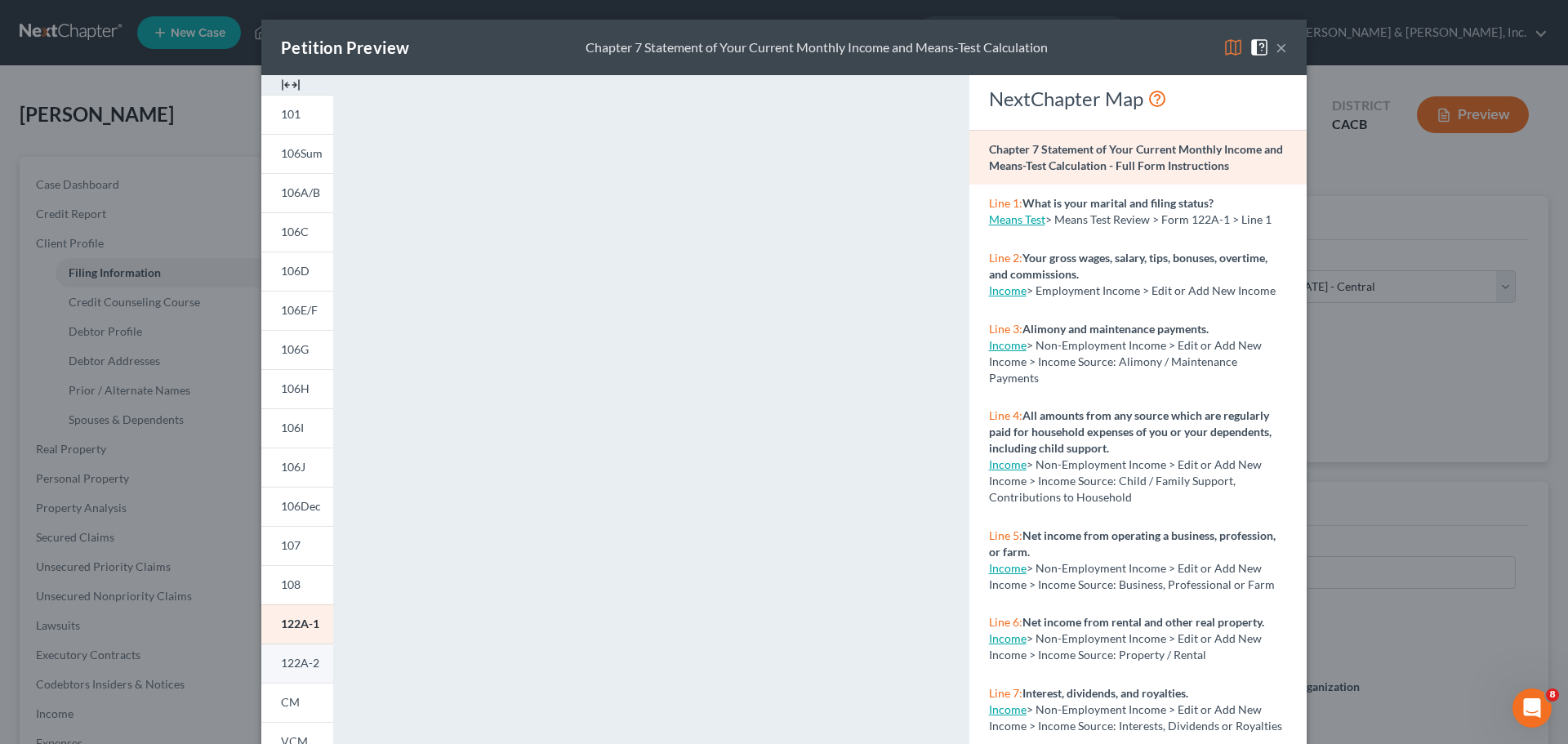
click at [301, 655] on link "122A-2" at bounding box center [297, 663] width 71 height 40
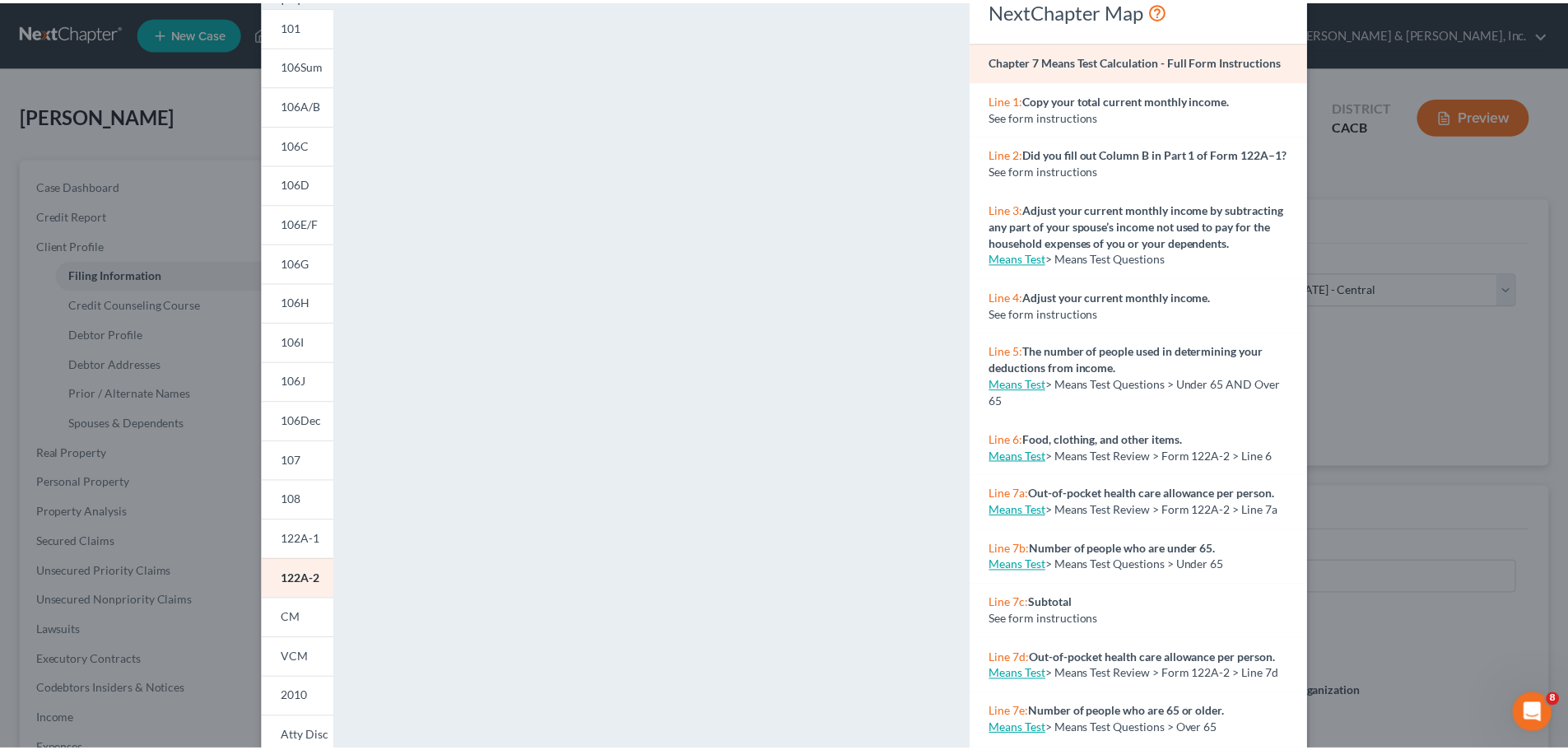
scroll to position [179, 0]
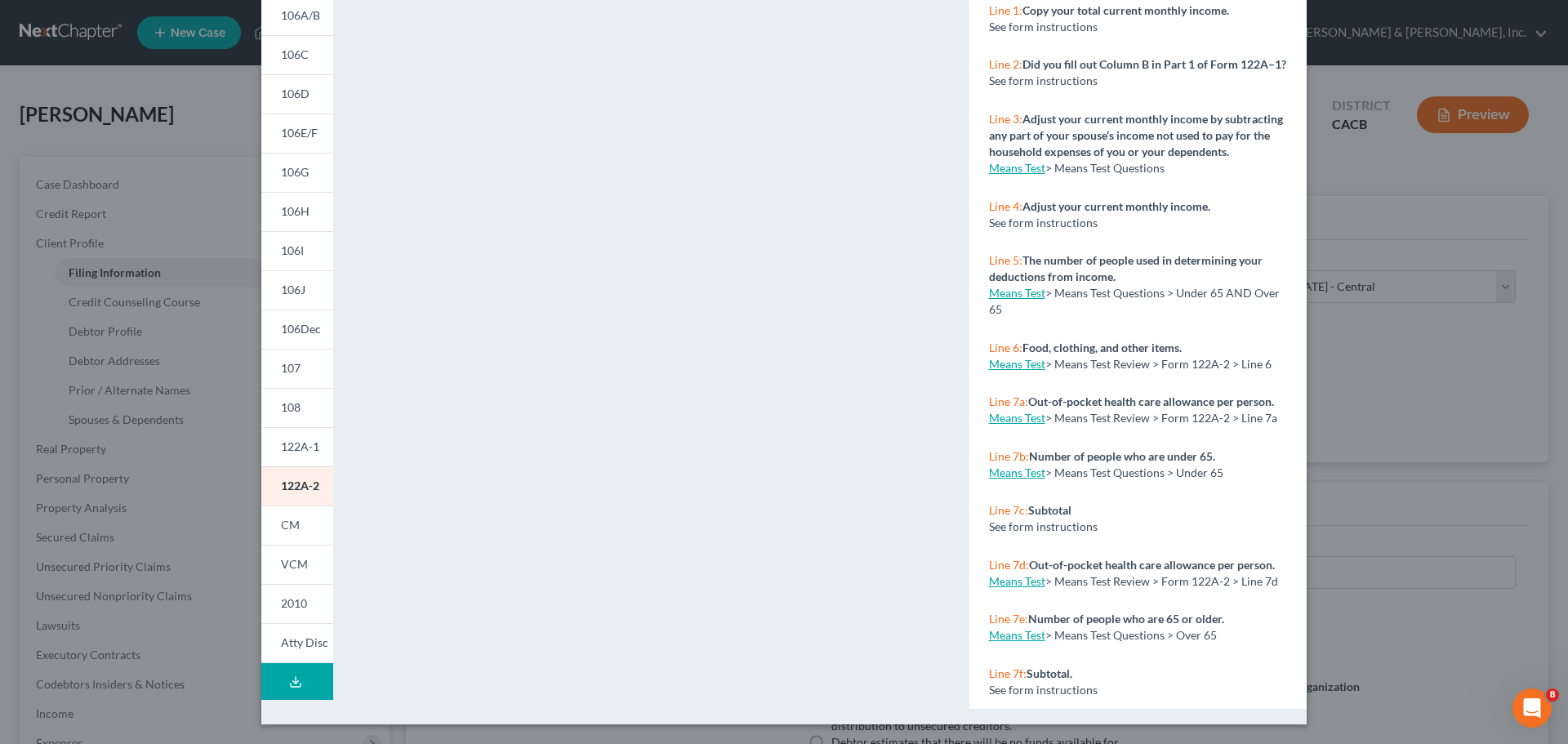
click at [124, 269] on div "Petition Preview Chapter 7 Means Test Calculation × 101 106Sum 106A/B 106C 106D…" at bounding box center [784, 372] width 1568 height 744
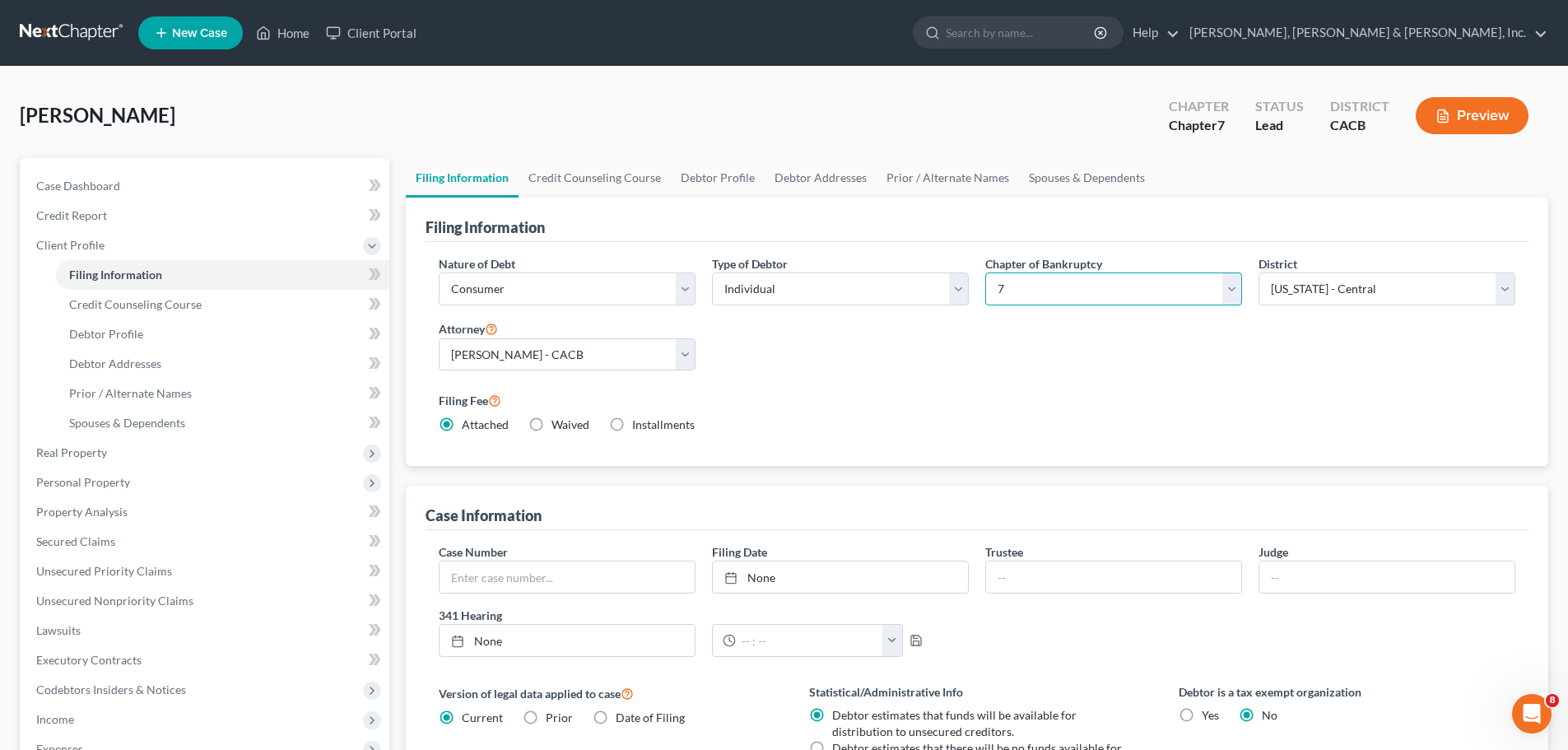
click at [1233, 289] on select "Select 7 11 12 13" at bounding box center [1113, 288] width 257 height 33
select select "3"
click at [985, 272] on select "Select 7 11 12 13" at bounding box center [1113, 288] width 257 height 33
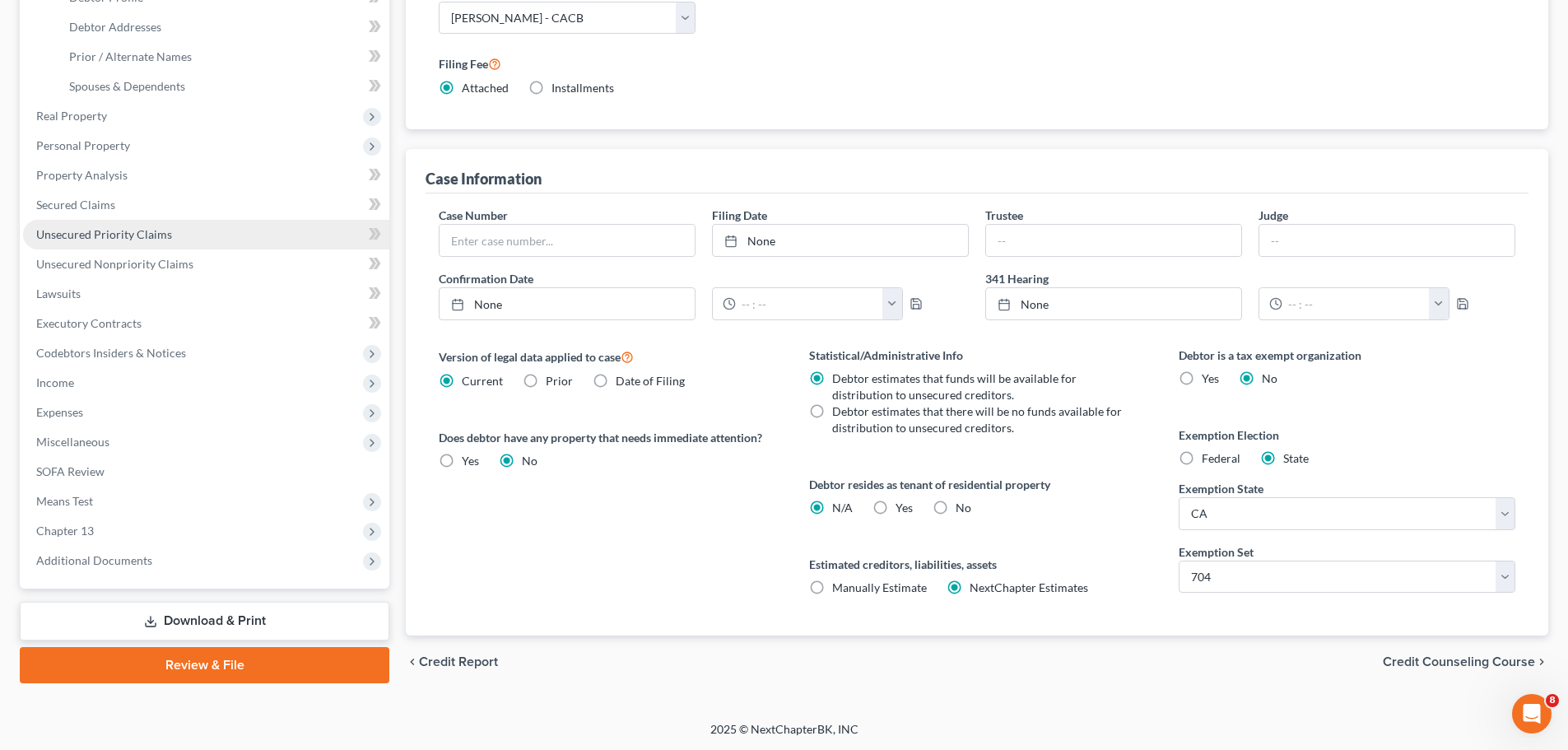
scroll to position [337, 0]
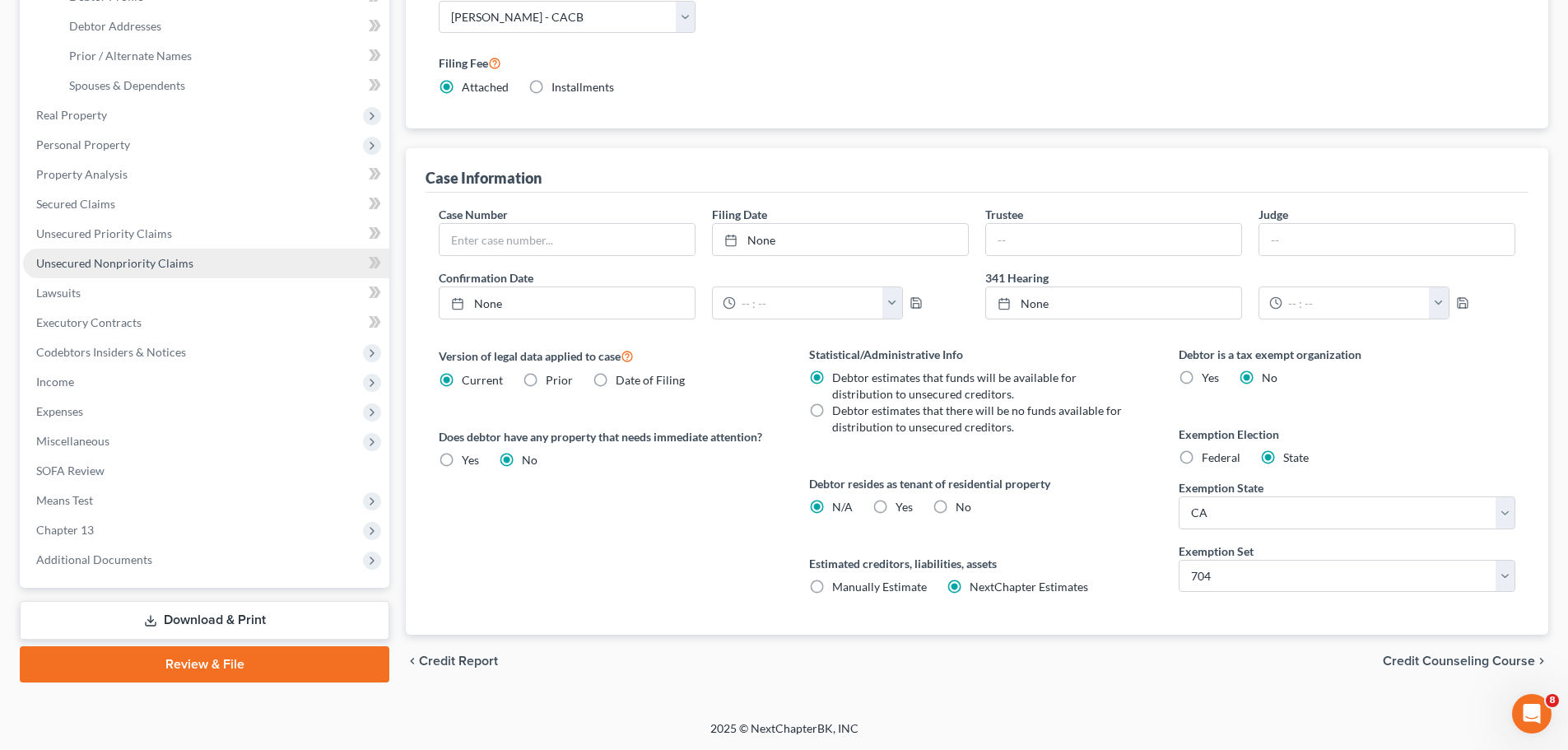
click at [155, 264] on span "Unsecured Nonpriority Claims" at bounding box center [114, 263] width 157 height 14
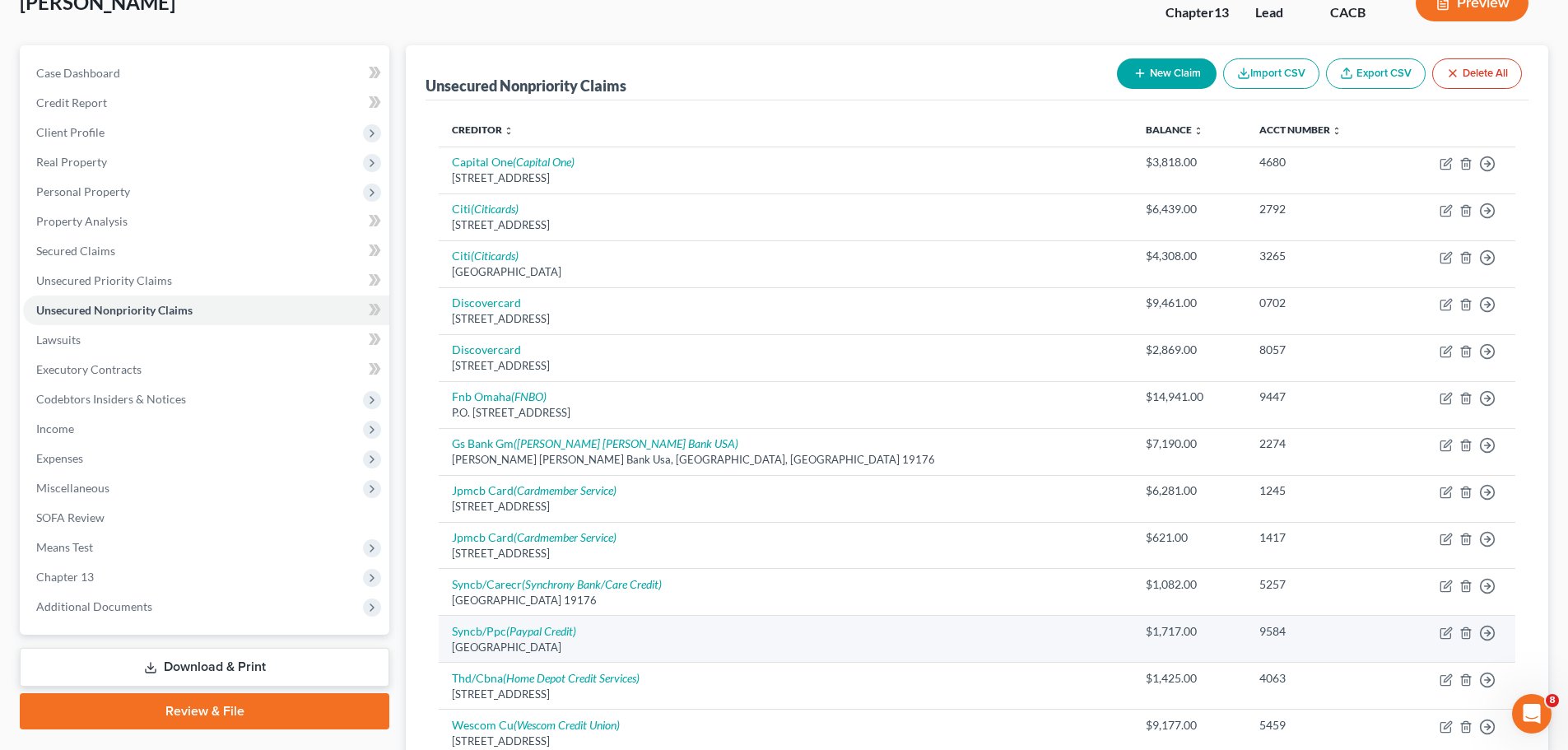
scroll to position [297, 0]
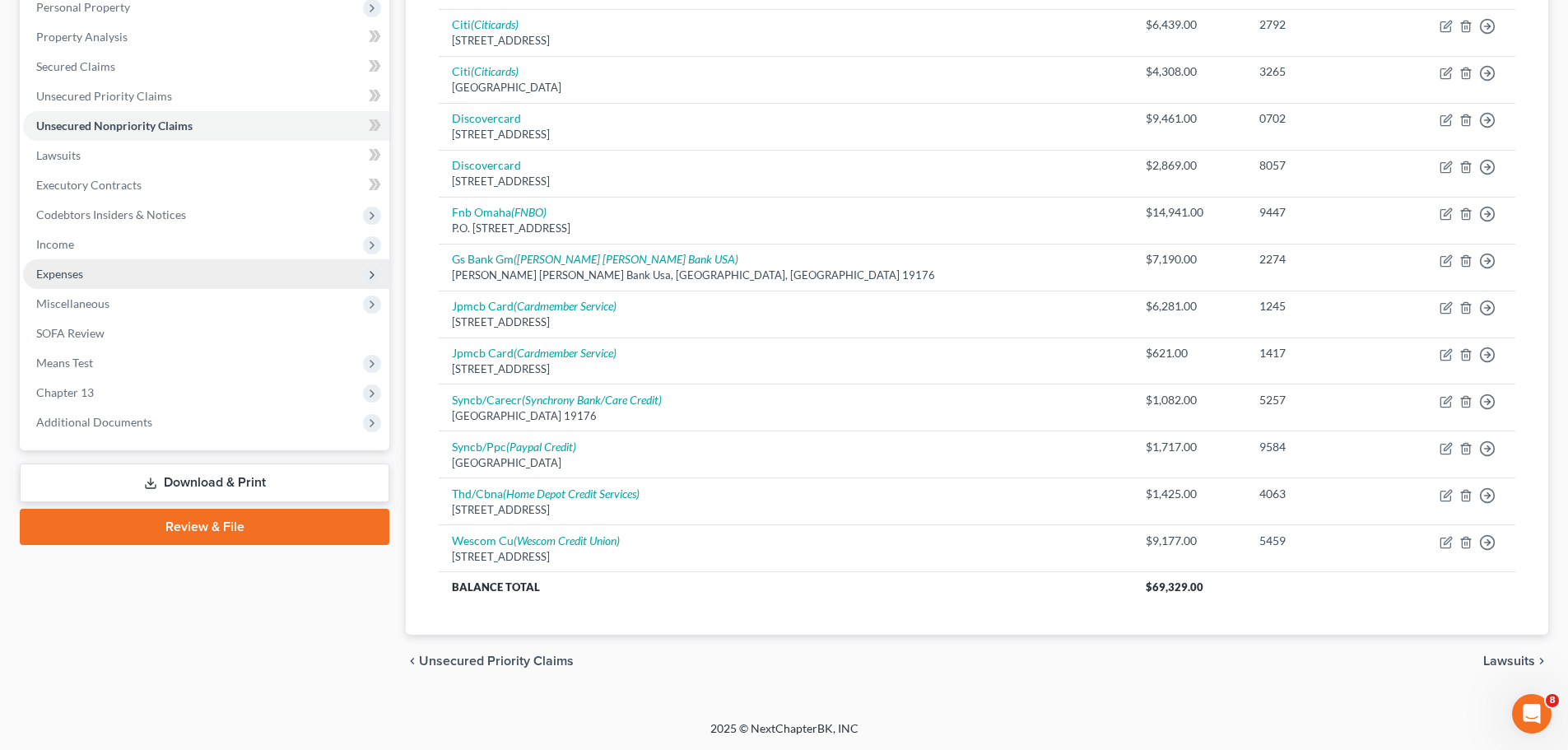
click at [99, 276] on span "Expenses" at bounding box center [206, 274] width 366 height 30
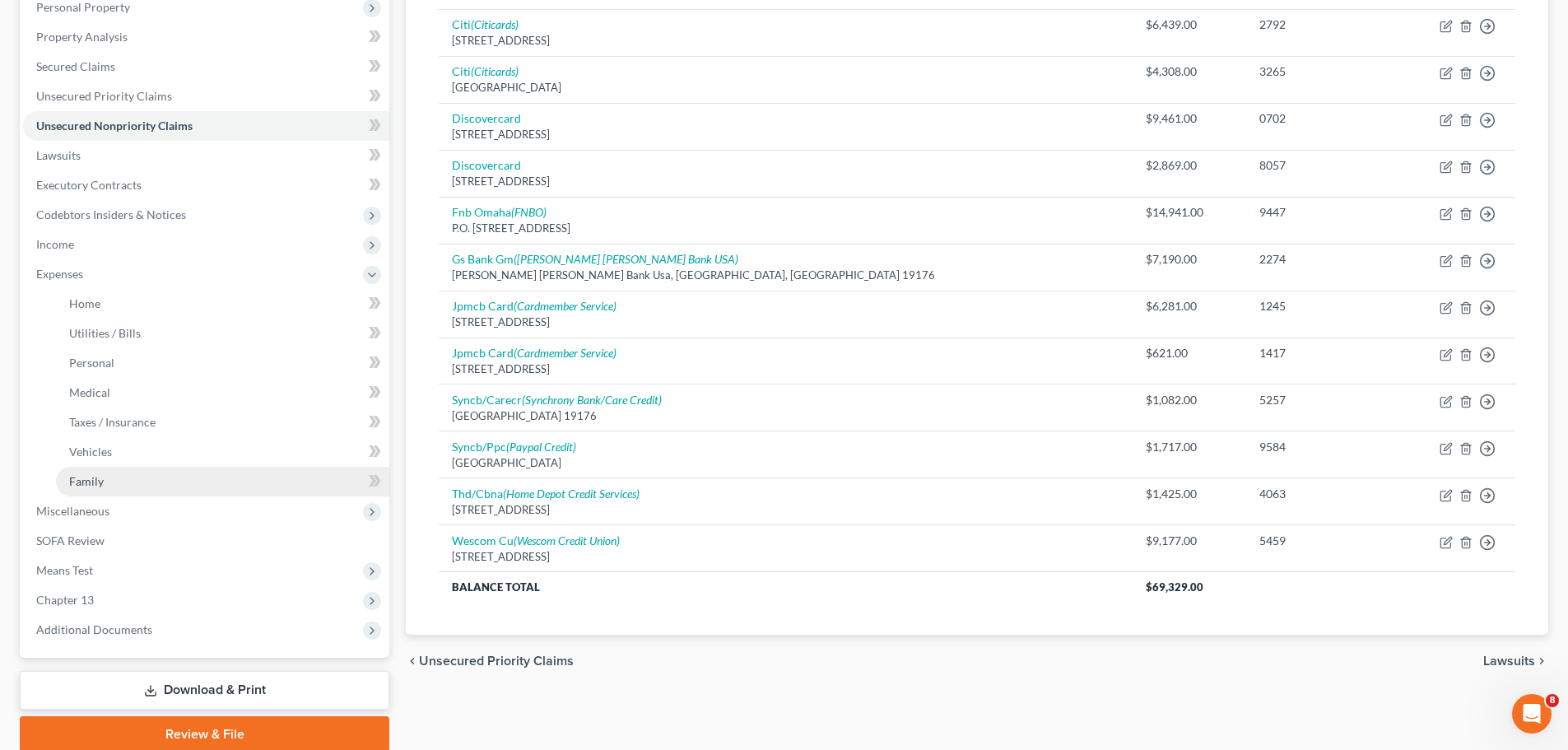
click at [115, 482] on link "Family" at bounding box center [222, 482] width 333 height 30
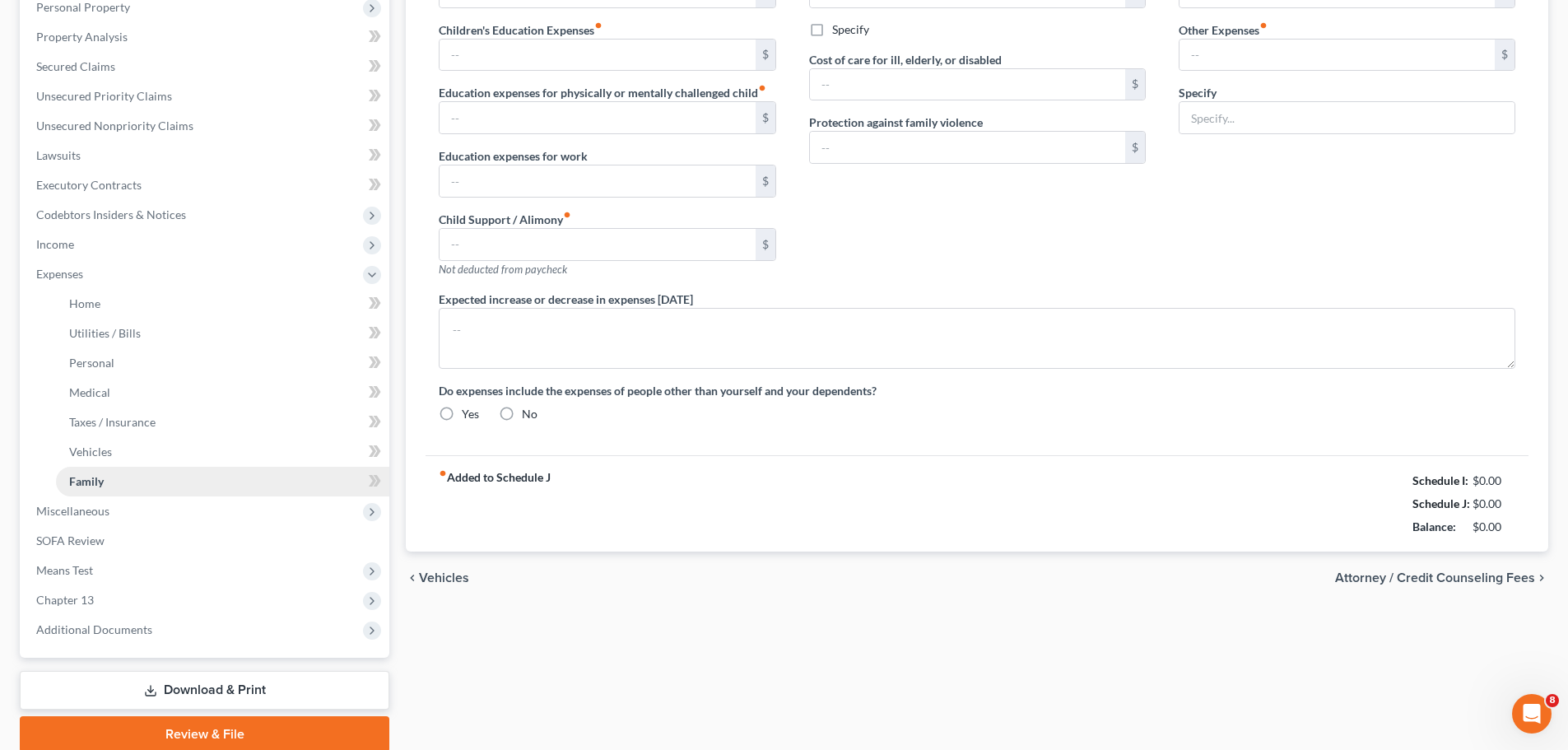
scroll to position [96, 0]
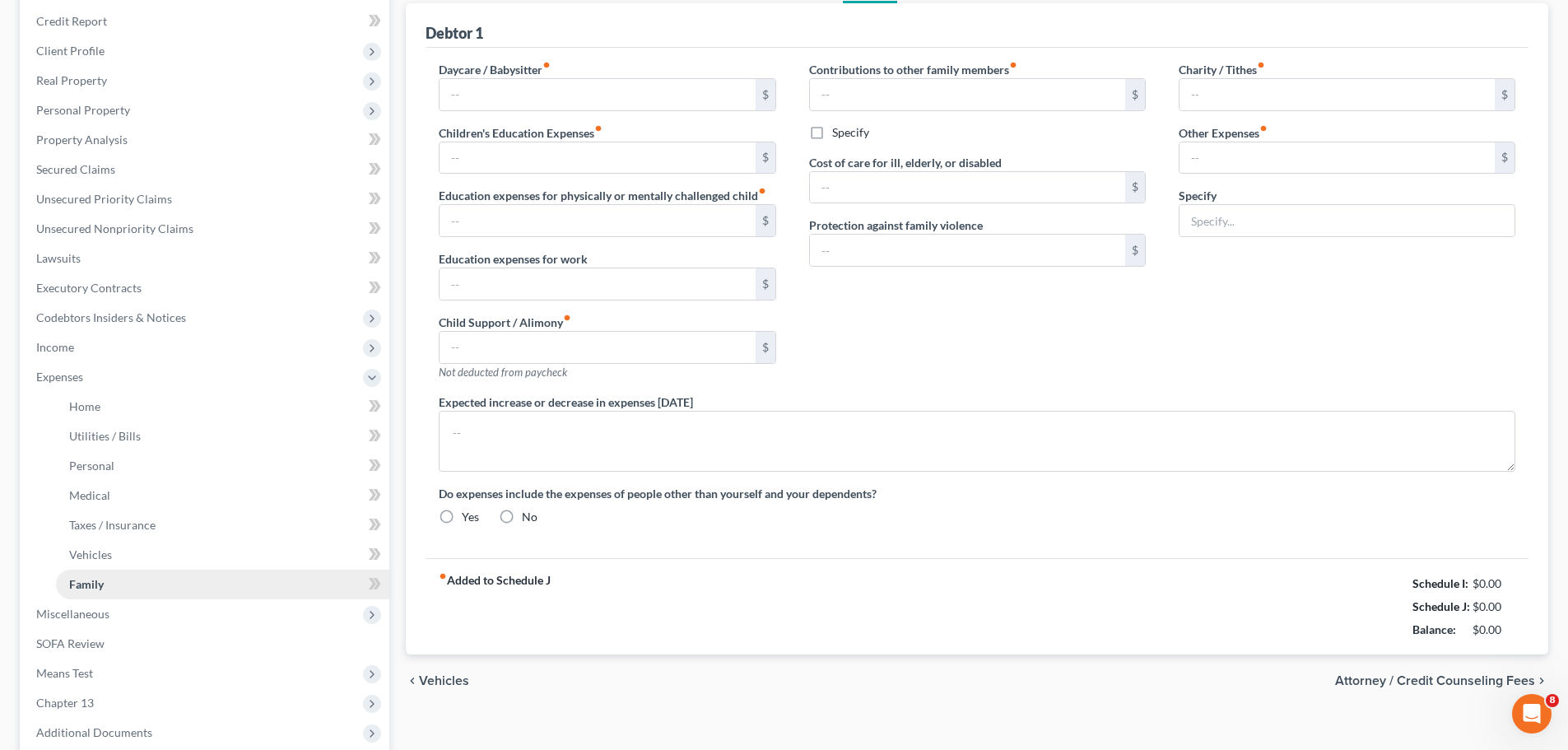
type input "0.00"
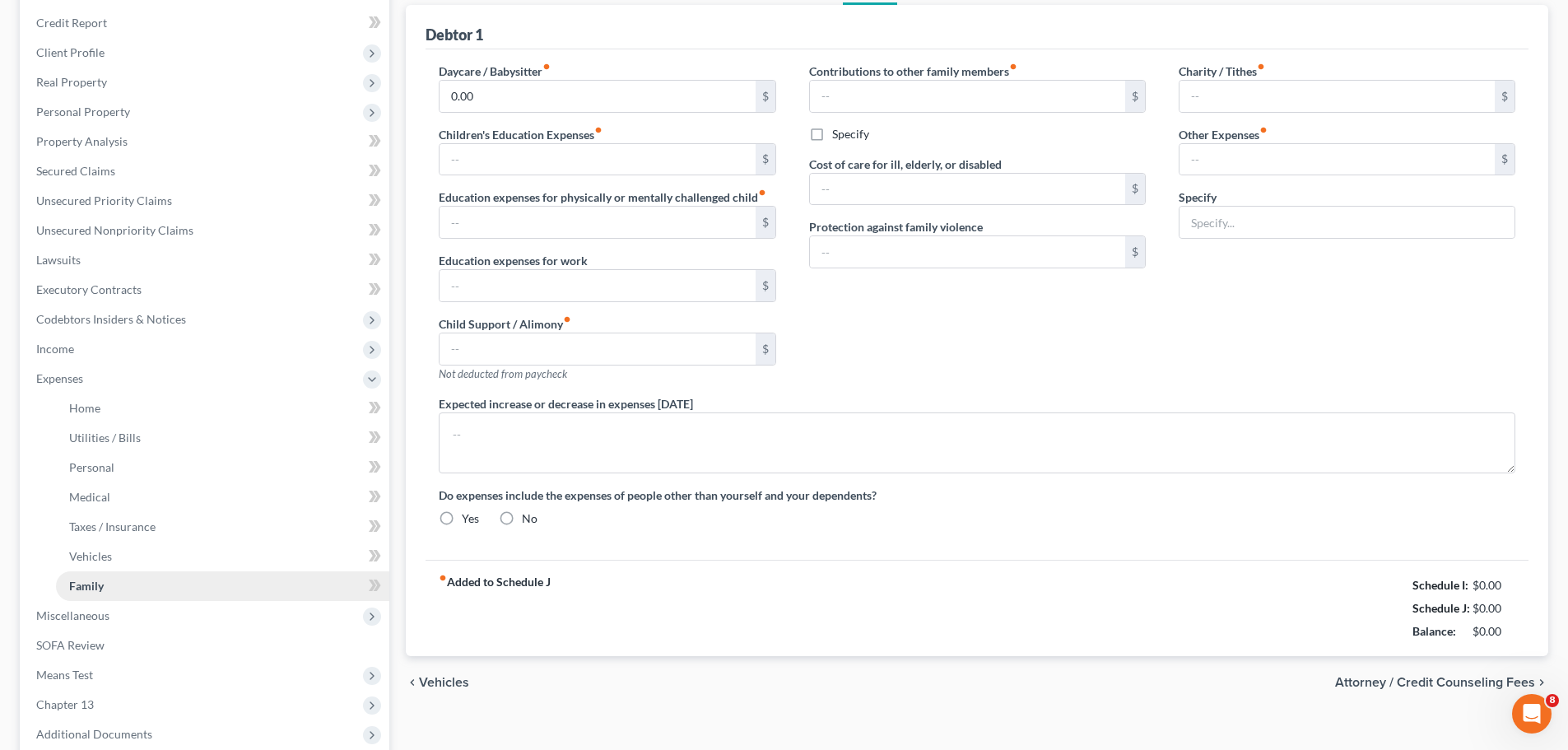
type input "0.00"
type input "10.00"
type input "156.61"
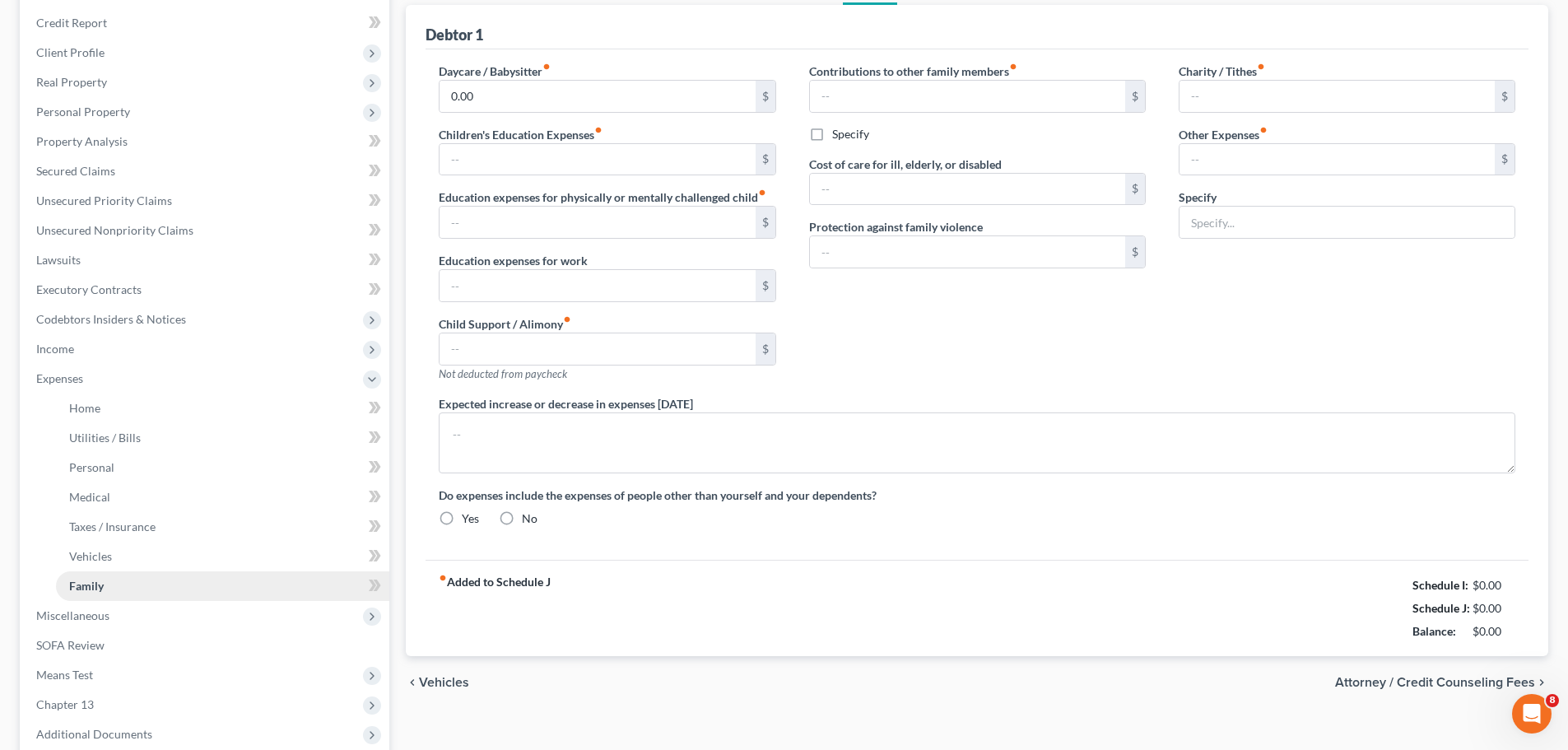
type input "Gym, Car Registration, Metro Express, Onstar"
type textarea "Home warranty expenses may increase"
radio input "true"
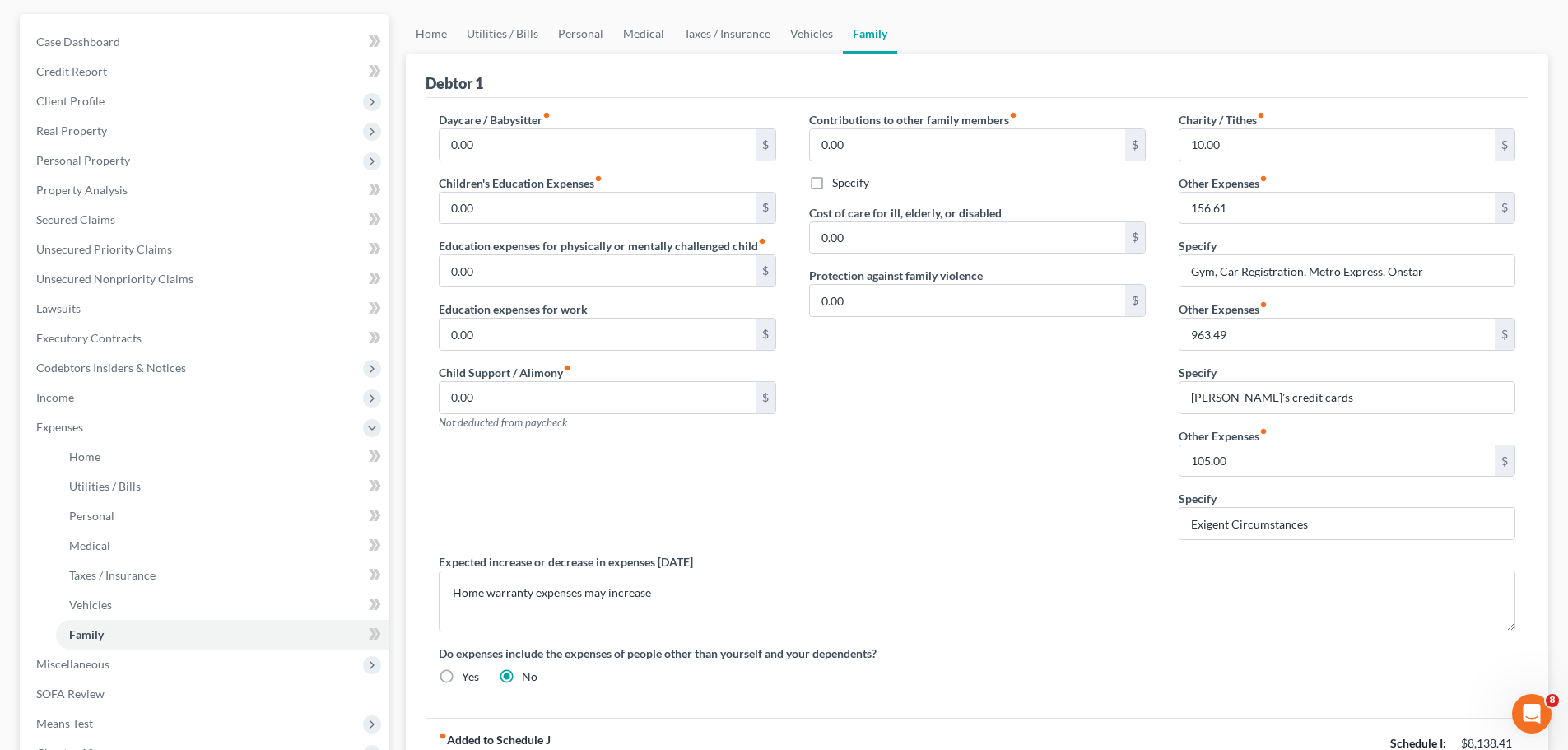
scroll to position [247, 0]
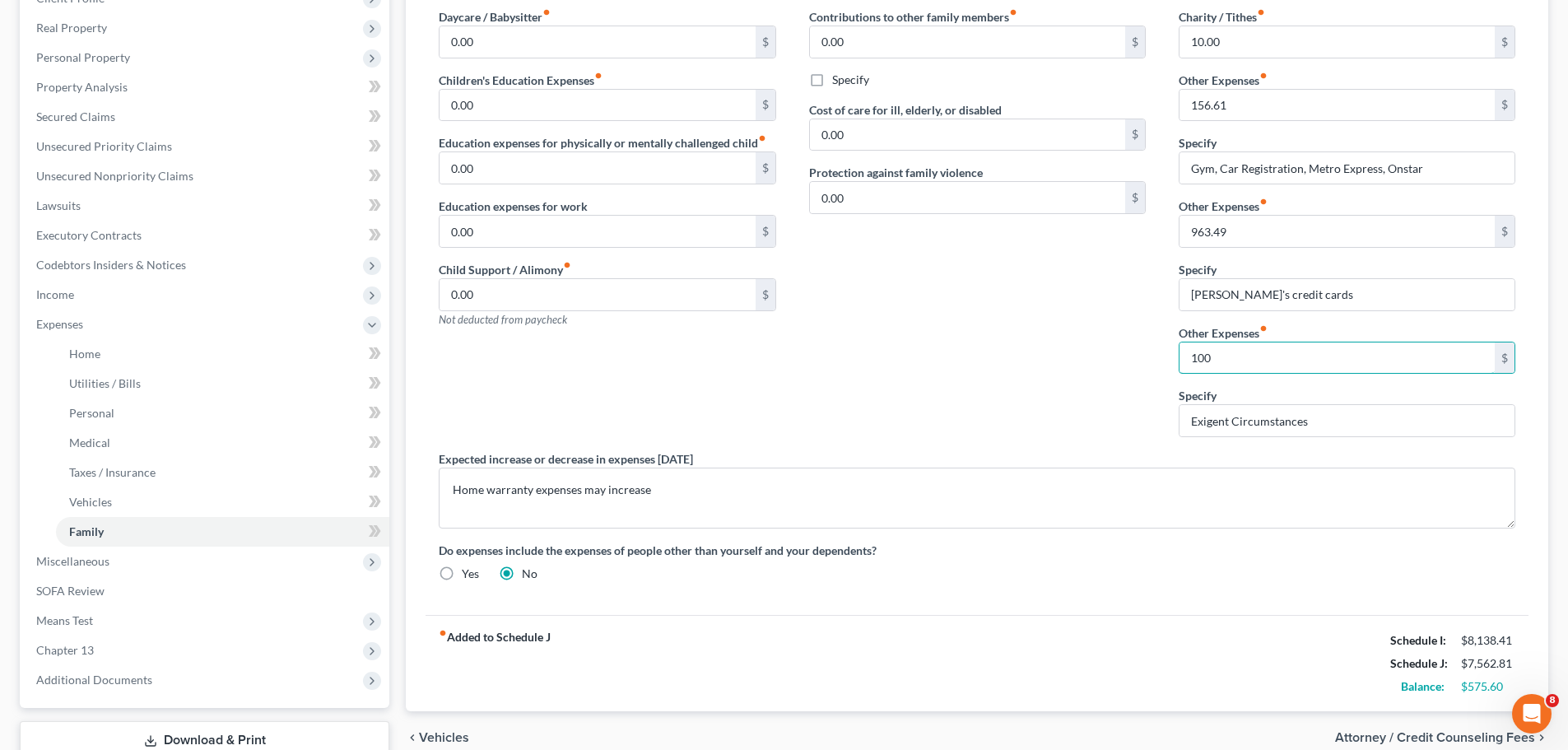
type input "100"
click at [1046, 388] on div "Contributions to other family members fiber_manual_record 0.00 $ Specify Cost o…" at bounding box center [978, 229] width 370 height 442
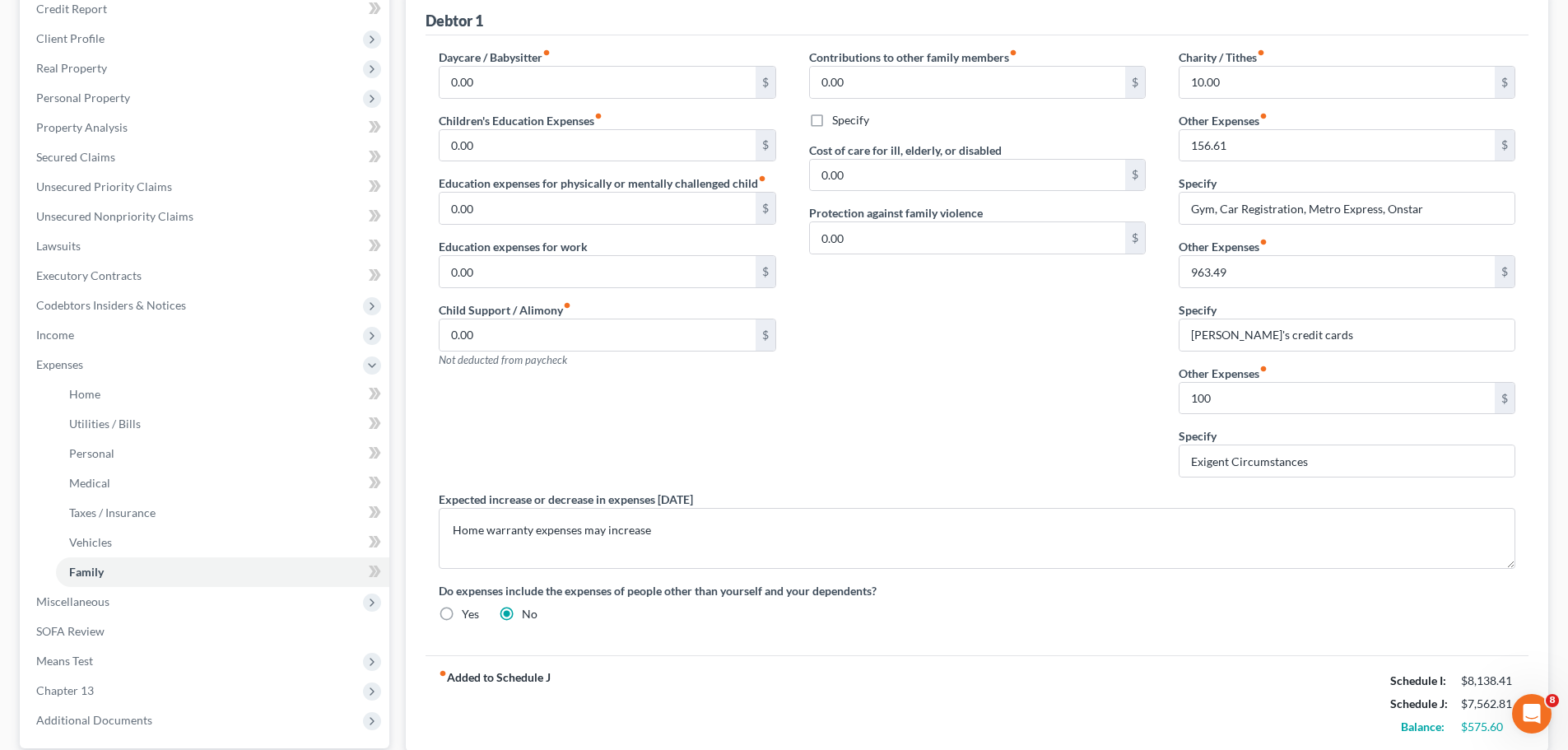
scroll to position [165, 0]
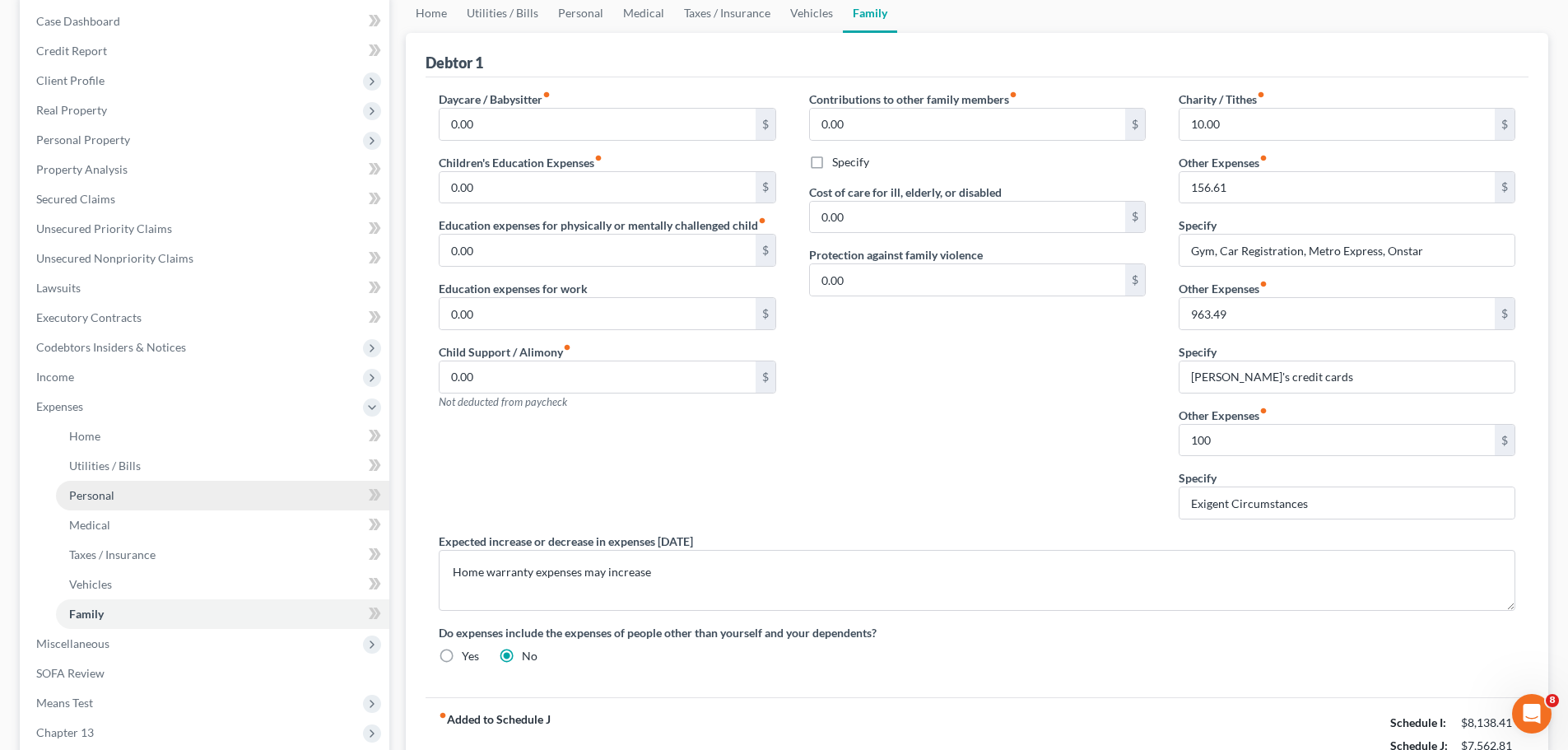
click at [132, 502] on link "Personal" at bounding box center [222, 496] width 333 height 30
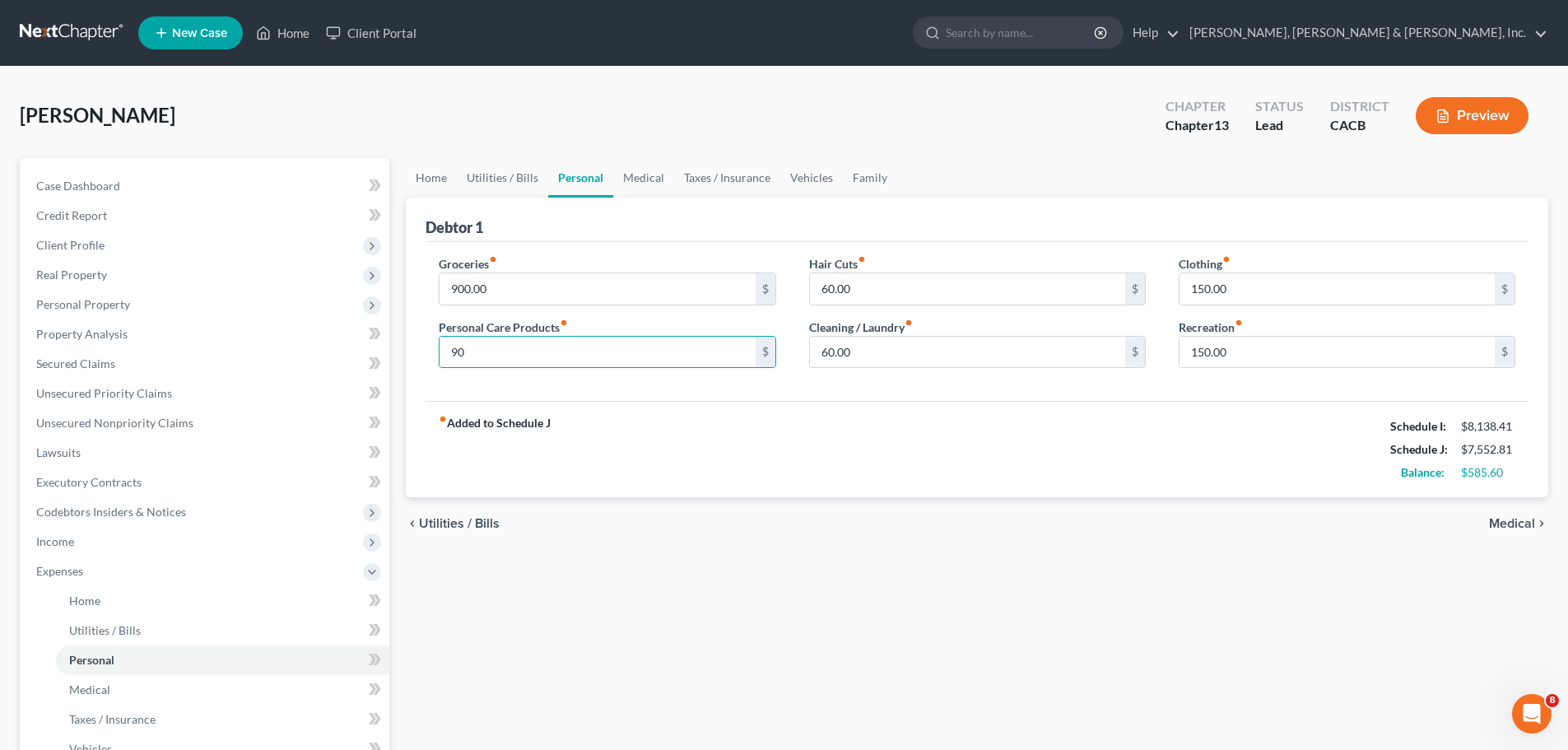
click at [594, 433] on div "fiber_manual_record Added to Schedule J Schedule I: $8,138.41 Schedule J: $7,55…" at bounding box center [976, 449] width 1103 height 96
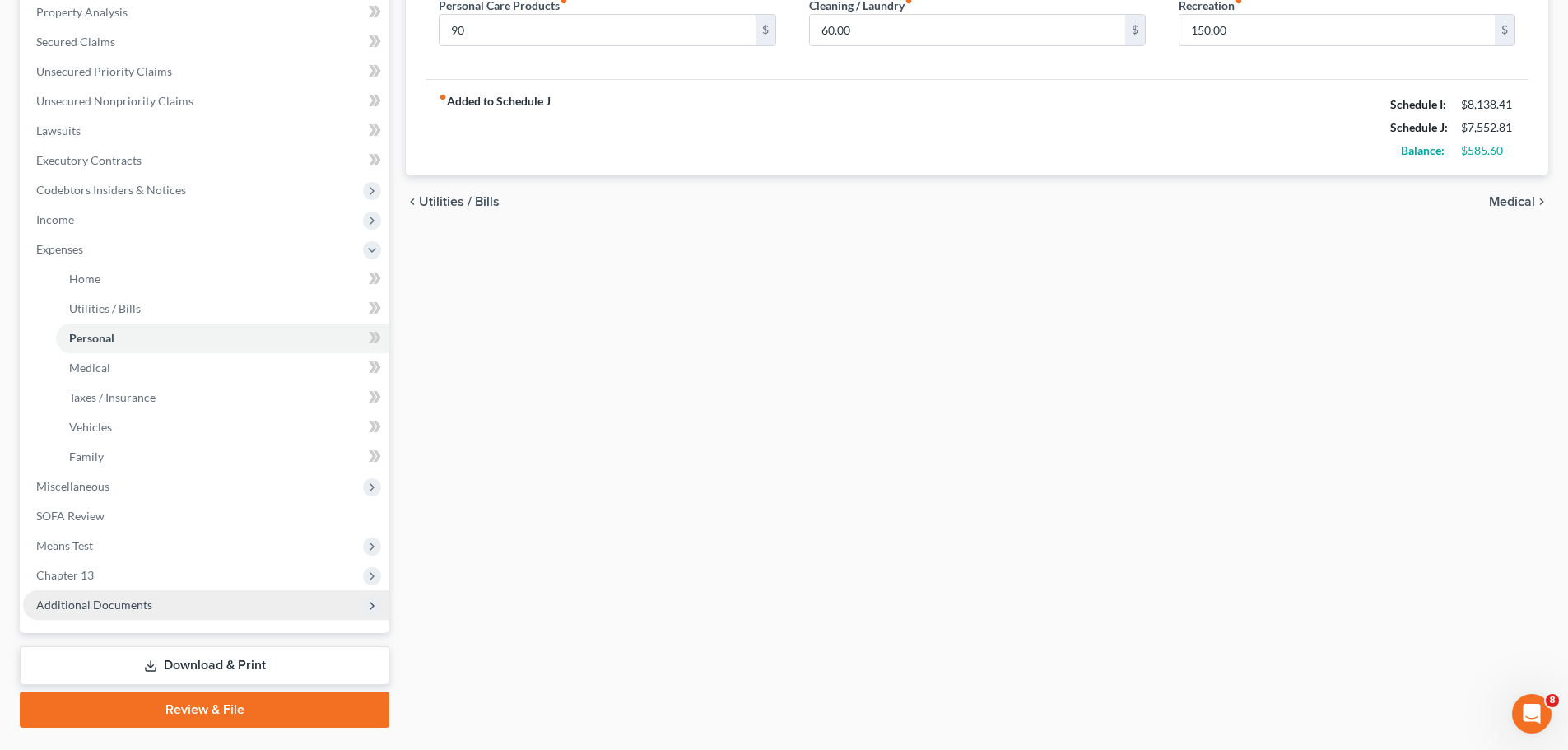
scroll to position [329, 0]
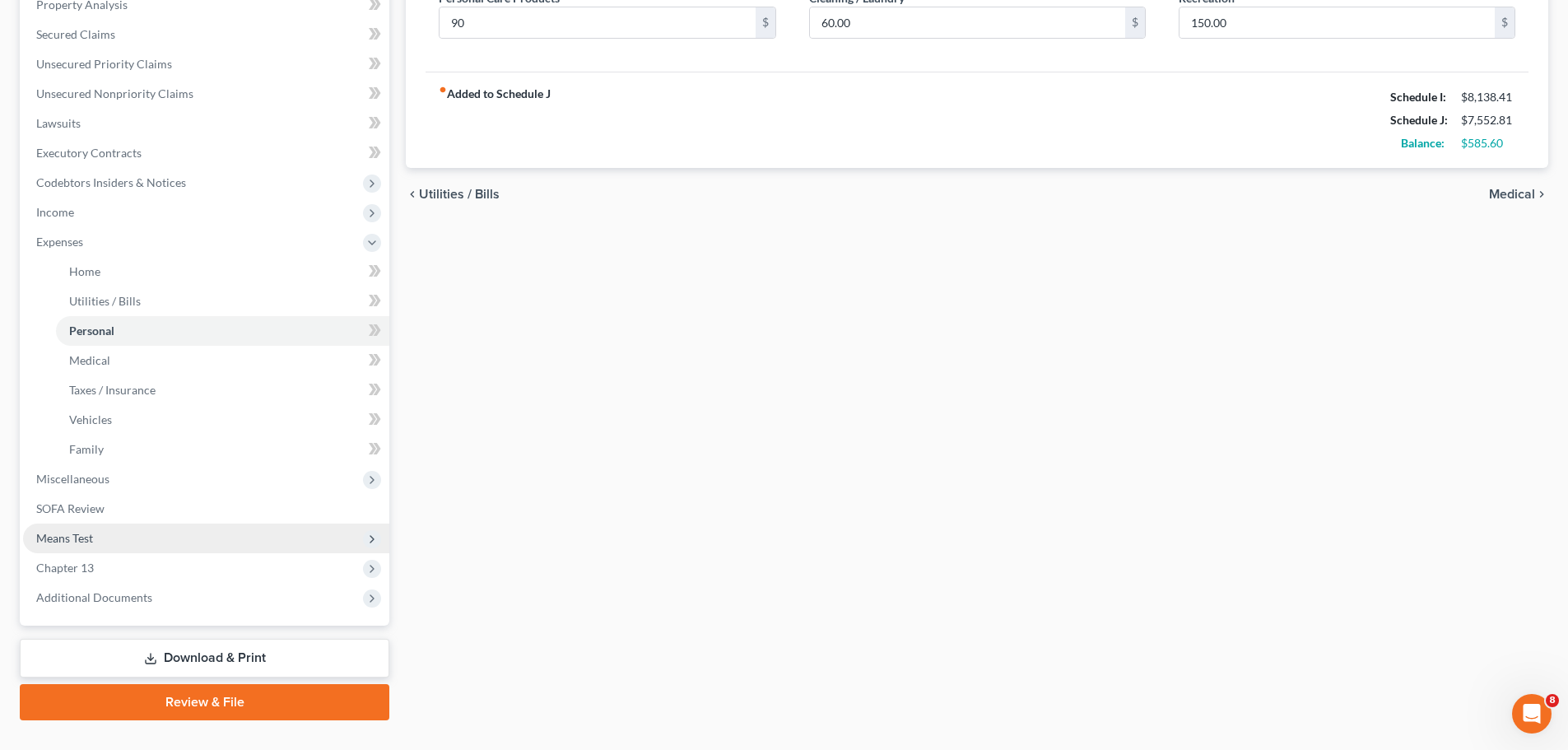
click at [123, 541] on span "Means Test" at bounding box center [206, 538] width 366 height 30
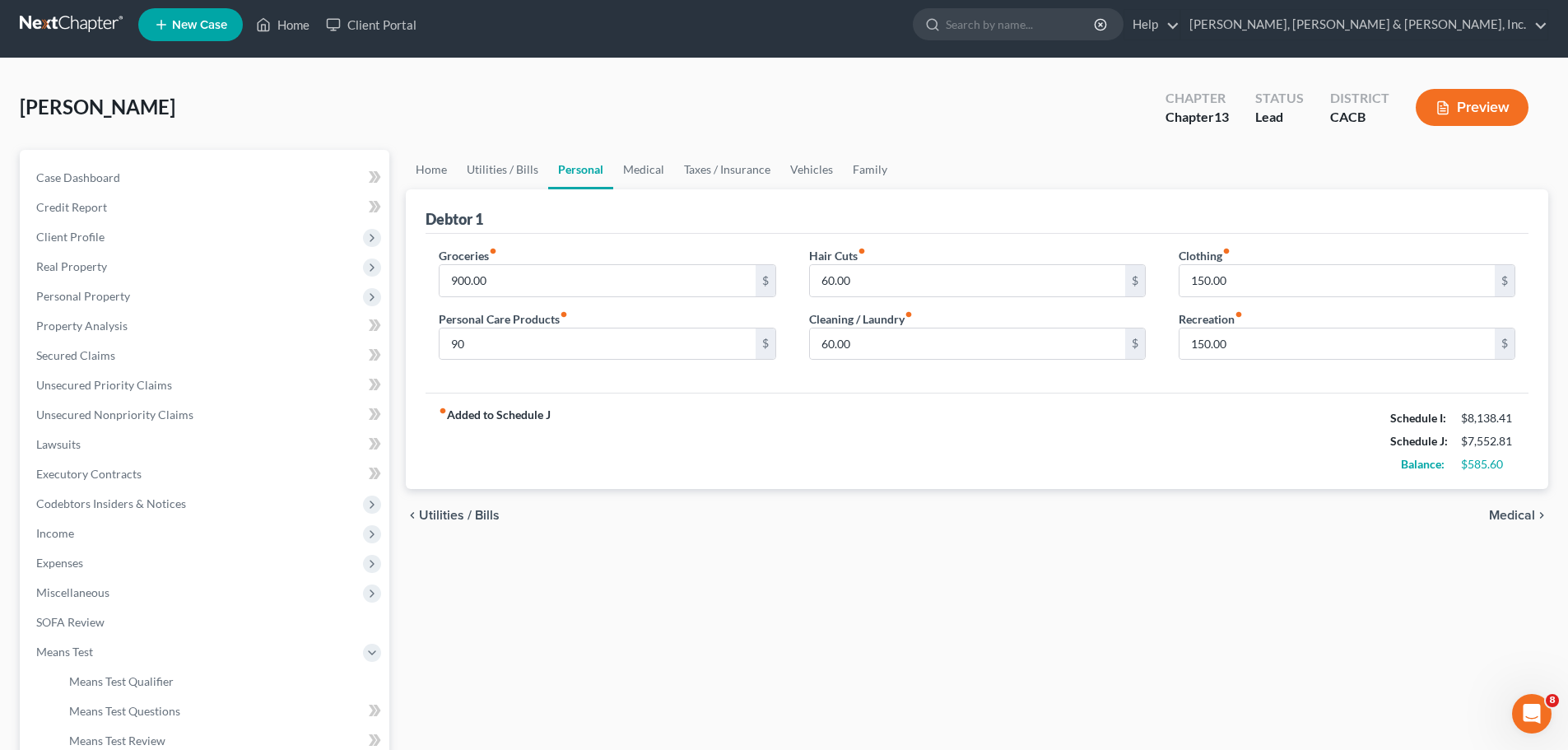
scroll to position [0, 0]
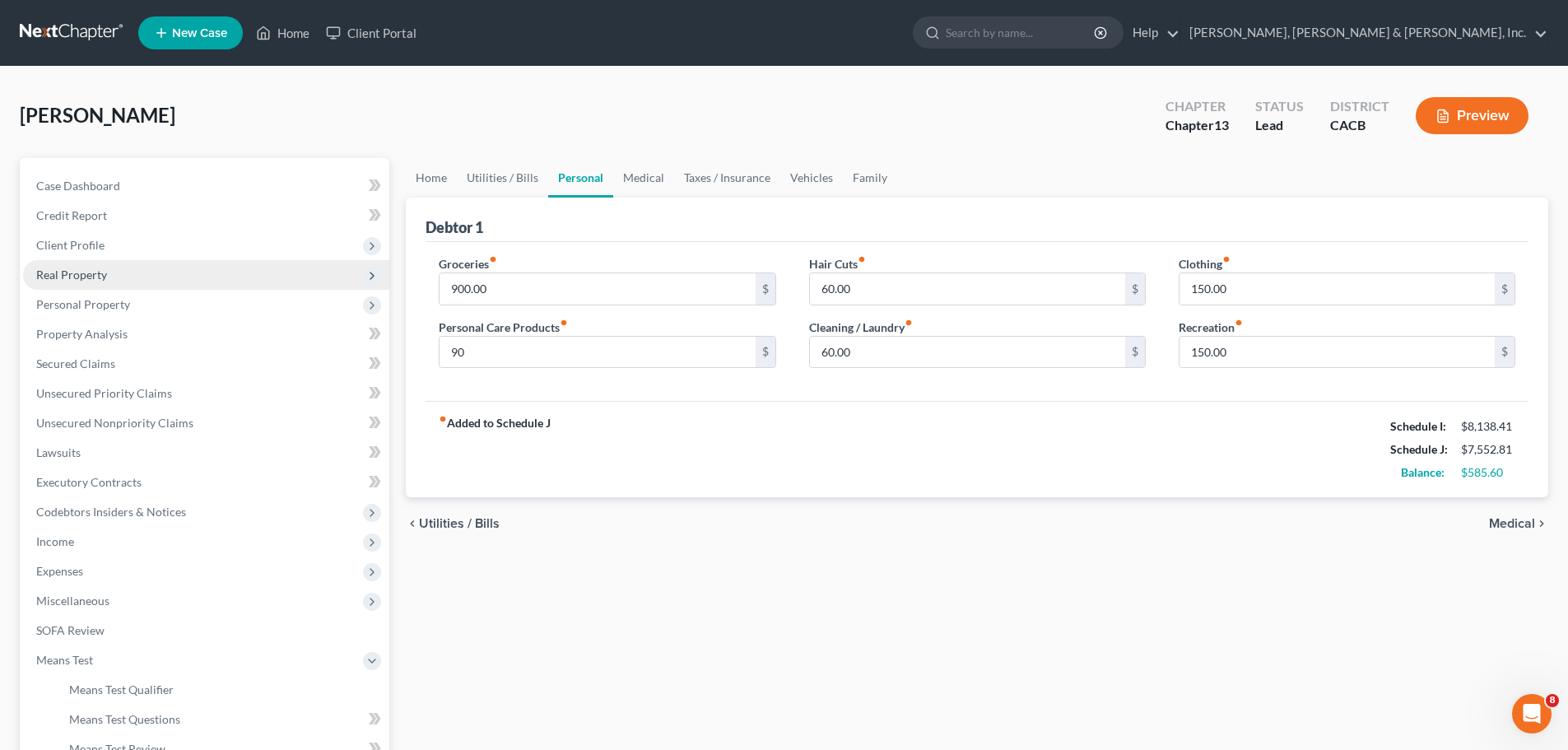
click at [151, 267] on span "Real Property" at bounding box center [206, 275] width 366 height 30
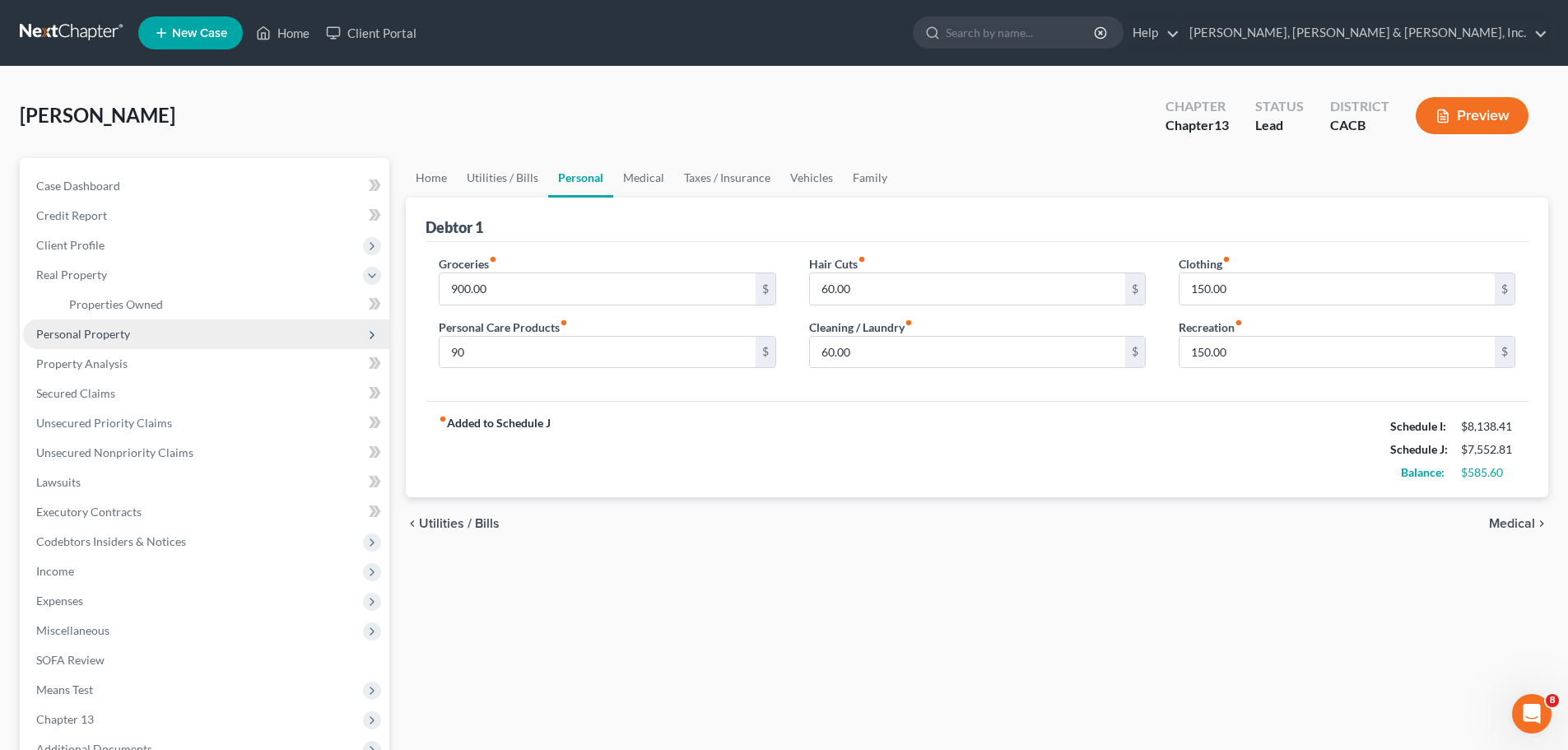
click at [151, 332] on span "Personal Property" at bounding box center [206, 334] width 366 height 30
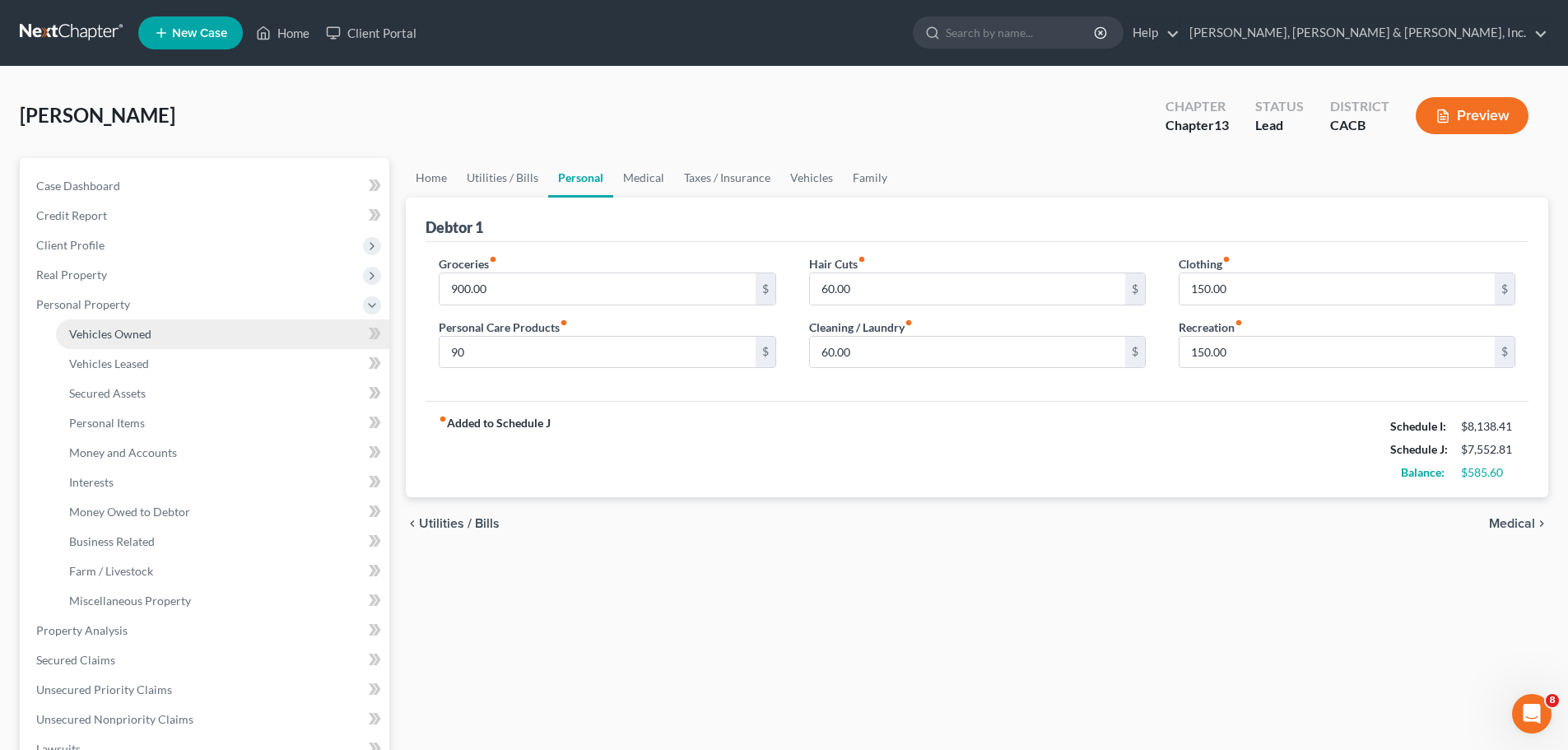
click at [196, 338] on link "Vehicles Owned" at bounding box center [222, 334] width 333 height 30
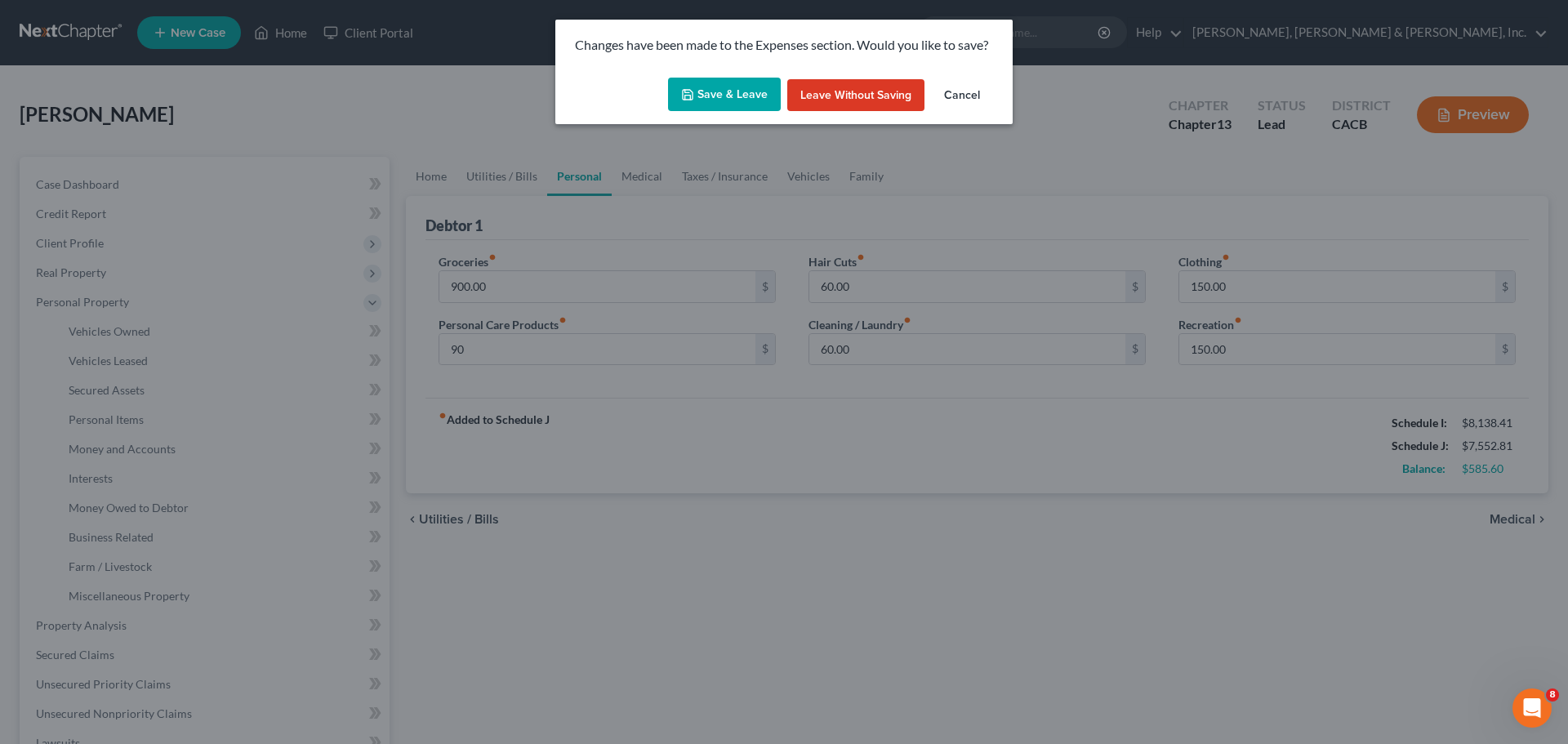
click at [730, 89] on button "Save & Leave" at bounding box center [724, 94] width 113 height 35
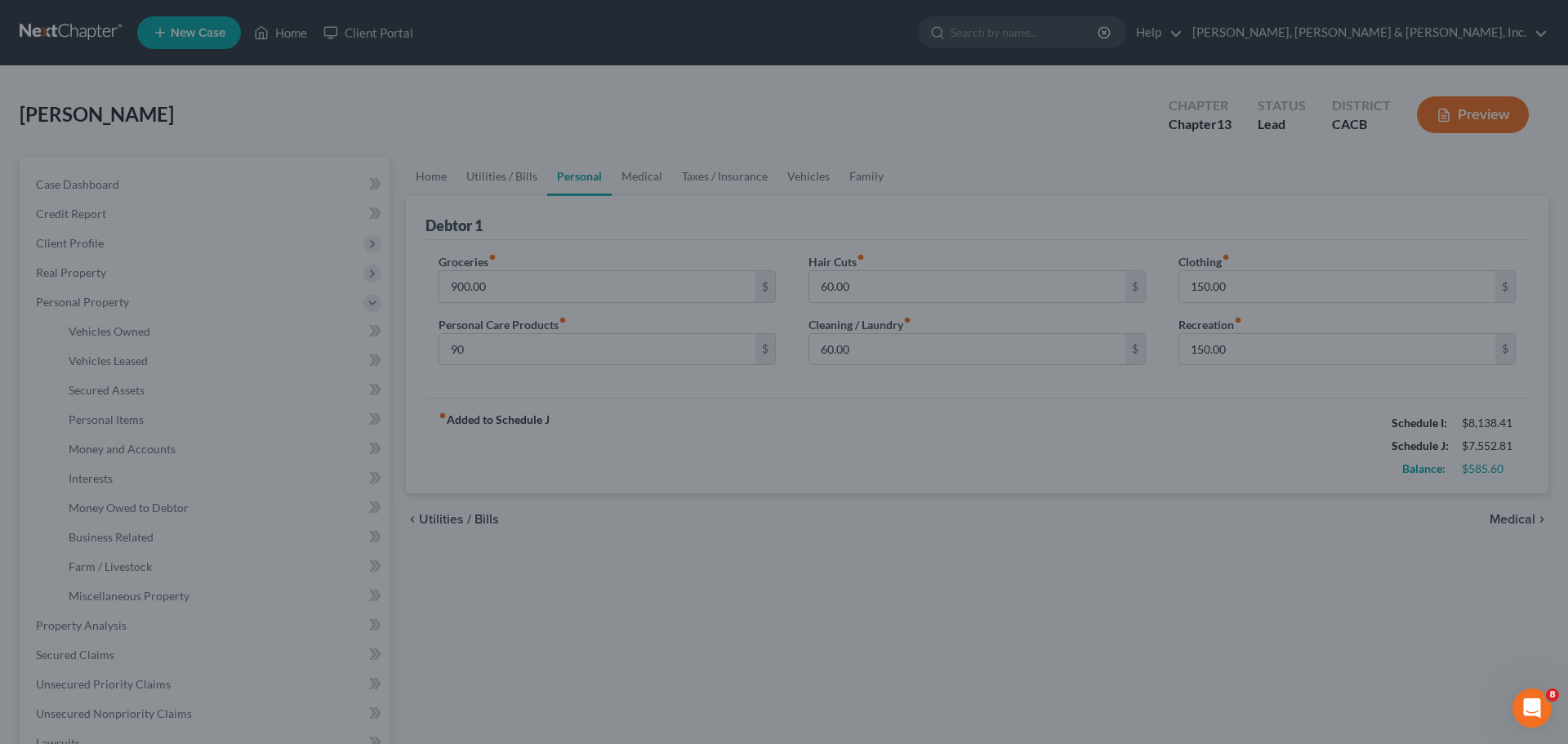
type input "90.00"
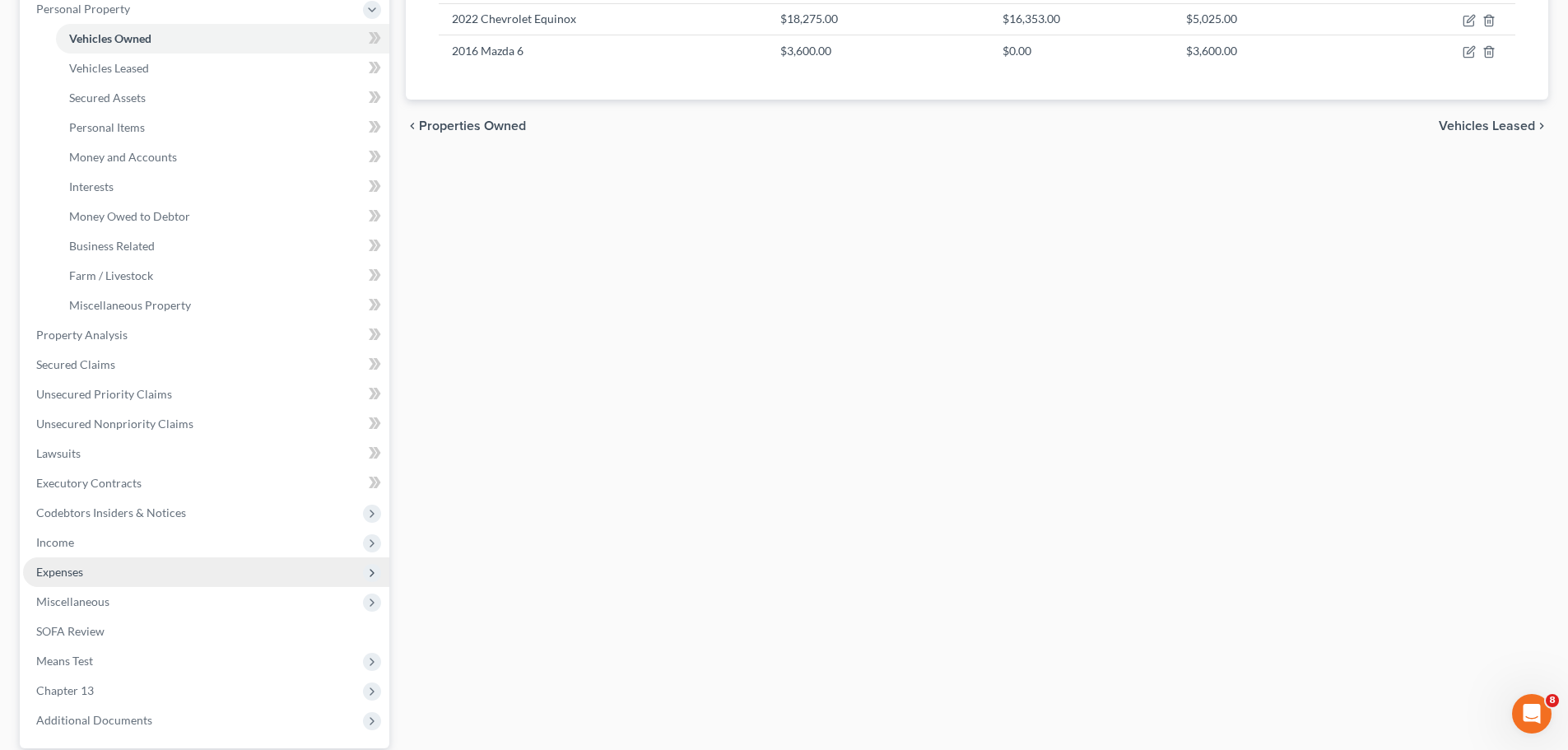
scroll to position [411, 0]
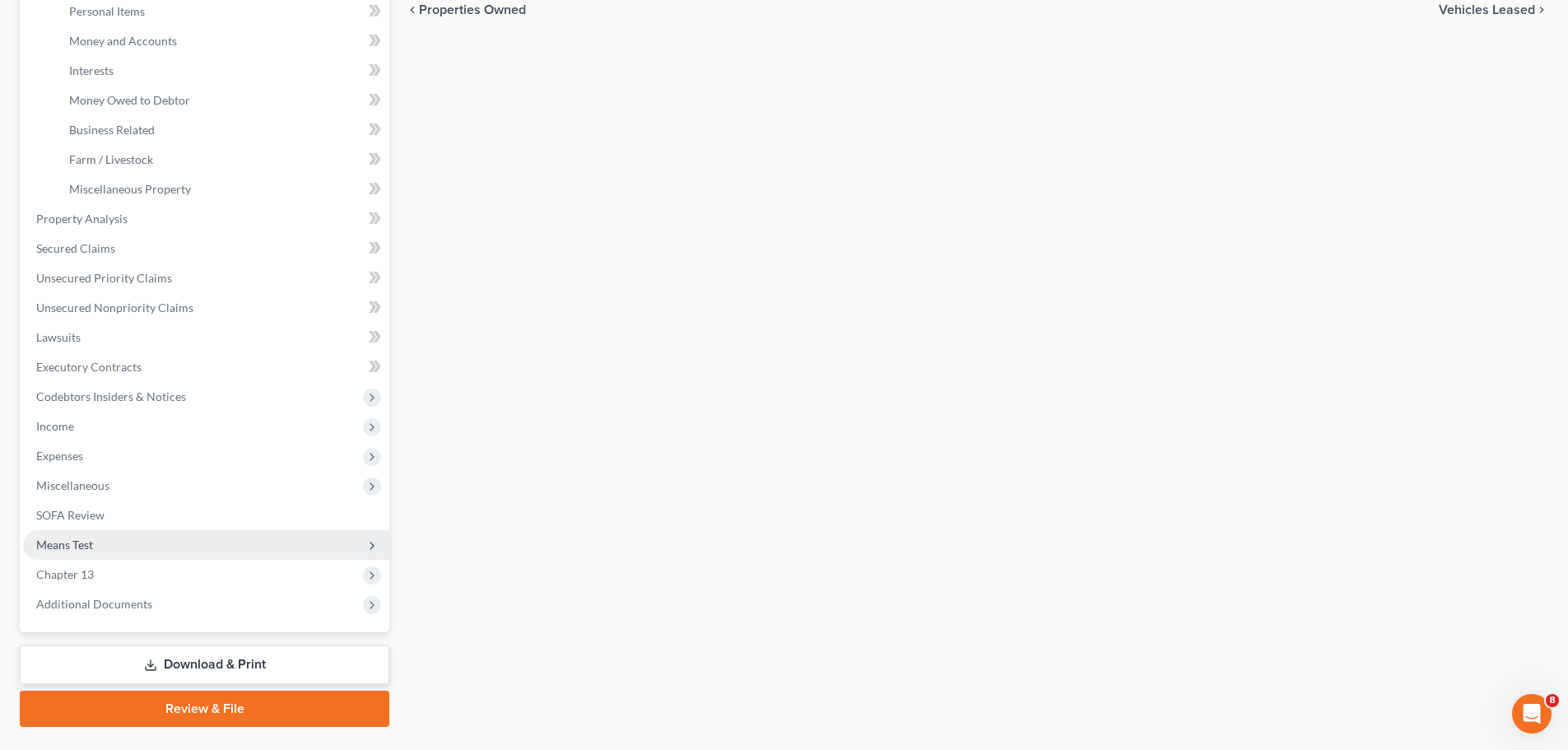
click at [102, 544] on span "Means Test" at bounding box center [206, 545] width 366 height 30
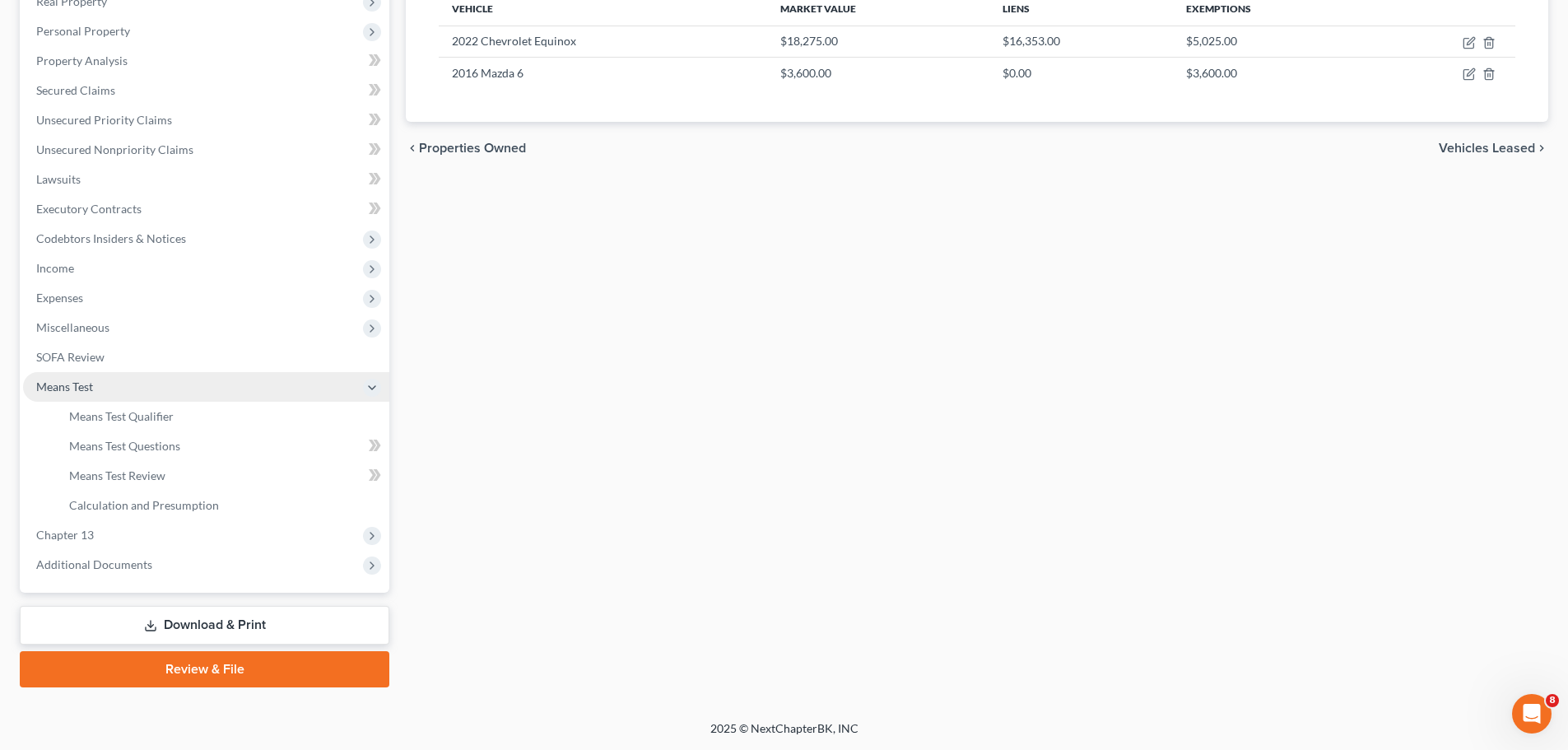
scroll to position [273, 0]
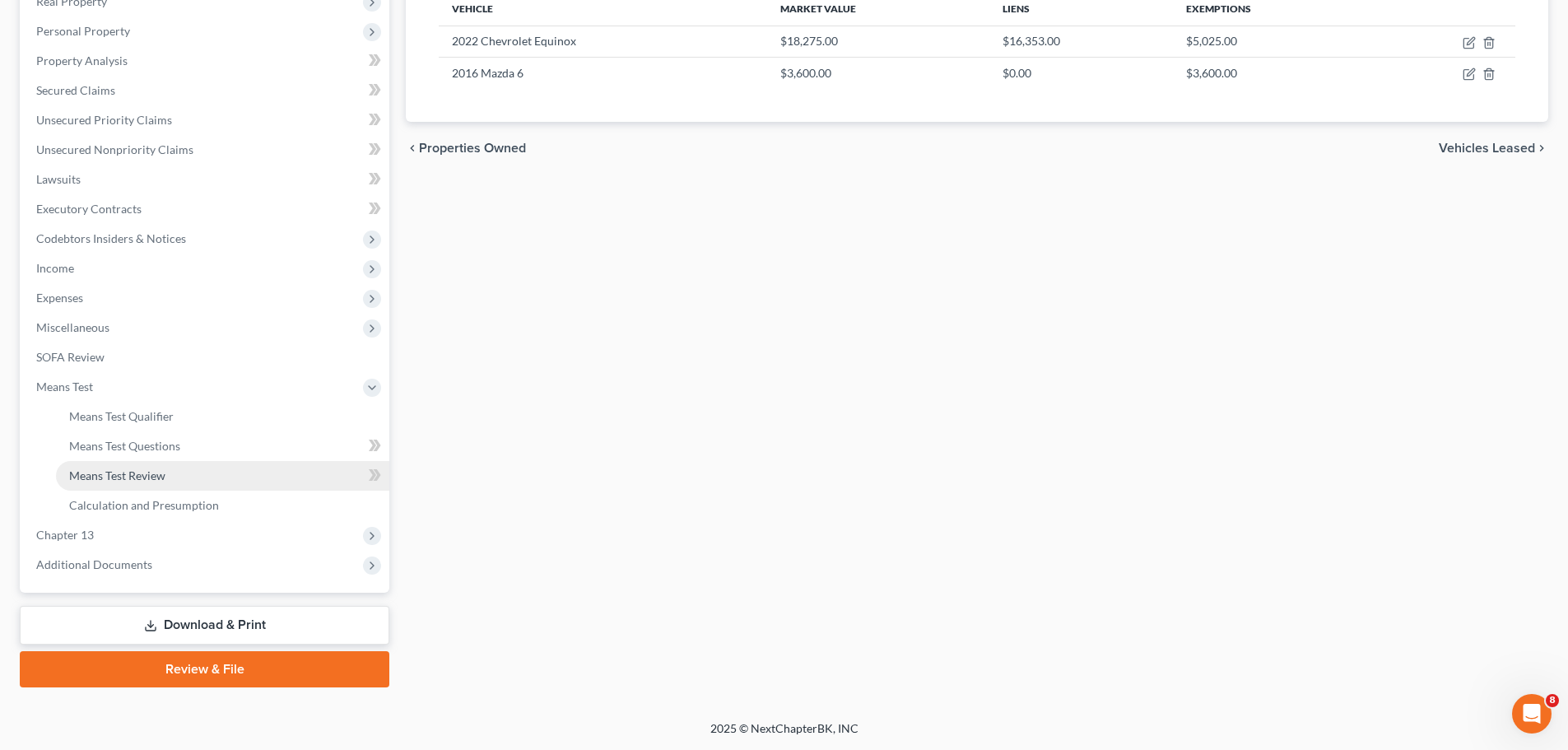
click at [119, 466] on link "Means Test Review" at bounding box center [222, 476] width 333 height 30
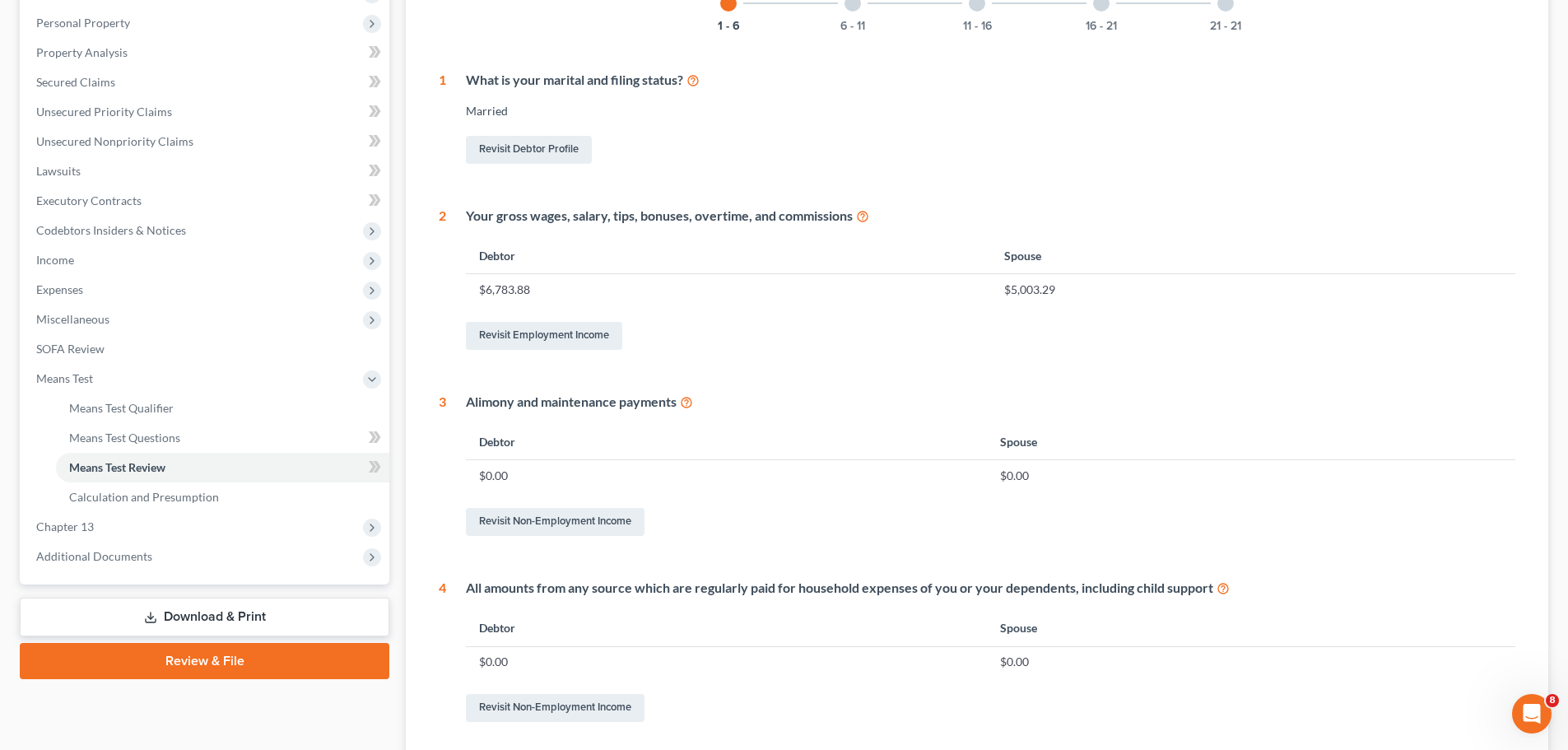
scroll to position [247, 0]
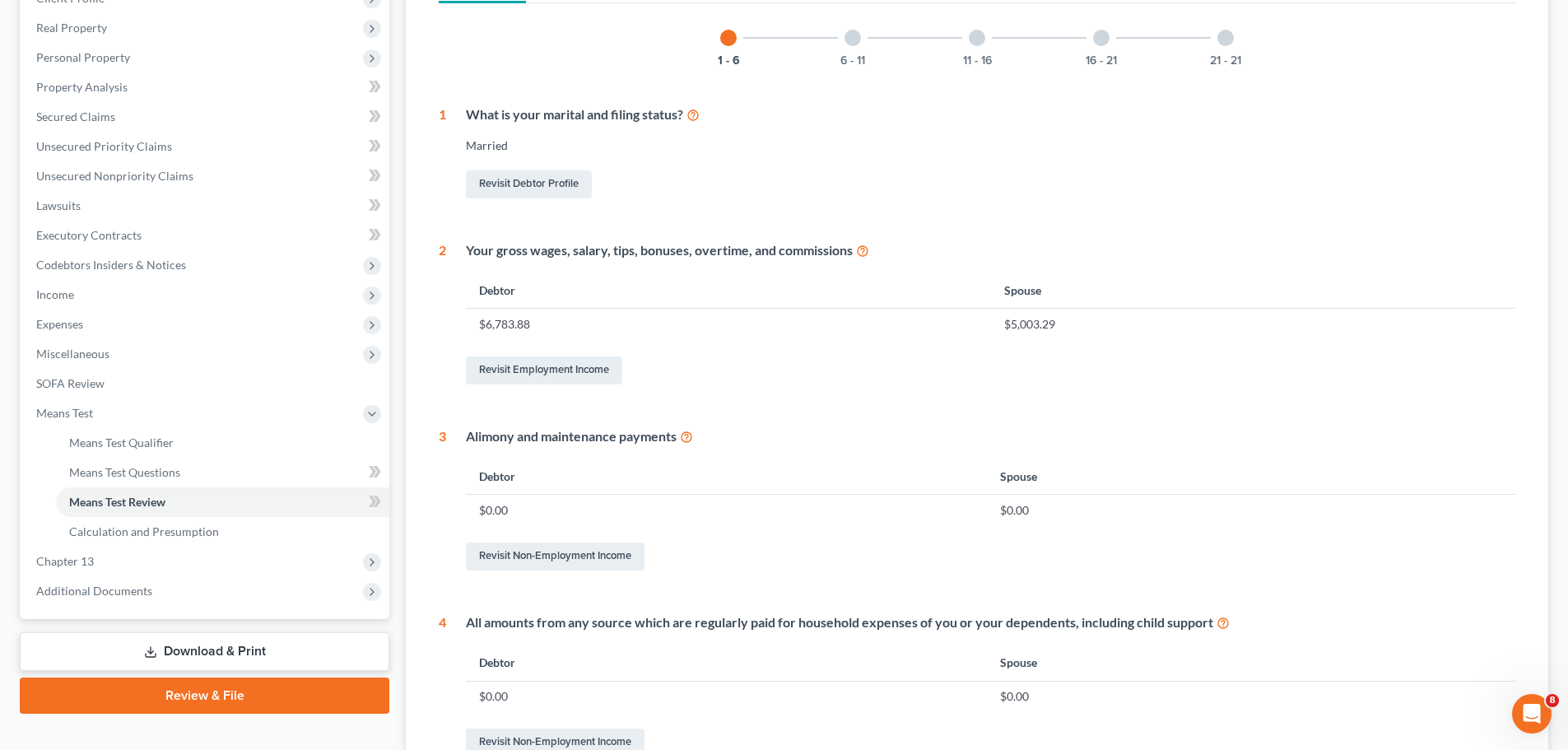
click at [853, 44] on div at bounding box center [852, 38] width 16 height 16
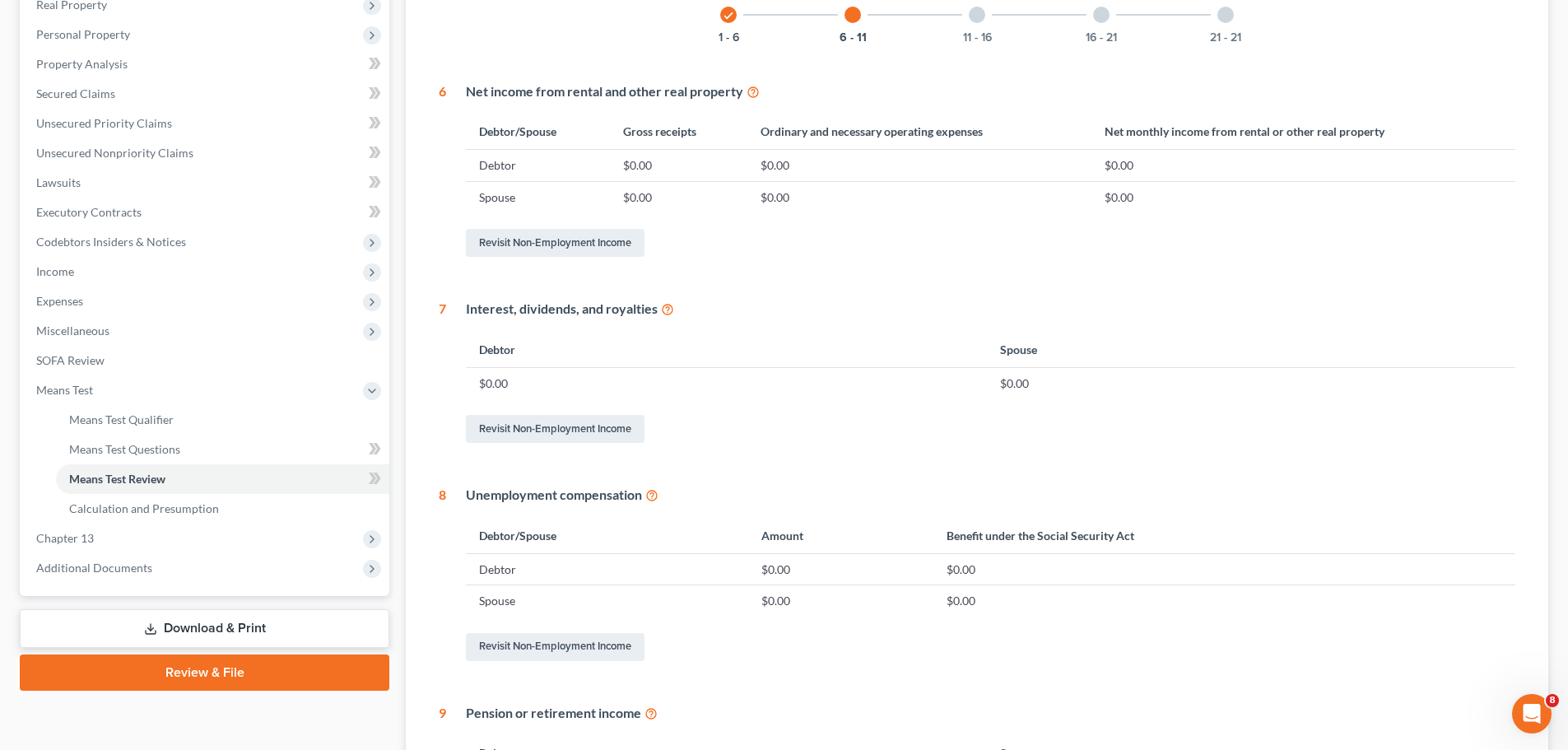
scroll to position [165, 0]
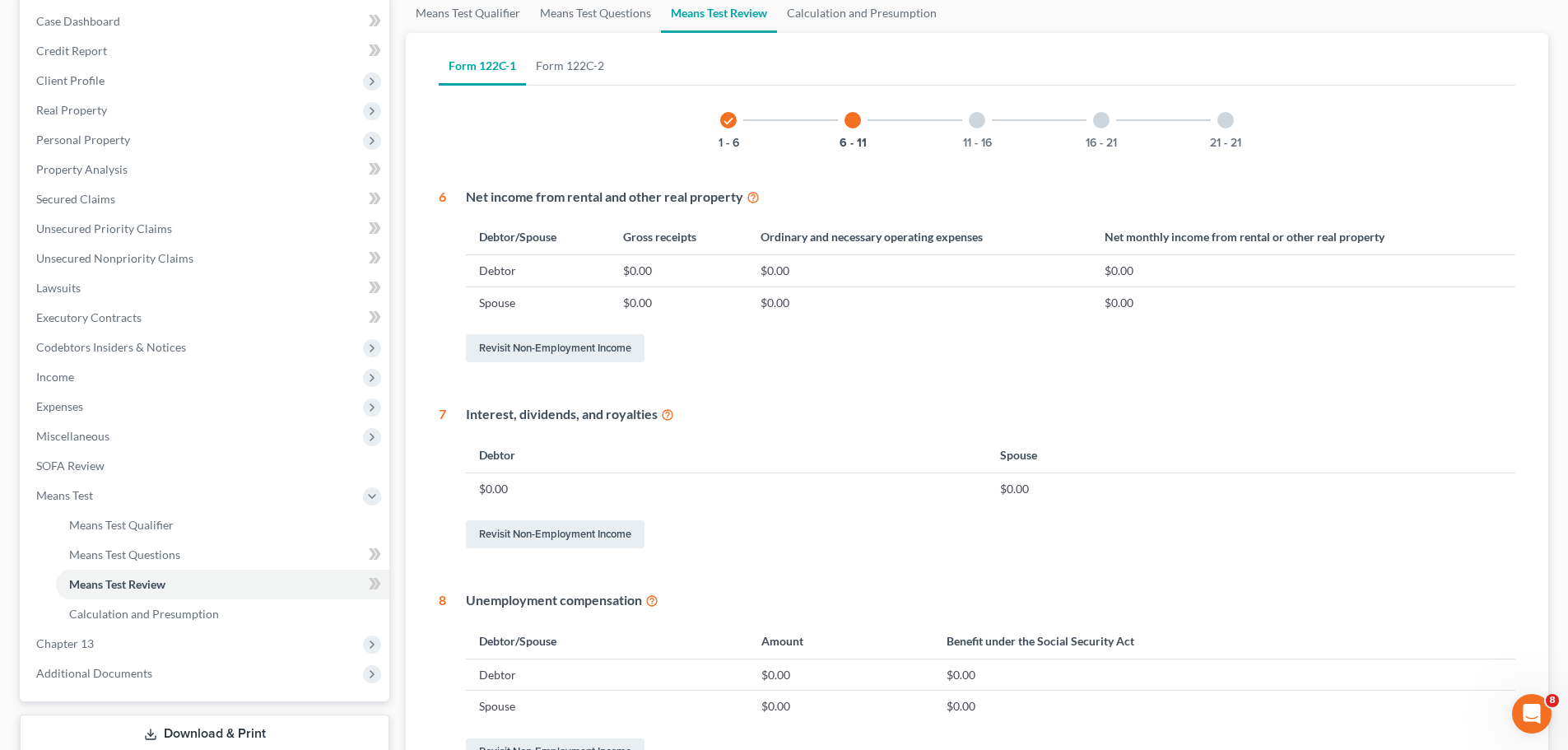
click at [976, 123] on div at bounding box center [977, 120] width 16 height 16
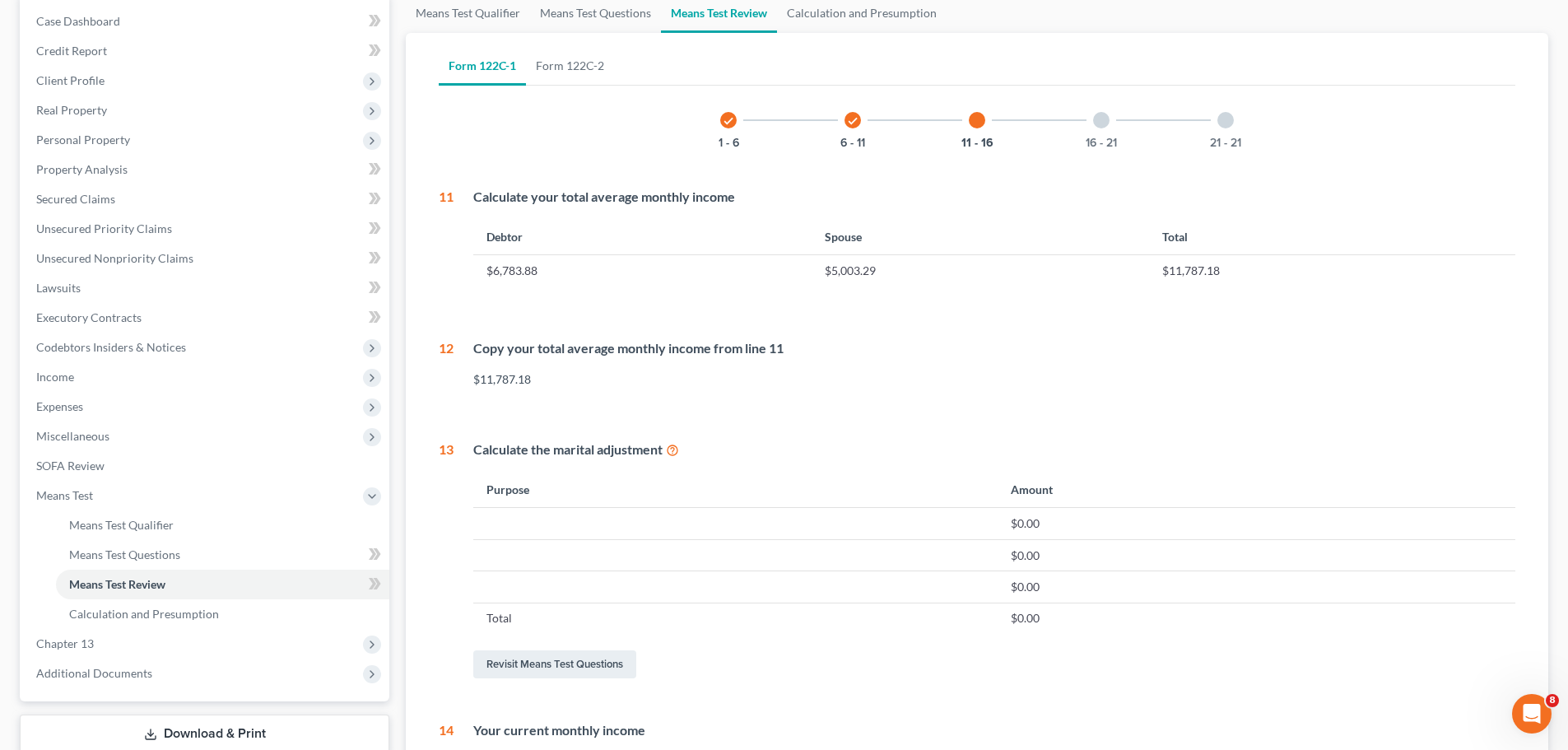
click at [1099, 114] on div at bounding box center [1101, 120] width 16 height 16
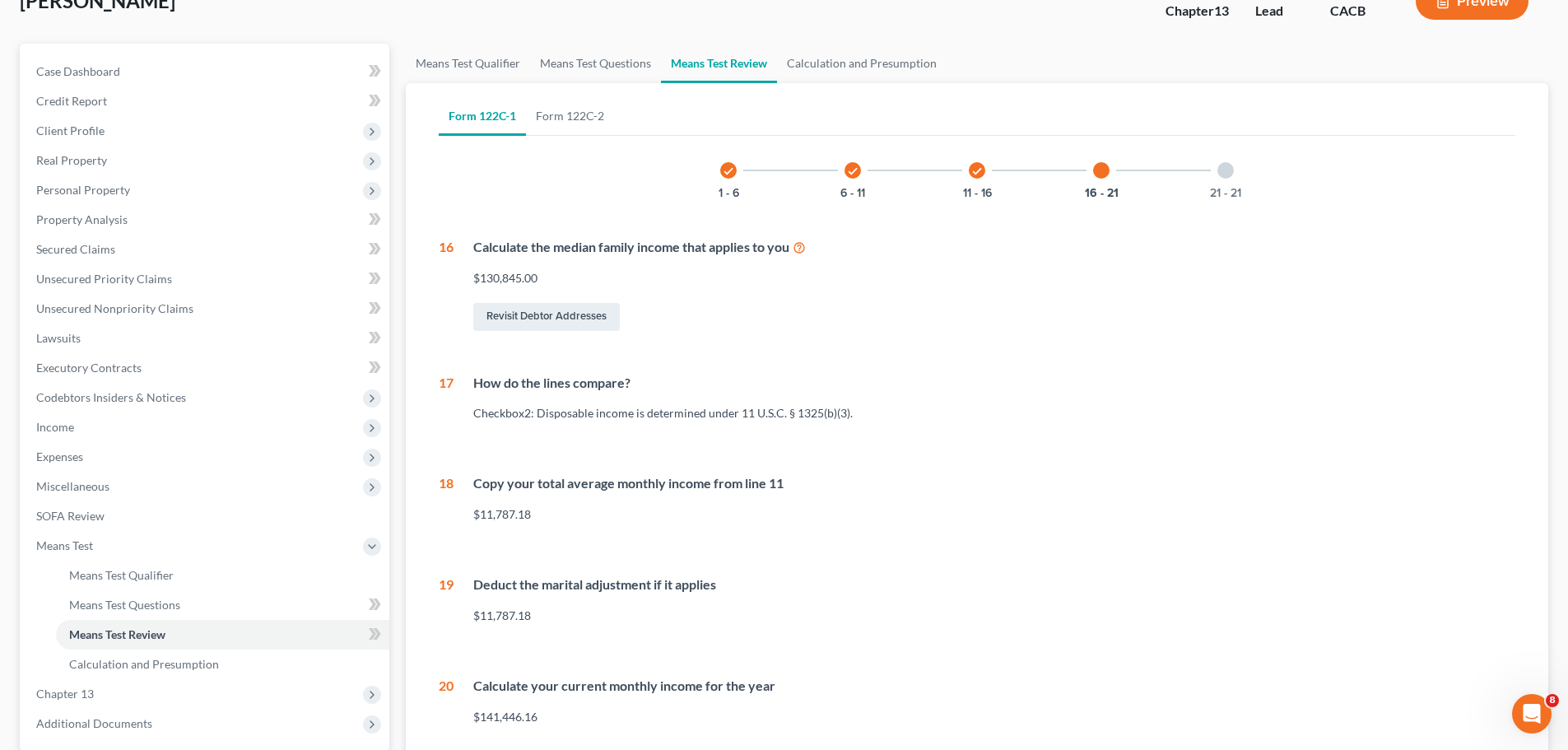
scroll to position [113, 0]
click at [1220, 169] on div at bounding box center [1225, 172] width 16 height 16
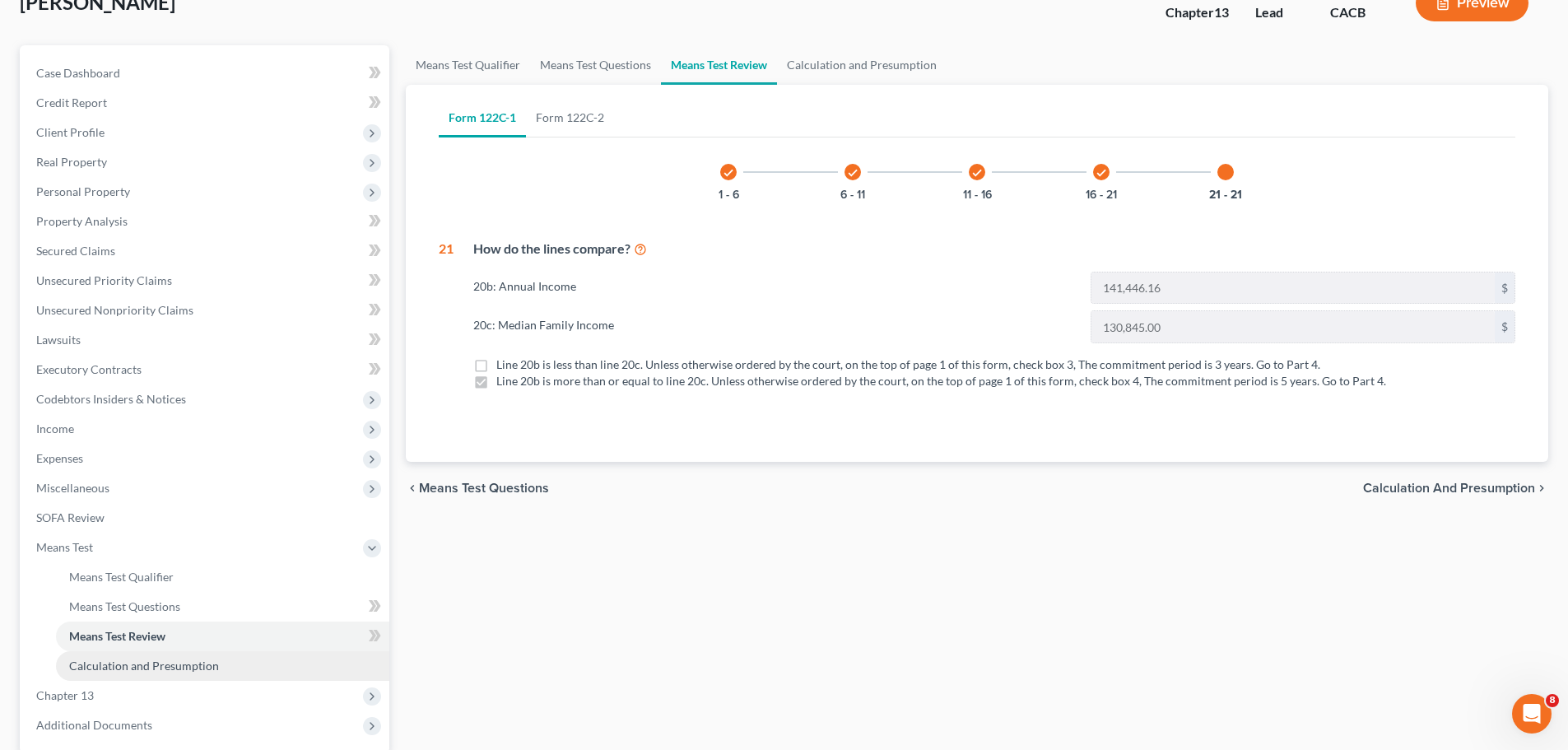
click at [137, 666] on span "Calculation and Presumption" at bounding box center [144, 665] width 150 height 14
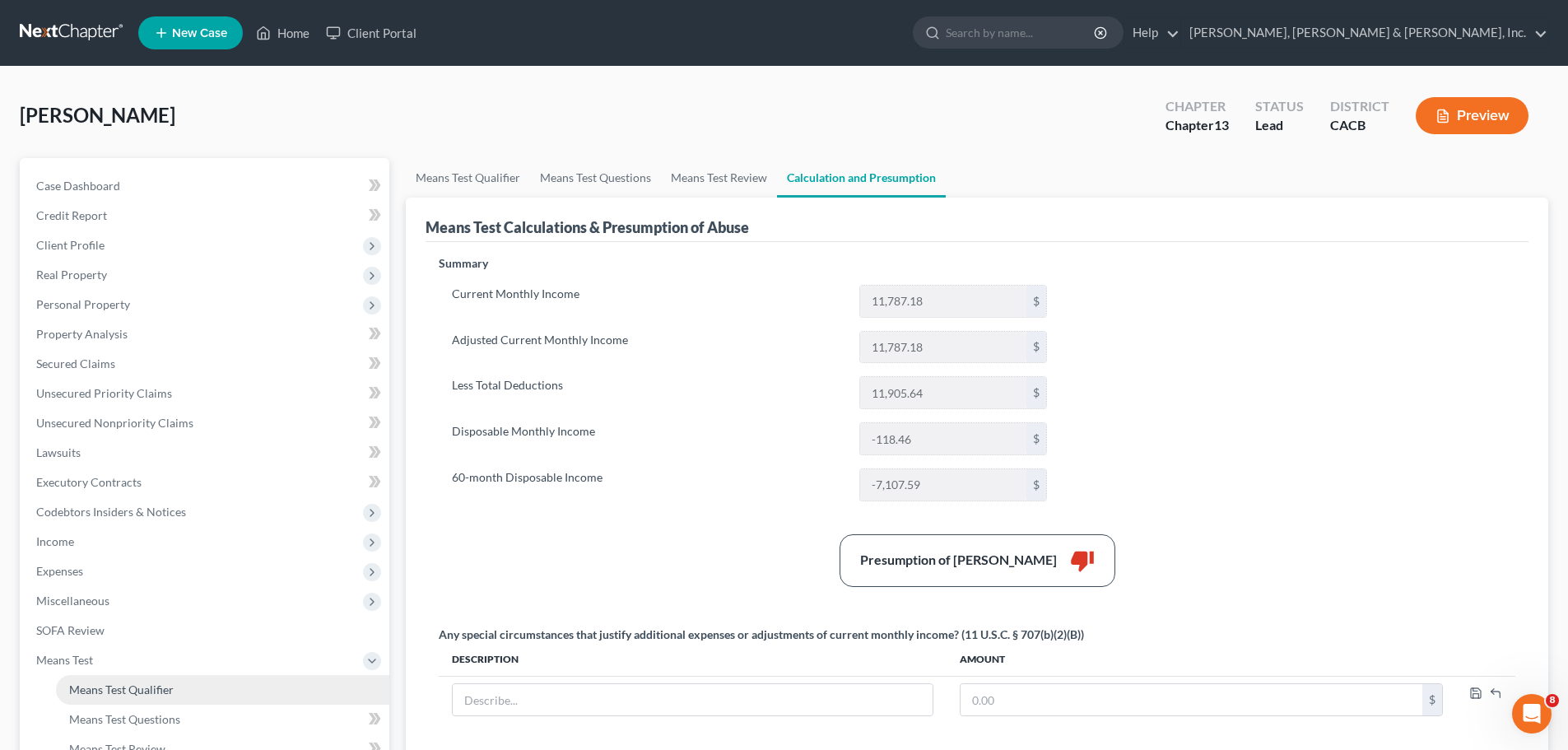
click at [141, 690] on span "Means Test Qualifier" at bounding box center [121, 689] width 105 height 14
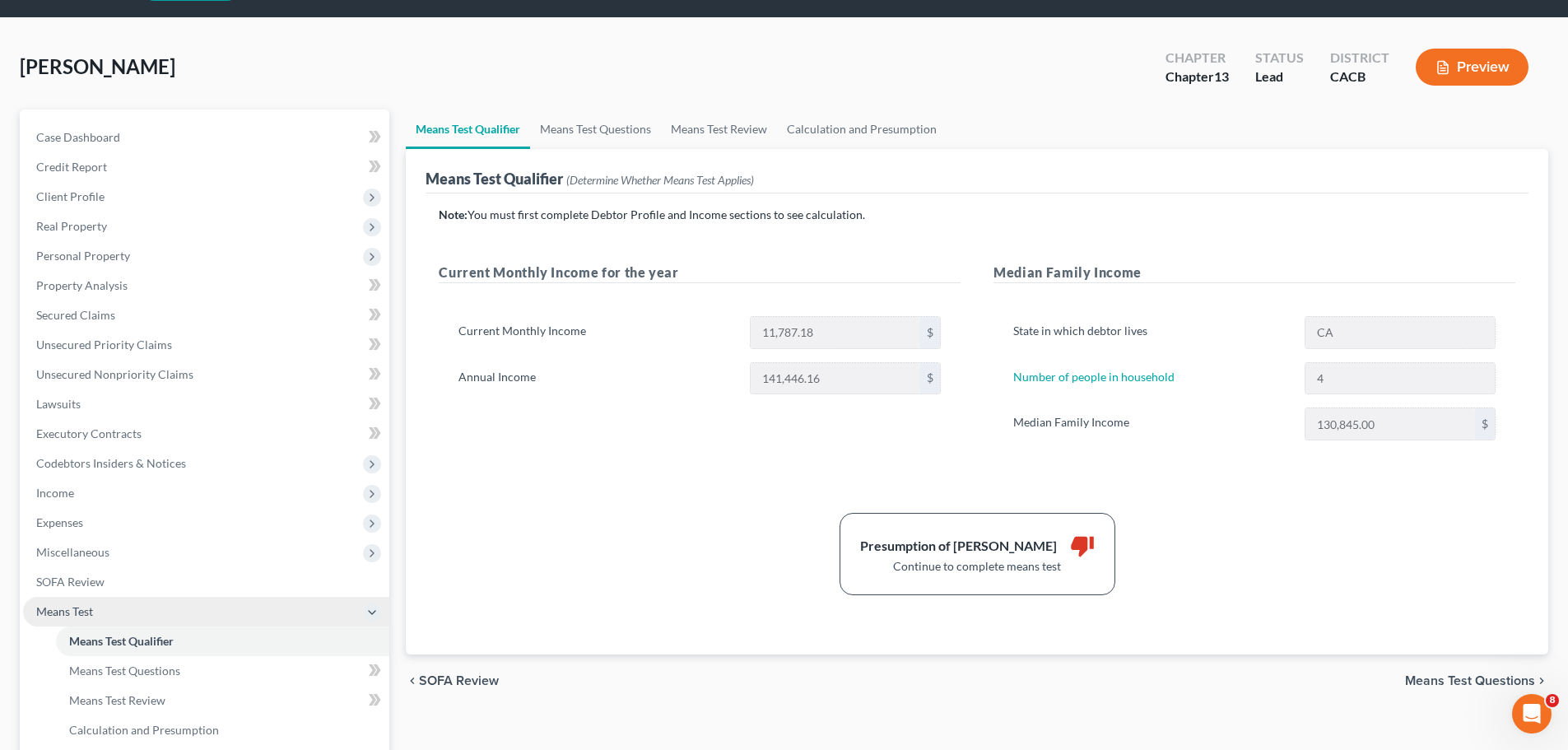
scroll to position [82, 0]
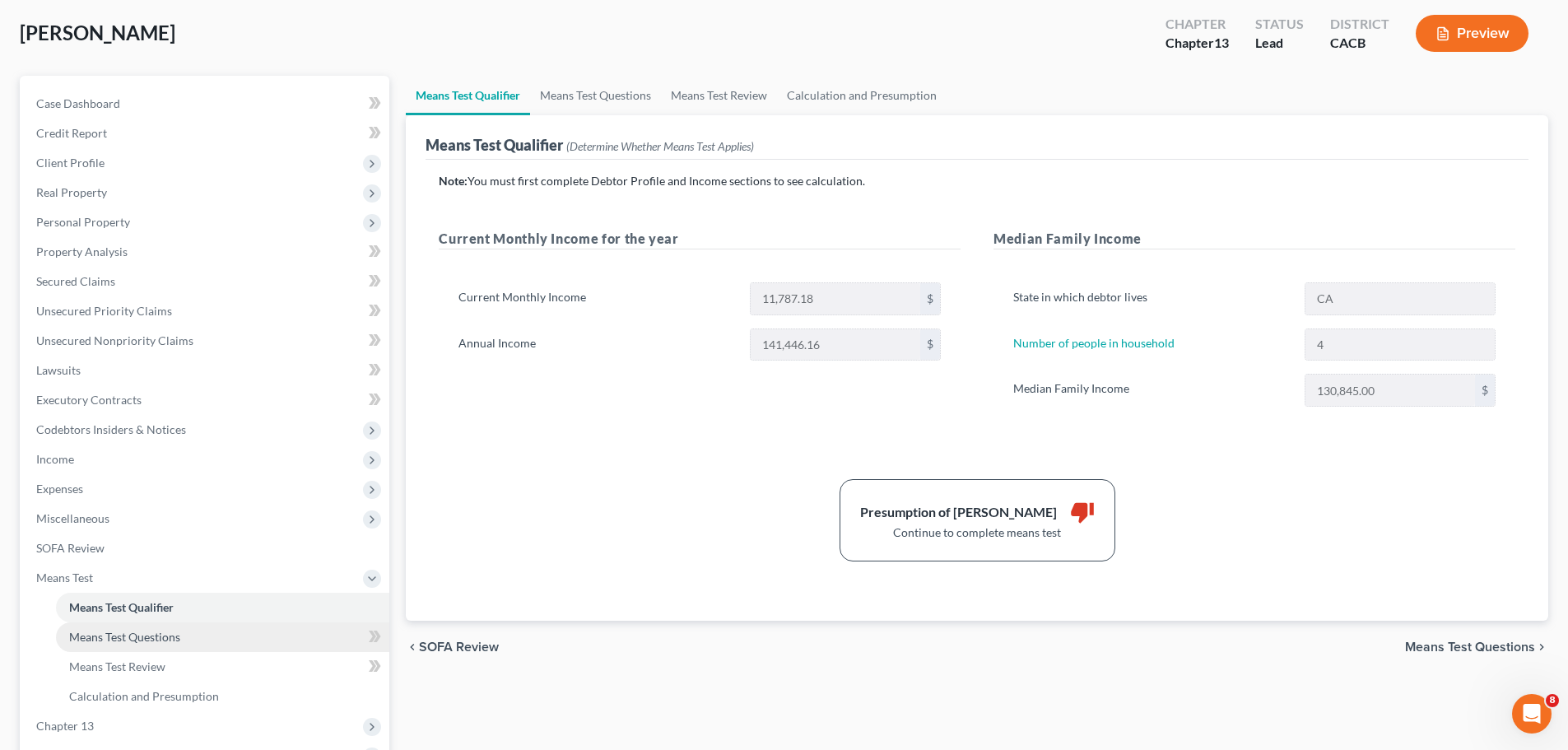
click at [183, 632] on link "Means Test Questions" at bounding box center [222, 637] width 333 height 30
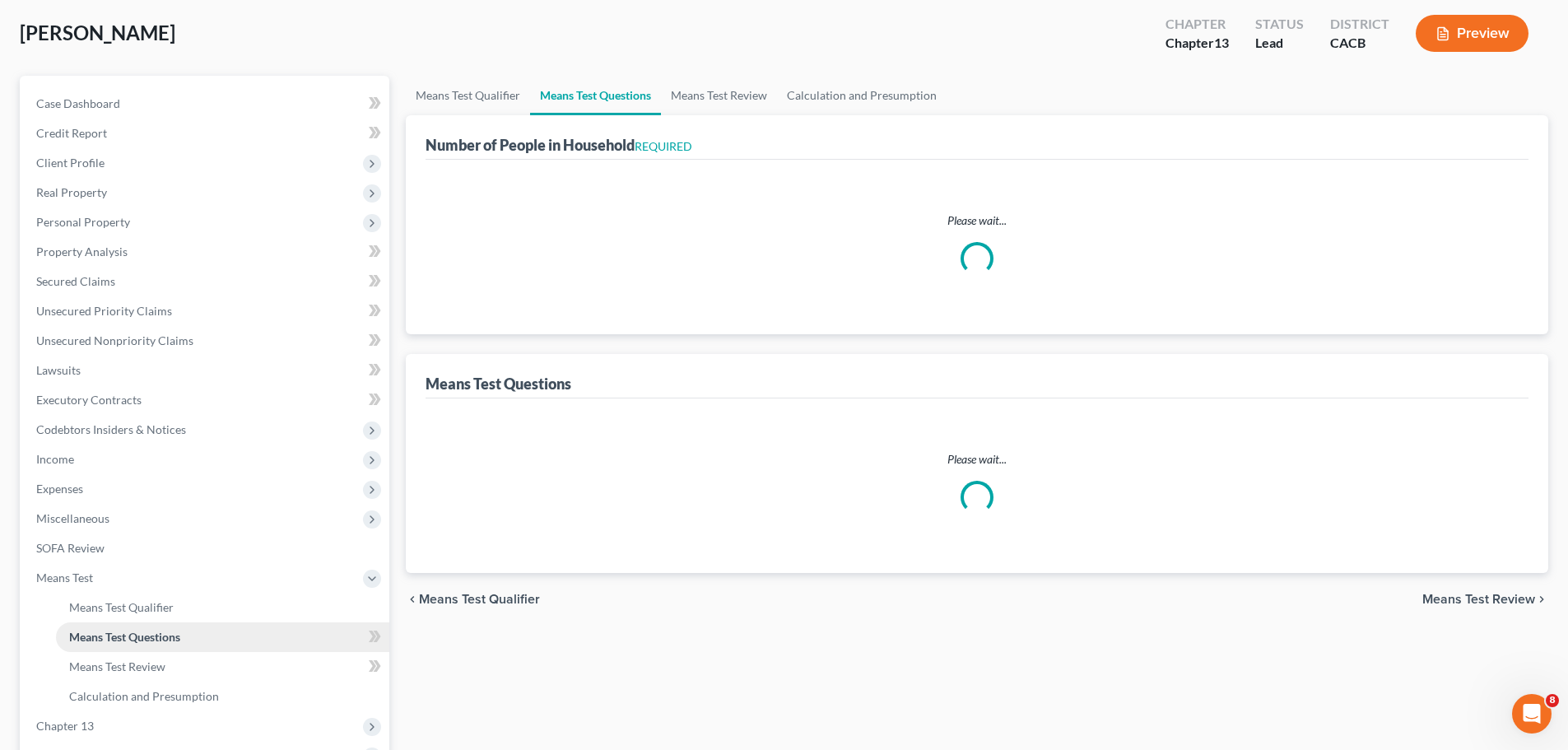
scroll to position [4, 0]
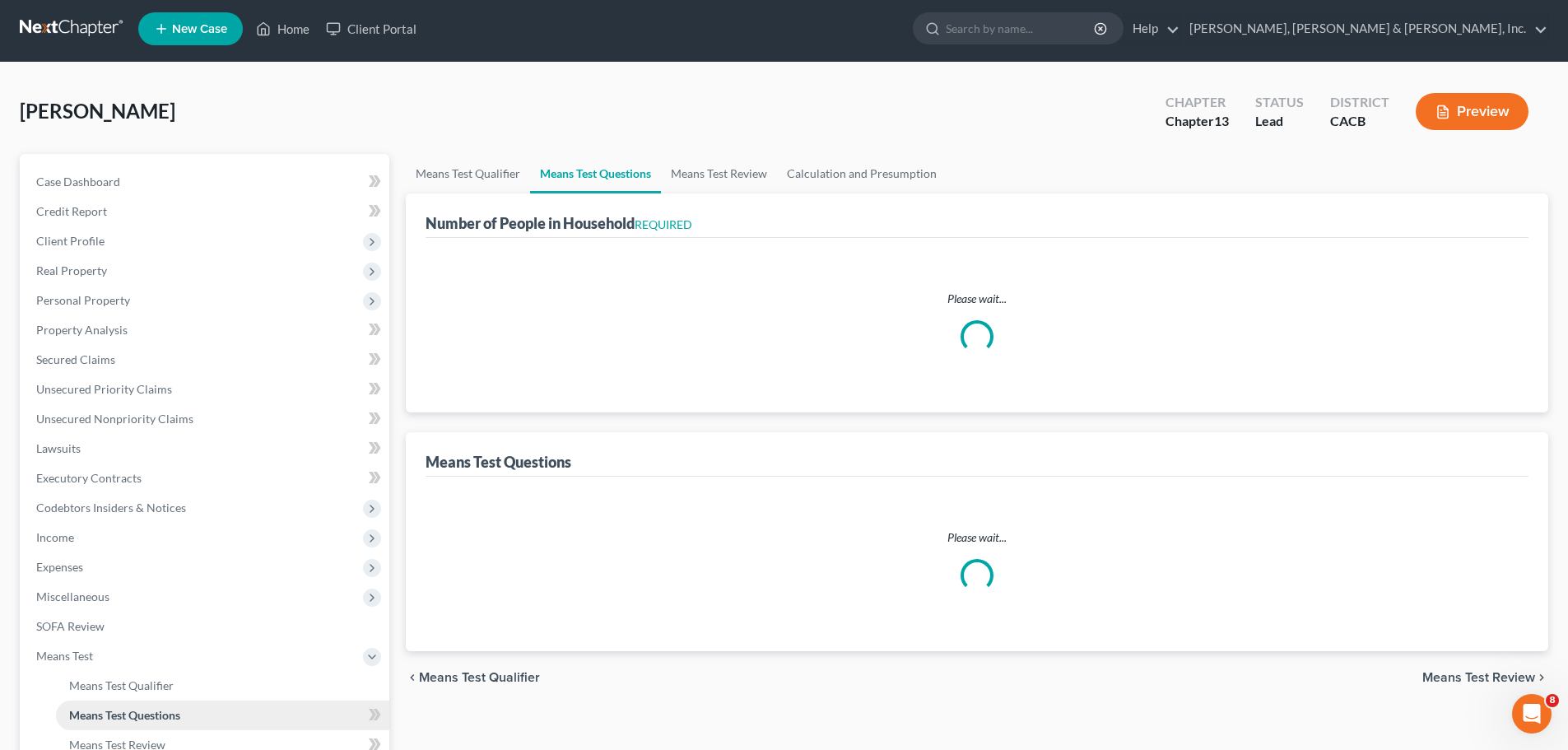
select select "2"
select select "60"
select select "2"
select select "60"
select select "1"
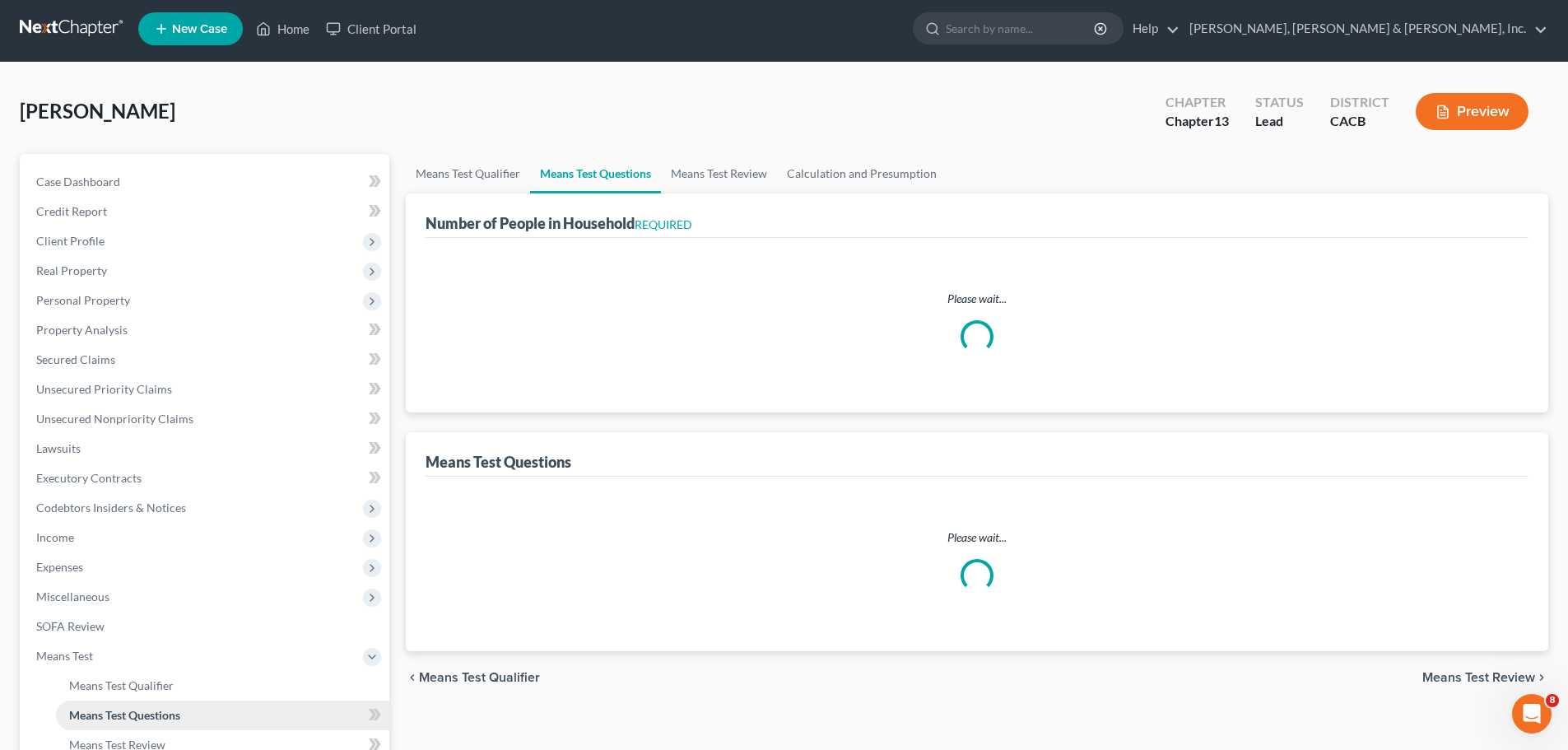
select select "60"
select select "0"
select select "60"
select select "4"
select select "2"
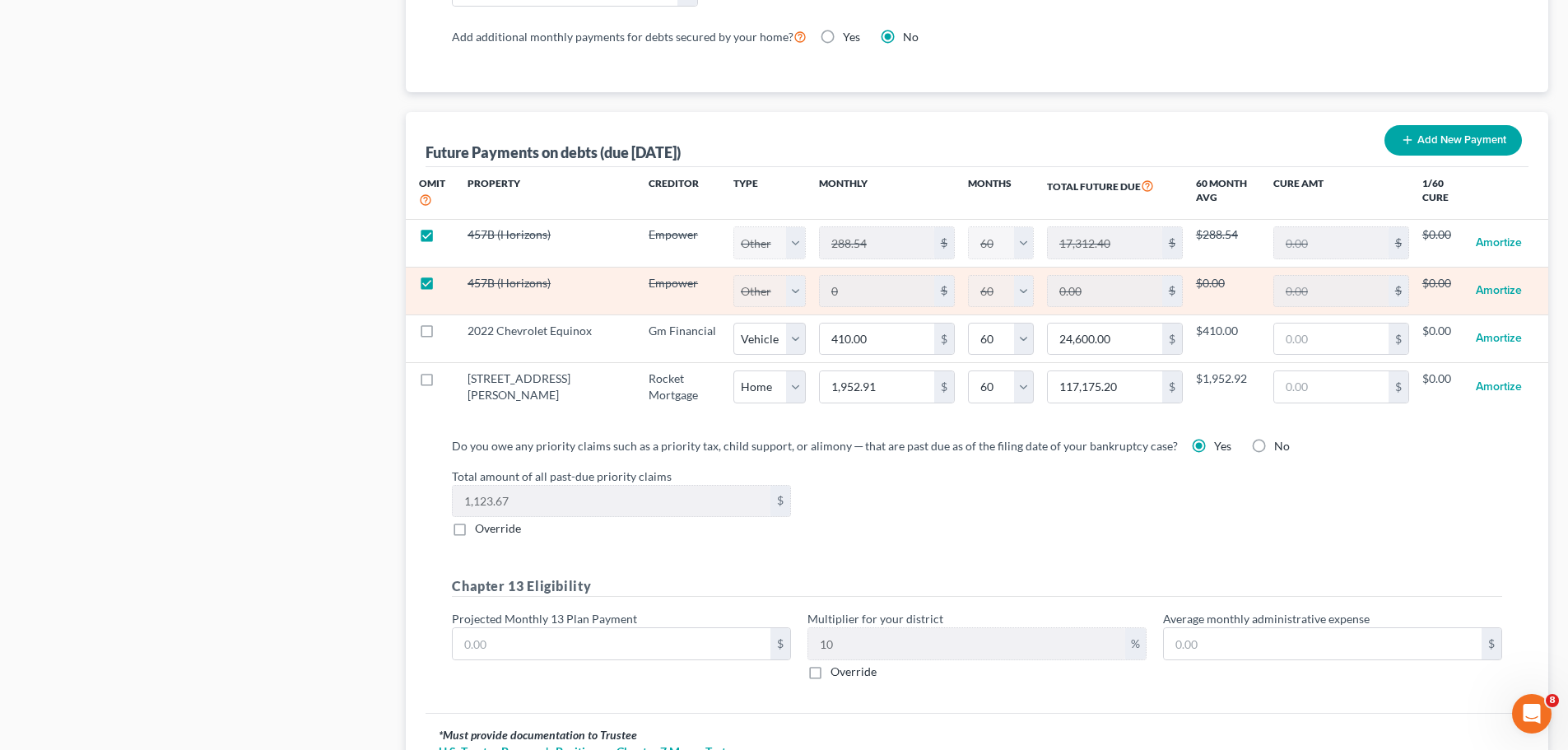
scroll to position [1564, 0]
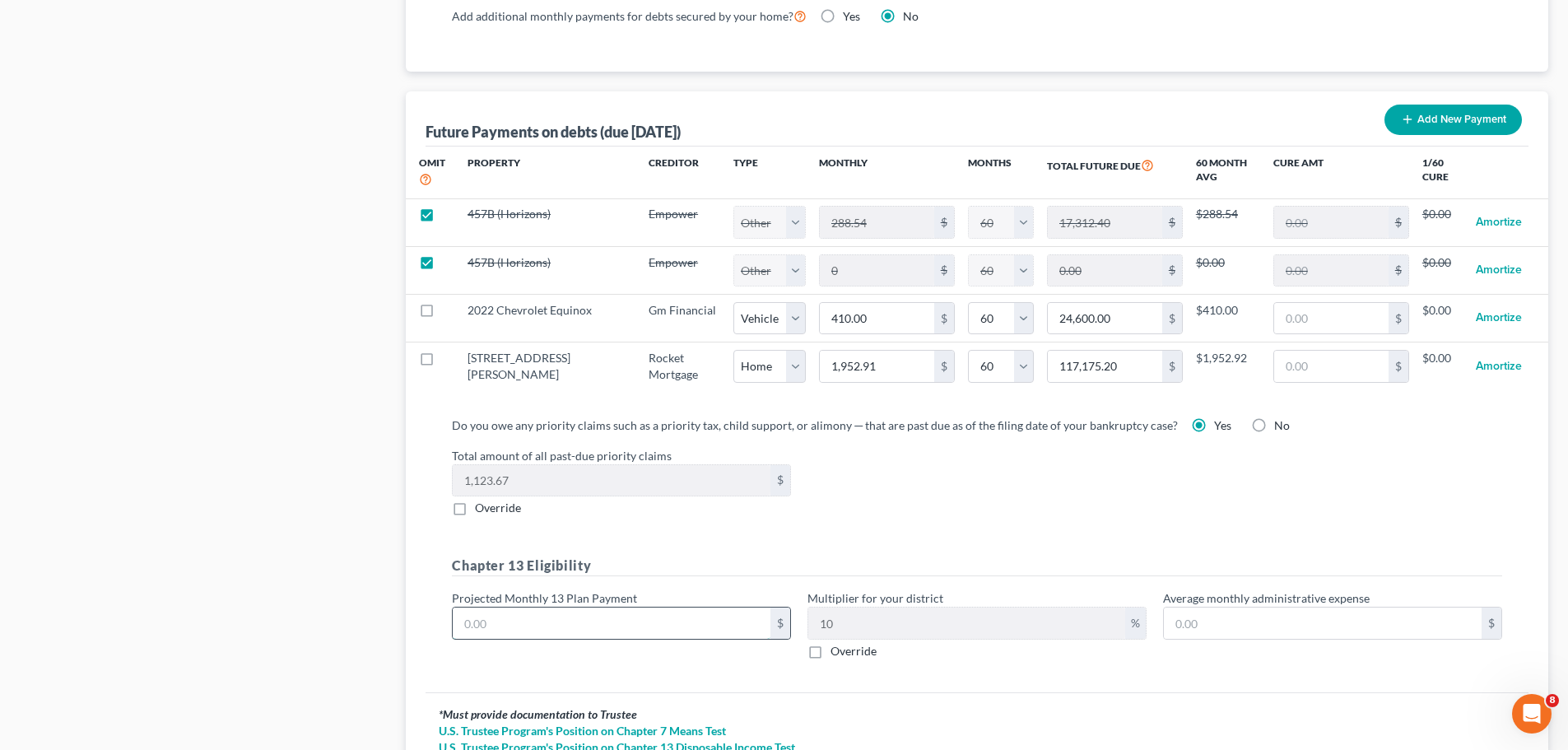
click at [481, 608] on input "text" at bounding box center [612, 622] width 318 height 31
type input "5"
type input "0.50"
type input "58"
type input "5.80"
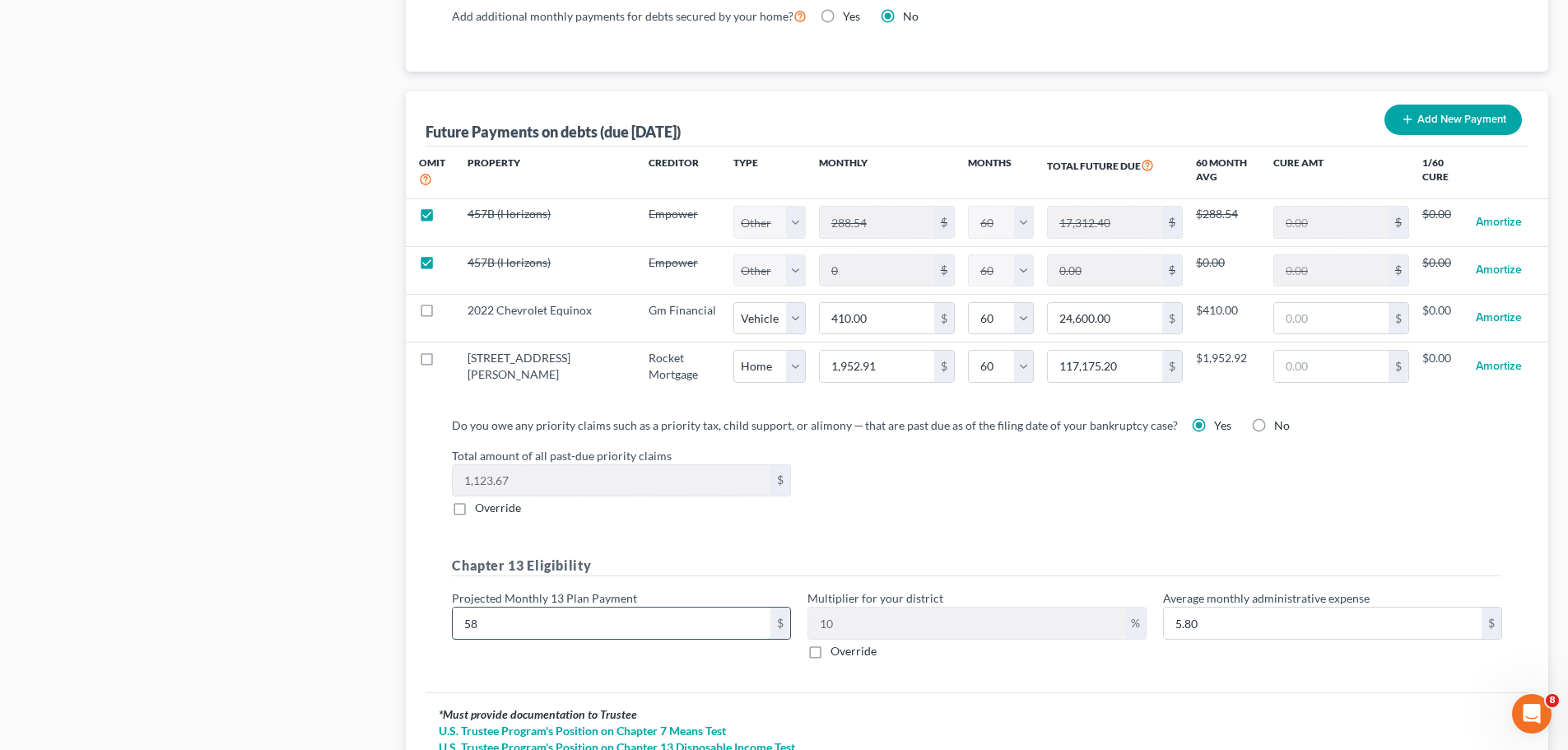
type input "585"
type input "58.50"
type input "585"
click at [580, 659] on div "Do you owe any priority claims such as a priority tax, child support, or alimon…" at bounding box center [976, 548] width 1103 height 290
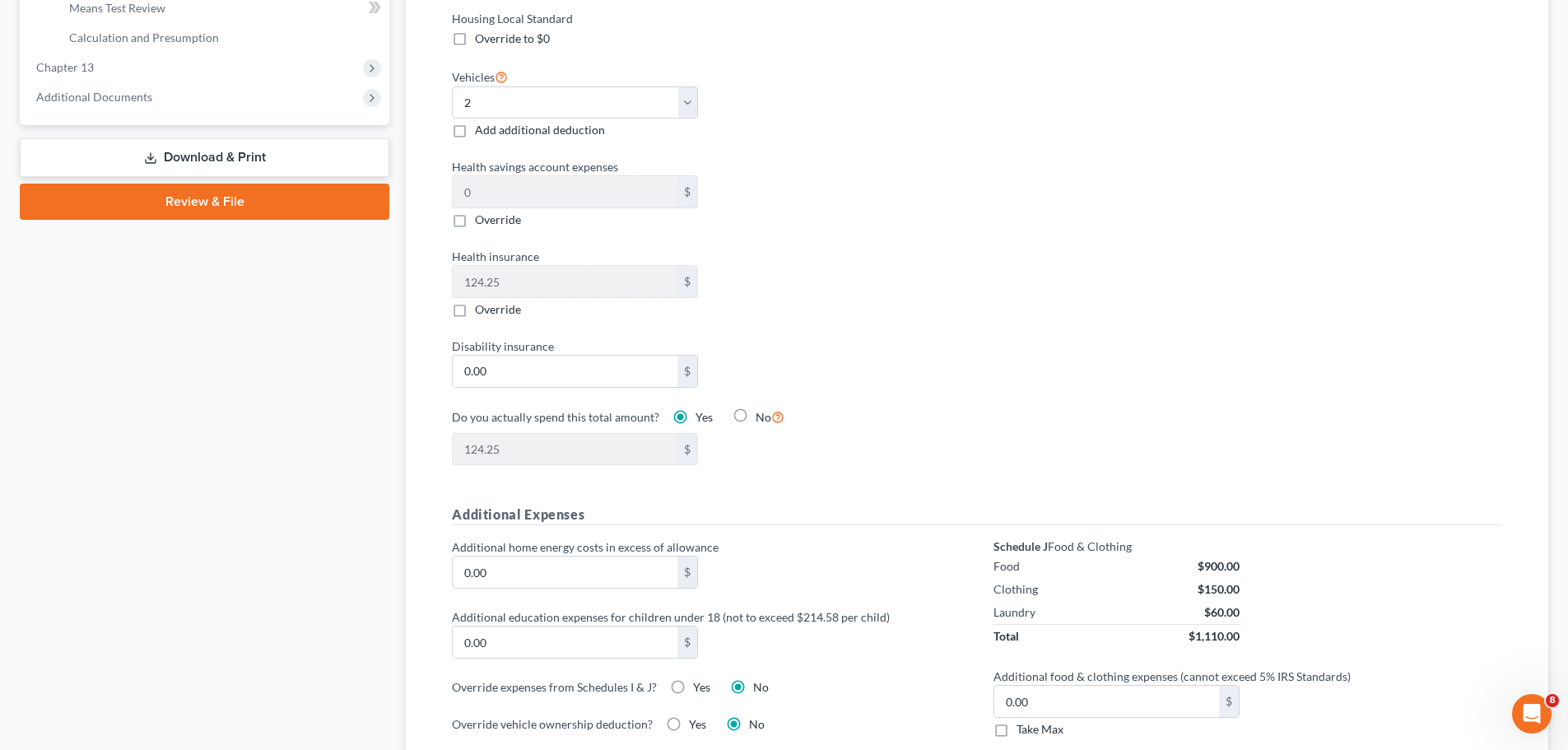
scroll to position [411, 0]
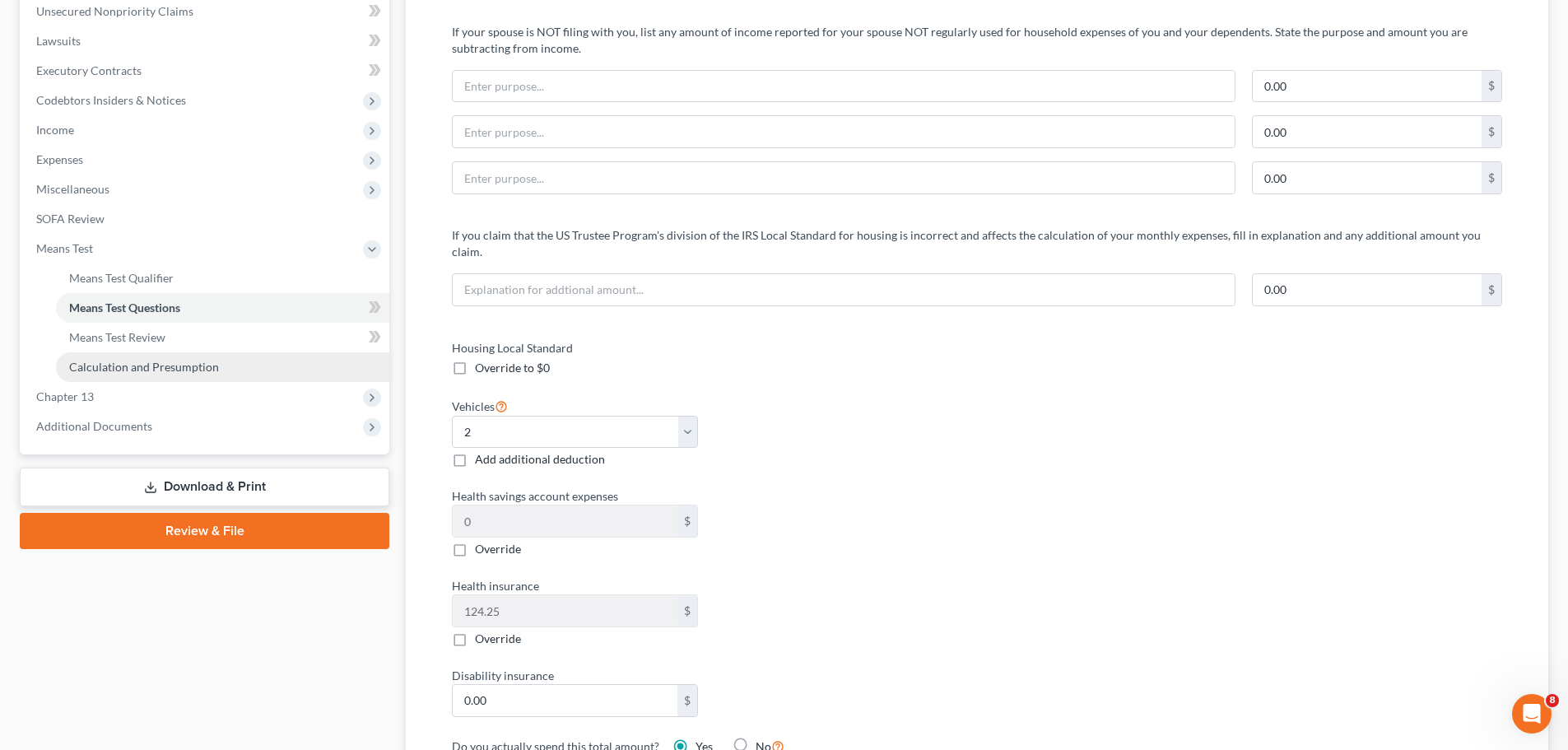
click at [168, 362] on span "Calculation and Presumption" at bounding box center [144, 367] width 150 height 14
